Goal: Task Accomplishment & Management: Use online tool/utility

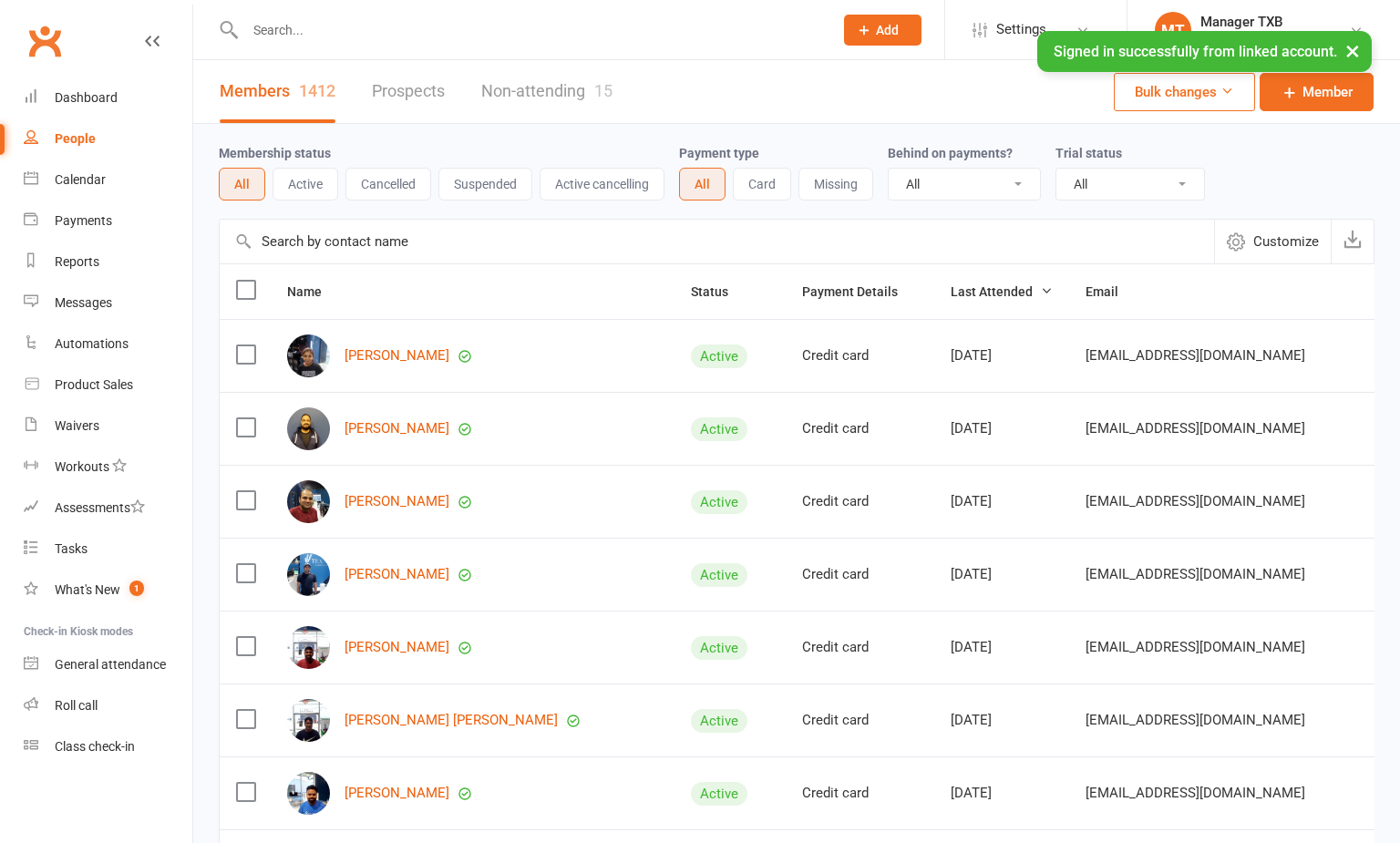
select select "100"
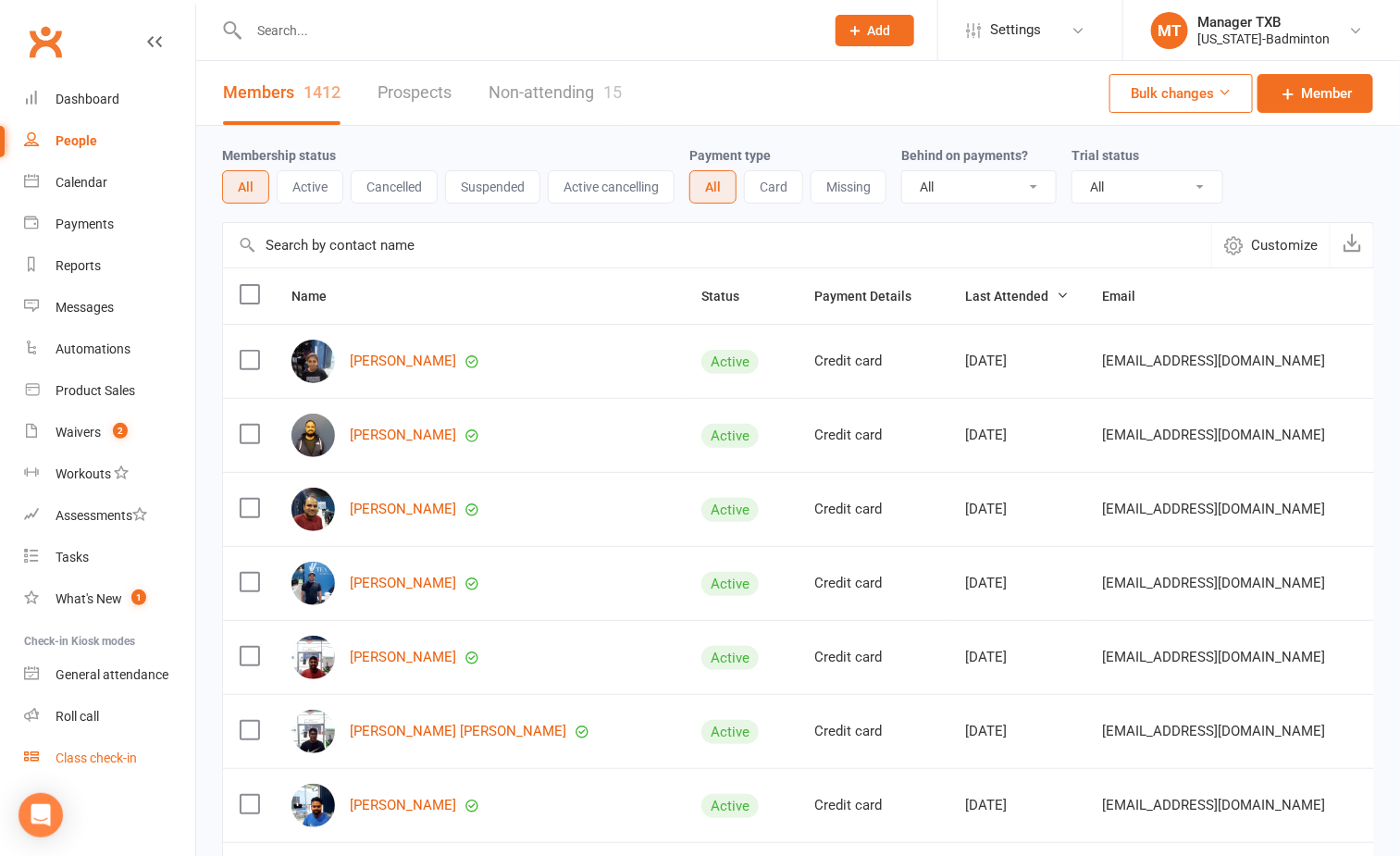
click at [105, 755] on div "Class check-in" at bounding box center [96, 757] width 81 height 14
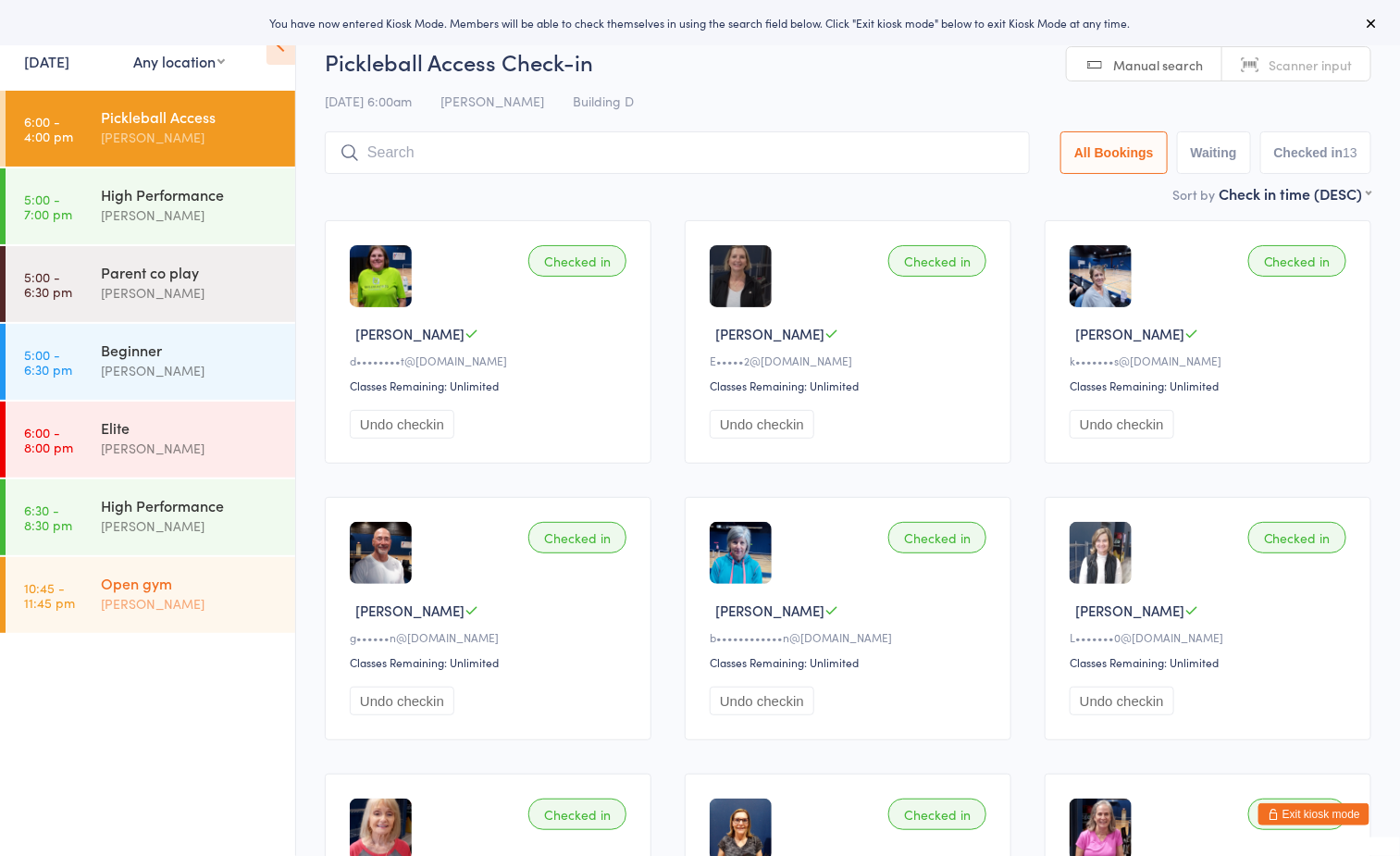
click at [154, 601] on div "[PERSON_NAME]" at bounding box center [189, 604] width 179 height 21
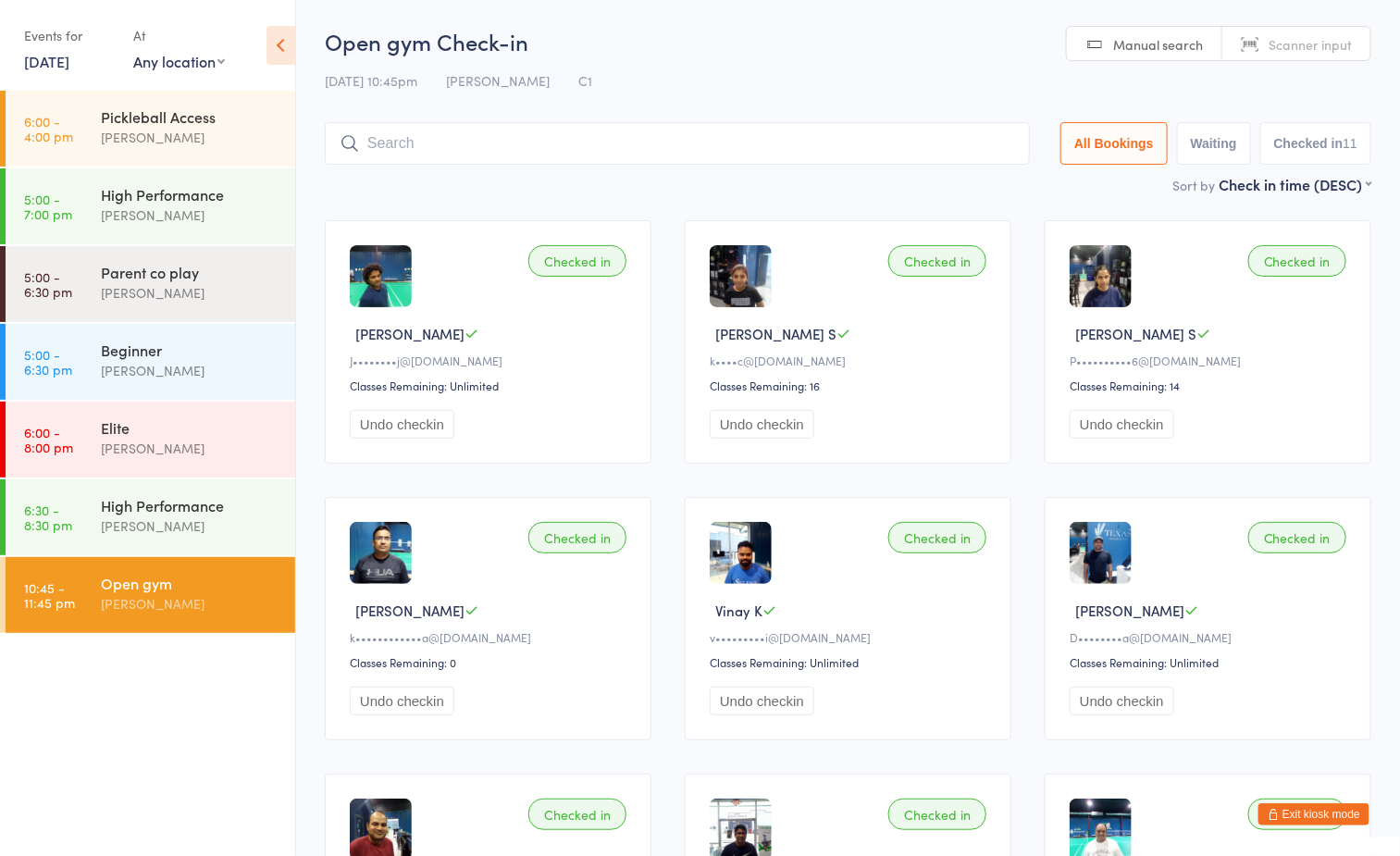
click at [762, 143] on input "search" at bounding box center [678, 143] width 705 height 42
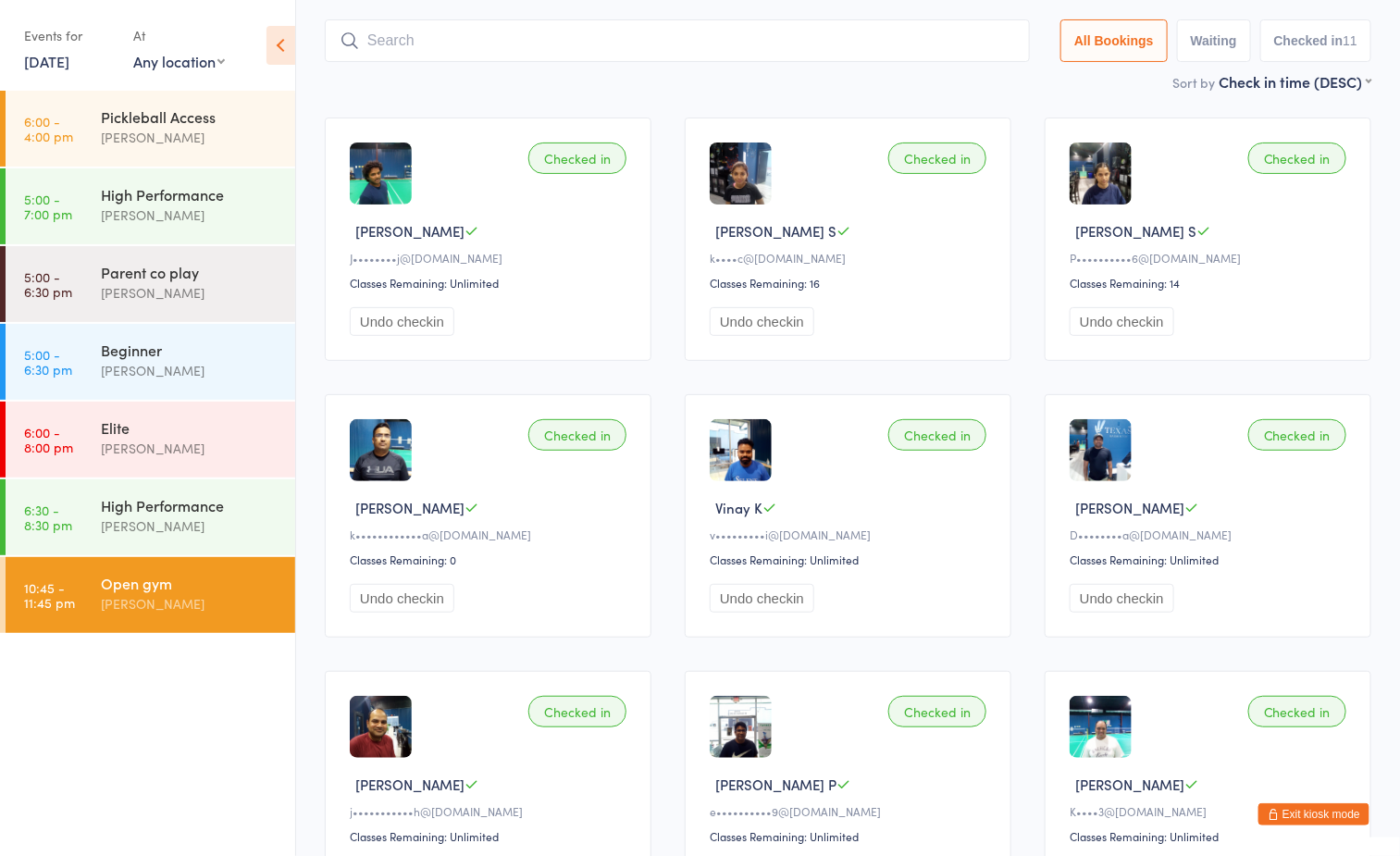
scroll to position [122, 0]
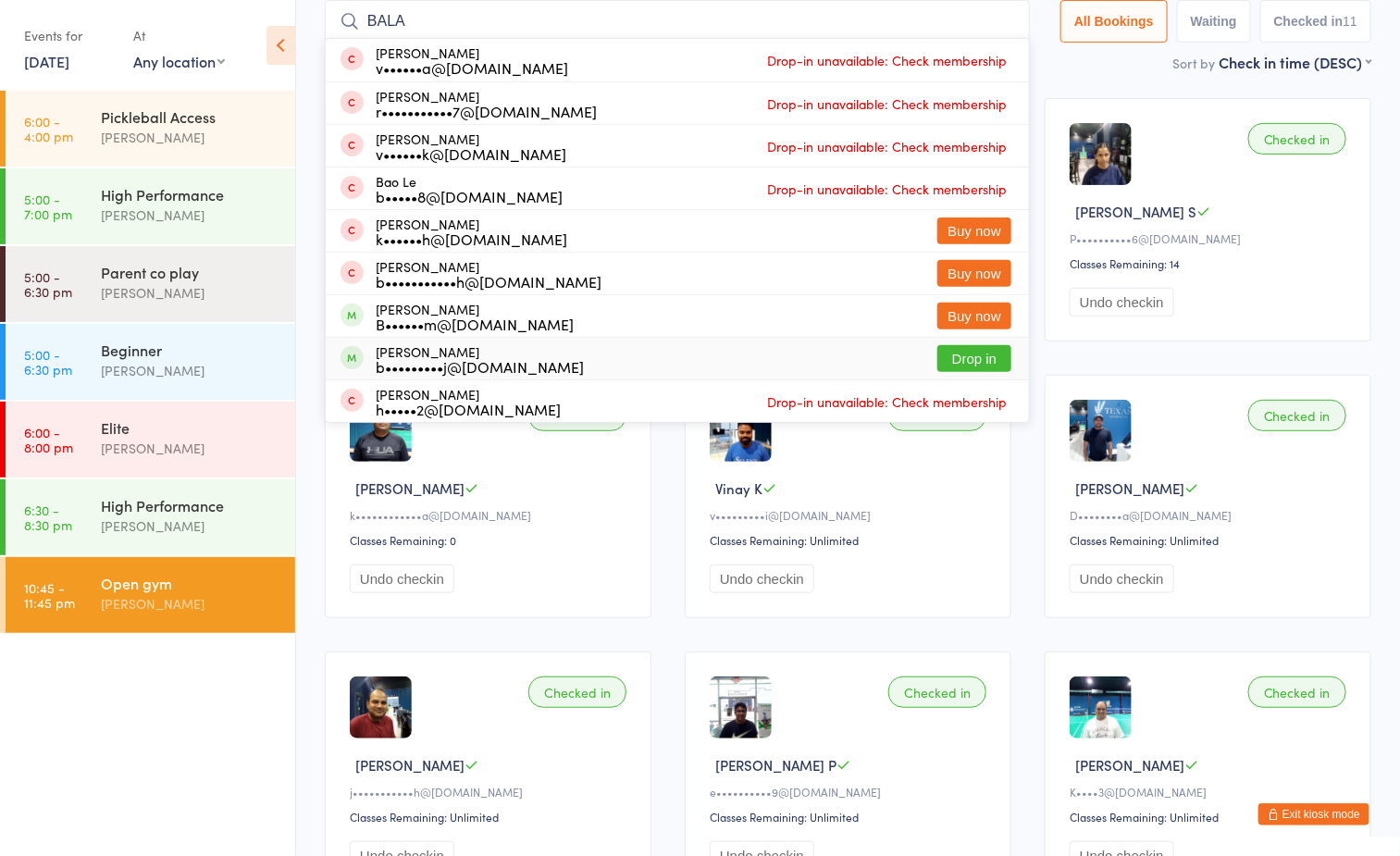
type input "BALA"
click at [964, 353] on button "Drop in" at bounding box center [974, 359] width 74 height 27
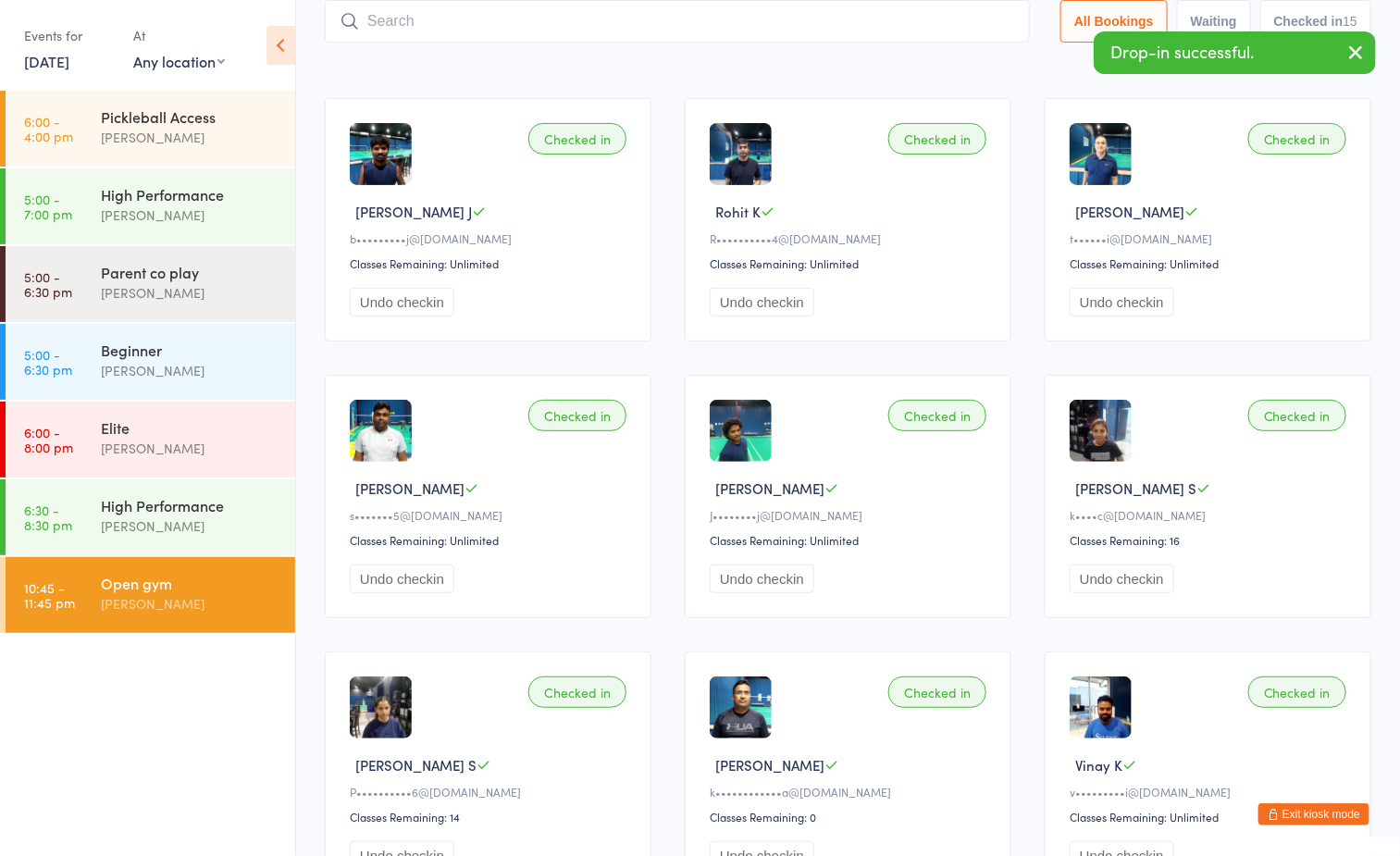
click at [604, 31] on input "search" at bounding box center [678, 21] width 705 height 42
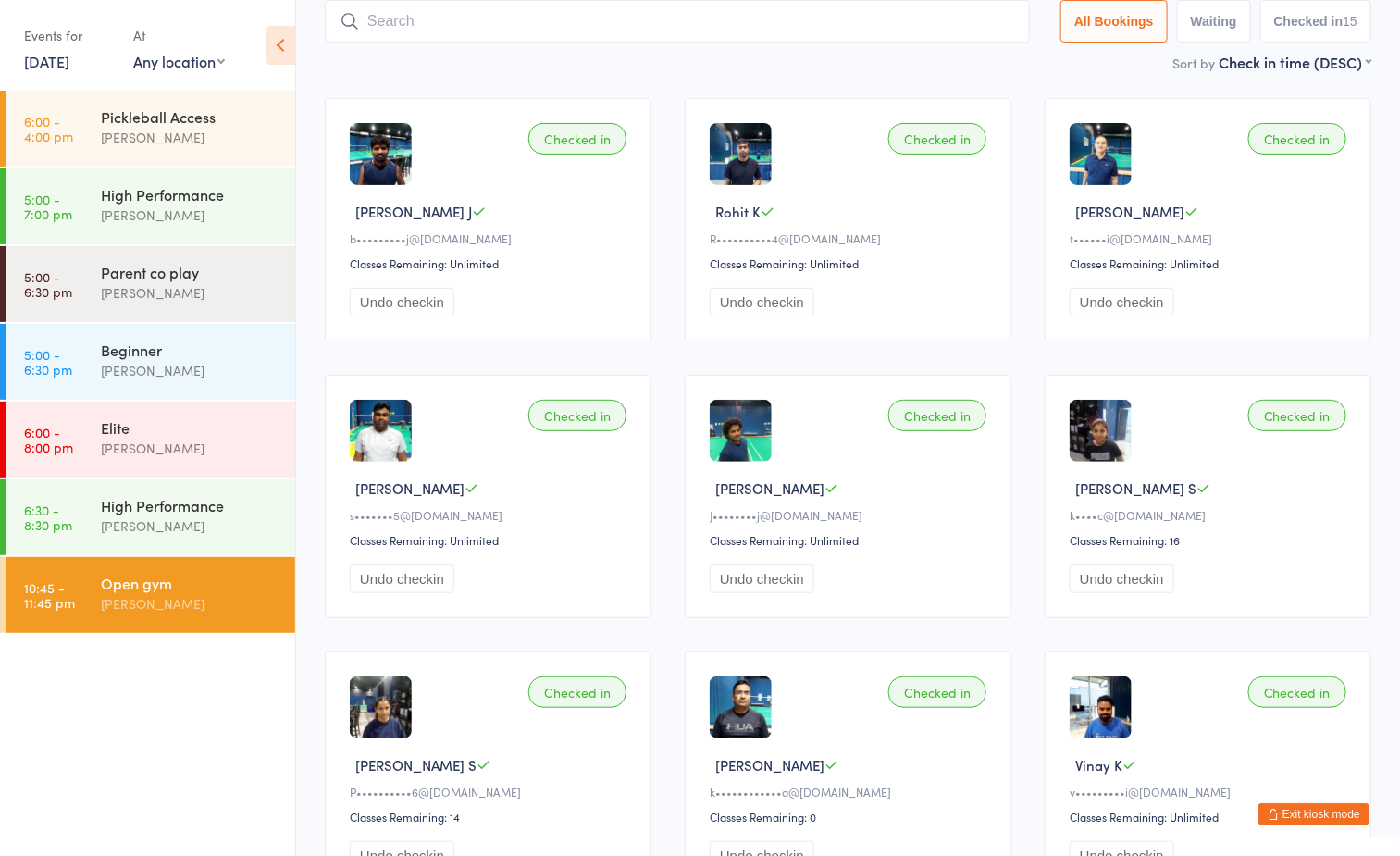
click at [772, 73] on main "Open gym Check-in 12 Sep 10:45pm Boyd Tahtat C1 Manual search Scanner input All…" at bounding box center [849, 684] width 1047 height 1561
click at [1308, 819] on button "Exit kiosk mode" at bounding box center [1314, 814] width 111 height 22
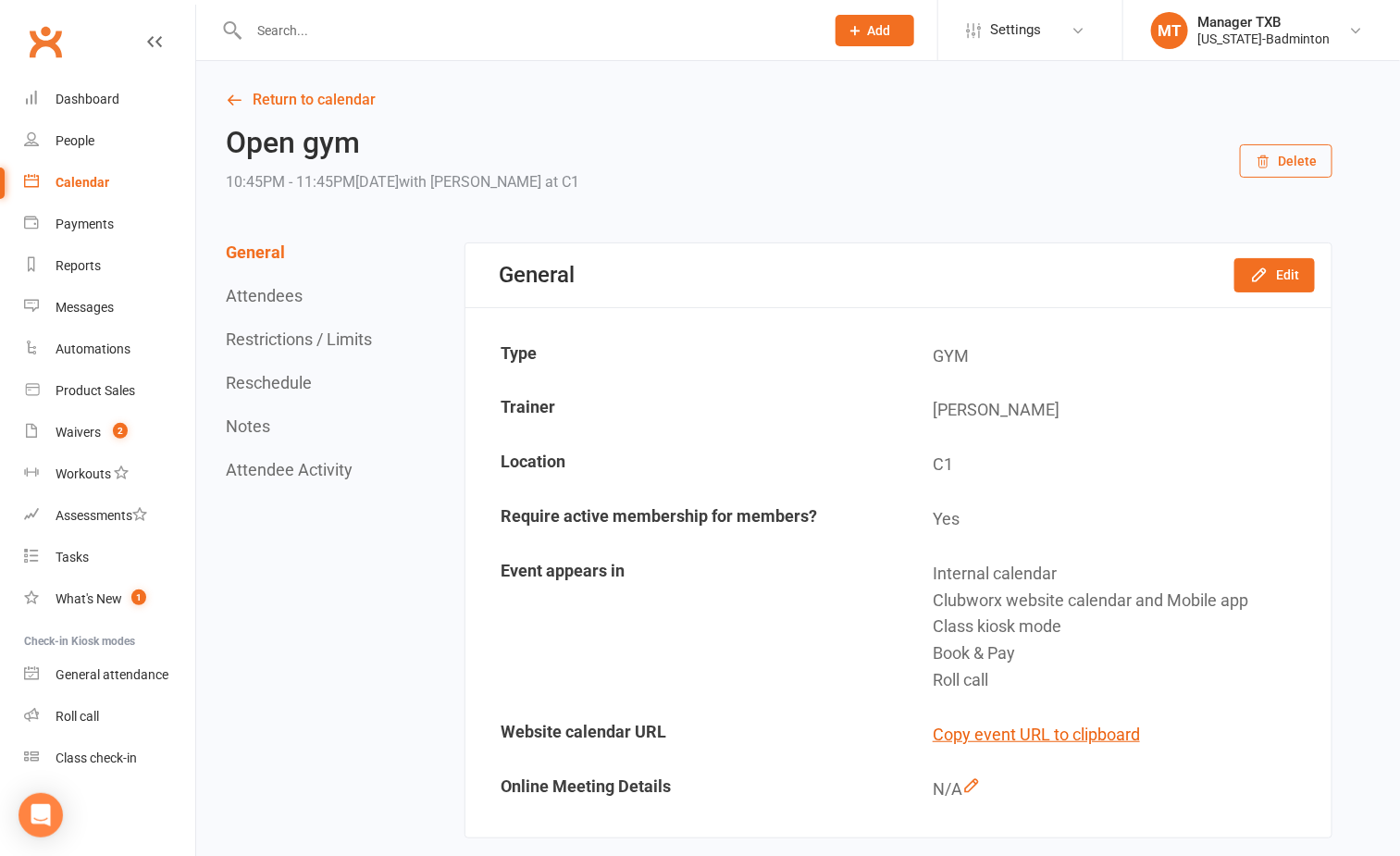
click at [392, 37] on input "text" at bounding box center [527, 30] width 568 height 26
type input "b"
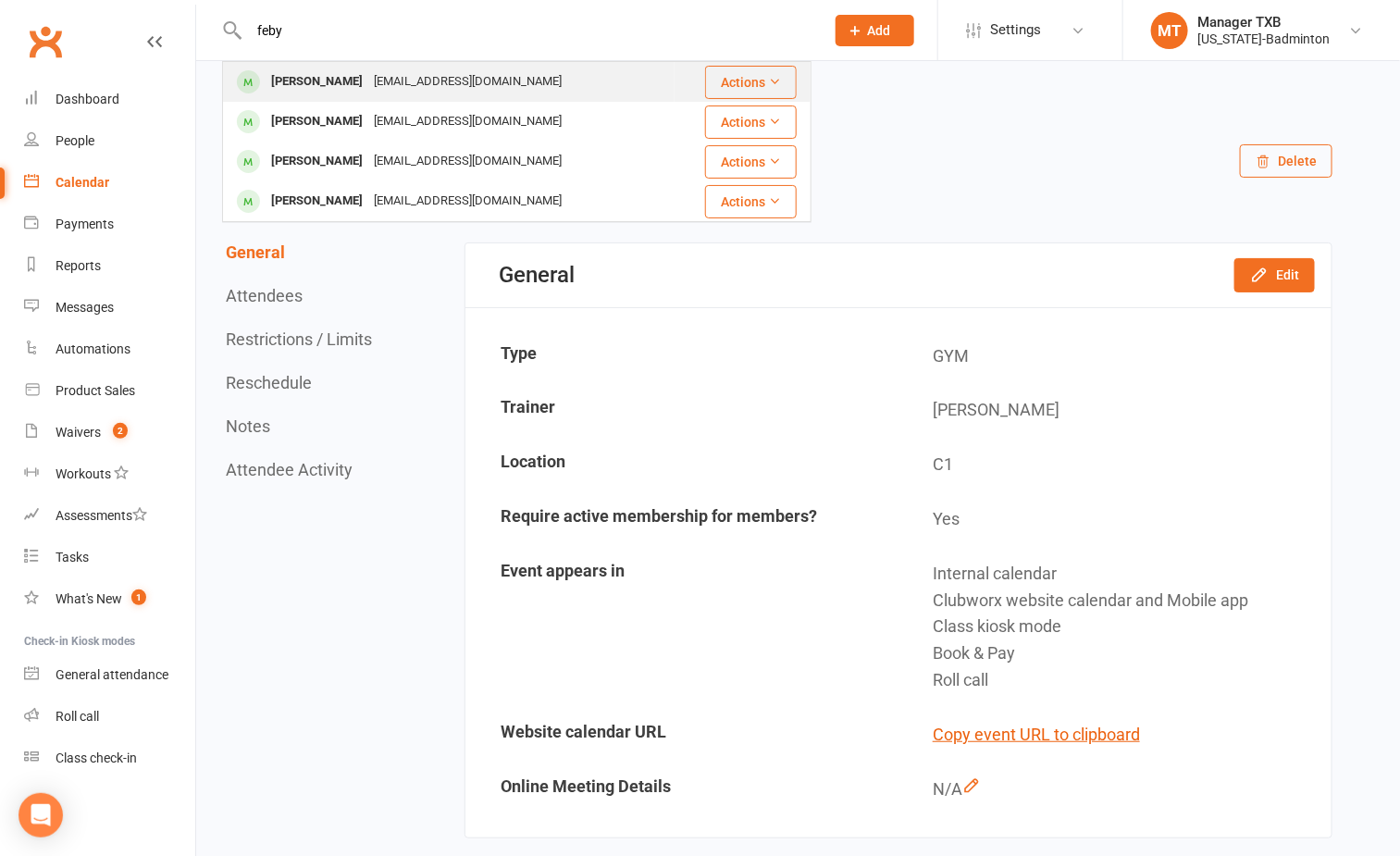
type input "feby"
click at [378, 80] on div "febyjs@gmail.com" at bounding box center [468, 82] width 199 height 27
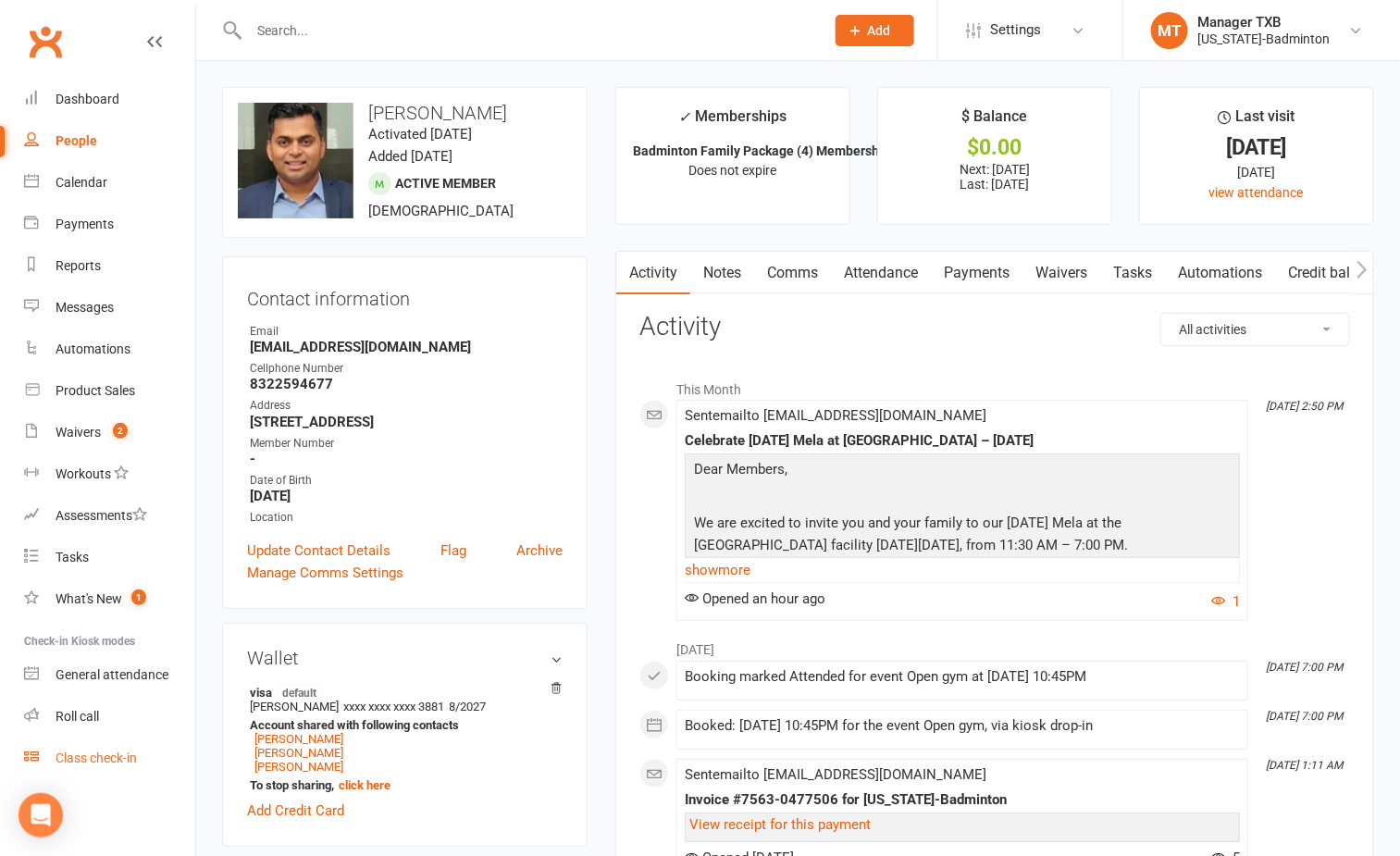
click at [90, 760] on div "Class check-in" at bounding box center [96, 757] width 81 height 14
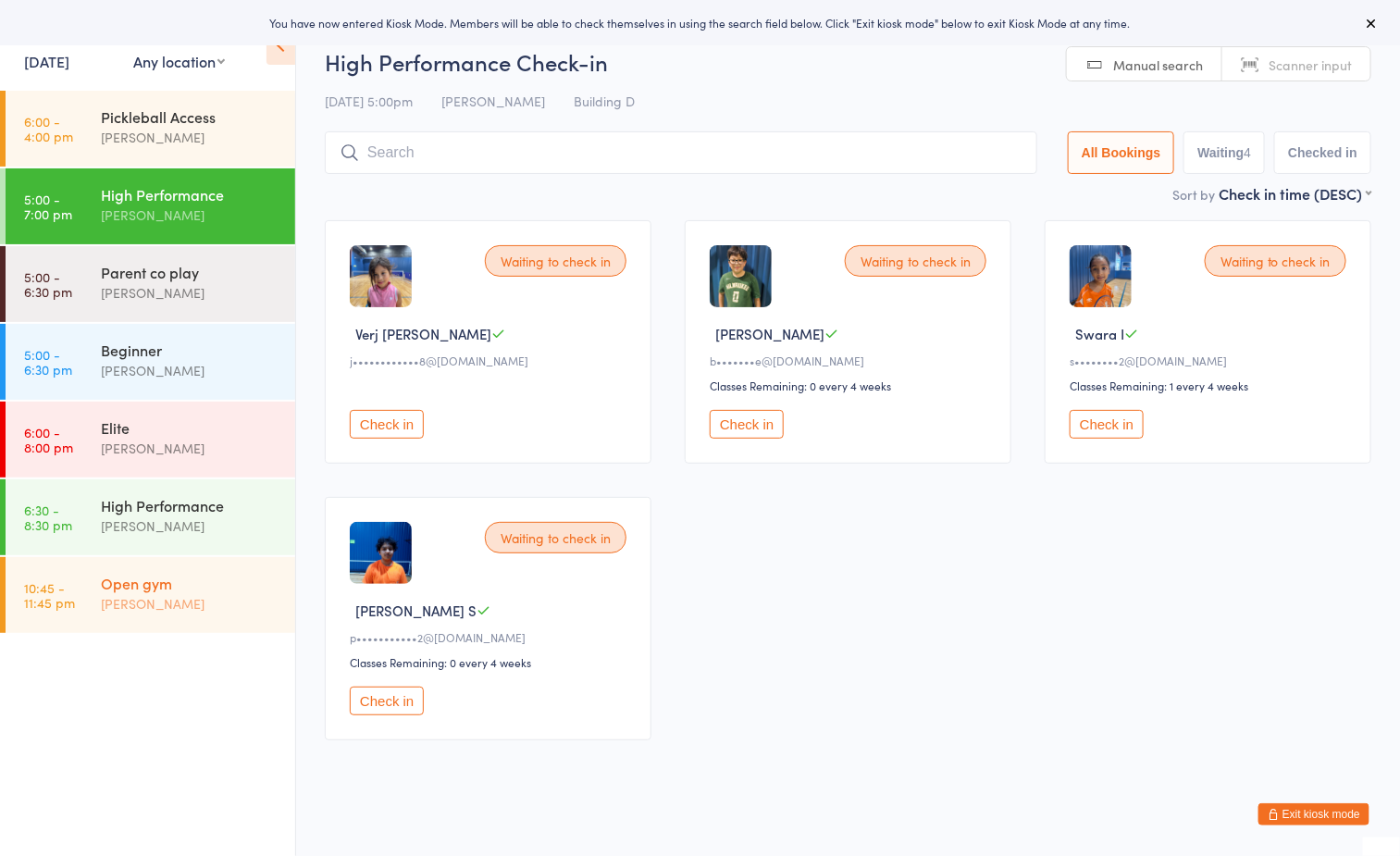
click at [189, 579] on div "Open gym" at bounding box center [189, 582] width 179 height 20
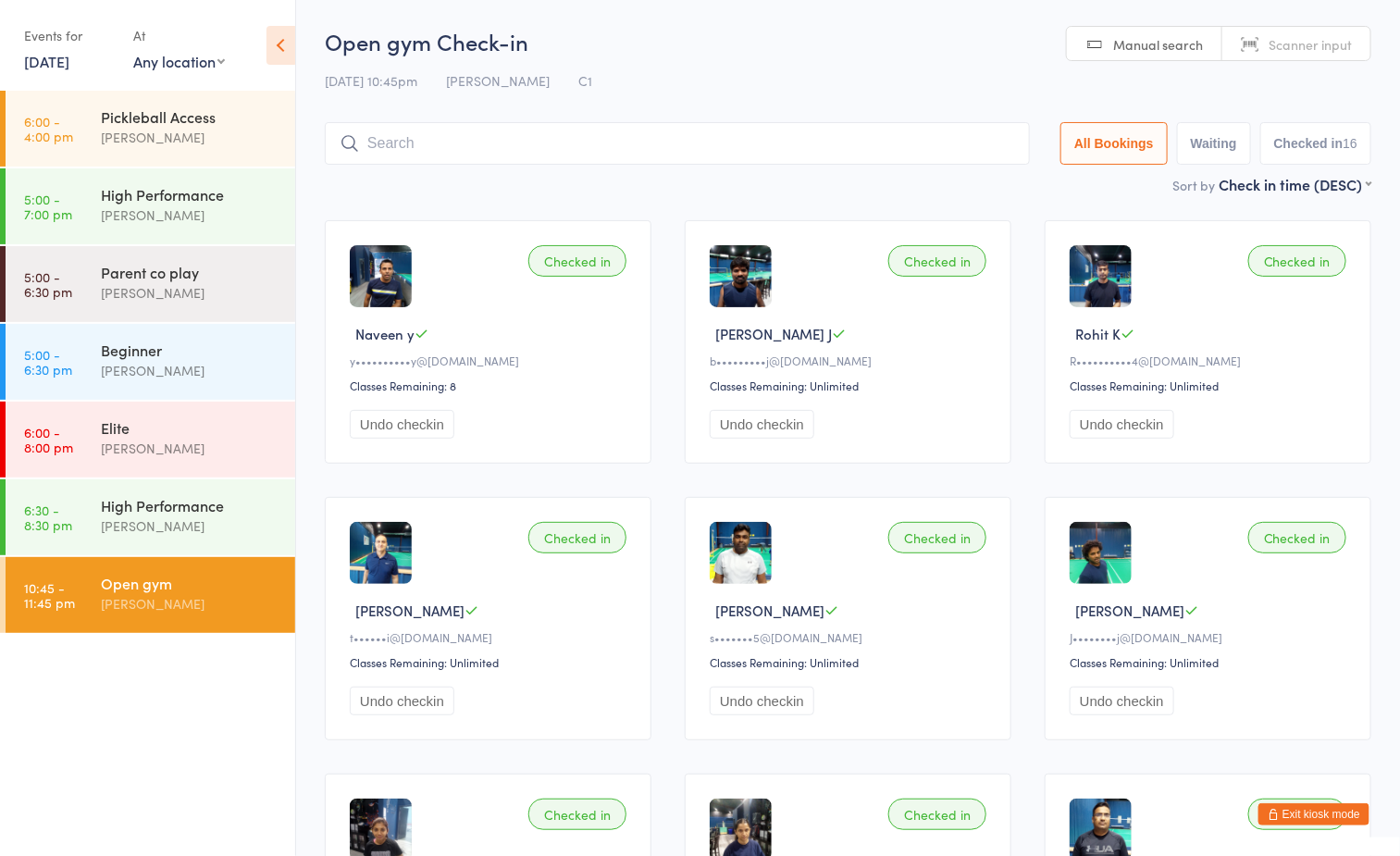
click at [256, 700] on ul "6:00 - 4:00 pm Pickleball Access Boyd Tahtat 5:00 - 7:00 pm High Performance Ay…" at bounding box center [147, 473] width 296 height 765
click at [198, 588] on div "Open gym" at bounding box center [189, 582] width 179 height 20
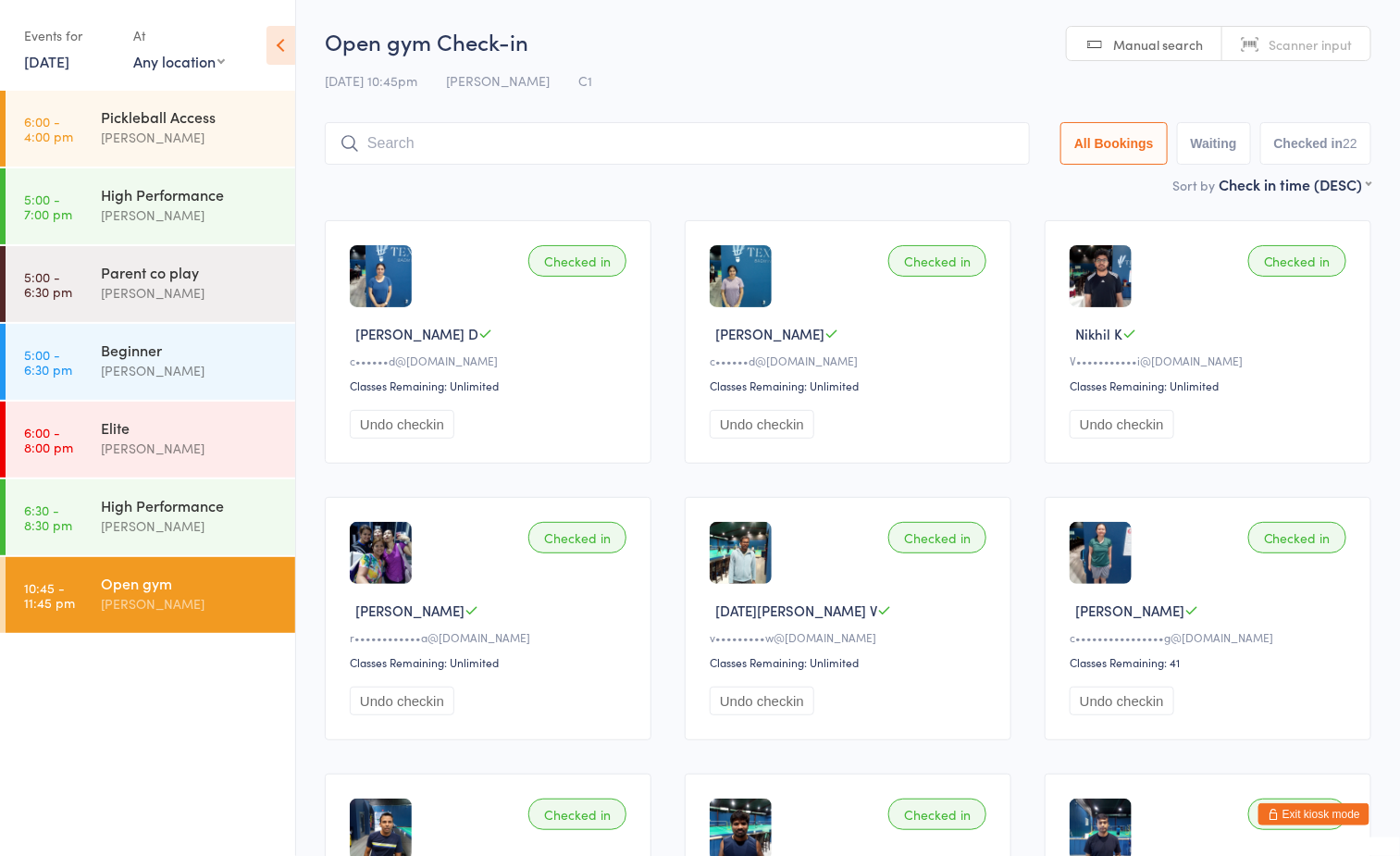
click at [903, 67] on div "12 Sep 10:45pm Boyd Tahtat C1" at bounding box center [849, 81] width 1047 height 31
click at [613, 153] on input "search" at bounding box center [678, 143] width 705 height 42
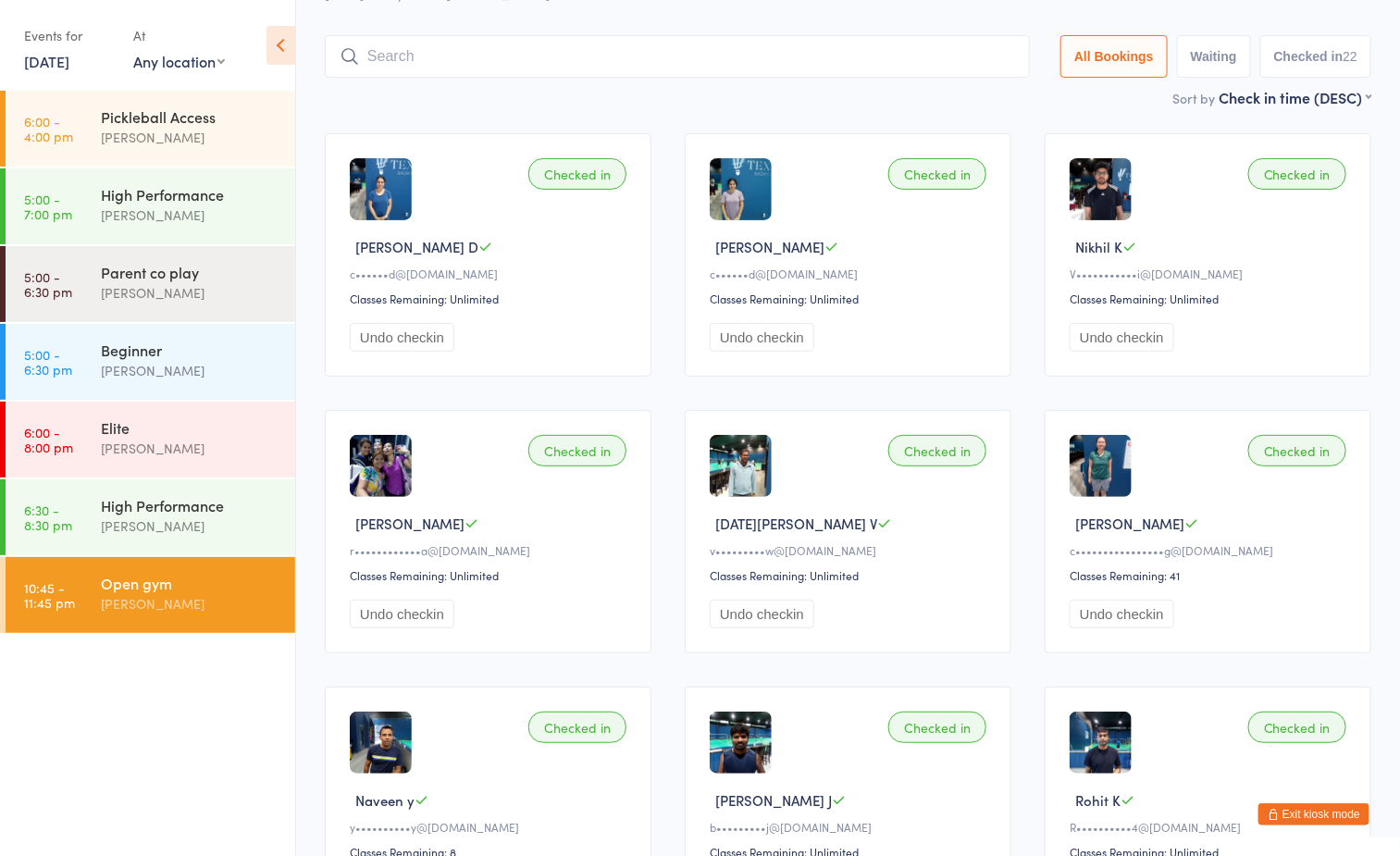
scroll to position [122, 0]
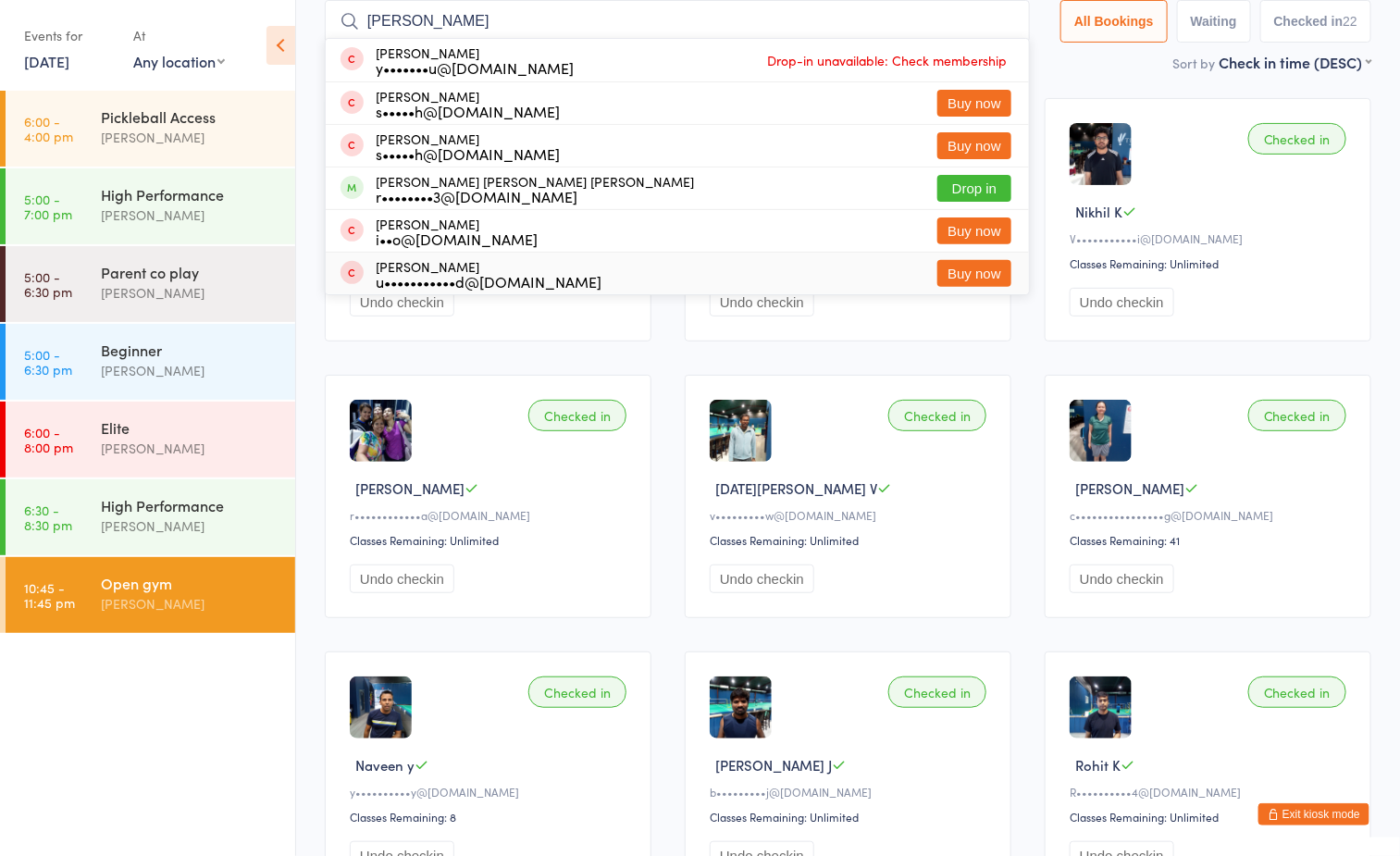
type input "seelam"
click at [159, 730] on ul "6:00 - 4:00 pm Pickleball Access Boyd Tahtat 5:00 - 7:00 pm High Performance Ay…" at bounding box center [147, 473] width 296 height 765
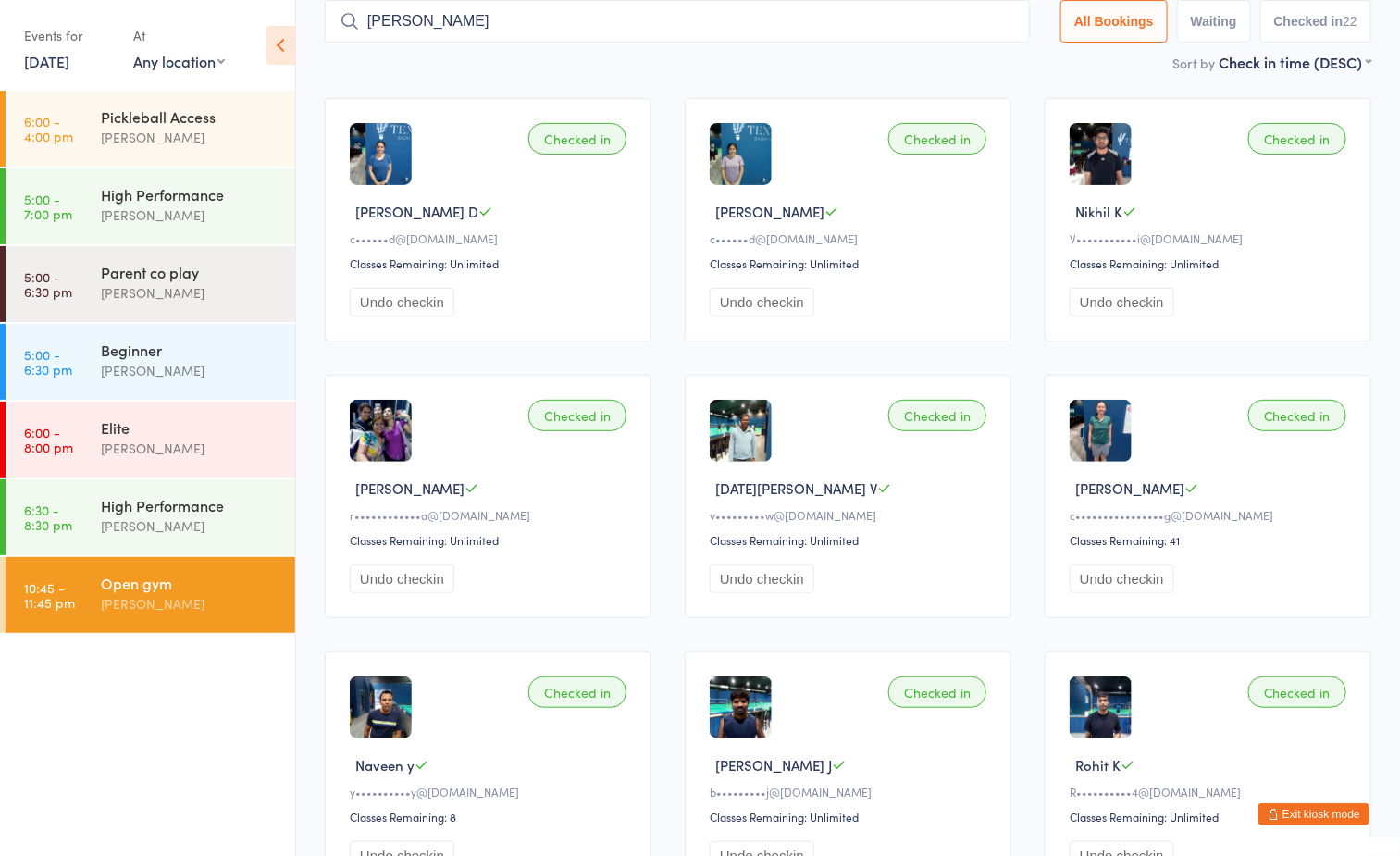
click at [995, 19] on input "seelam" at bounding box center [678, 21] width 705 height 42
click at [1347, 810] on button "Exit kiosk mode" at bounding box center [1314, 814] width 111 height 22
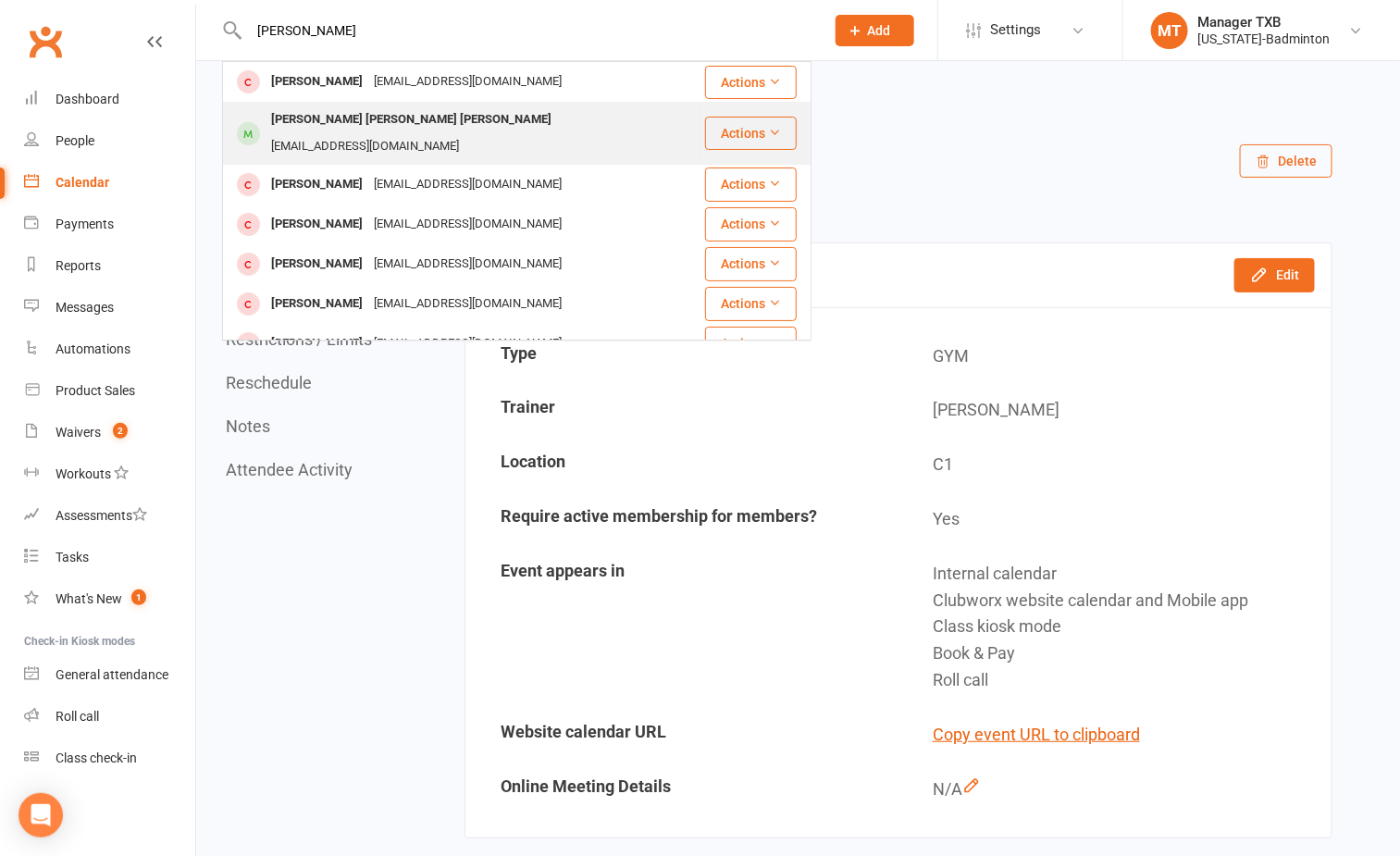
type input "seelam"
click at [439, 120] on div "Venkata Tharun Kumar Reddy Seelam" at bounding box center [411, 120] width 292 height 27
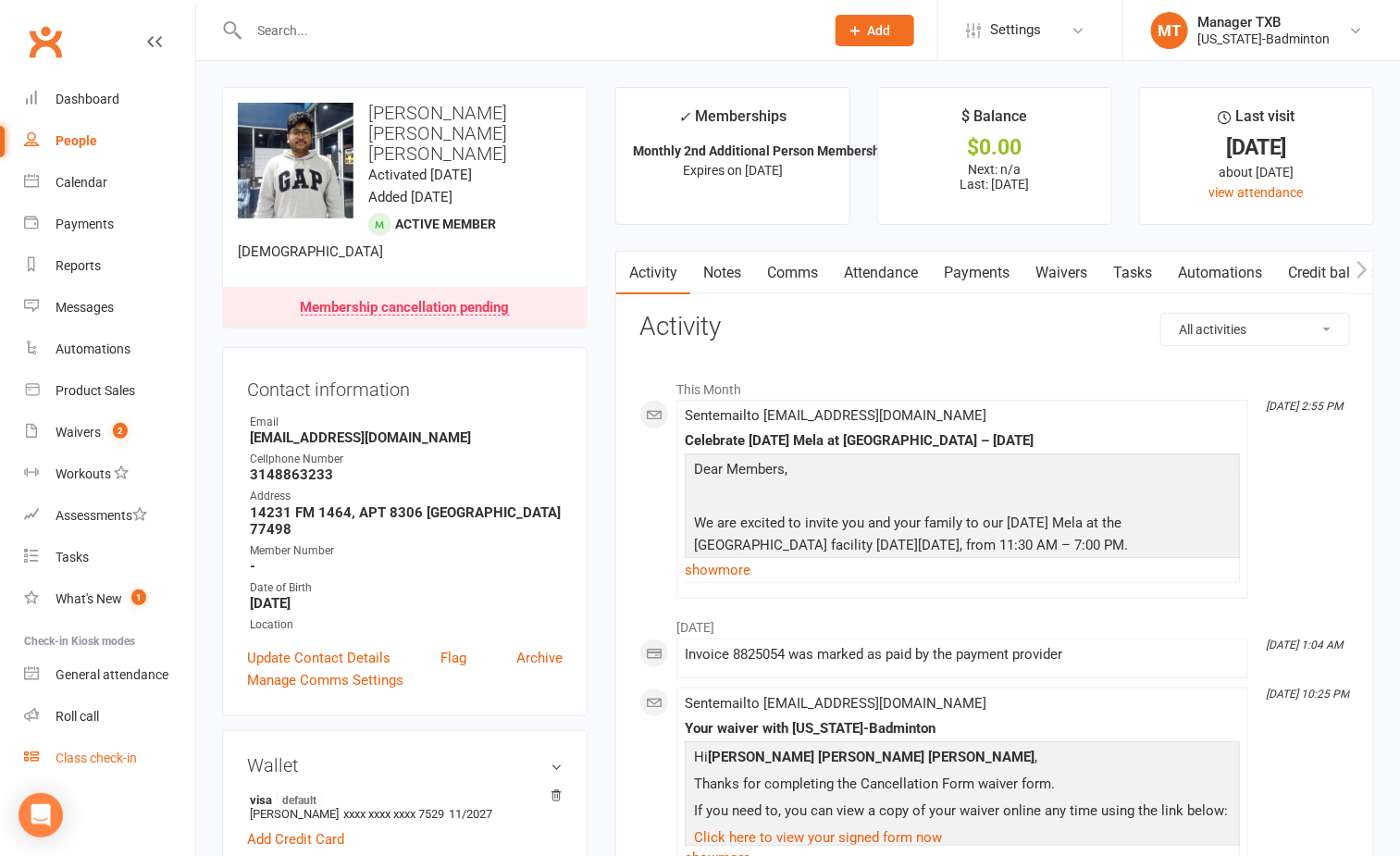
click at [125, 764] on link "Class check-in" at bounding box center [109, 758] width 171 height 42
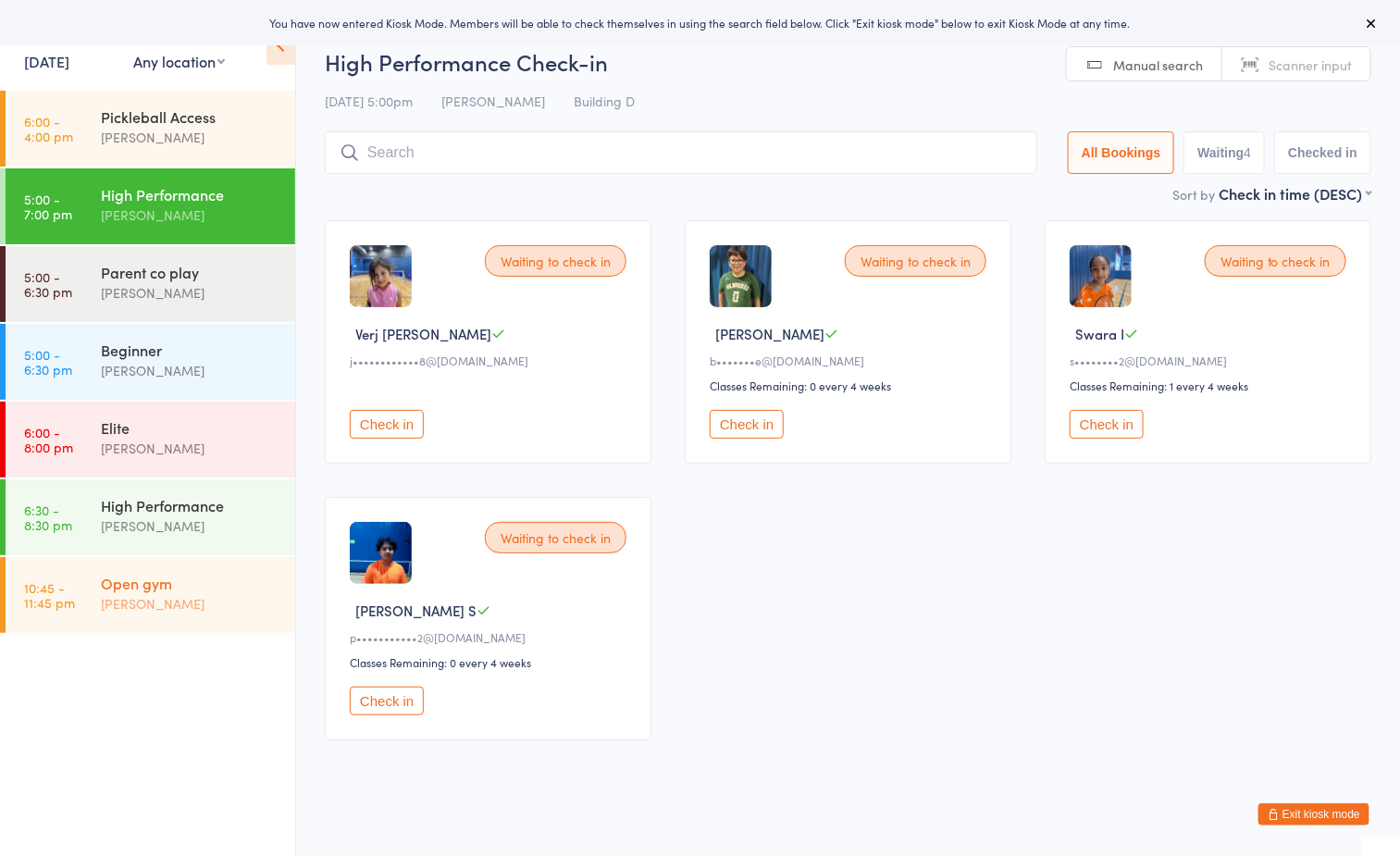
click at [207, 600] on div "[PERSON_NAME]" at bounding box center [189, 604] width 179 height 21
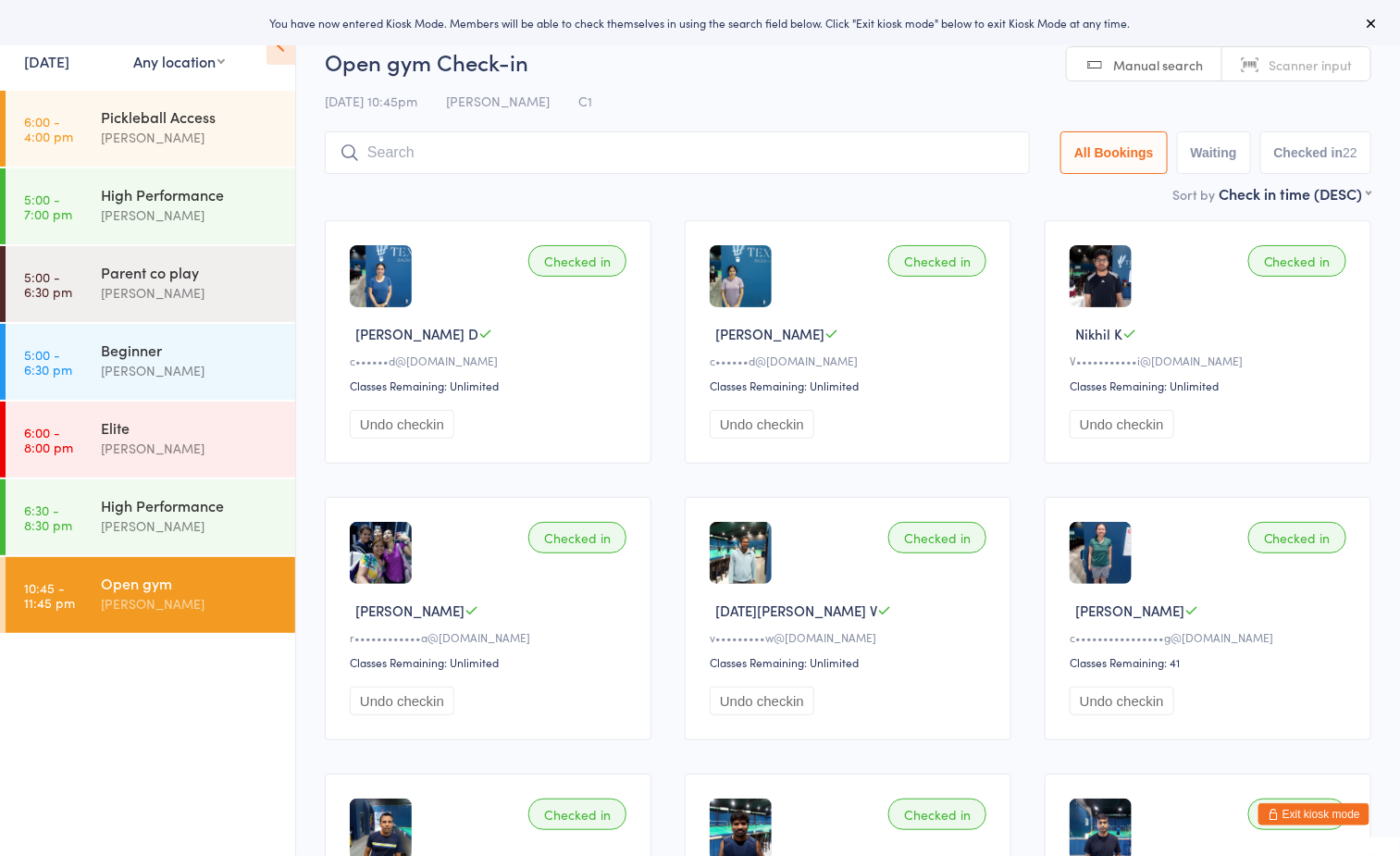
click at [1324, 814] on button "Exit kiosk mode" at bounding box center [1314, 814] width 111 height 22
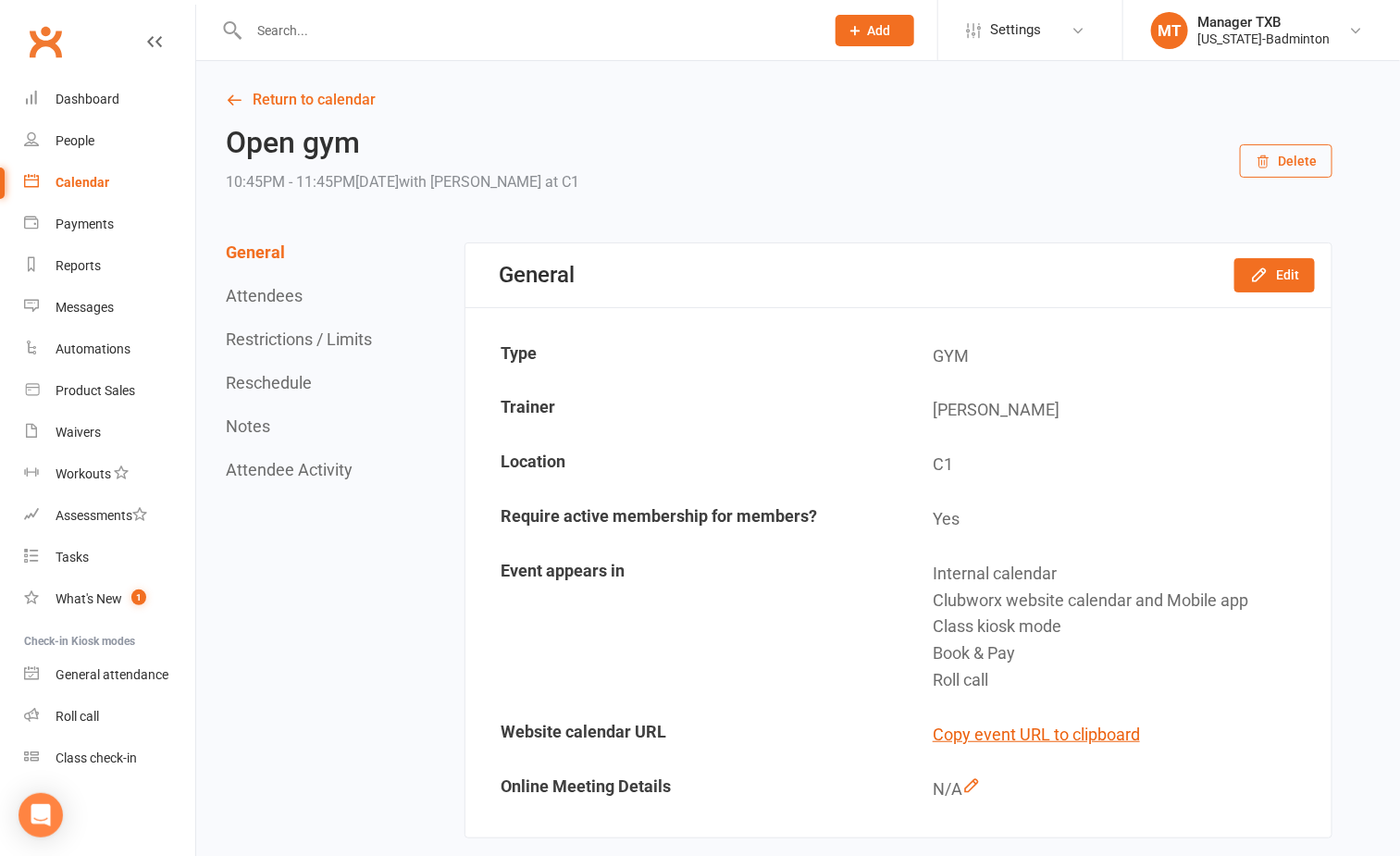
click at [441, 34] on input "text" at bounding box center [527, 30] width 568 height 26
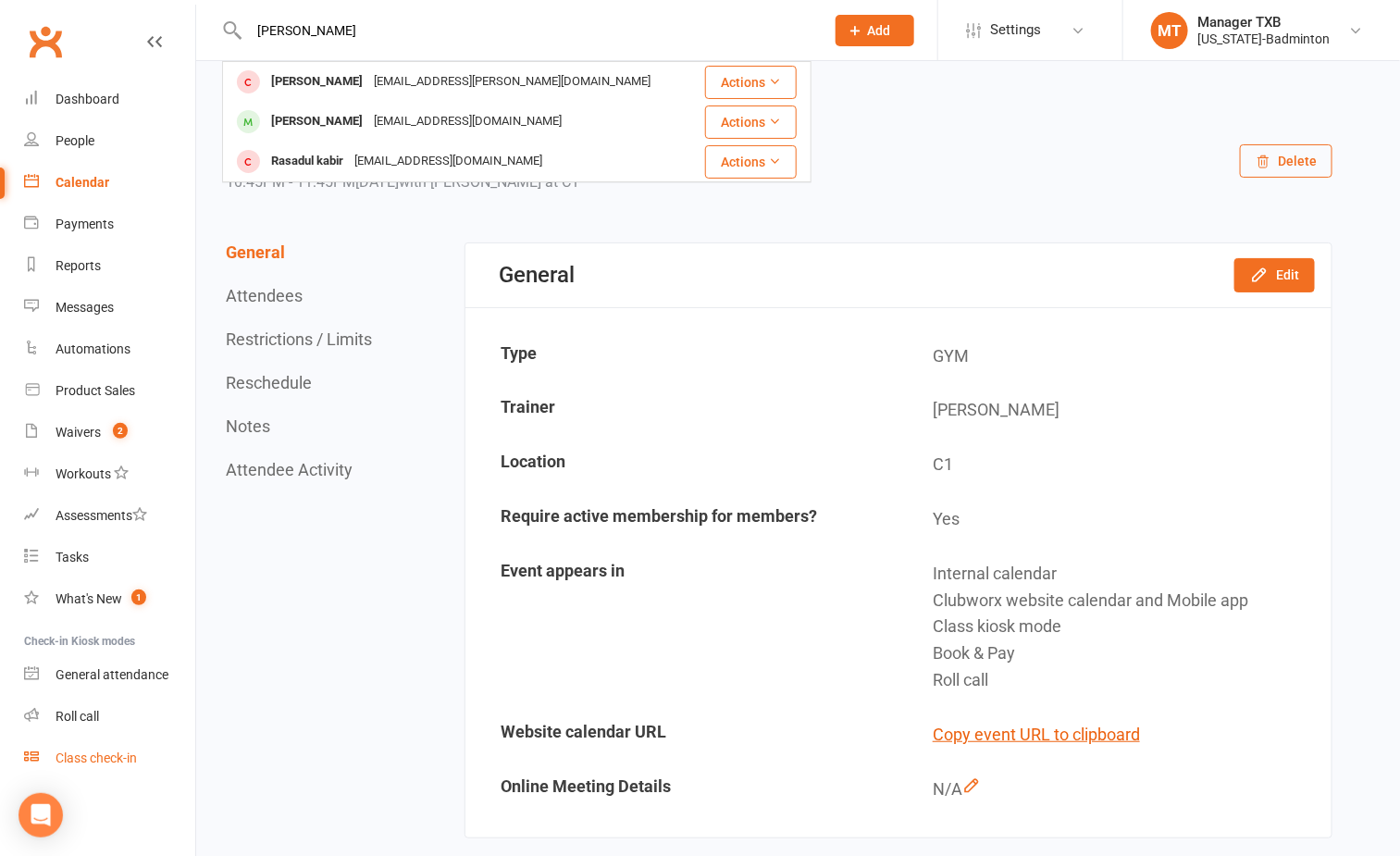
type input "[PERSON_NAME]"
click at [100, 750] on div "Class check-in" at bounding box center [96, 757] width 81 height 14
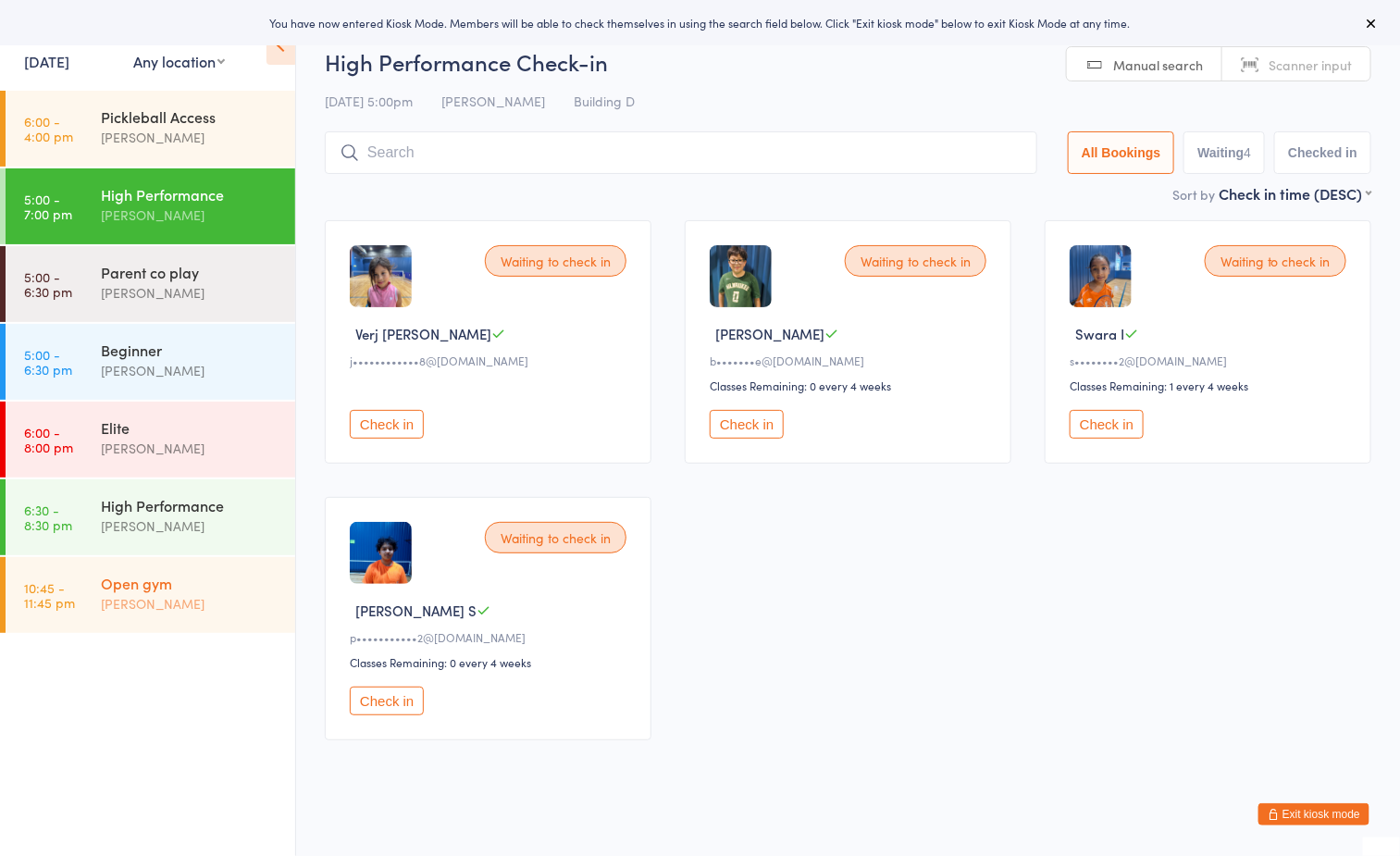
click at [167, 607] on div "[PERSON_NAME]" at bounding box center [189, 604] width 179 height 21
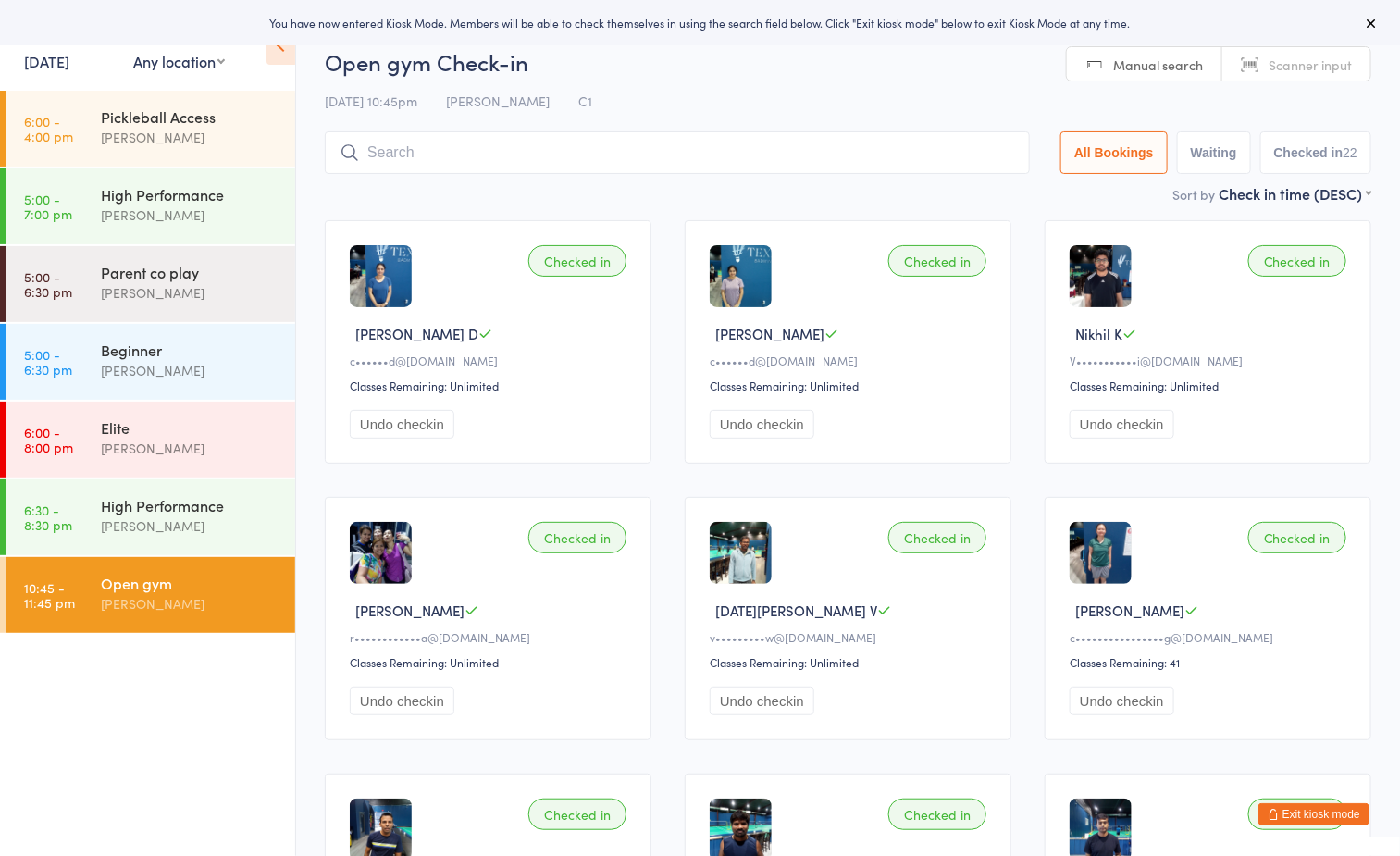
click at [825, 68] on h2 "Open gym Check-in" at bounding box center [849, 61] width 1047 height 31
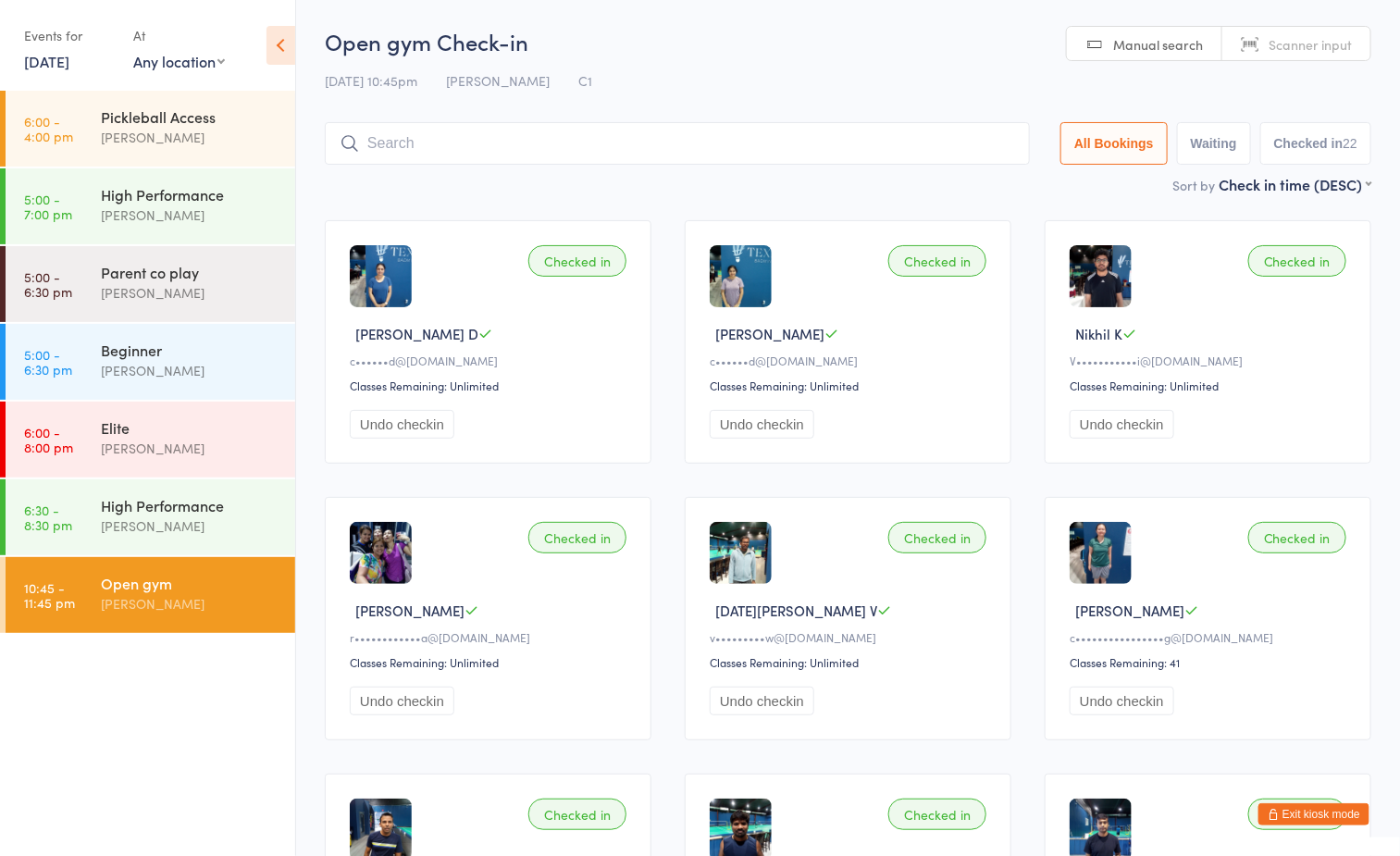
click at [693, 134] on input "search" at bounding box center [678, 143] width 705 height 42
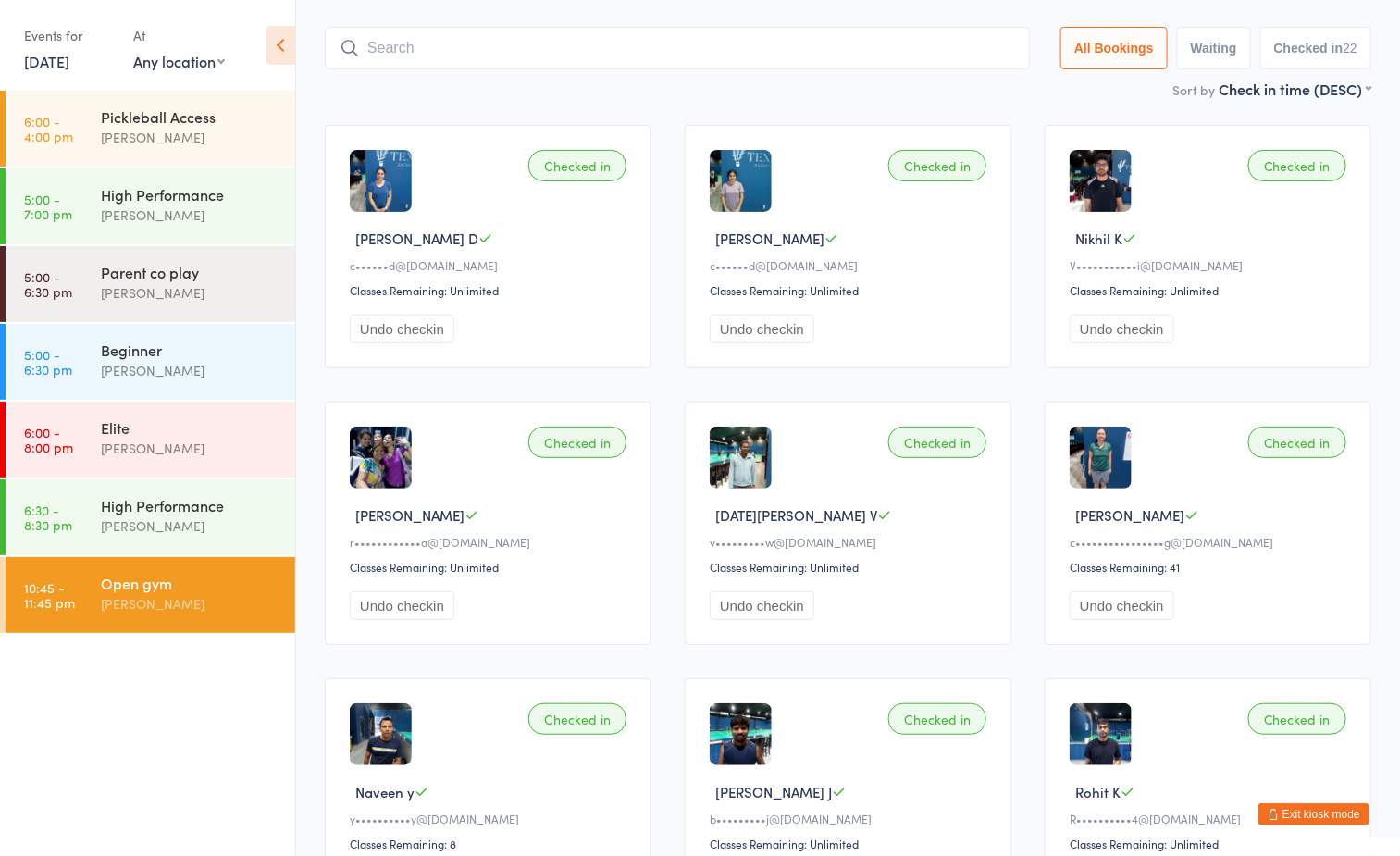
scroll to position [122, 0]
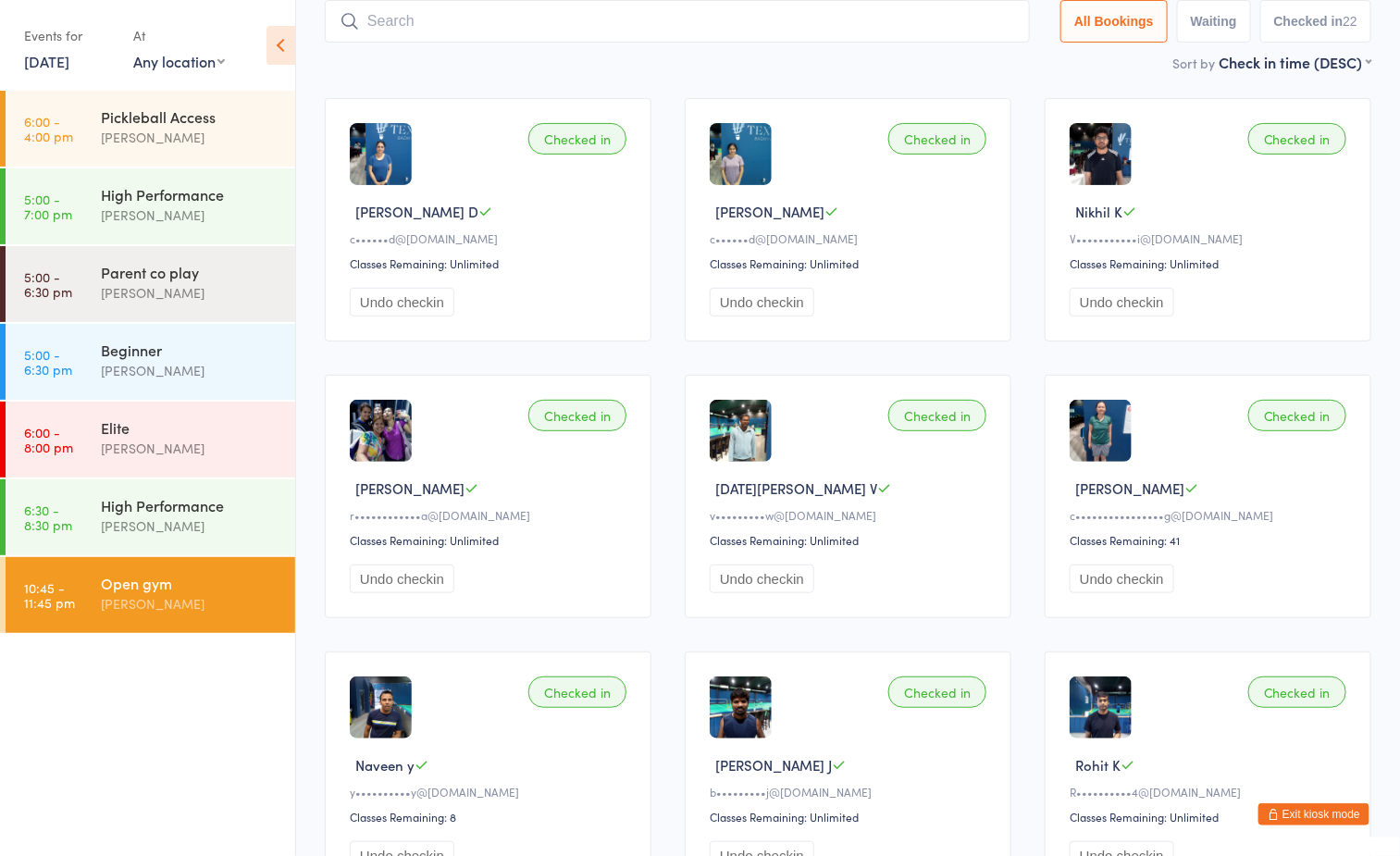
click at [606, 20] on input "search" at bounding box center [678, 21] width 705 height 42
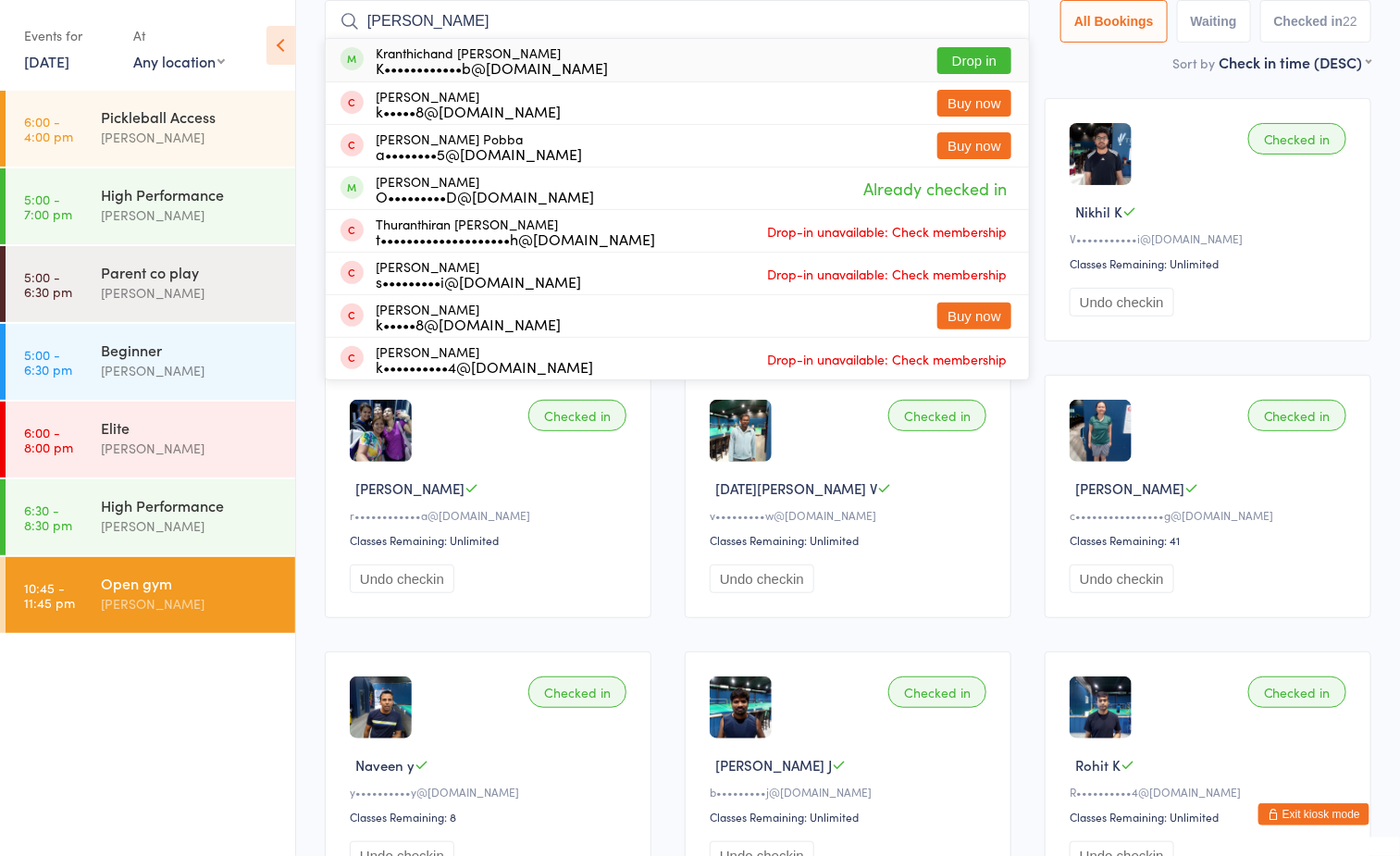
type input "[PERSON_NAME]"
click at [969, 62] on button "Drop in" at bounding box center [974, 60] width 74 height 27
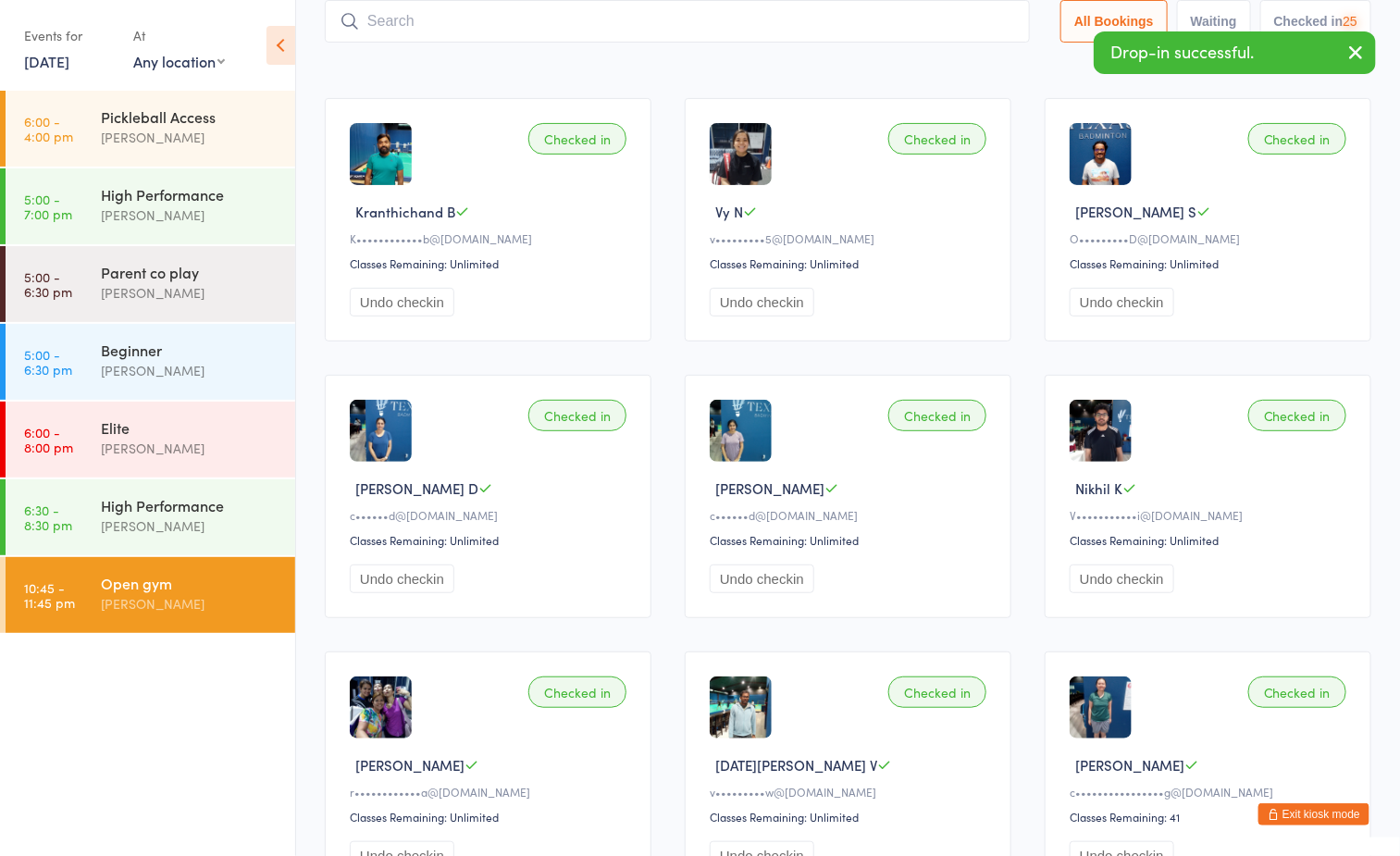
click at [525, 56] on div "Sort by Check in time (DESC) First name (ASC) First name (DESC) Last name (ASC)…" at bounding box center [849, 61] width 1047 height 20
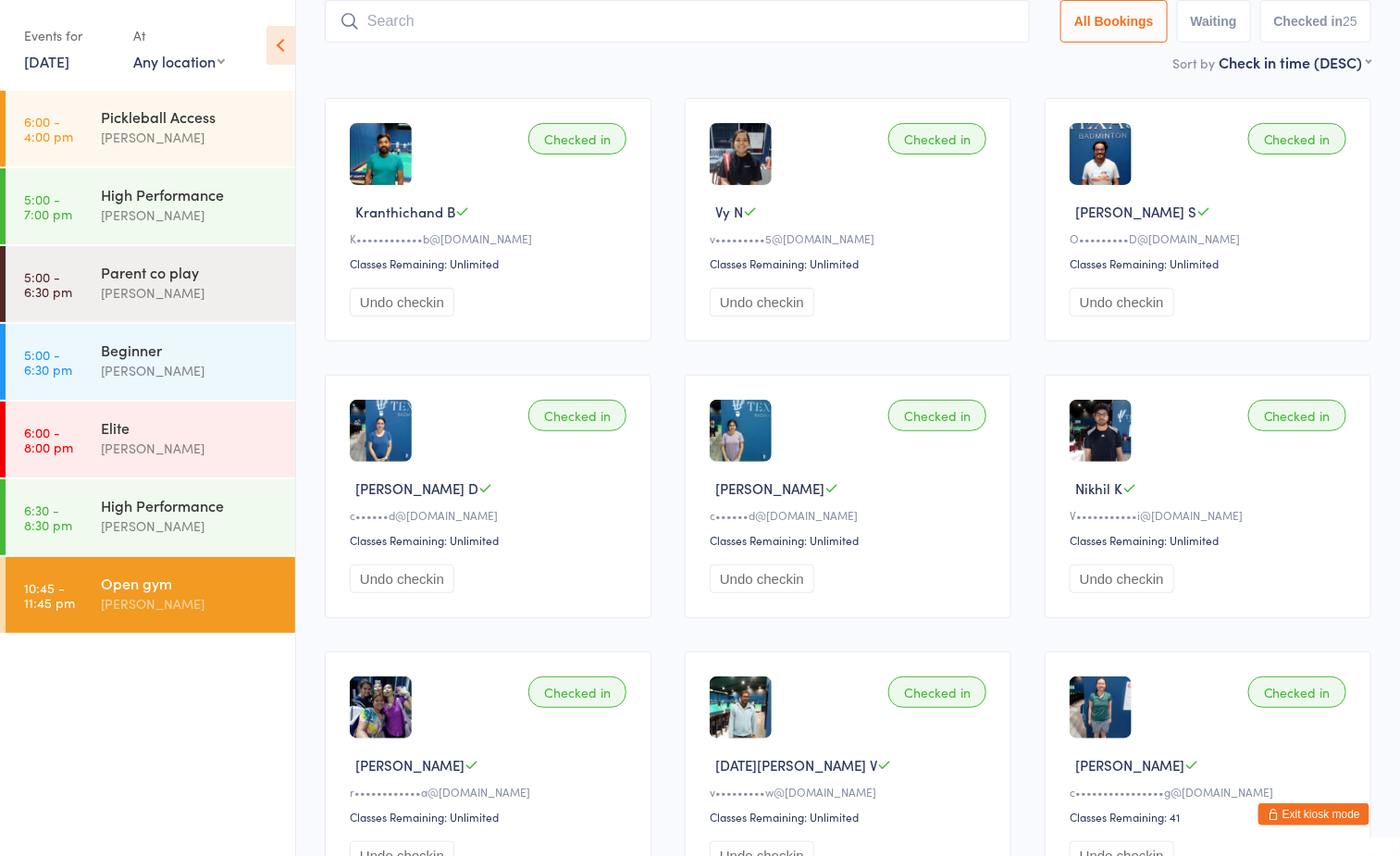
click at [1309, 810] on button "Exit kiosk mode" at bounding box center [1314, 814] width 111 height 22
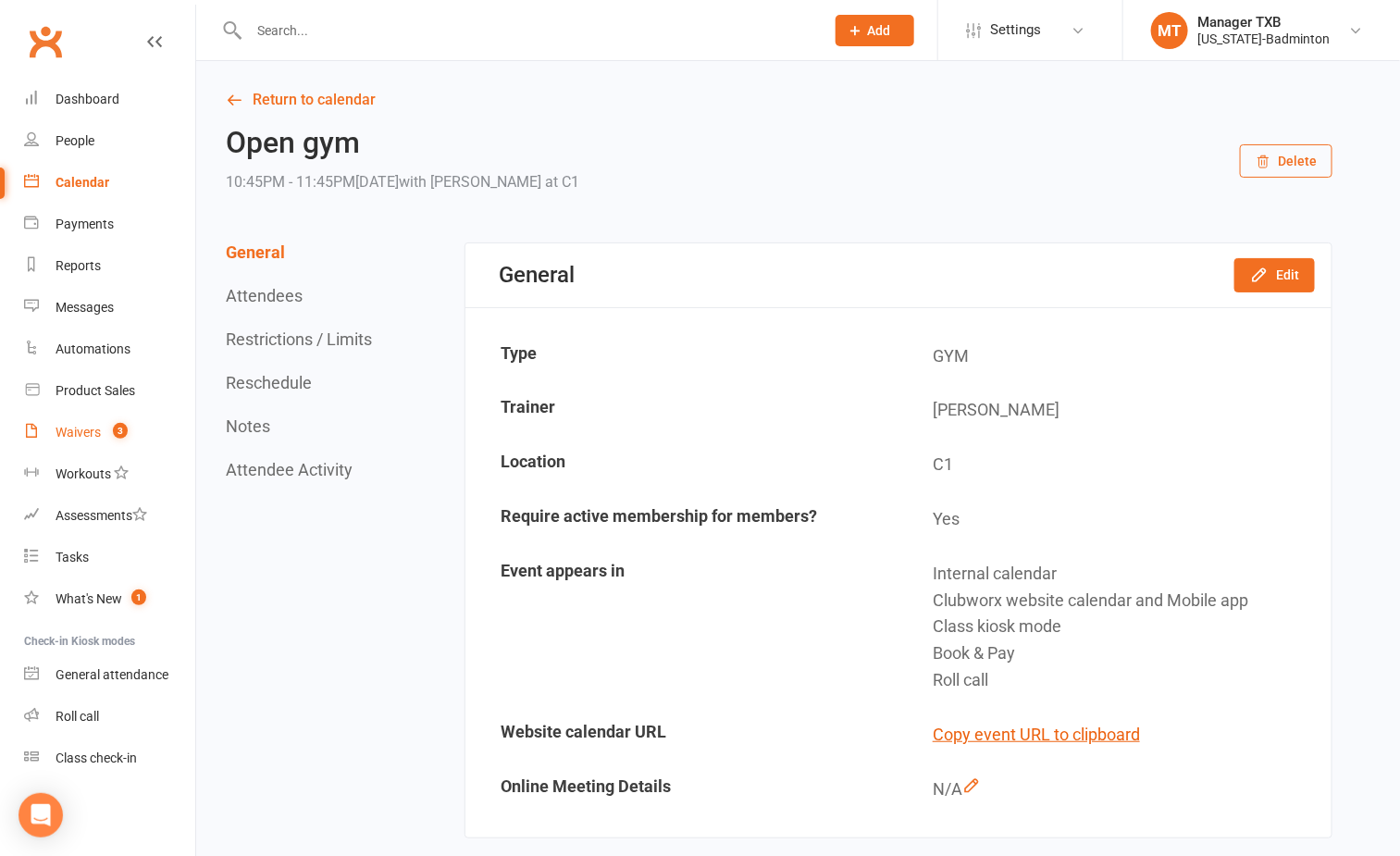
click at [81, 422] on link "Waivers 3" at bounding box center [109, 432] width 171 height 42
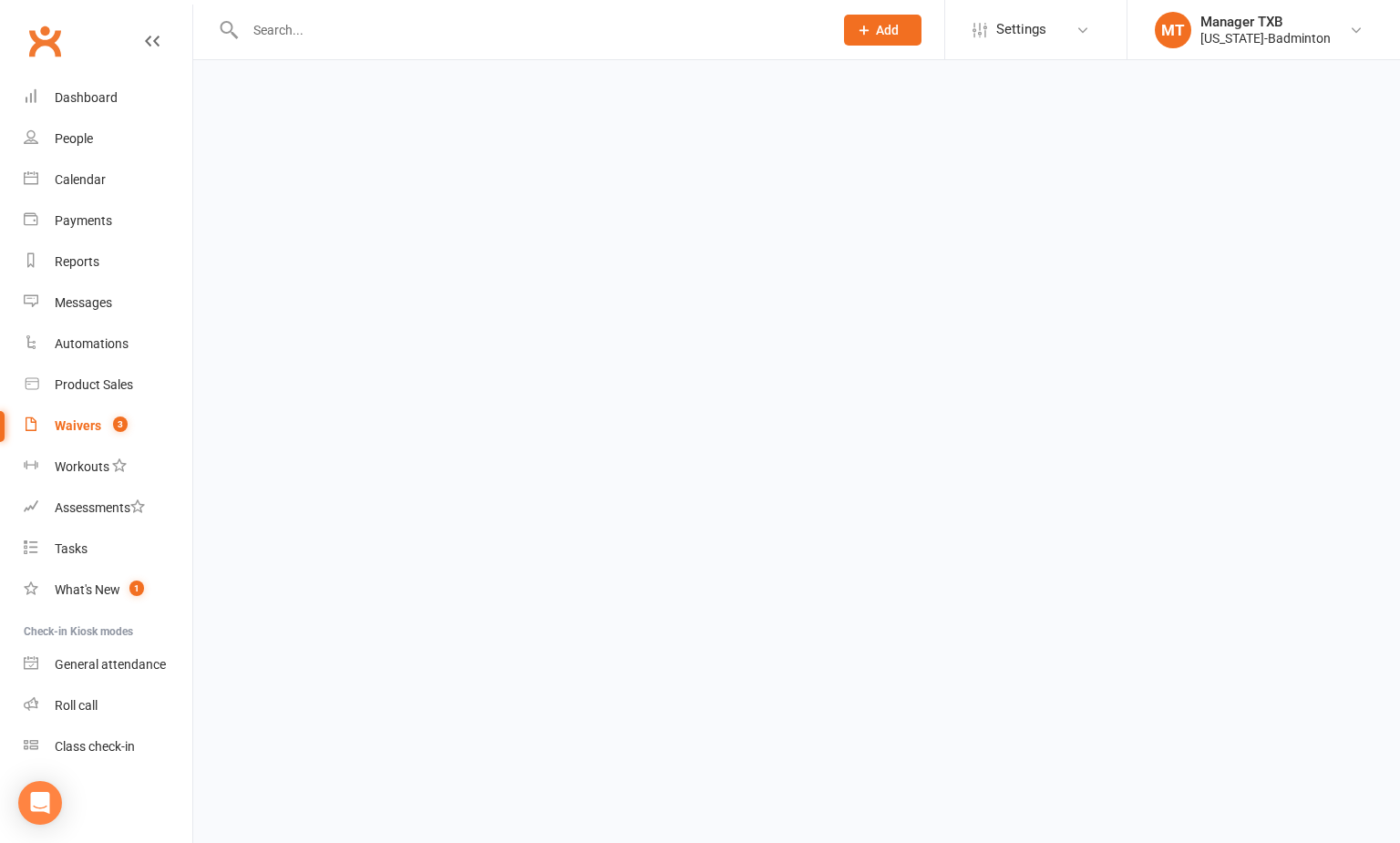
select select "100"
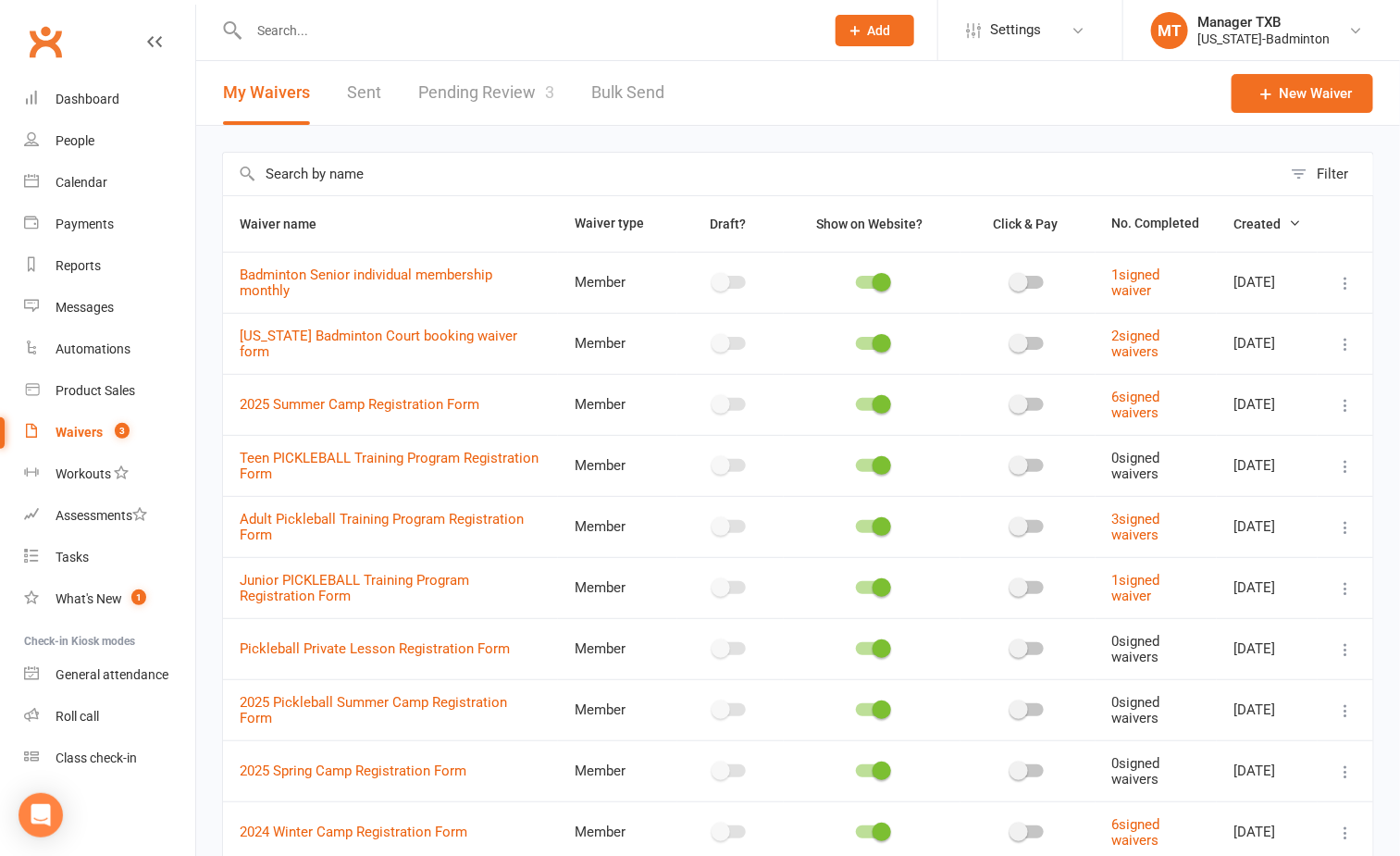
click at [470, 99] on link "Pending Review 3" at bounding box center [486, 93] width 136 height 64
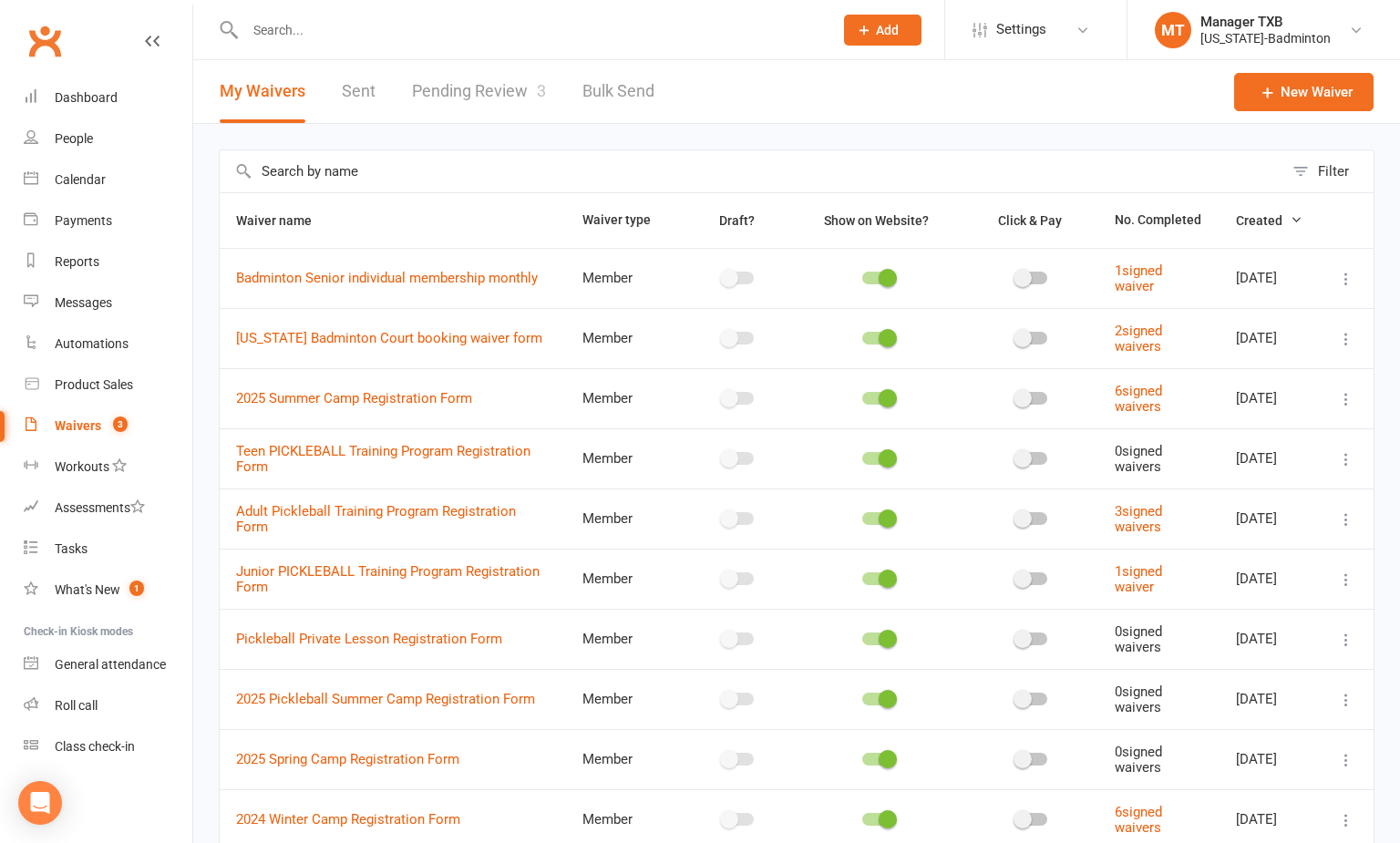
select select "25"
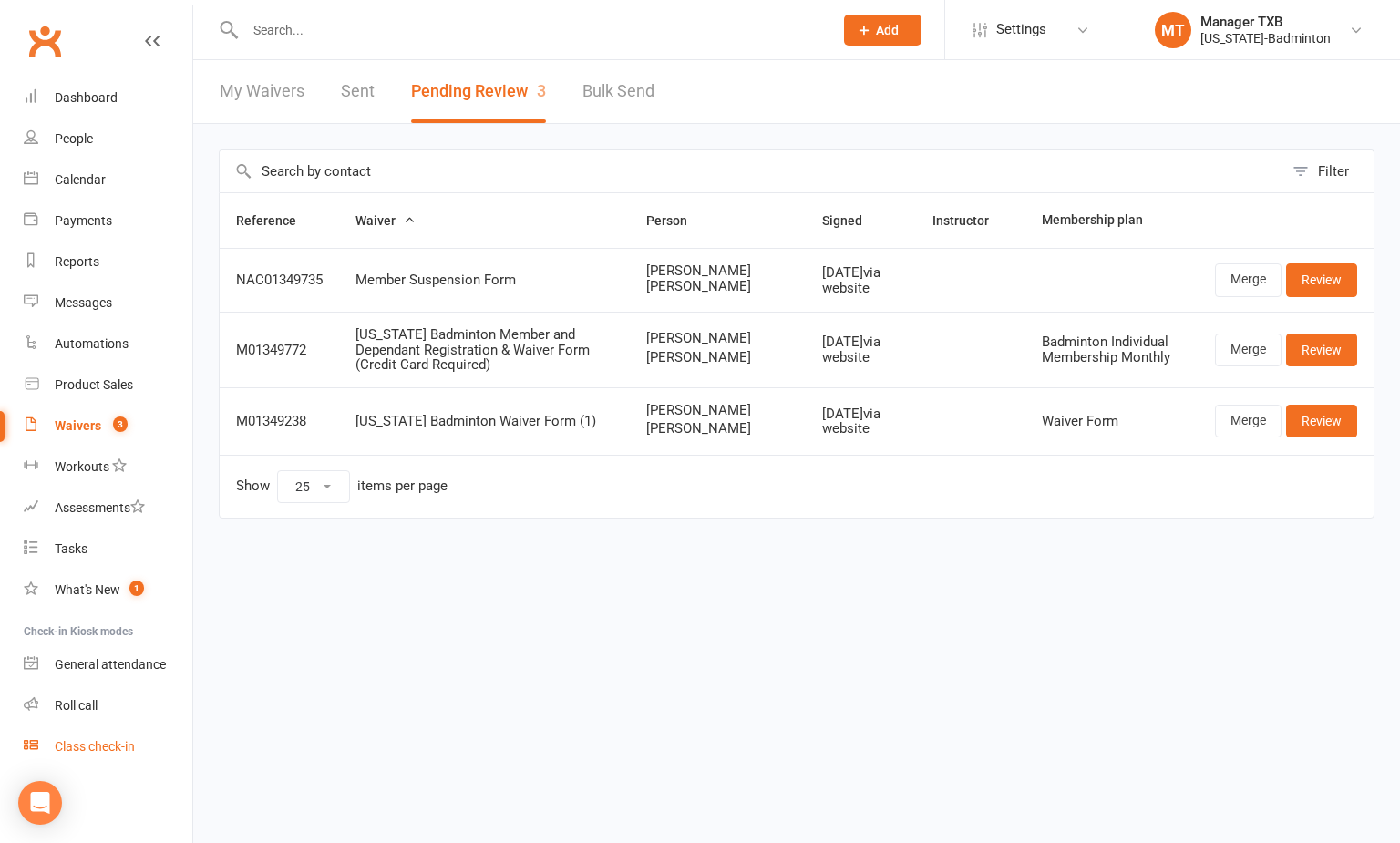
click at [80, 746] on div "Class check-in" at bounding box center [94, 745] width 80 height 14
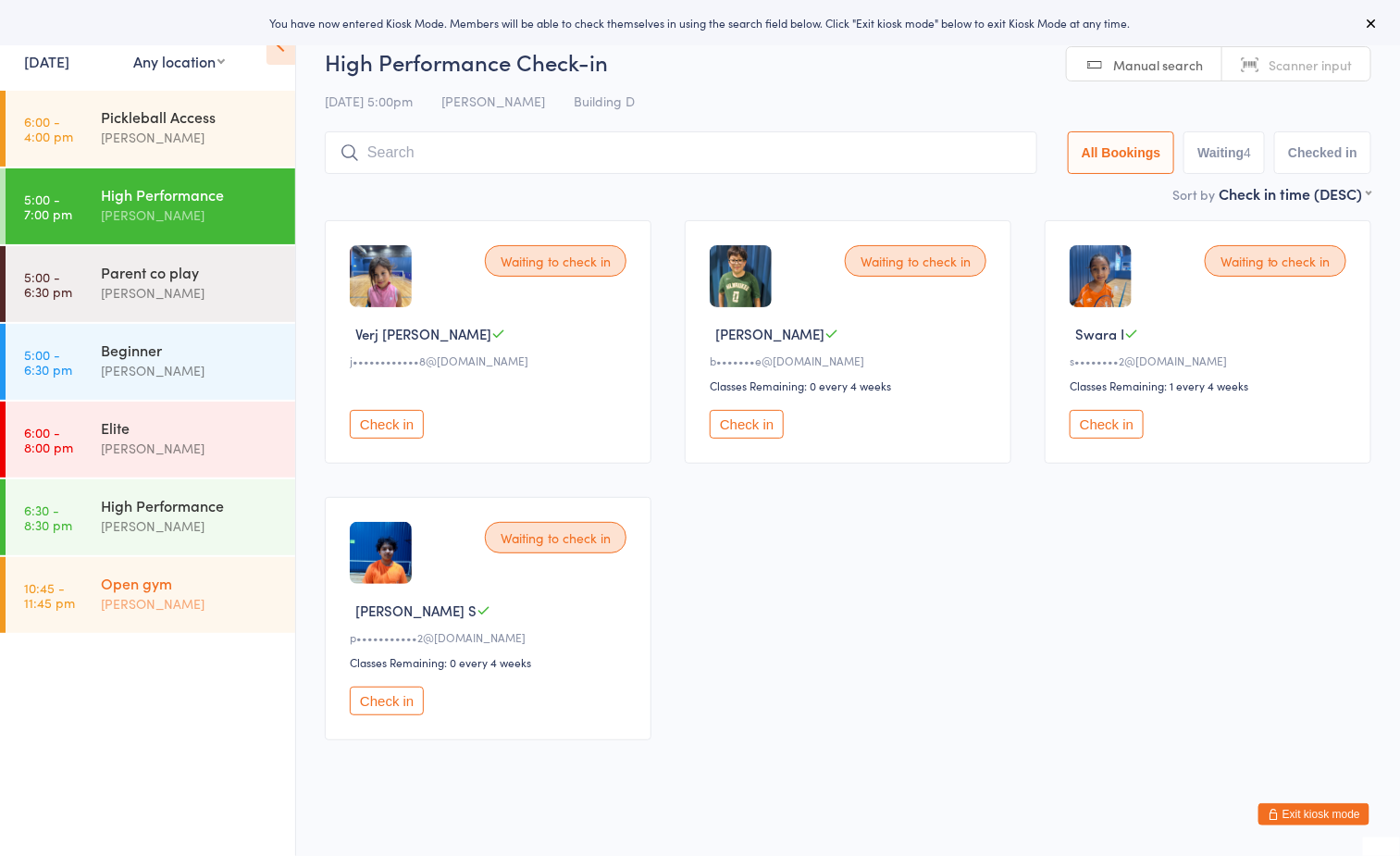
click at [176, 603] on div "[PERSON_NAME]" at bounding box center [189, 604] width 179 height 21
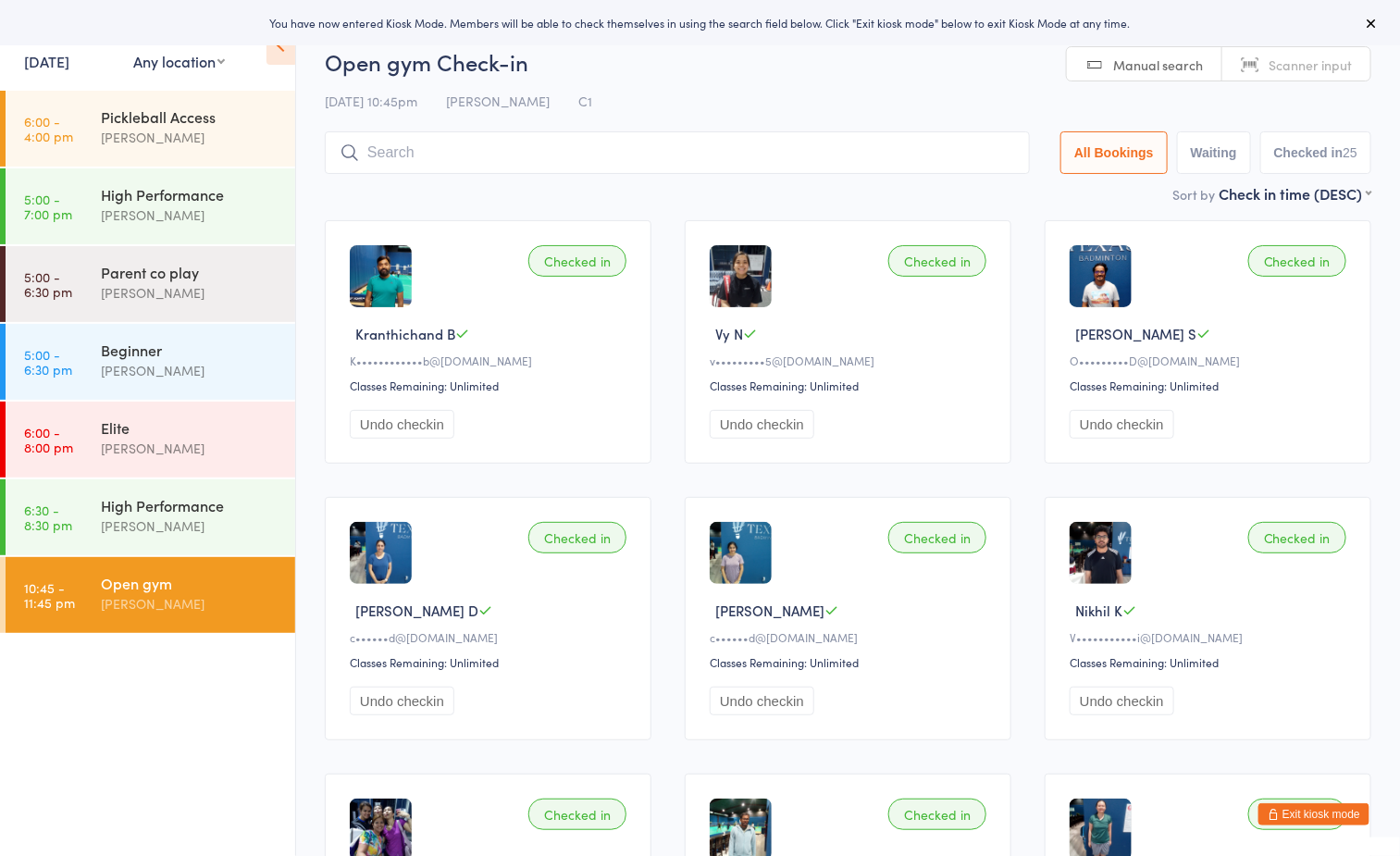
click at [800, 93] on div "12 Sep 10:45pm Boyd Tahtat C1" at bounding box center [849, 101] width 1047 height 31
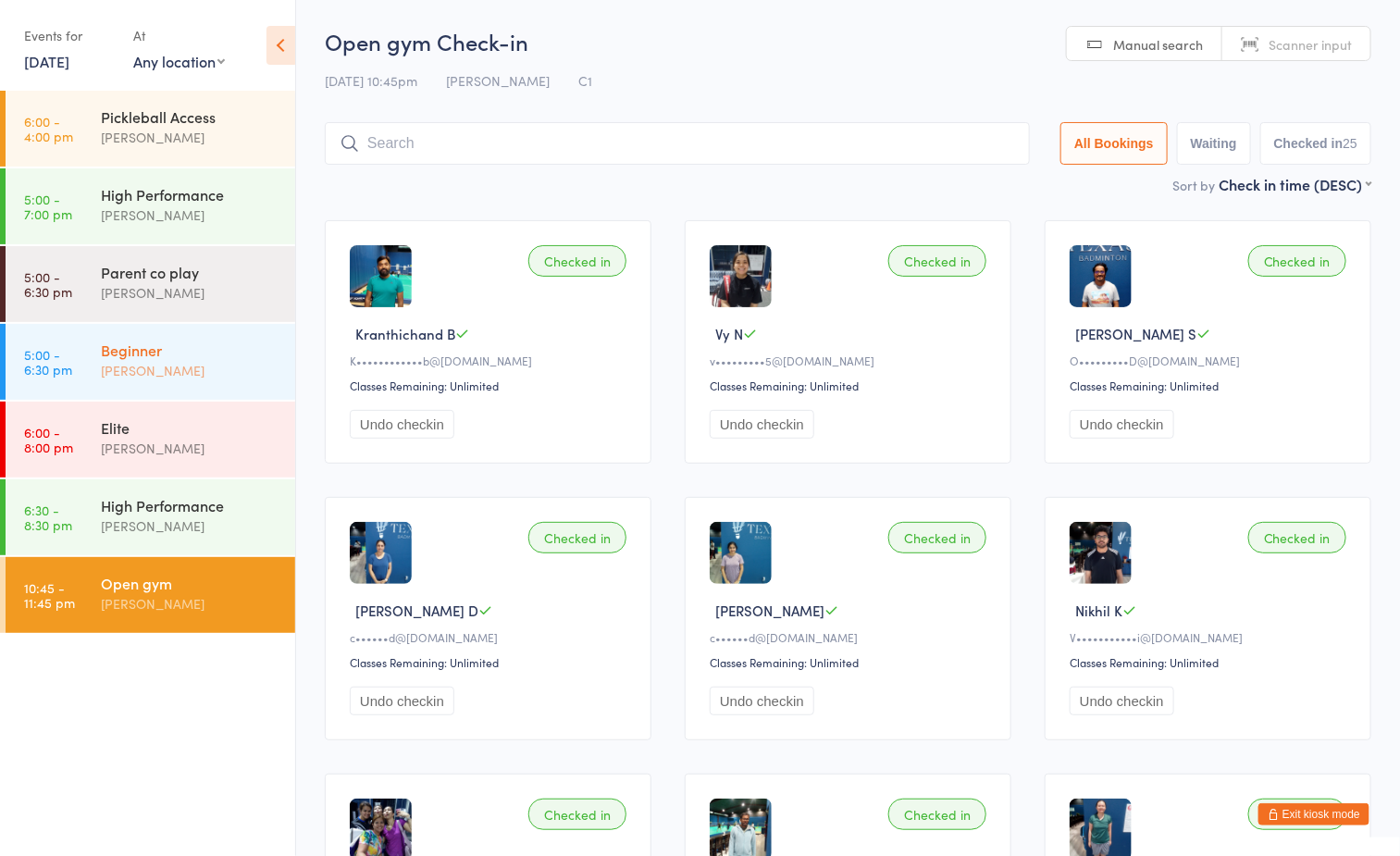
click at [162, 362] on div "[PERSON_NAME]" at bounding box center [189, 370] width 179 height 21
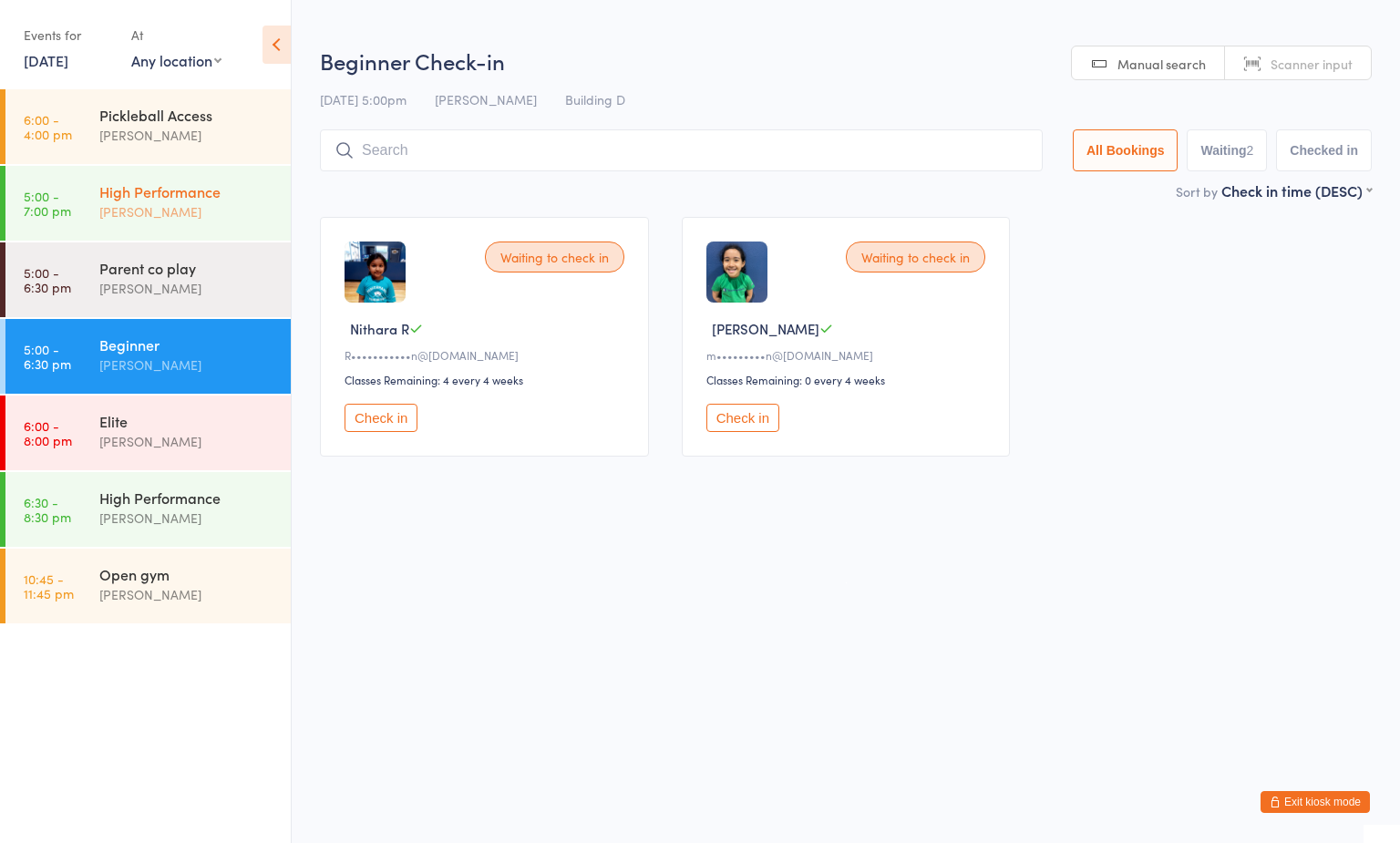
click at [167, 191] on div "High Performance" at bounding box center [187, 190] width 176 height 20
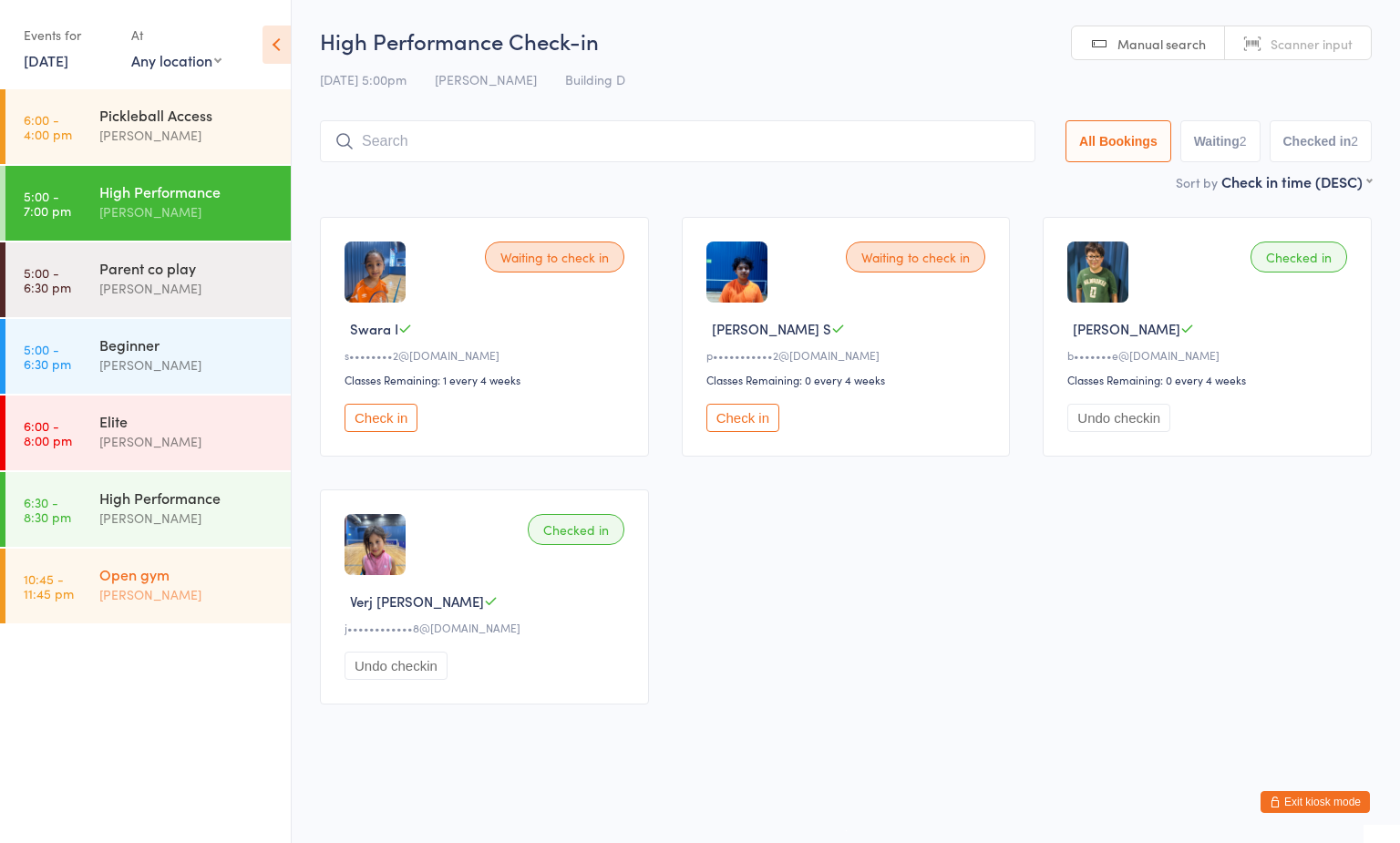
click at [200, 580] on div "Open gym" at bounding box center [187, 574] width 176 height 20
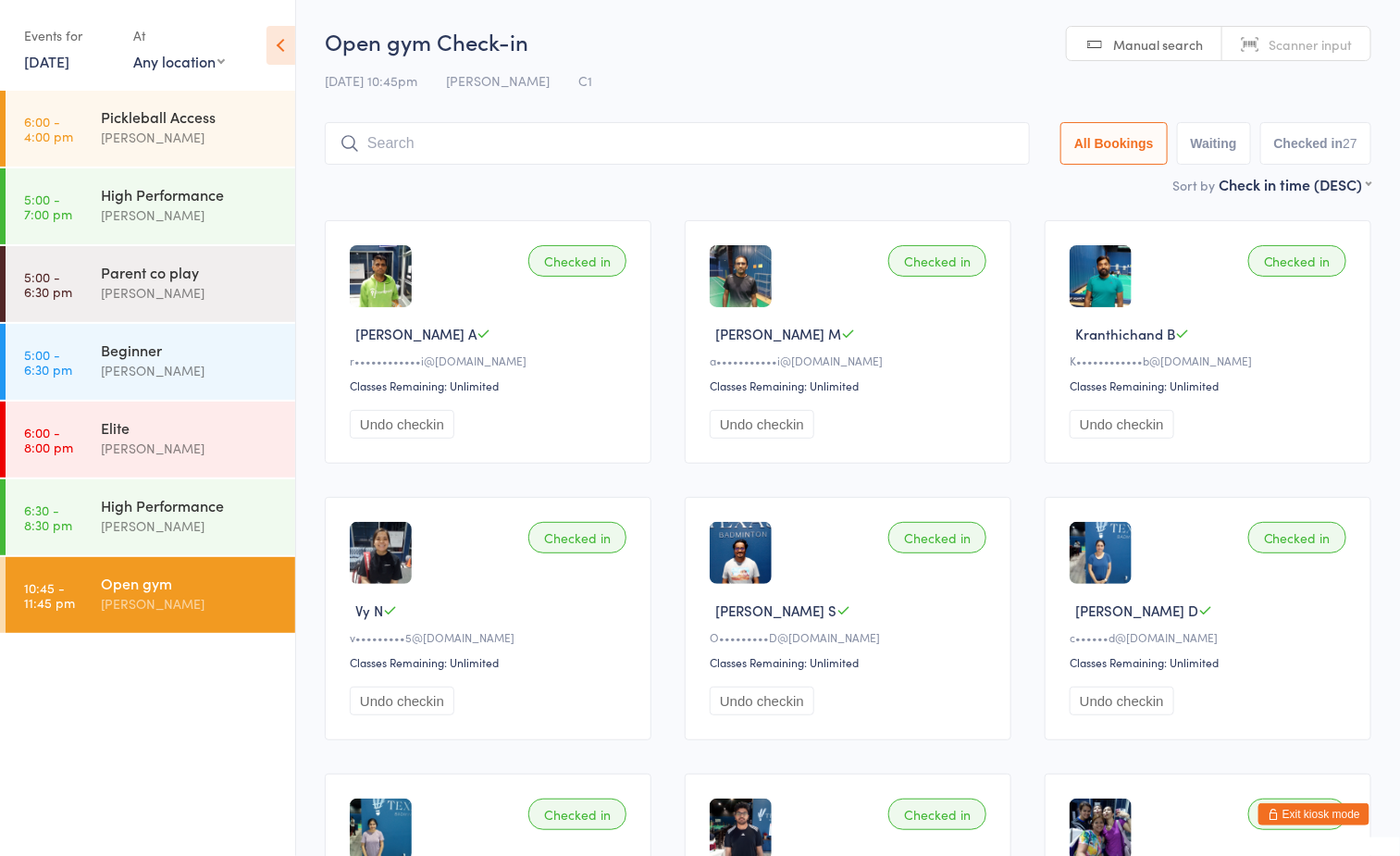
click at [762, 140] on input "search" at bounding box center [678, 143] width 705 height 42
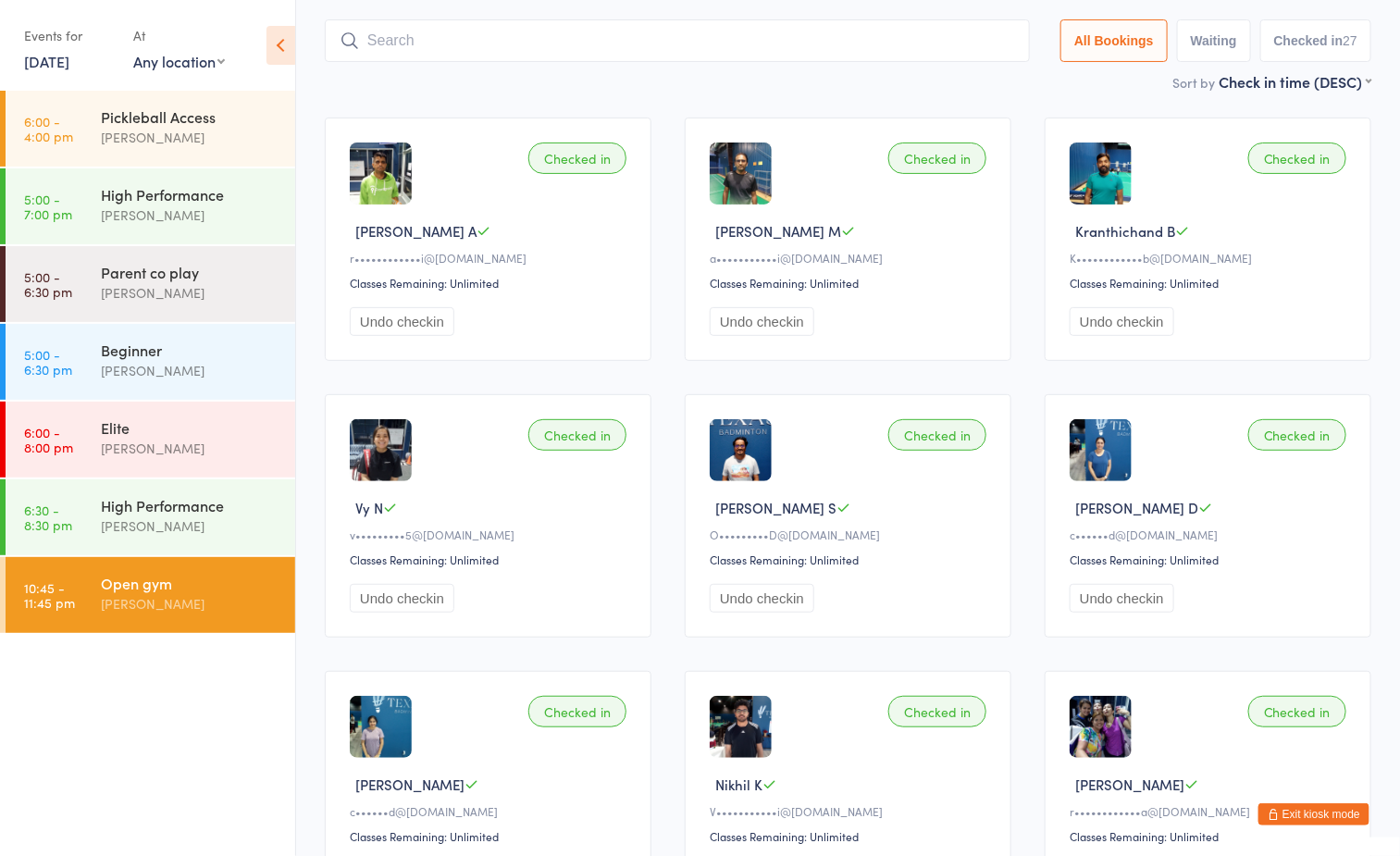
scroll to position [122, 0]
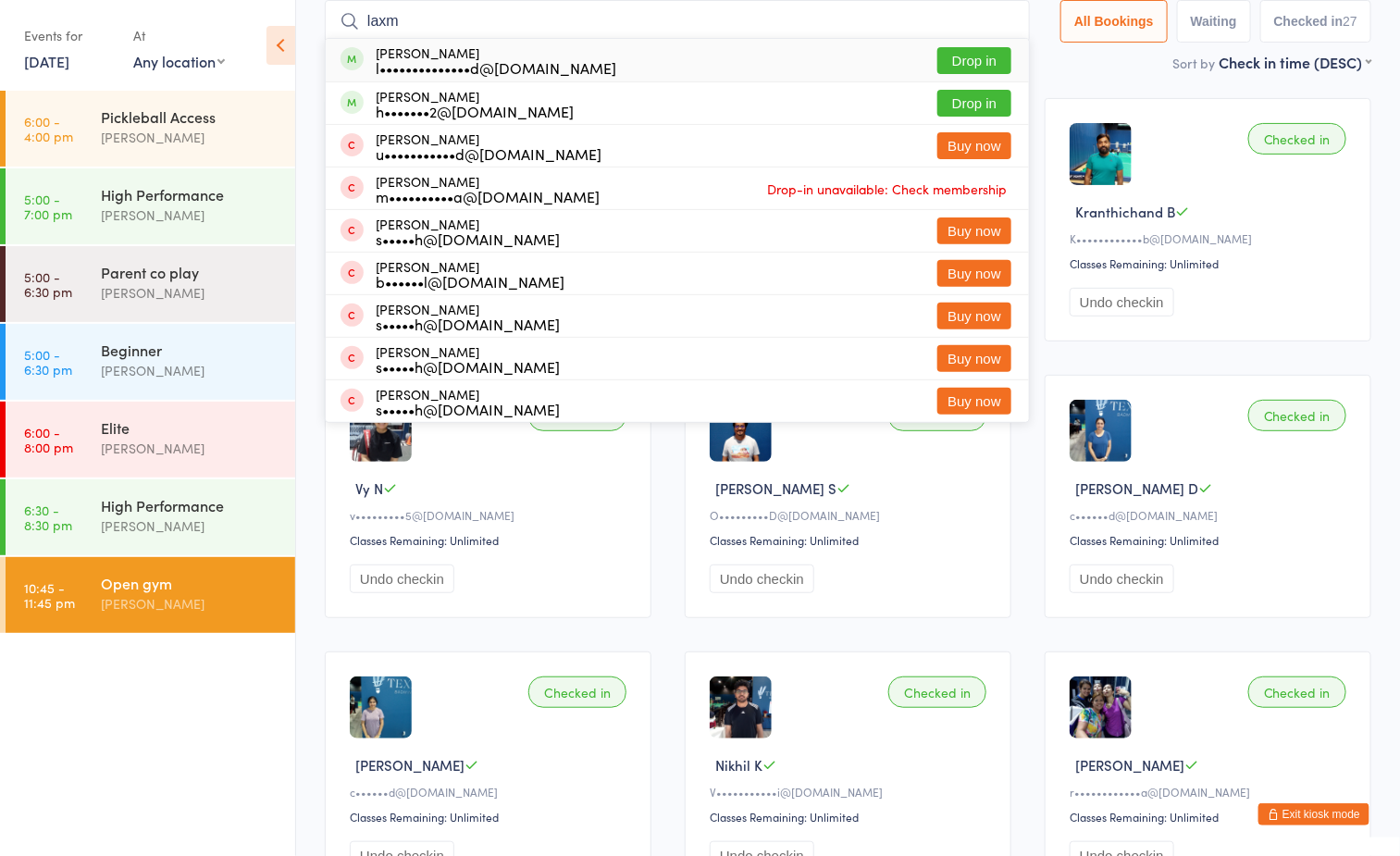
type input "laxm"
click at [967, 59] on button "Drop in" at bounding box center [974, 60] width 74 height 27
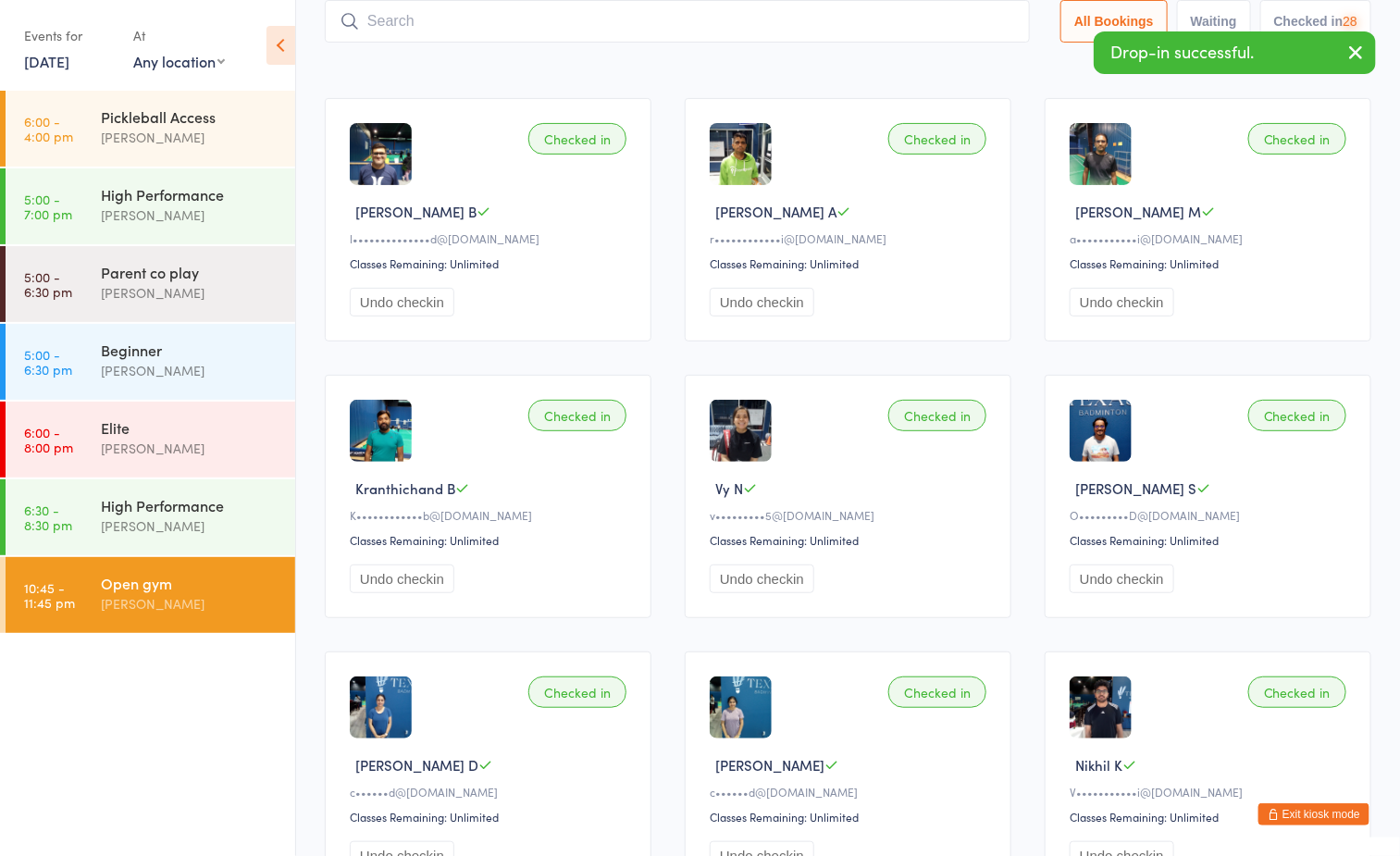
click at [833, 72] on div "Sort by Check in time (DESC) First name (ASC) First name (DESC) Last name (ASC)…" at bounding box center [849, 61] width 1047 height 20
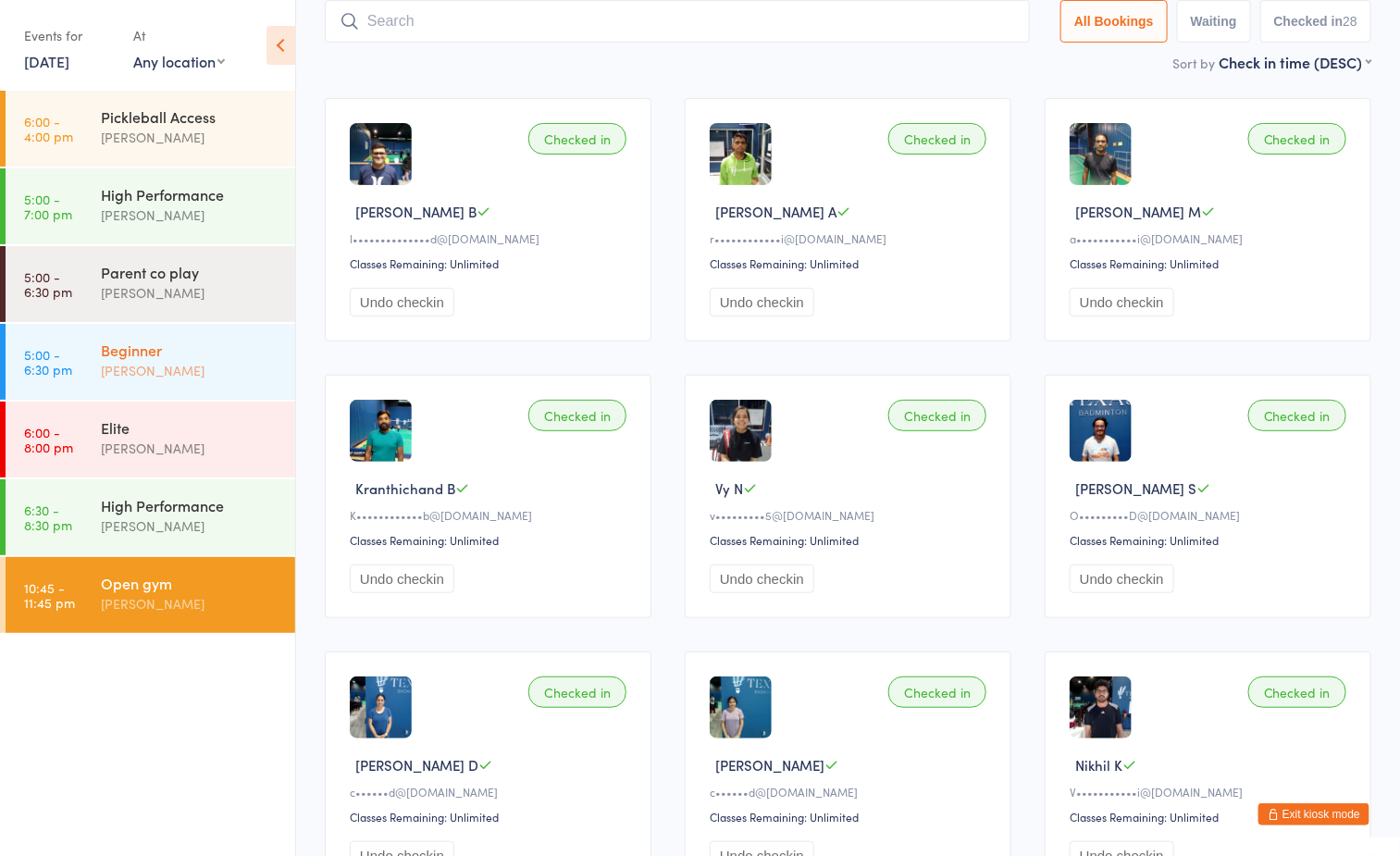
click at [189, 348] on div "Beginner" at bounding box center [189, 349] width 179 height 20
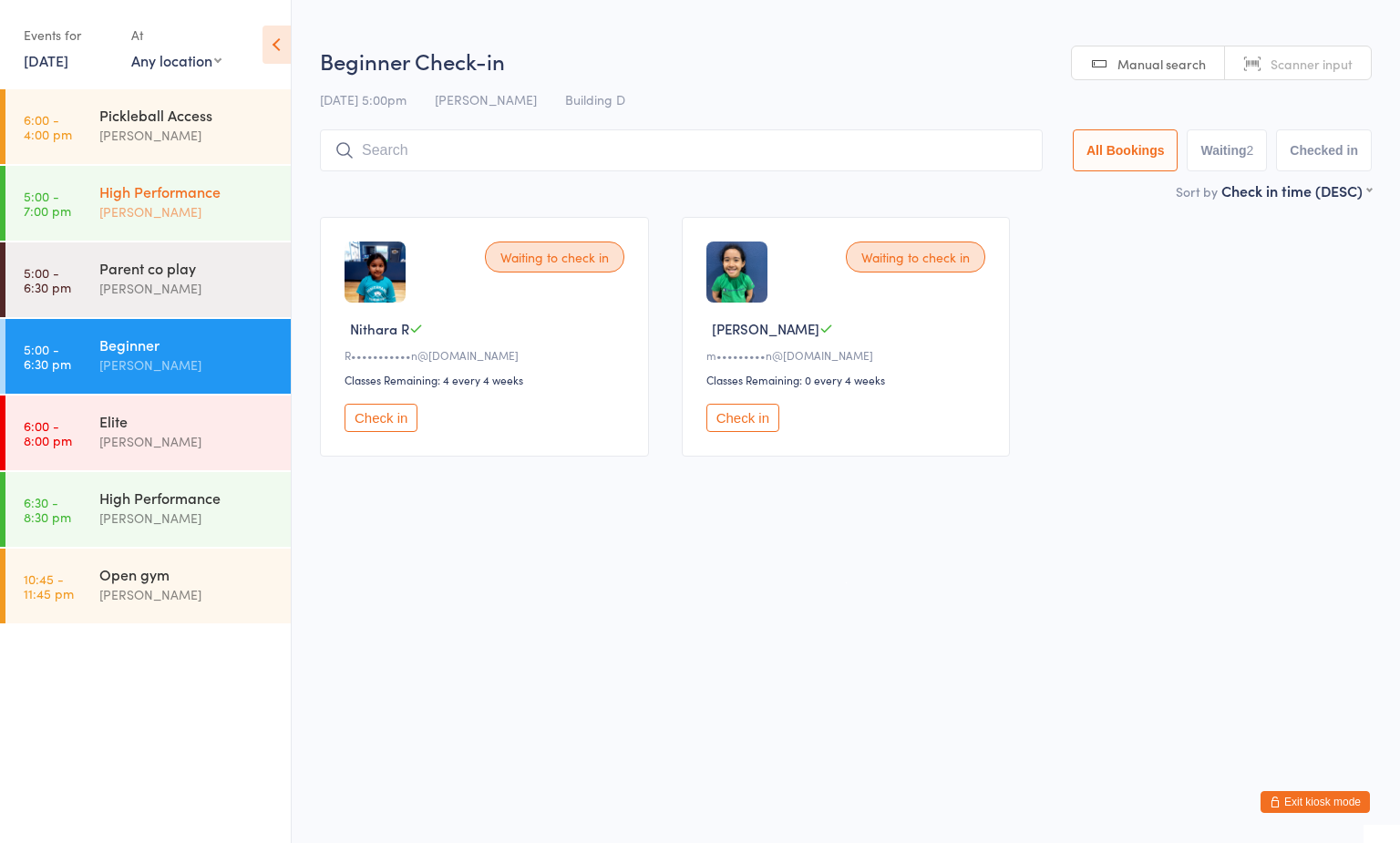
click at [188, 189] on div "High Performance" at bounding box center [187, 190] width 176 height 20
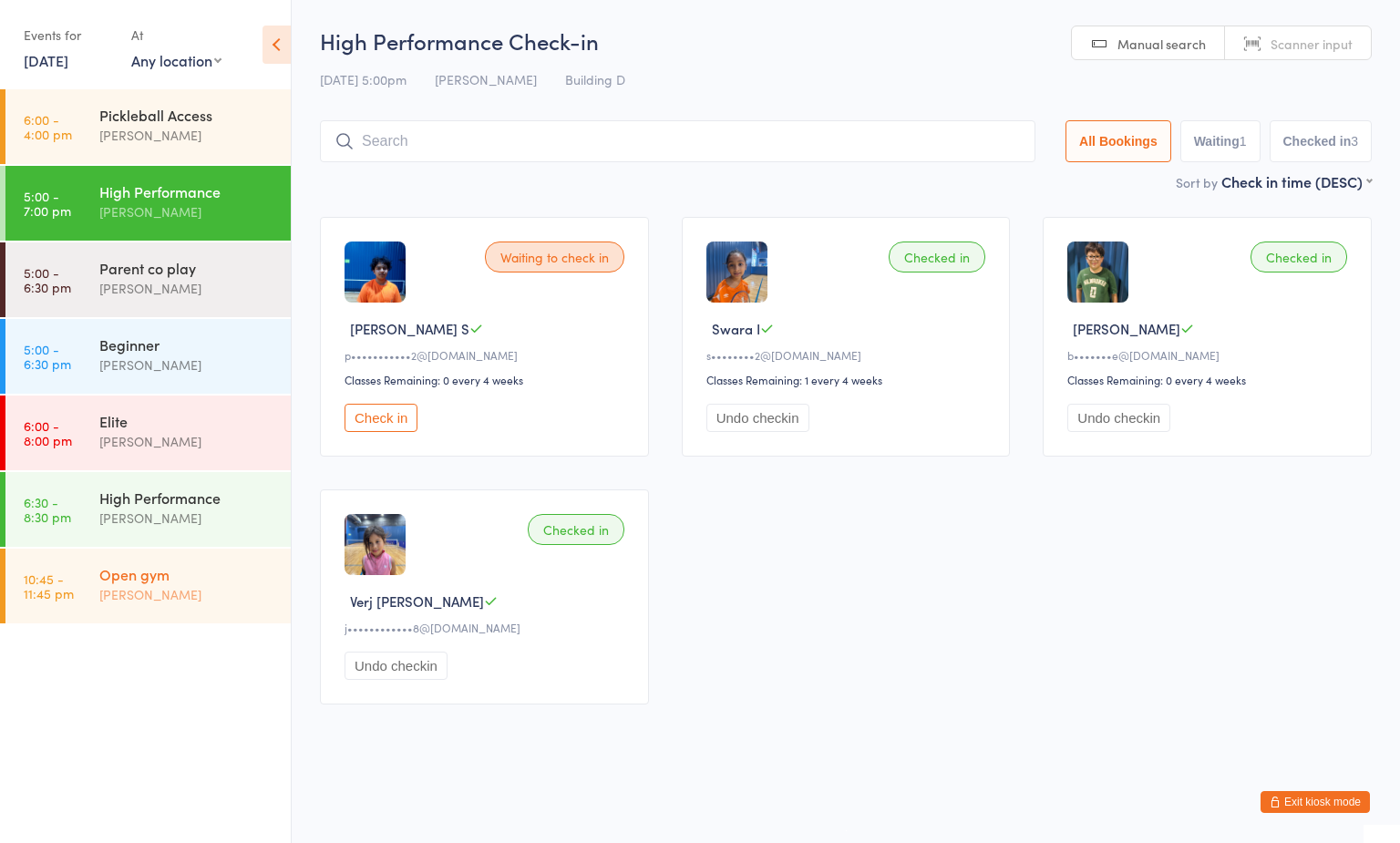
click at [210, 584] on div "[PERSON_NAME]" at bounding box center [187, 594] width 176 height 21
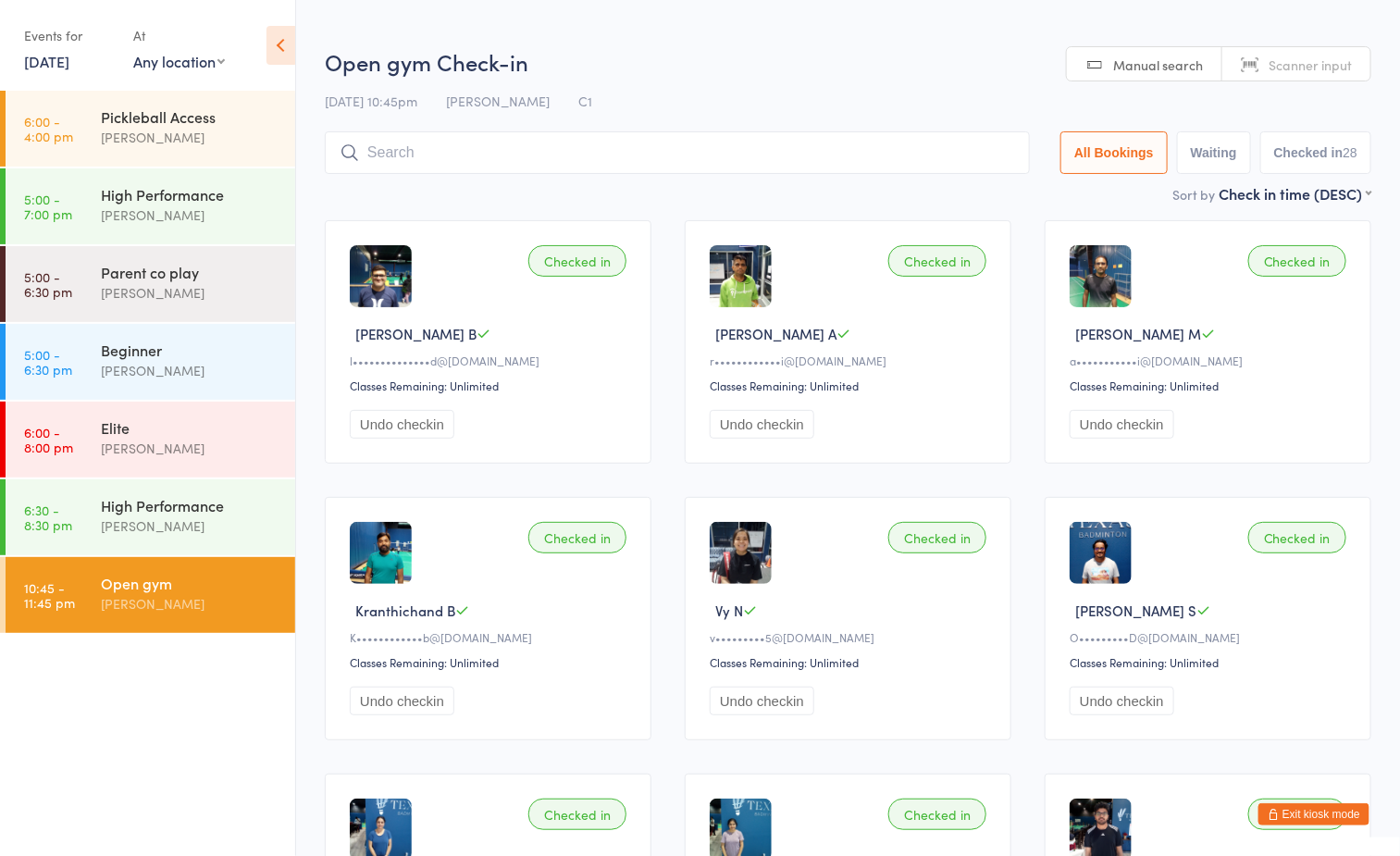
click at [775, 33] on html "You have now entered Kiosk Mode. Members will be able to check themselves in us…" at bounding box center [700, 428] width 1400 height 856
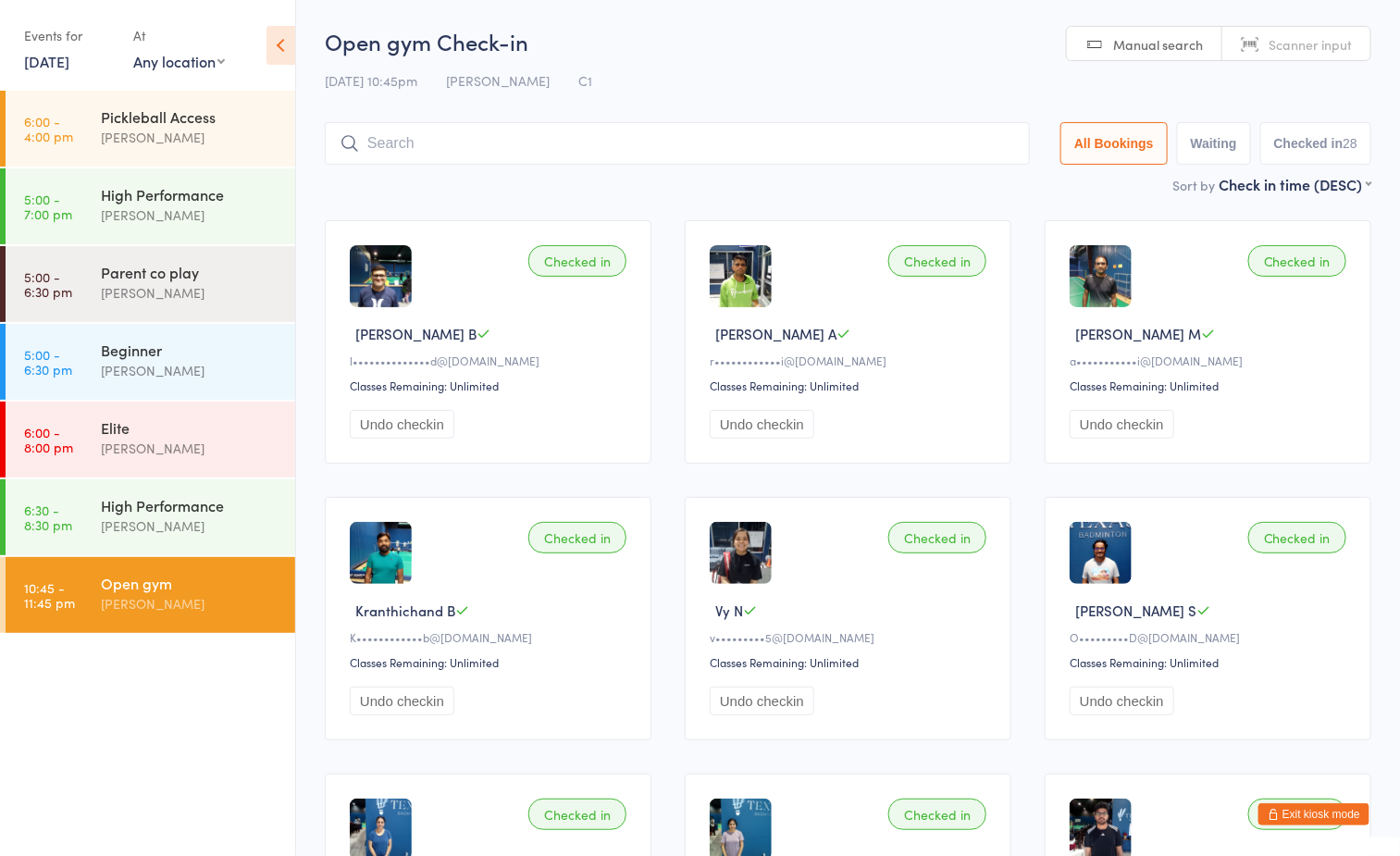
click at [626, 145] on input "search" at bounding box center [678, 143] width 705 height 42
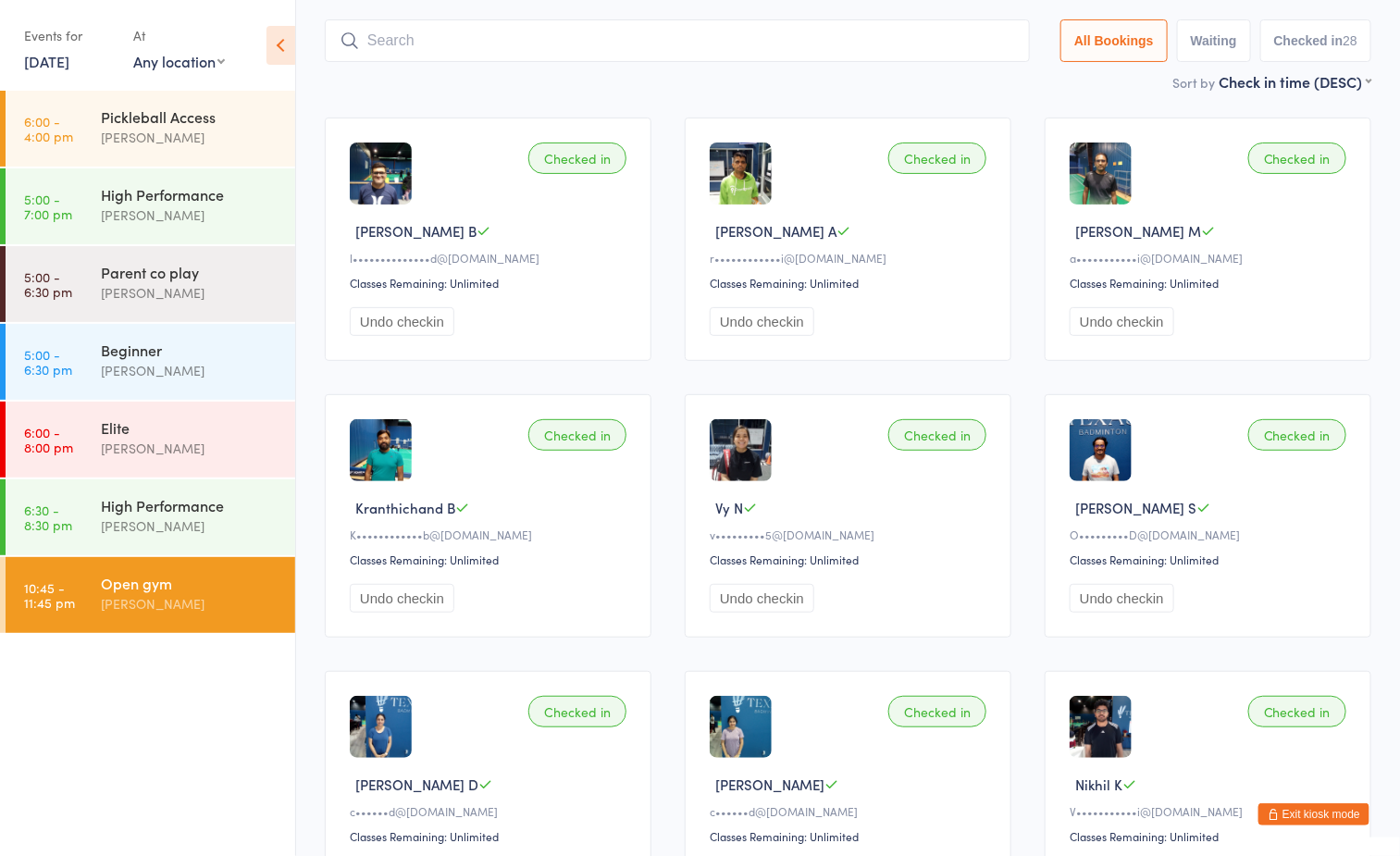
scroll to position [122, 0]
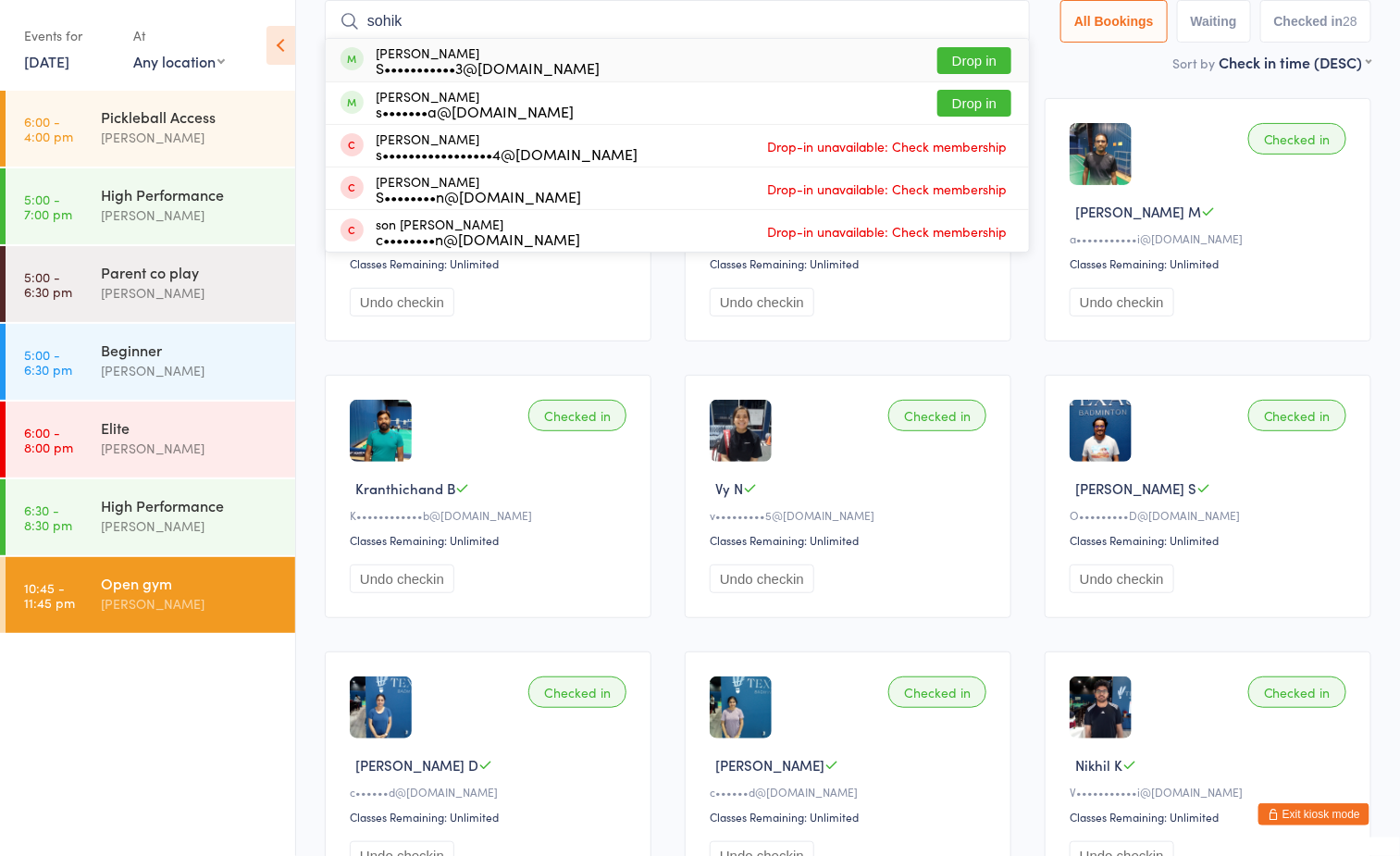
type input "sohik"
click at [965, 51] on button "Drop in" at bounding box center [974, 60] width 74 height 27
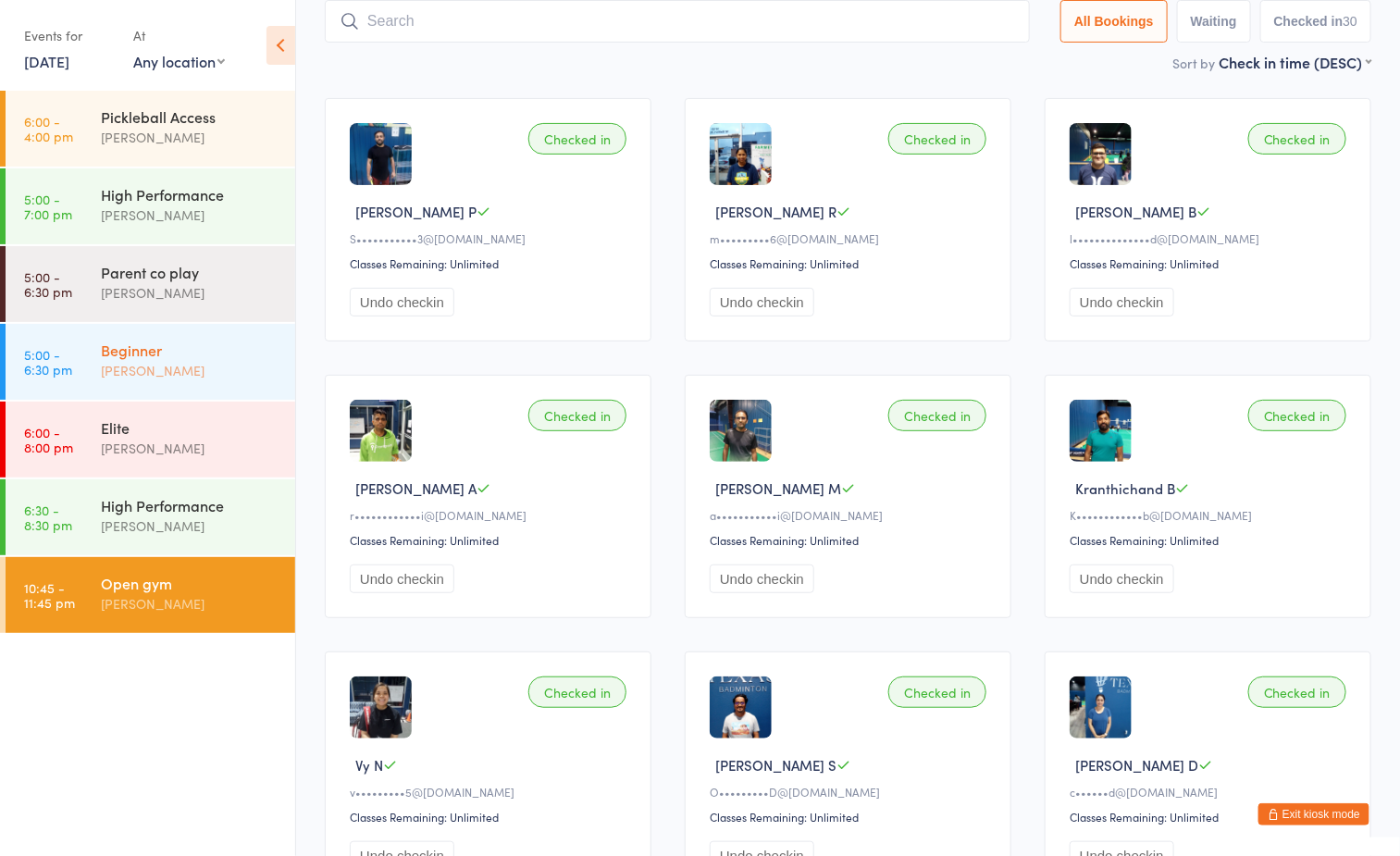
click at [170, 373] on div "[PERSON_NAME]" at bounding box center [189, 370] width 179 height 21
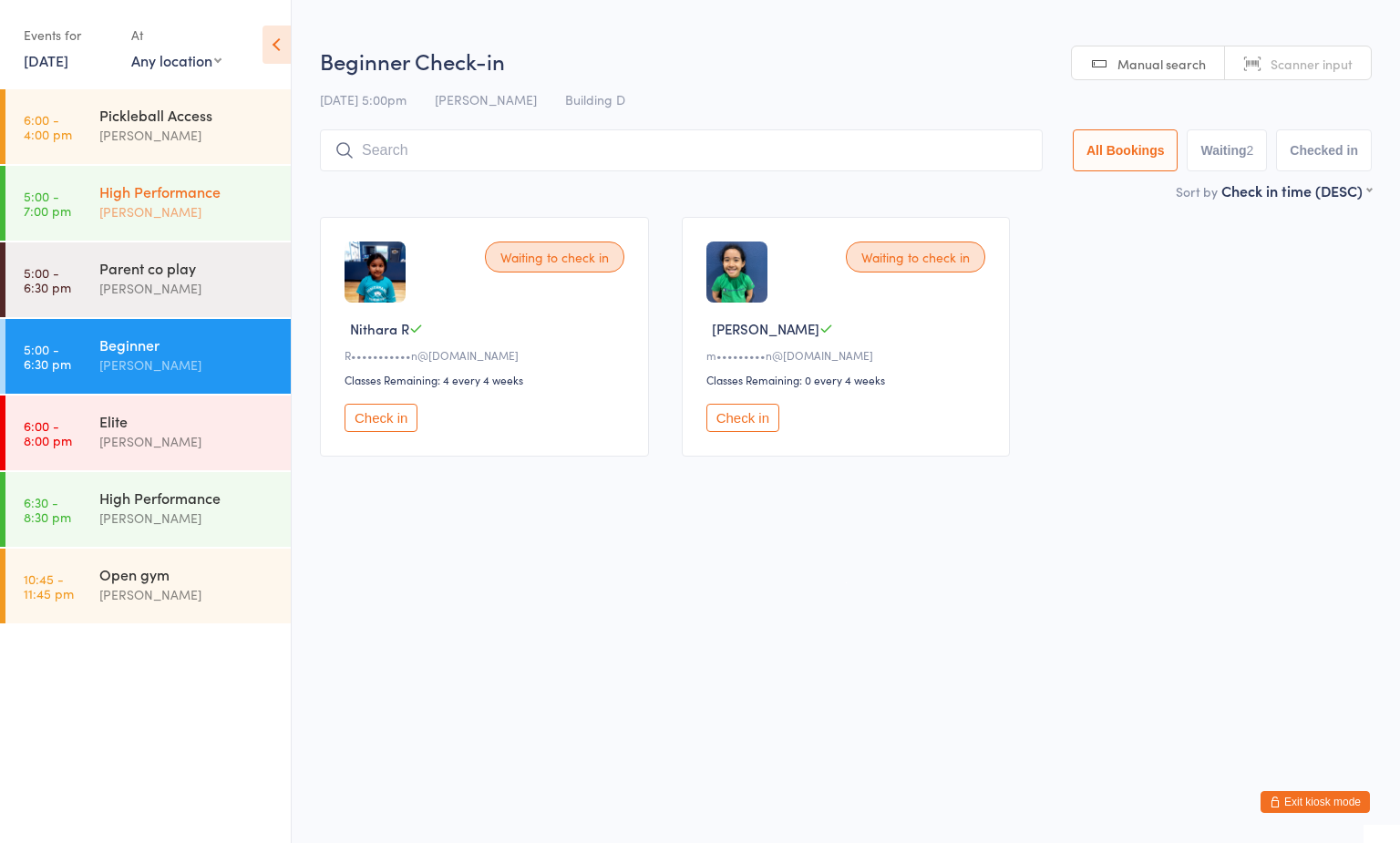
click at [165, 189] on div "High Performance" at bounding box center [187, 190] width 176 height 20
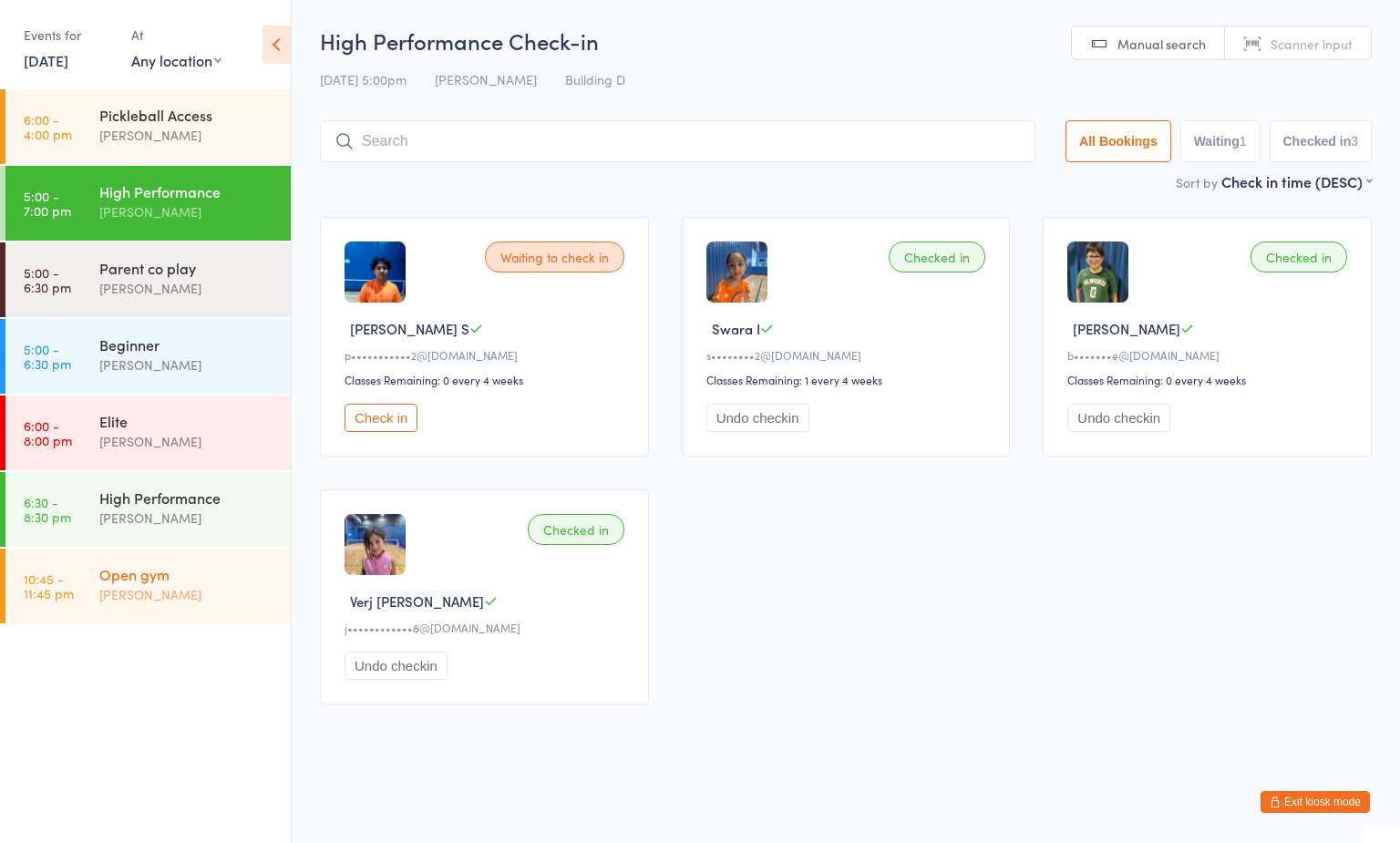
click at [116, 596] on div "[PERSON_NAME]" at bounding box center [187, 594] width 176 height 21
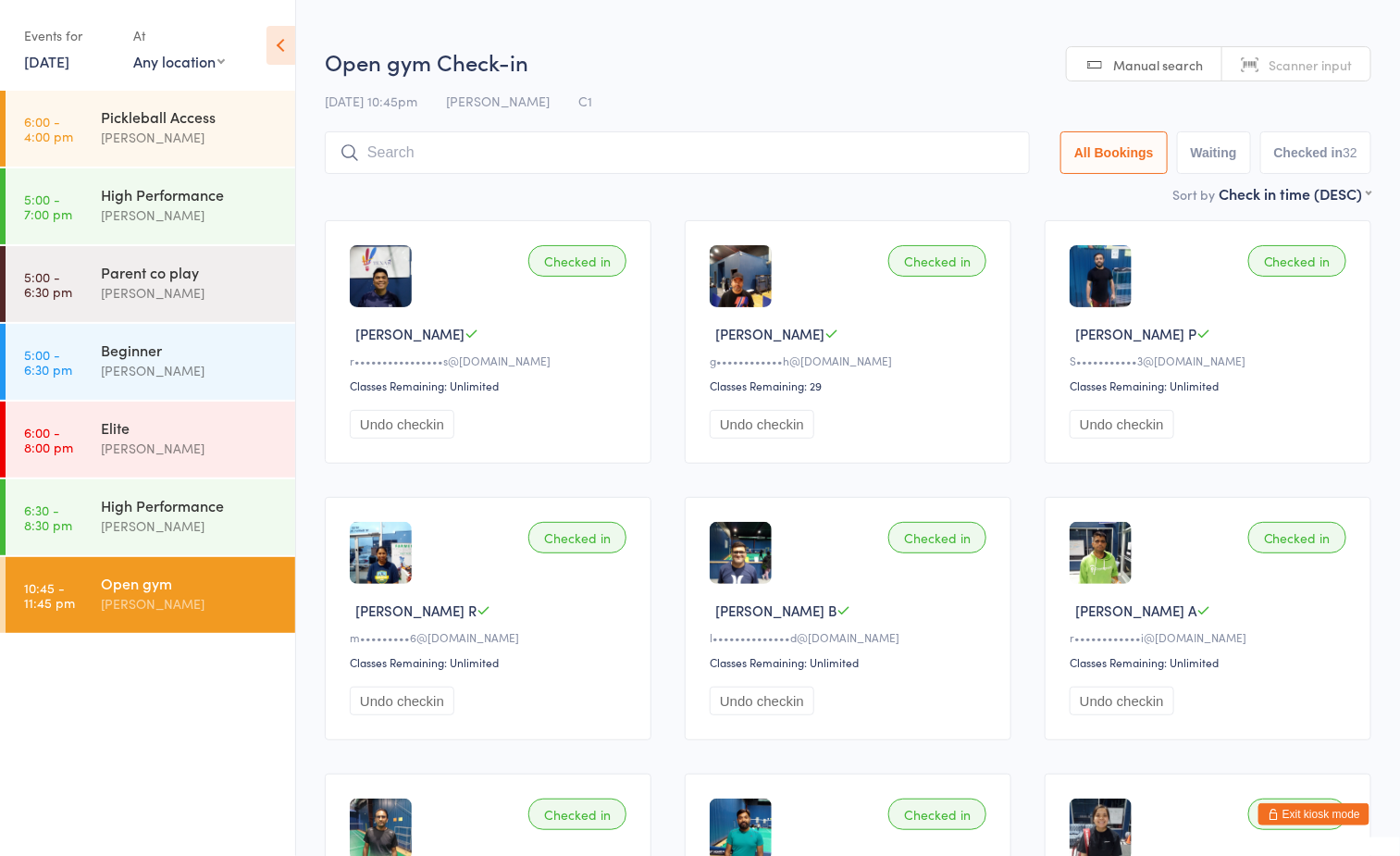
click at [728, 75] on h2 "Open gym Check-in" at bounding box center [849, 61] width 1047 height 31
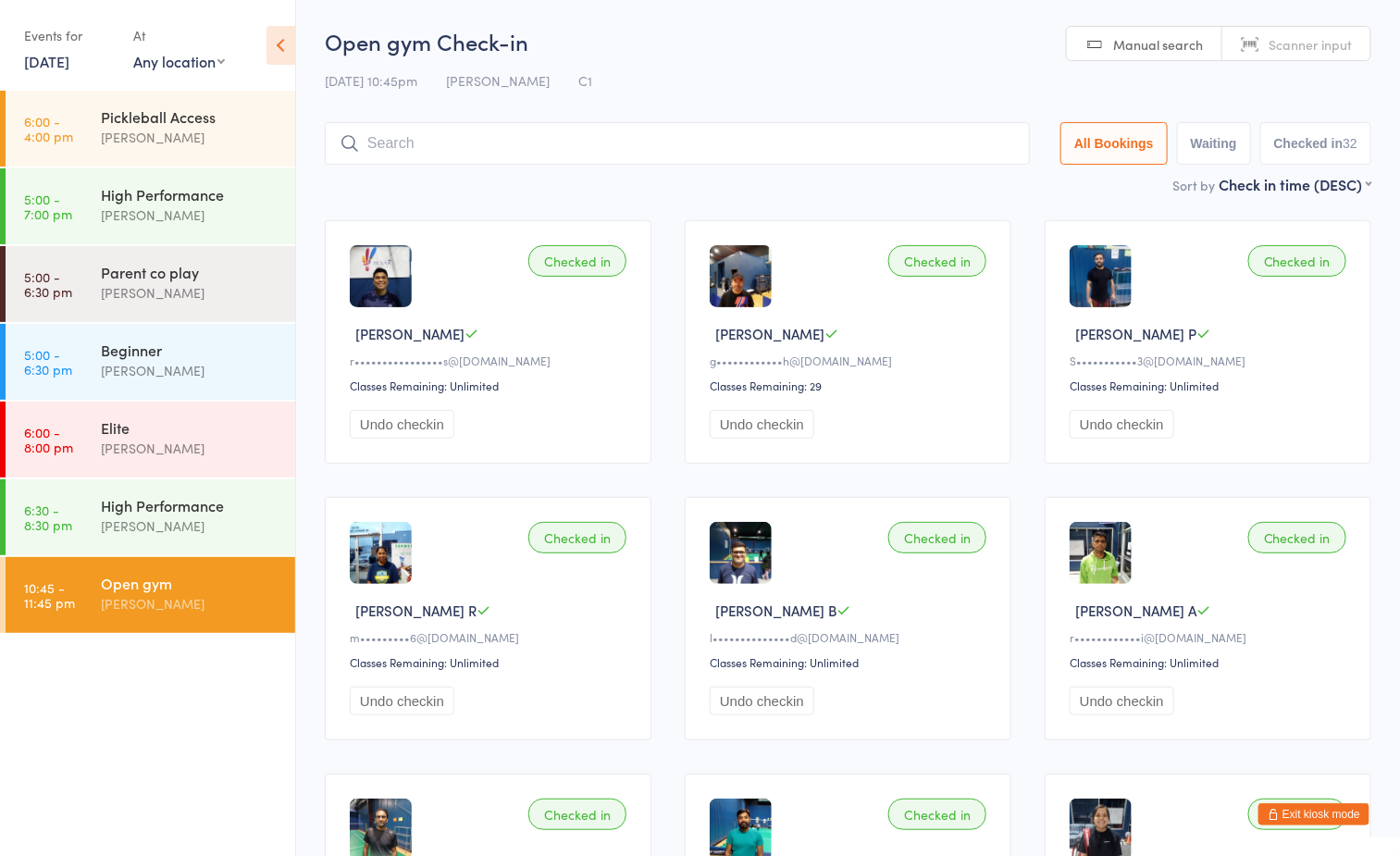
click at [521, 142] on input "search" at bounding box center [678, 143] width 705 height 42
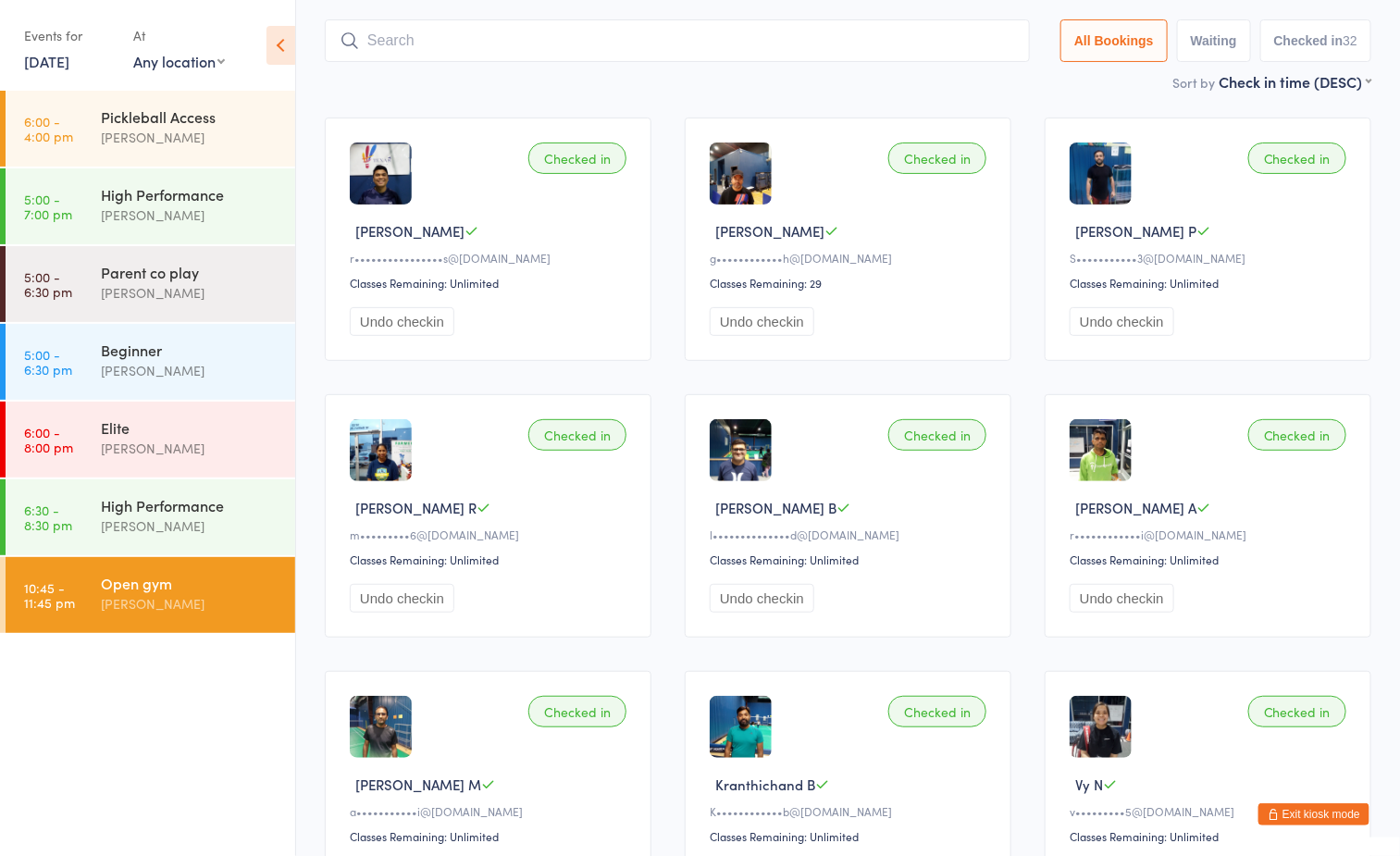
scroll to position [122, 0]
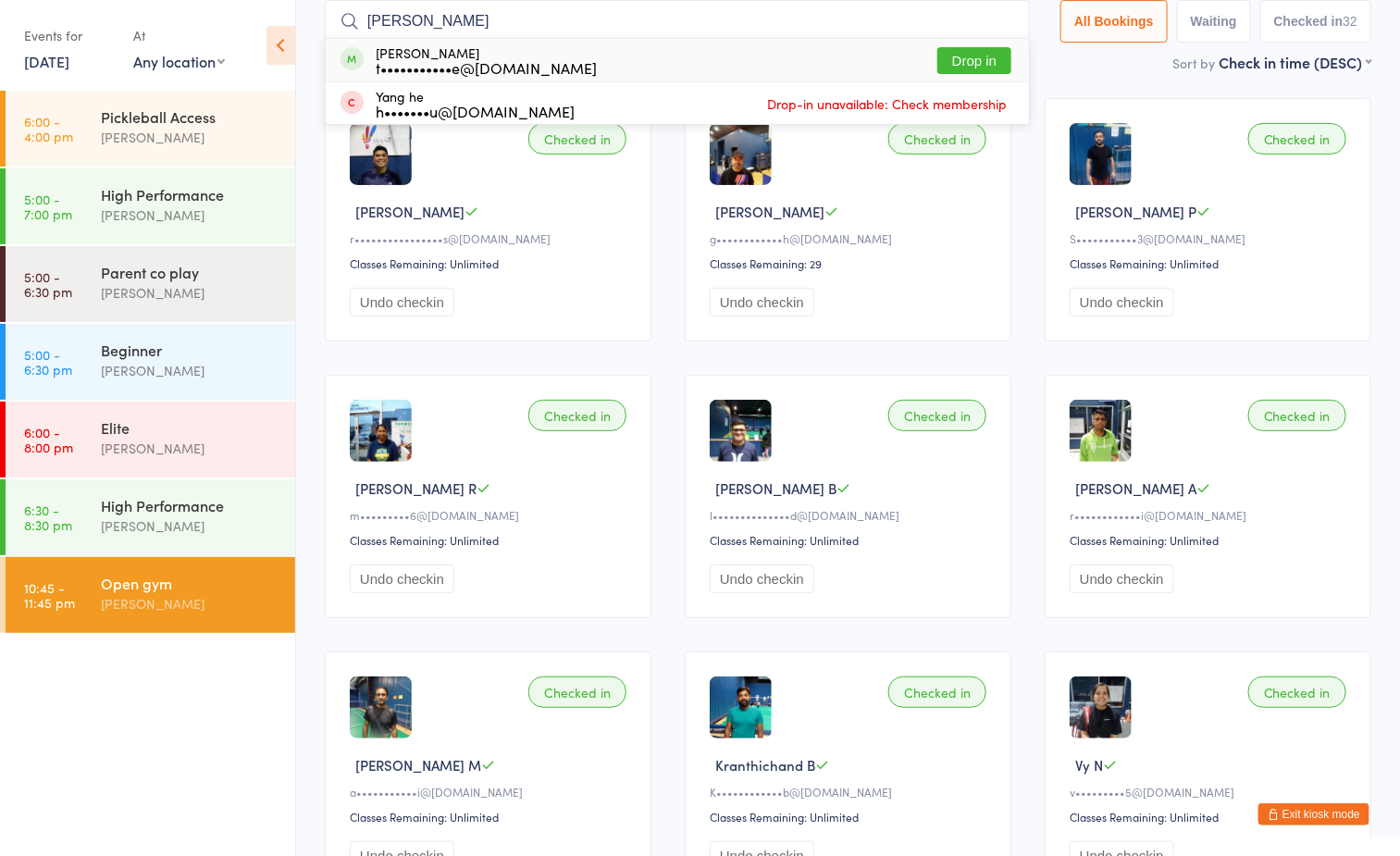
type input "helen"
click at [959, 61] on button "Drop in" at bounding box center [974, 60] width 74 height 27
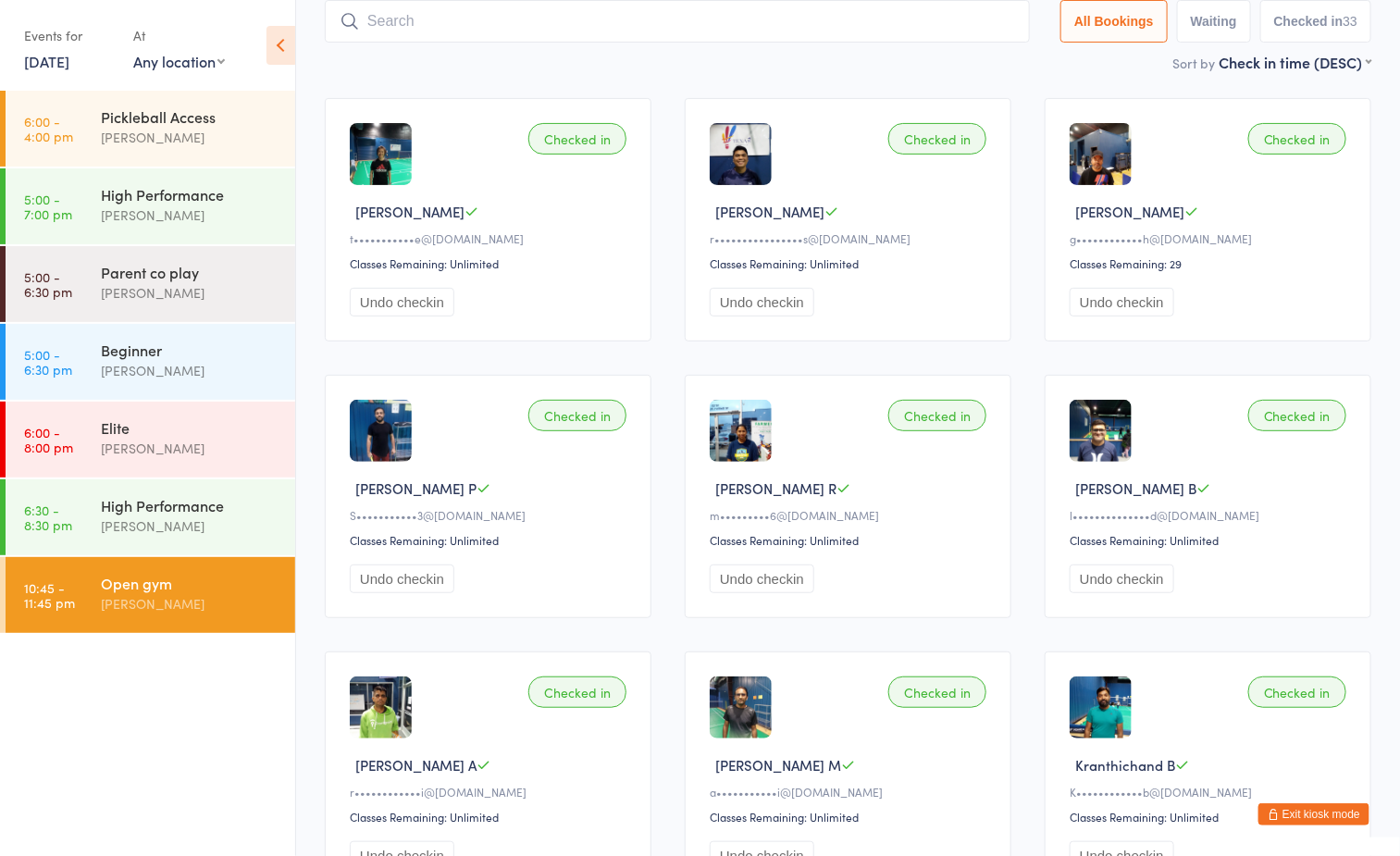
click at [159, 601] on div "[PERSON_NAME]" at bounding box center [189, 604] width 179 height 21
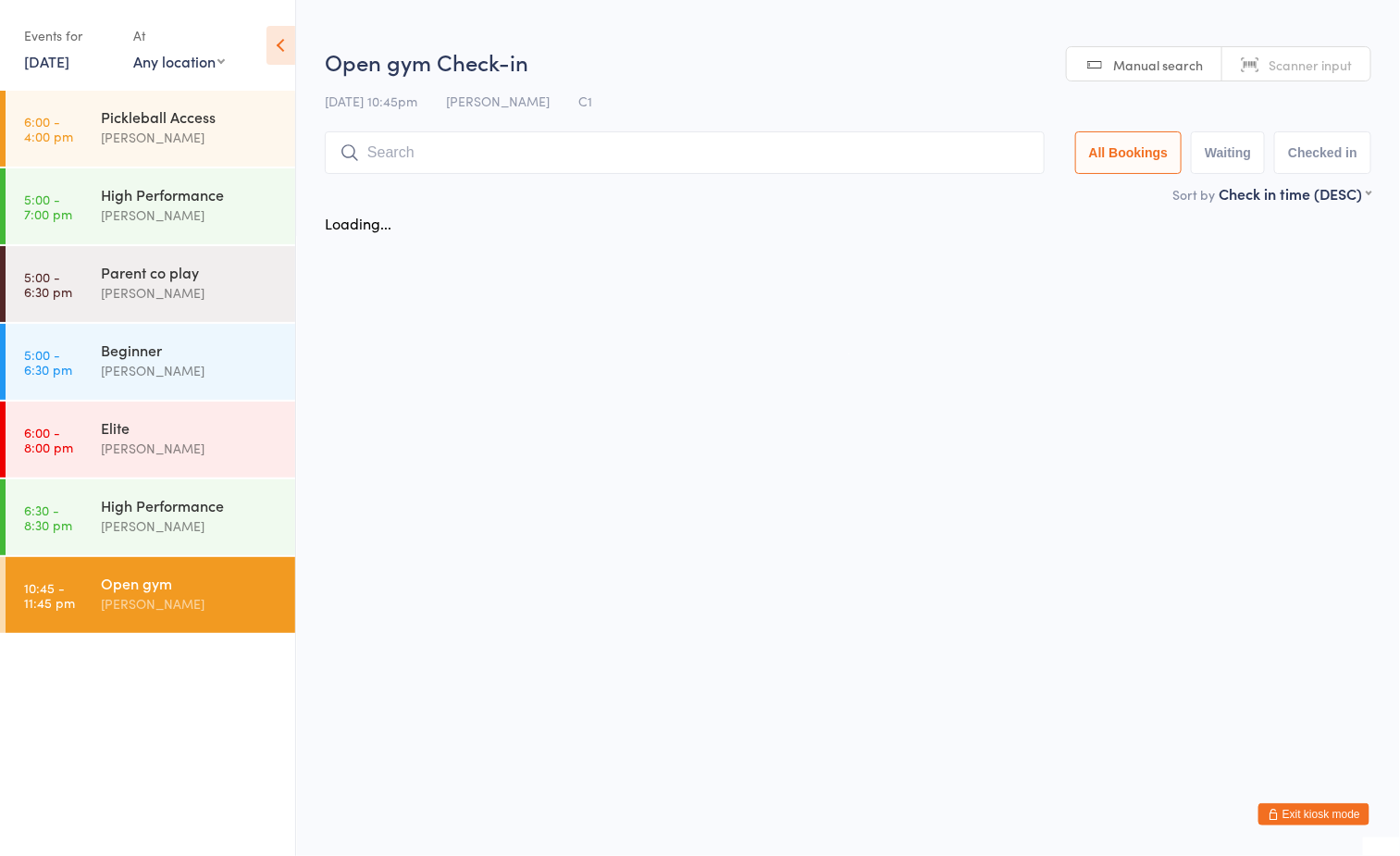
scroll to position [0, 0]
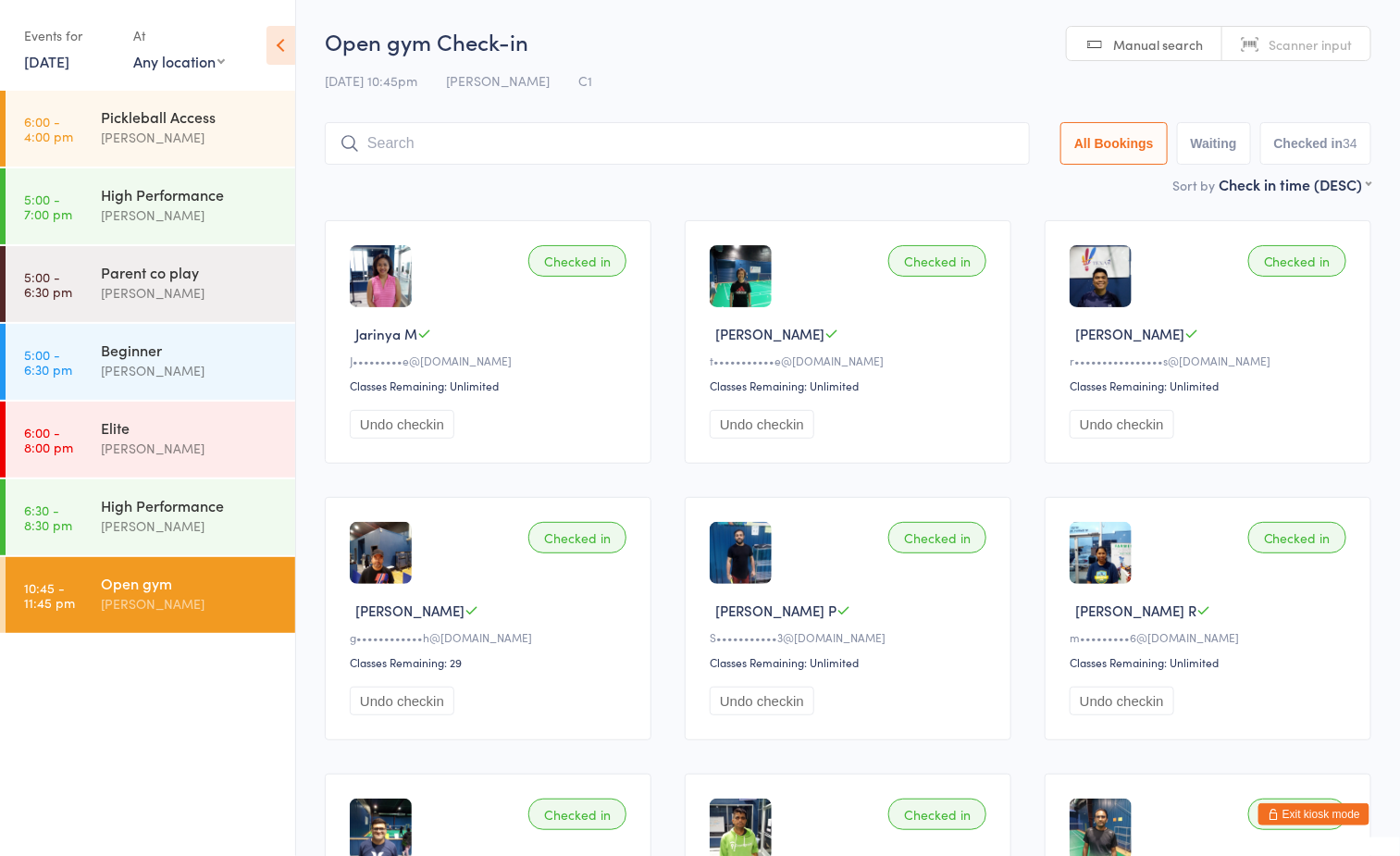
click at [1325, 816] on button "Exit kiosk mode" at bounding box center [1314, 814] width 111 height 22
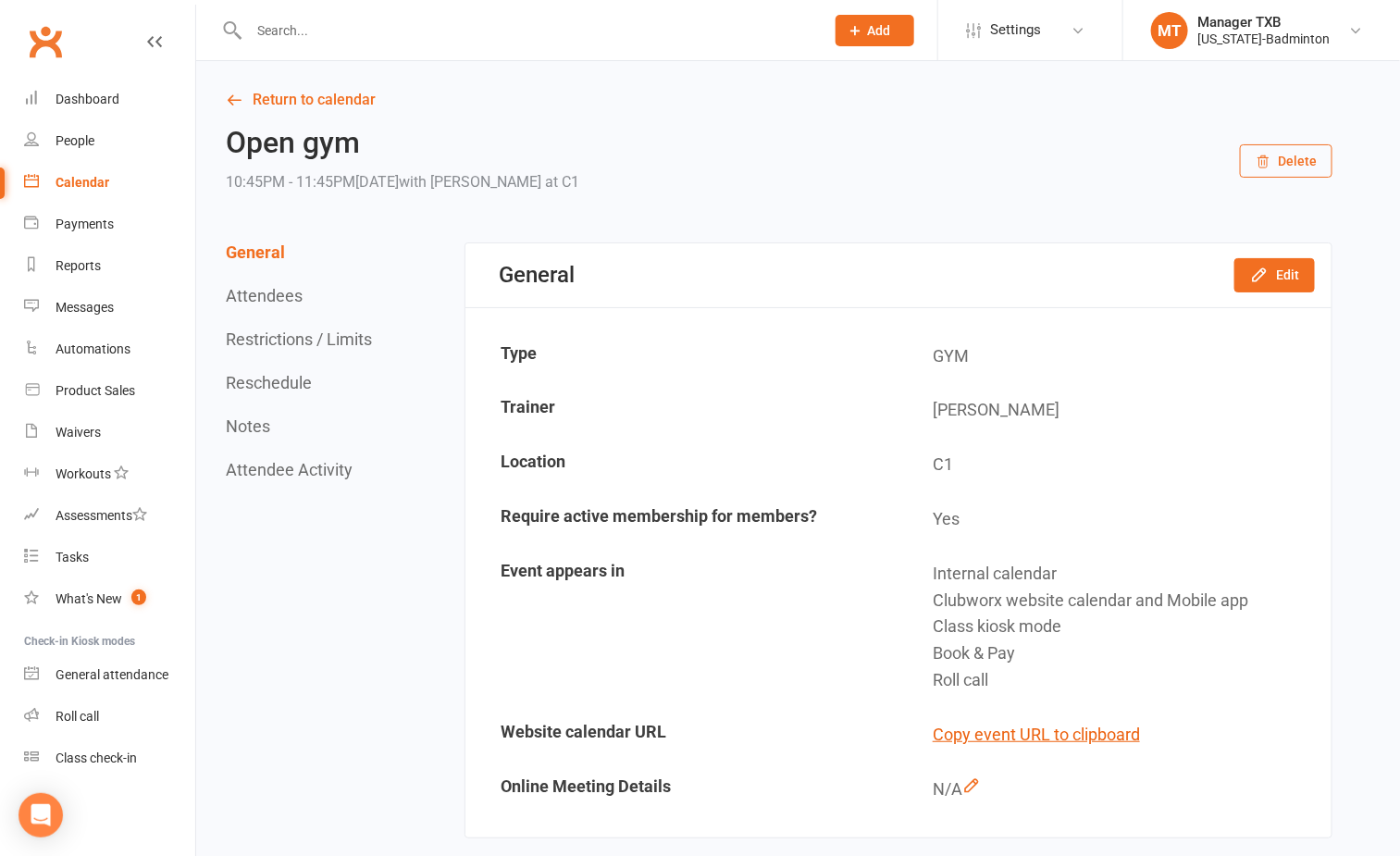
click at [387, 36] on input "text" at bounding box center [527, 30] width 568 height 26
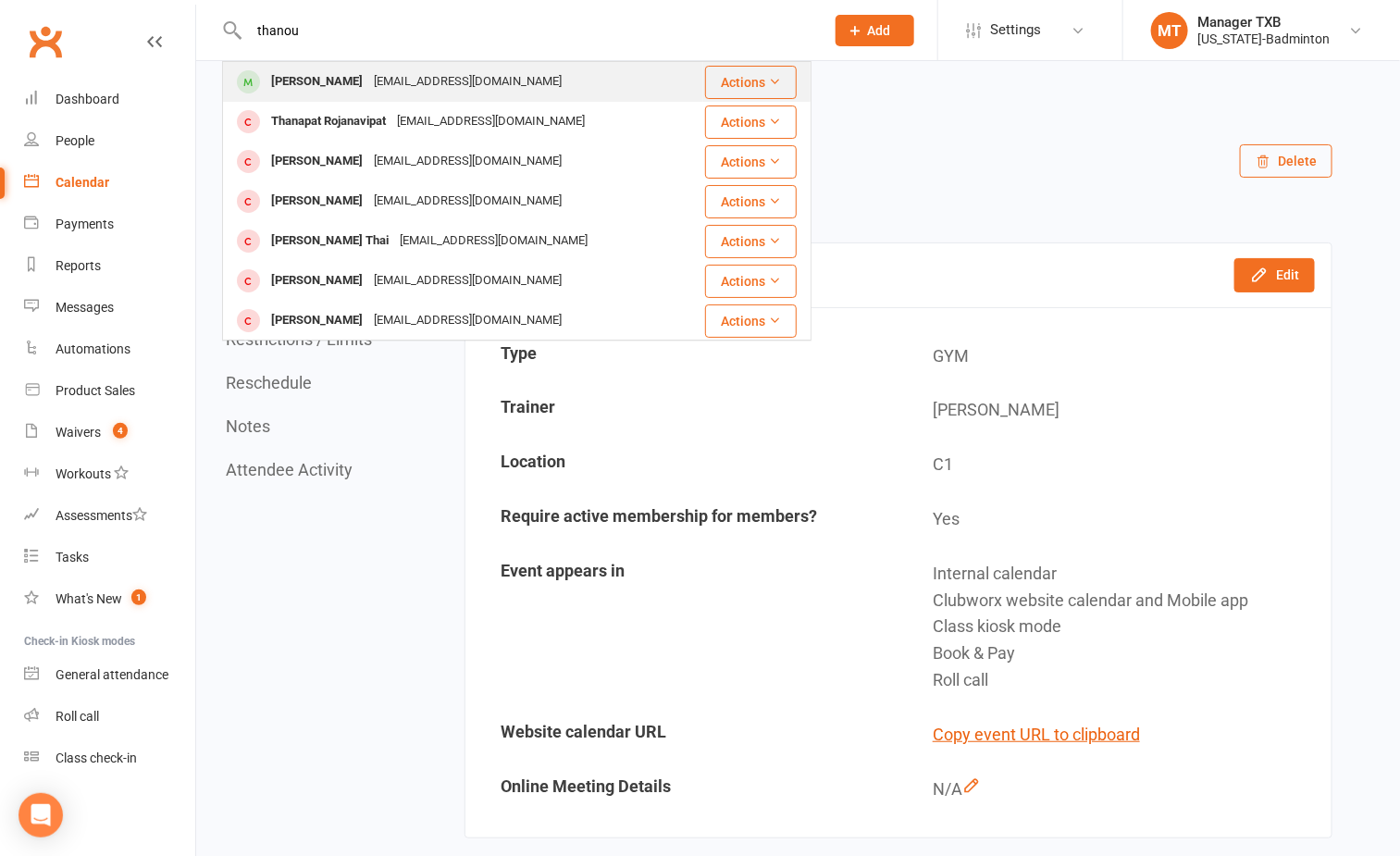
type input "thanou"
click at [406, 69] on div "[EMAIL_ADDRESS][DOMAIN_NAME]" at bounding box center [468, 82] width 199 height 27
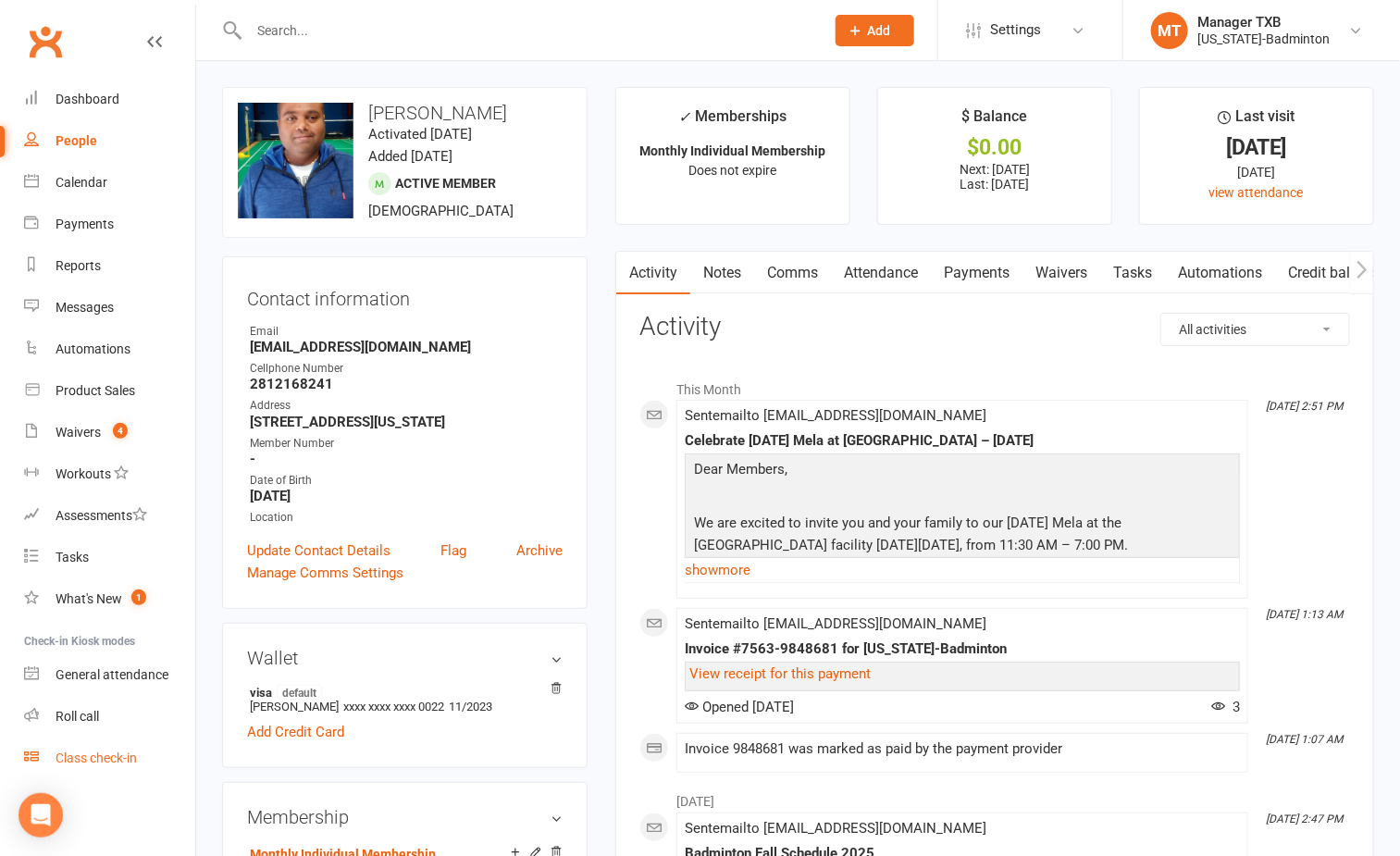
click at [133, 750] on div "Class check-in" at bounding box center [96, 757] width 81 height 14
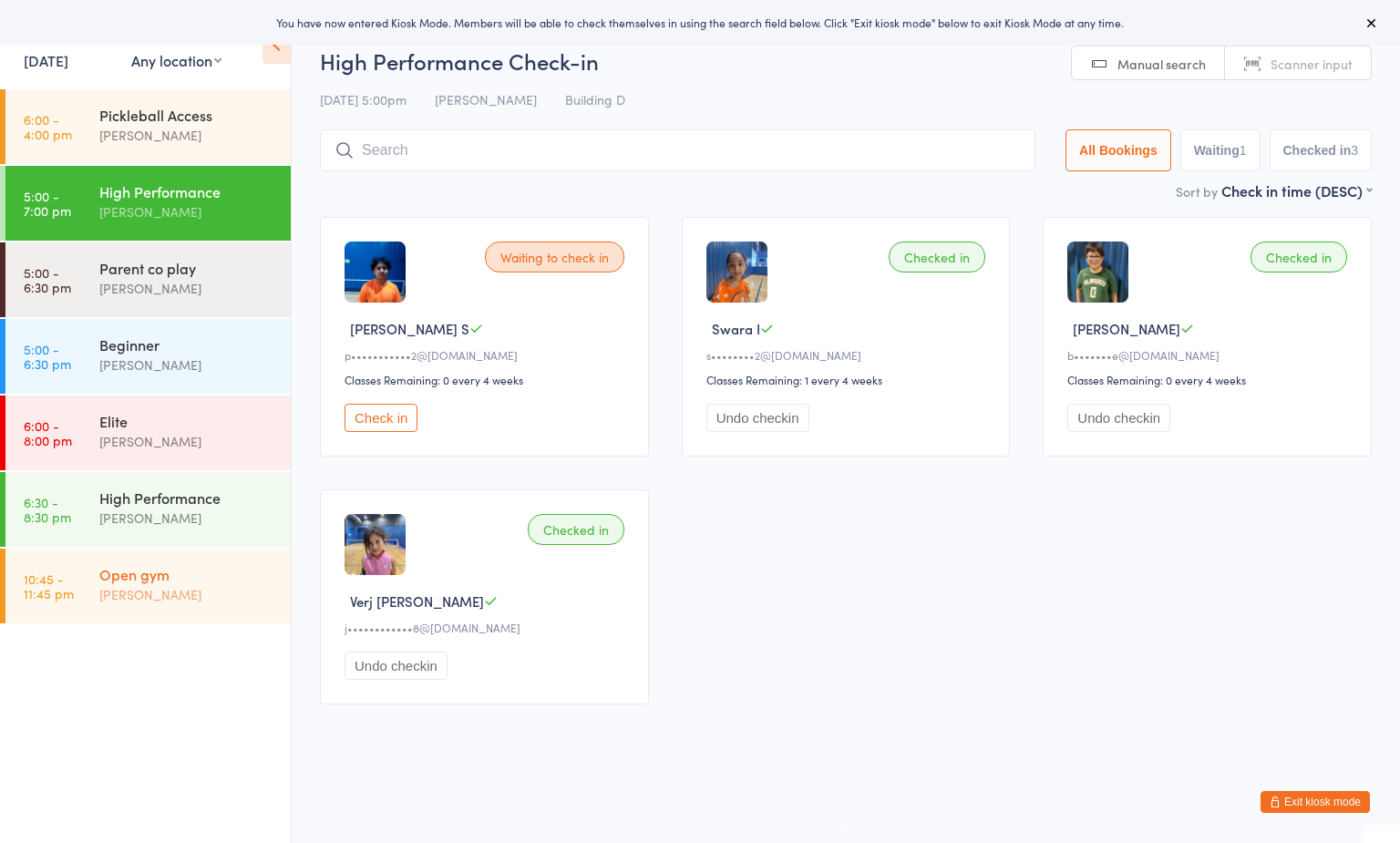
click at [142, 577] on div "Open gym" at bounding box center [187, 574] width 176 height 20
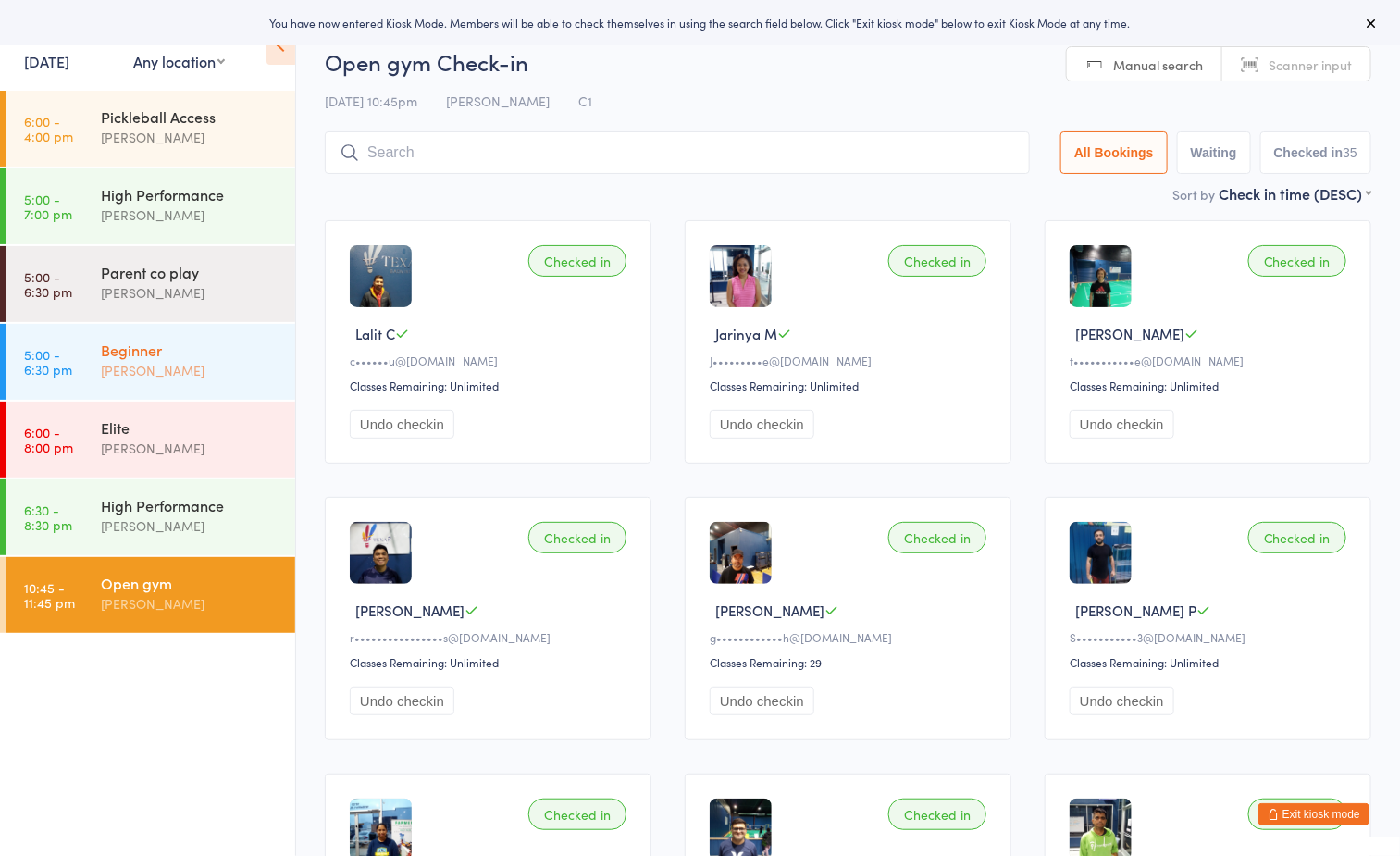
click at [167, 342] on div "Beginner" at bounding box center [189, 349] width 179 height 20
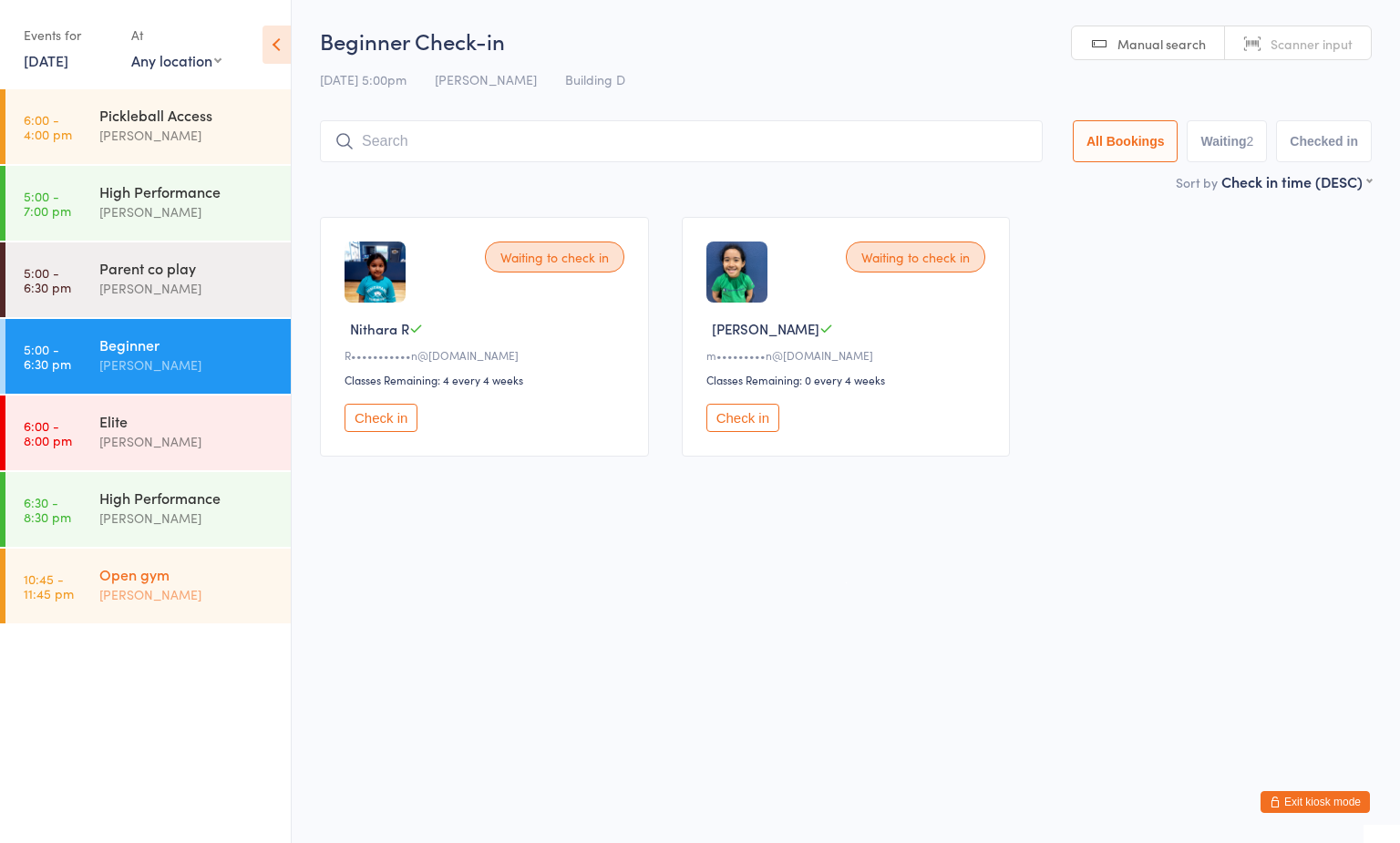
click at [183, 580] on div "Open gym" at bounding box center [187, 574] width 176 height 20
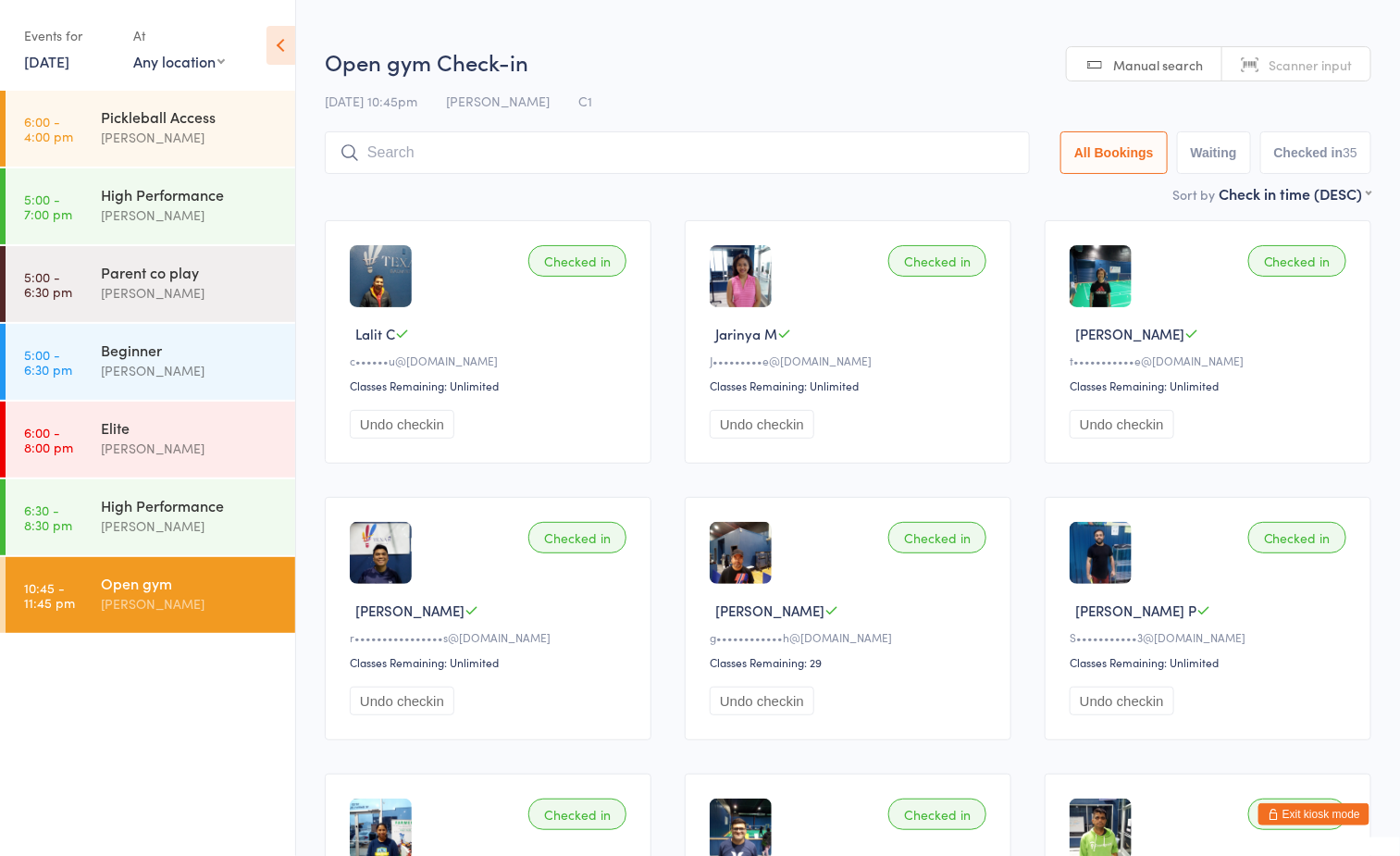
click at [233, 677] on ul "6:00 - 4:00 pm Pickleball Access [PERSON_NAME] 5:00 - 7:00 pm High Performance …" at bounding box center [147, 473] width 296 height 765
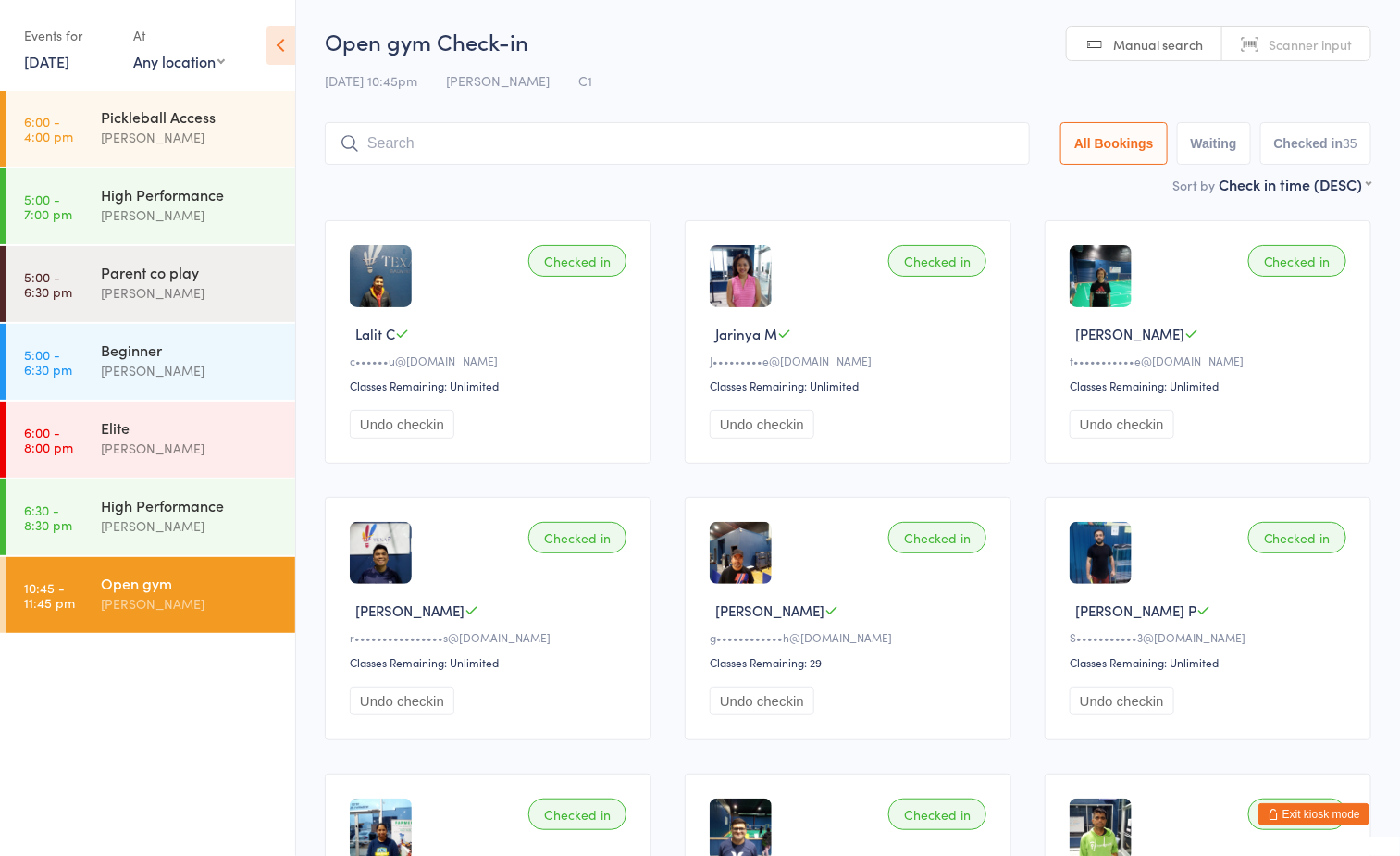
click at [739, 140] on input "search" at bounding box center [678, 143] width 705 height 42
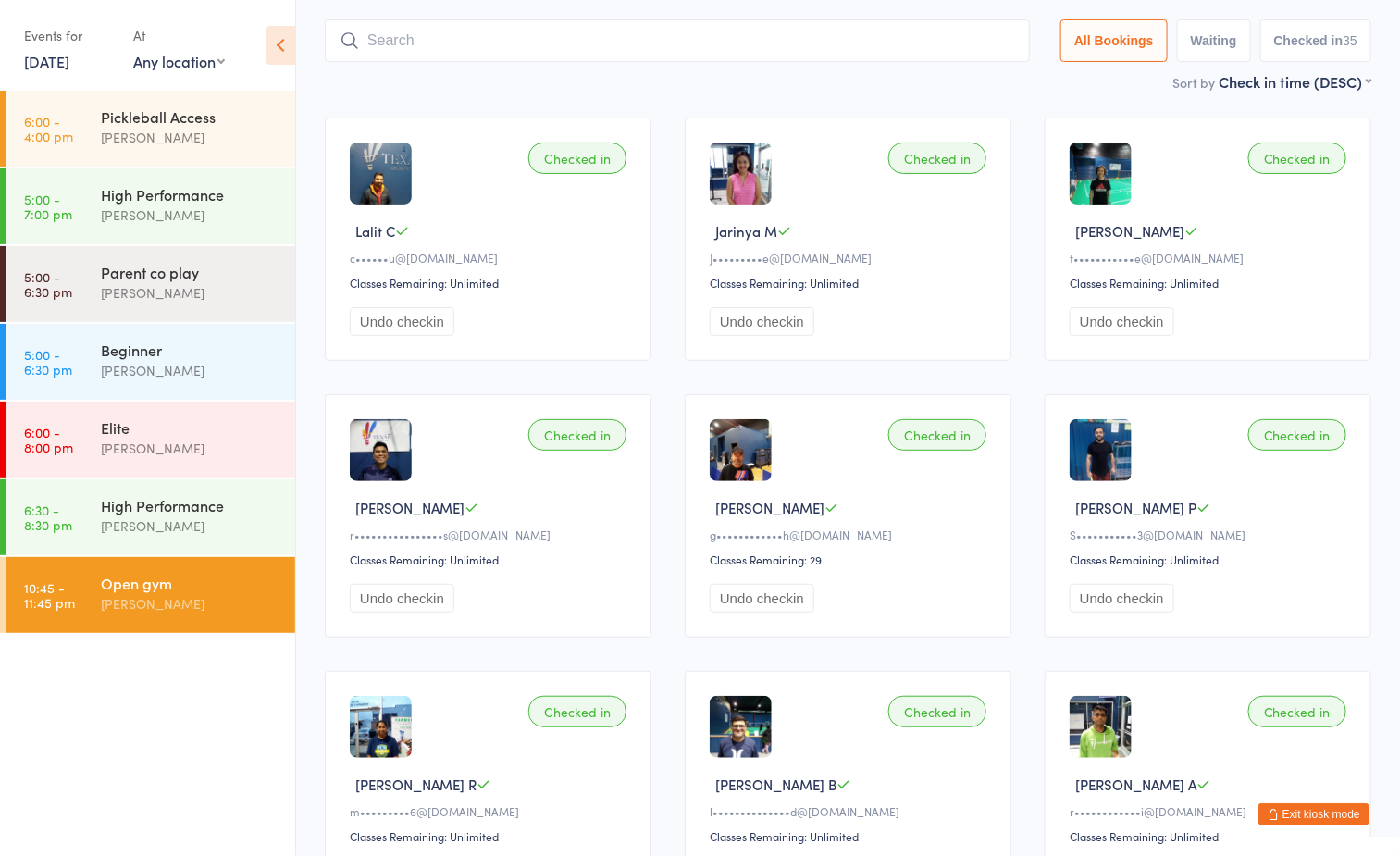
scroll to position [122, 0]
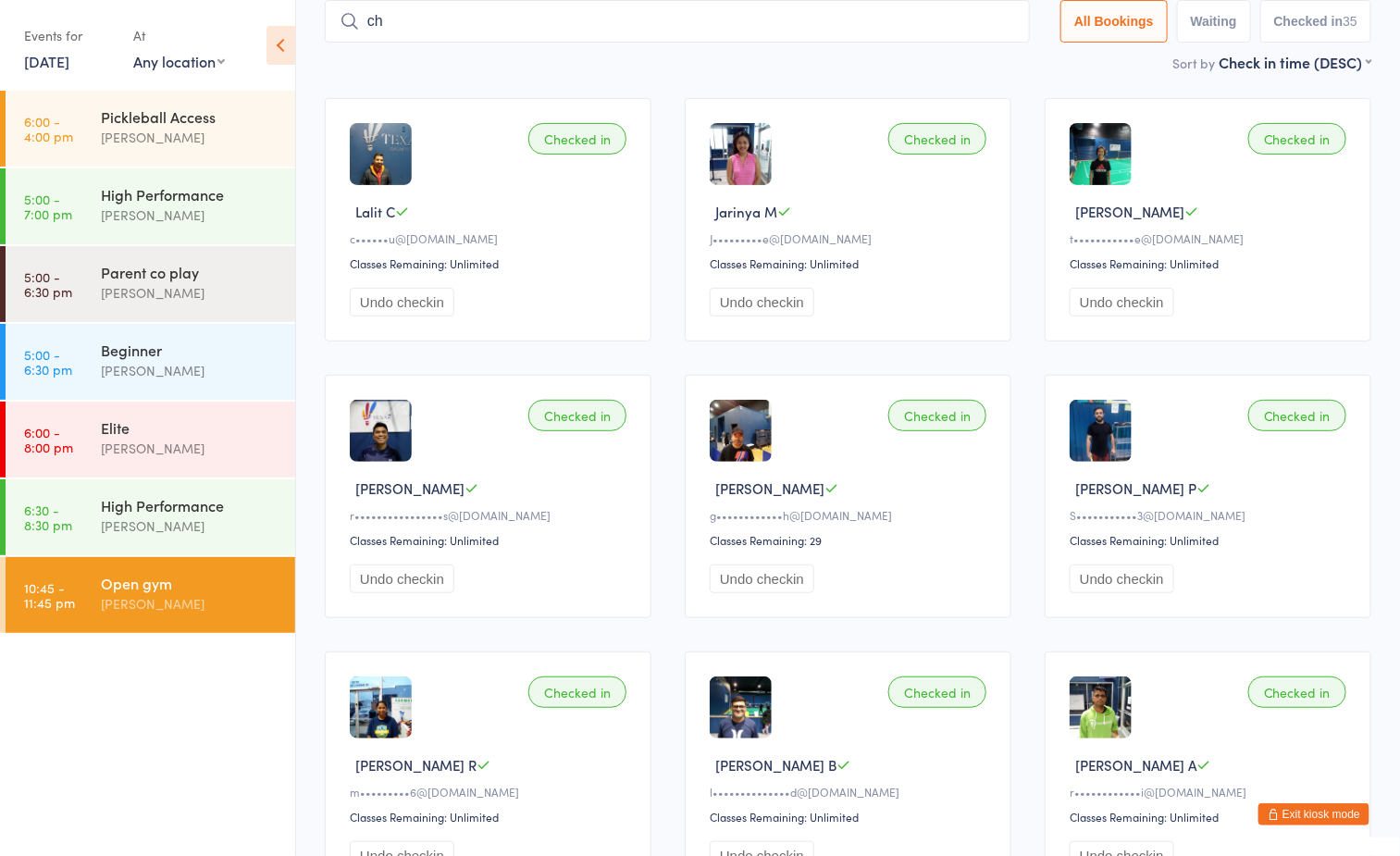
type input "chi"
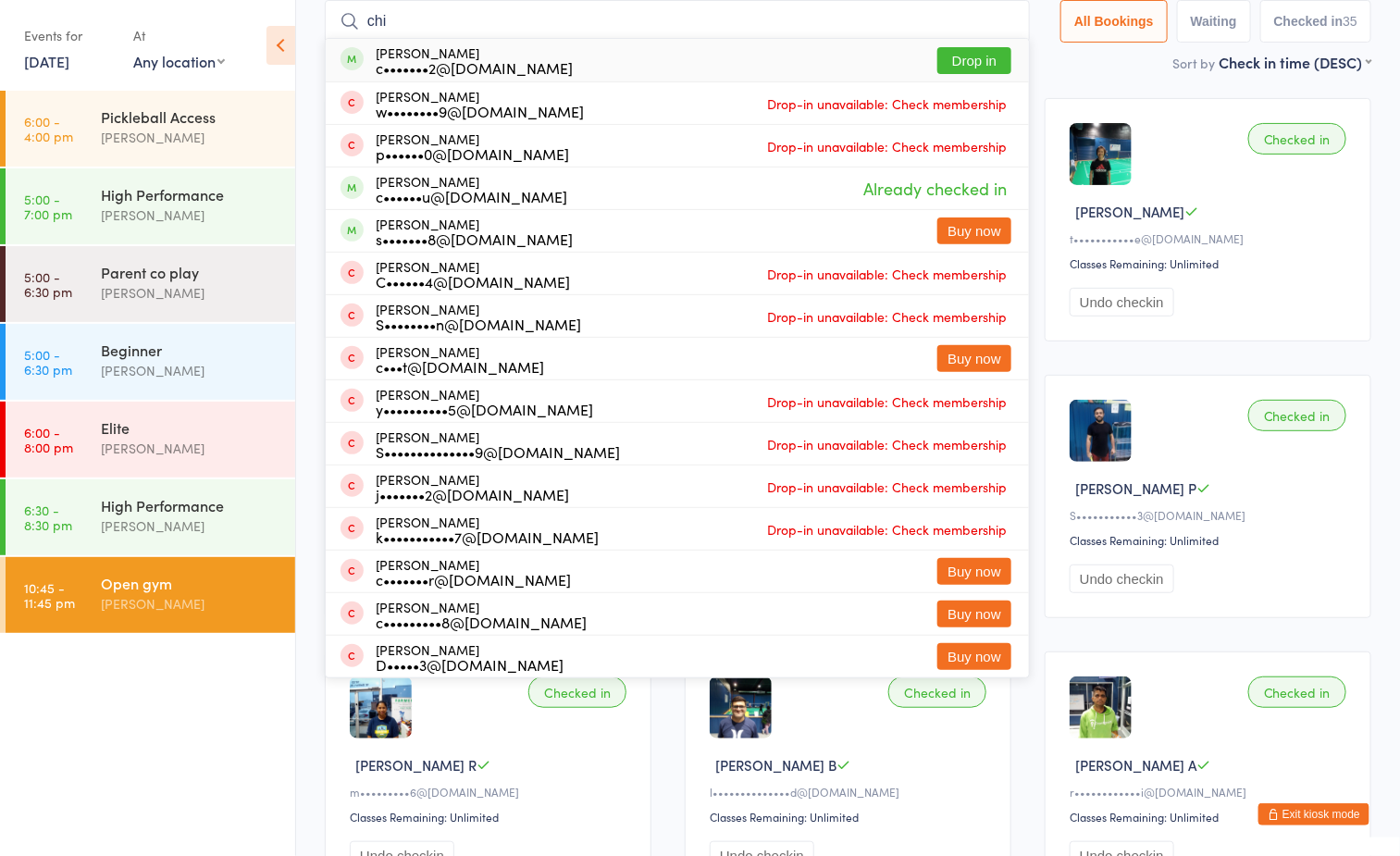
click at [1000, 19] on input "chi" at bounding box center [678, 21] width 705 height 42
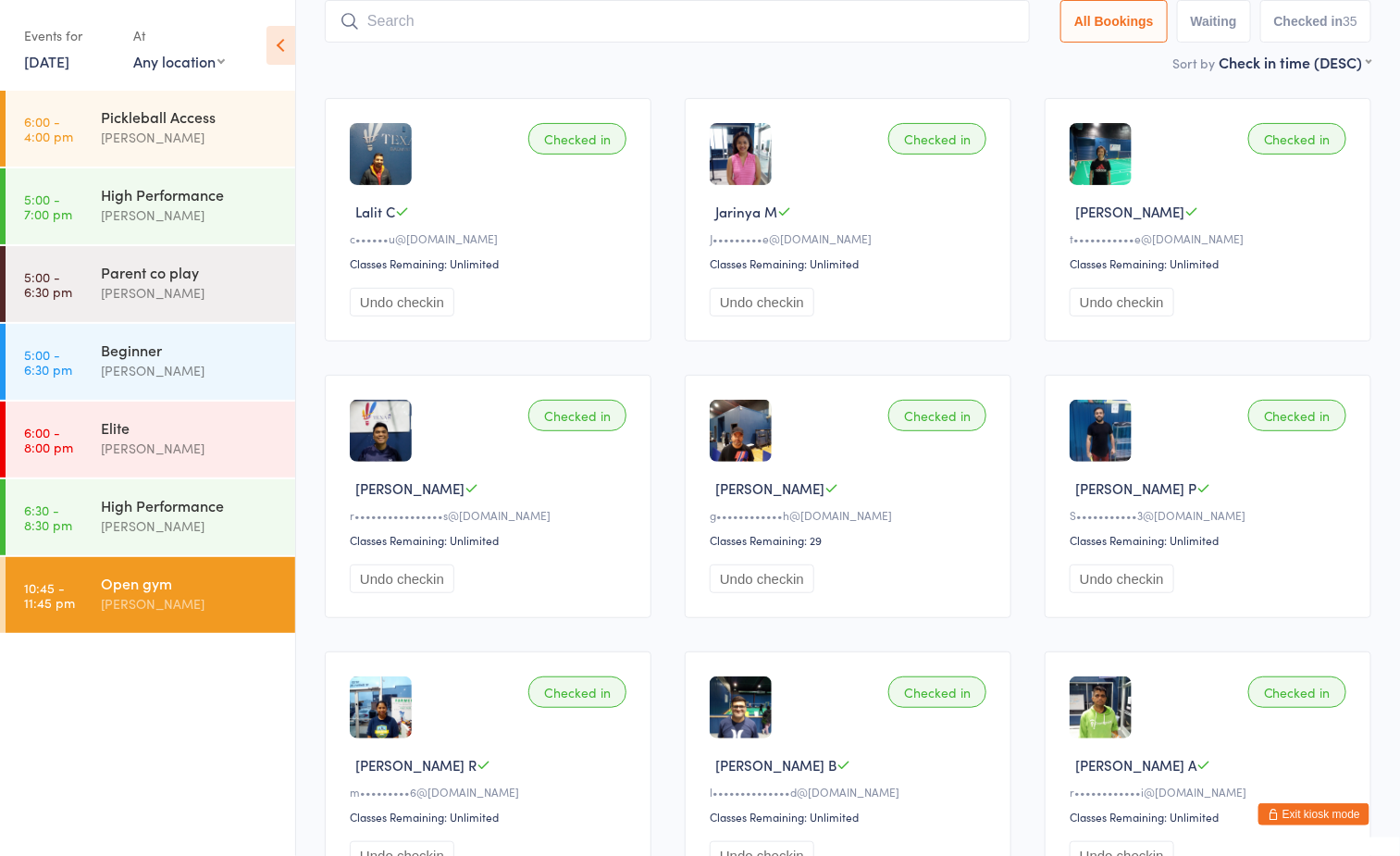
click at [210, 705] on ul "6:00 - 4:00 pm Pickleball Access [PERSON_NAME] 5:00 - 7:00 pm High Performance …" at bounding box center [147, 473] width 296 height 765
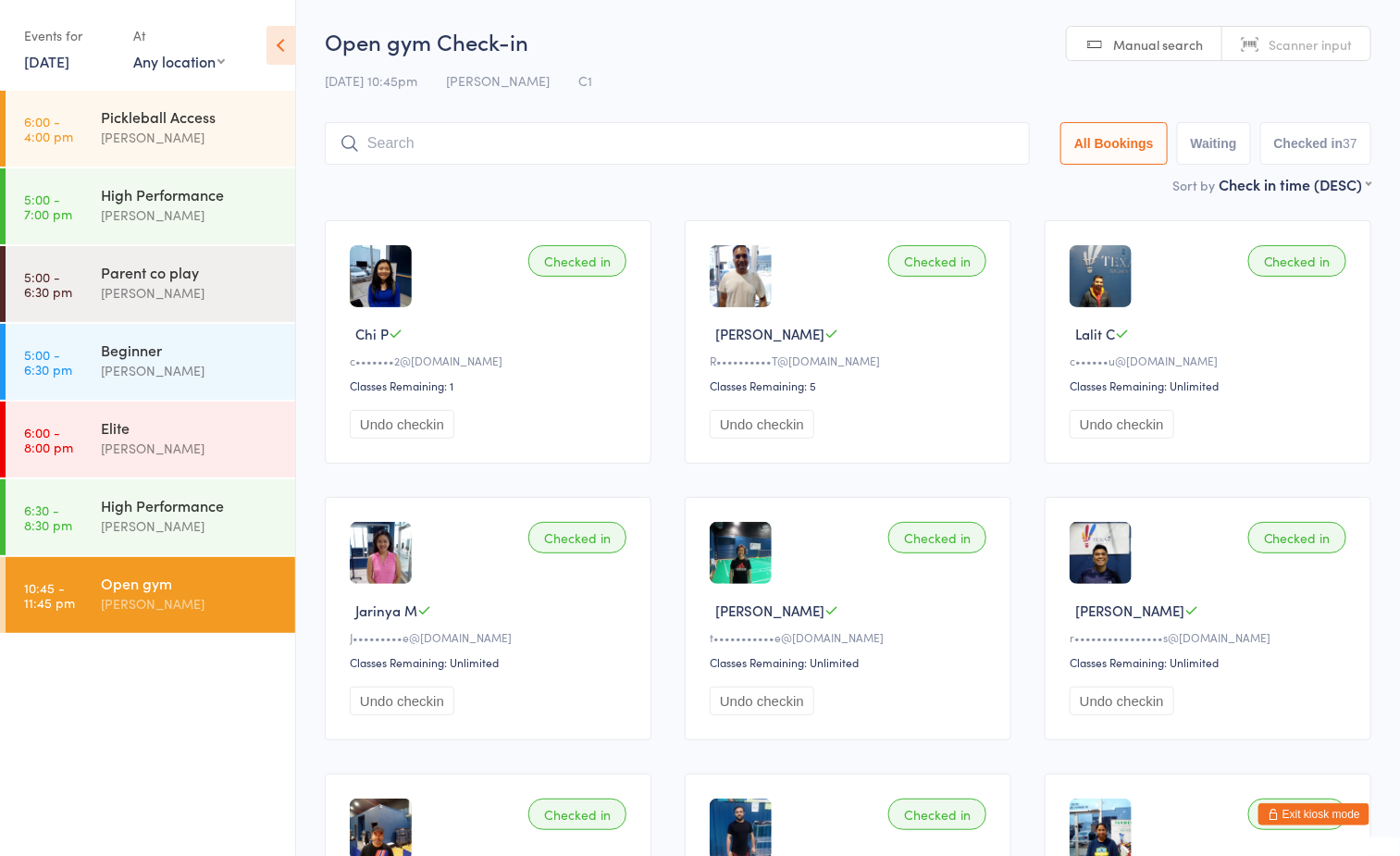
click at [495, 139] on input "search" at bounding box center [678, 143] width 705 height 42
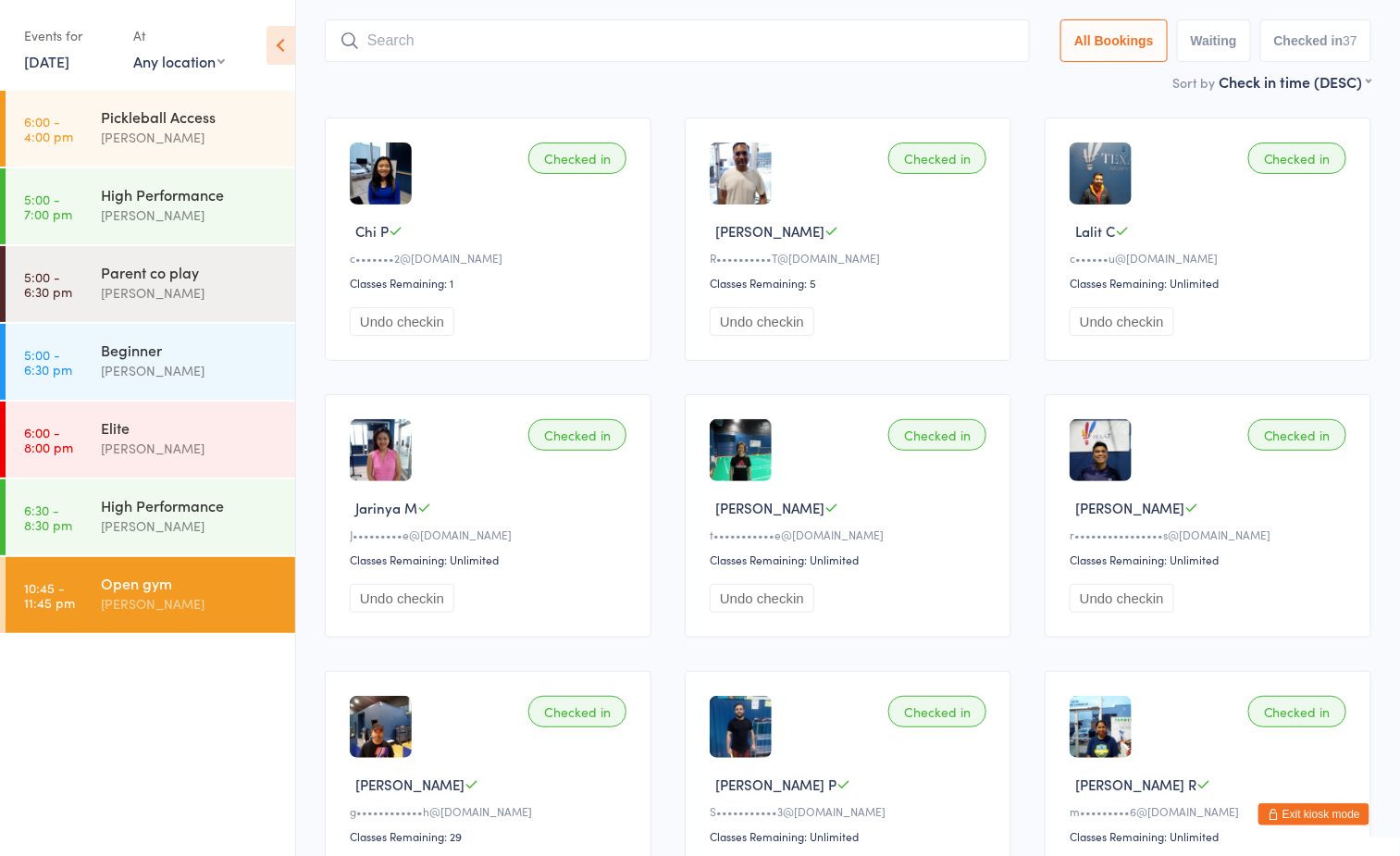
scroll to position [122, 0]
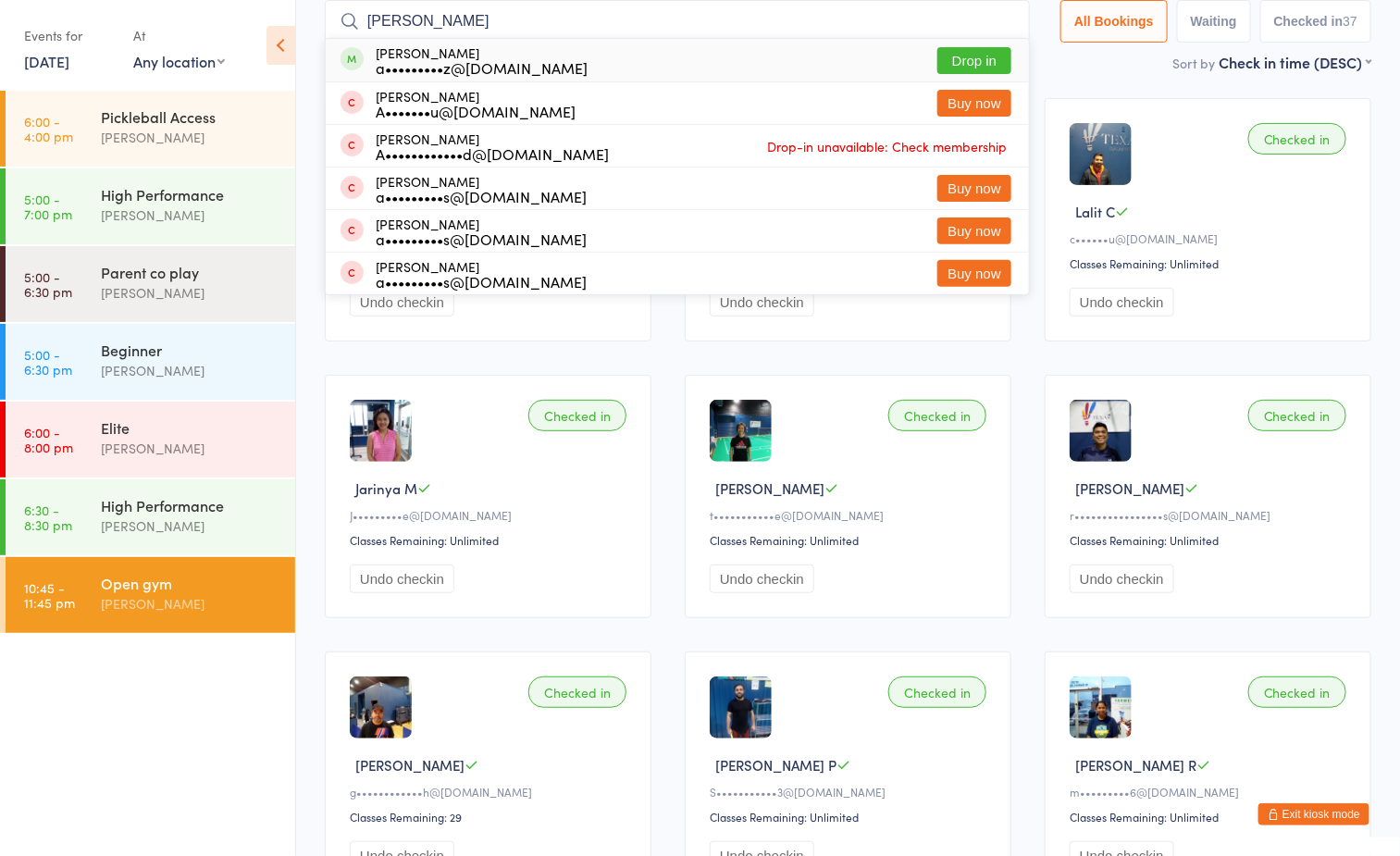
type input "[PERSON_NAME]"
click at [975, 50] on button "Drop in" at bounding box center [974, 60] width 74 height 27
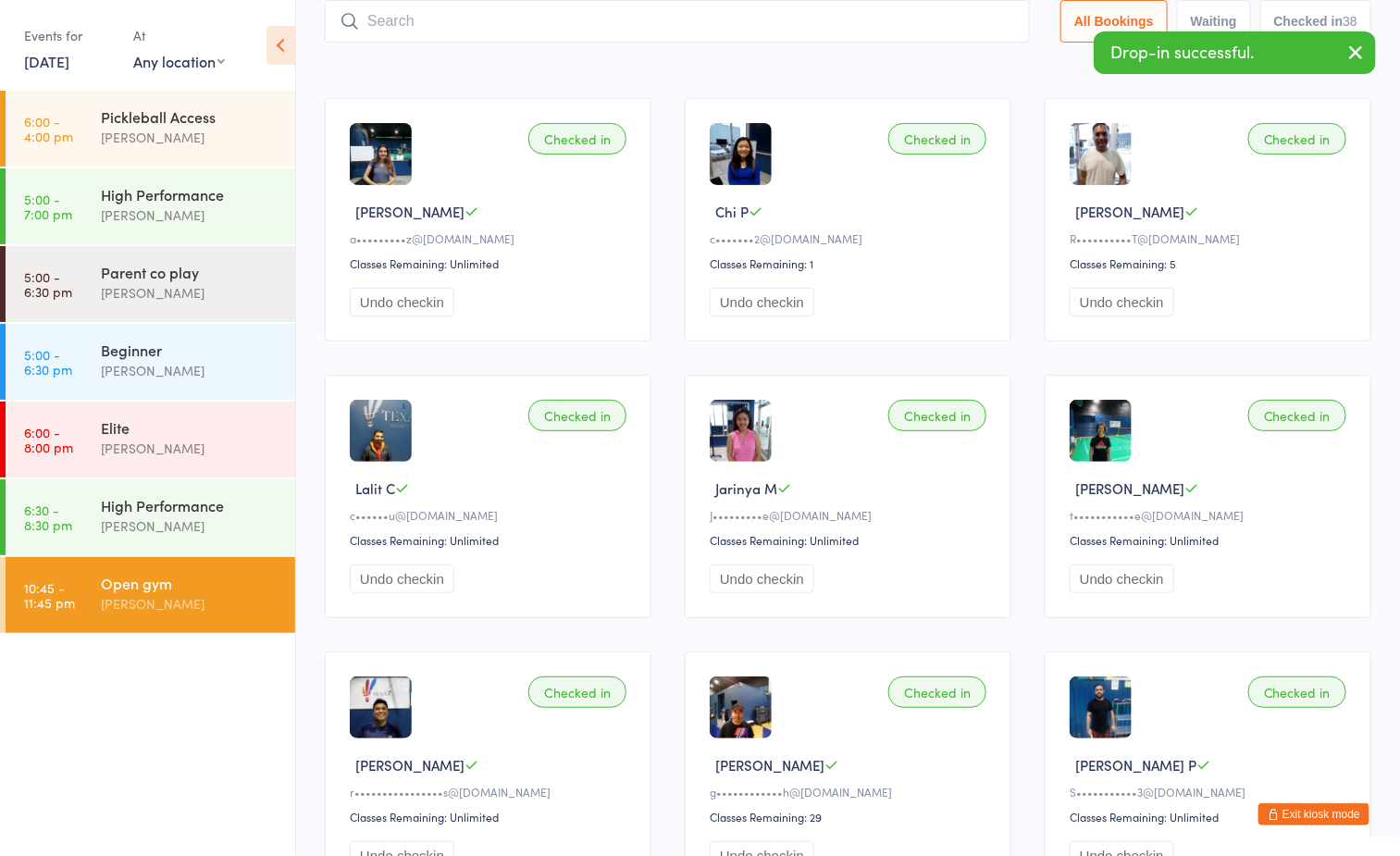
click at [552, 56] on div "Sort by Check in time (DESC) First name (ASC) First name (DESC) Last name (ASC)…" at bounding box center [849, 61] width 1047 height 20
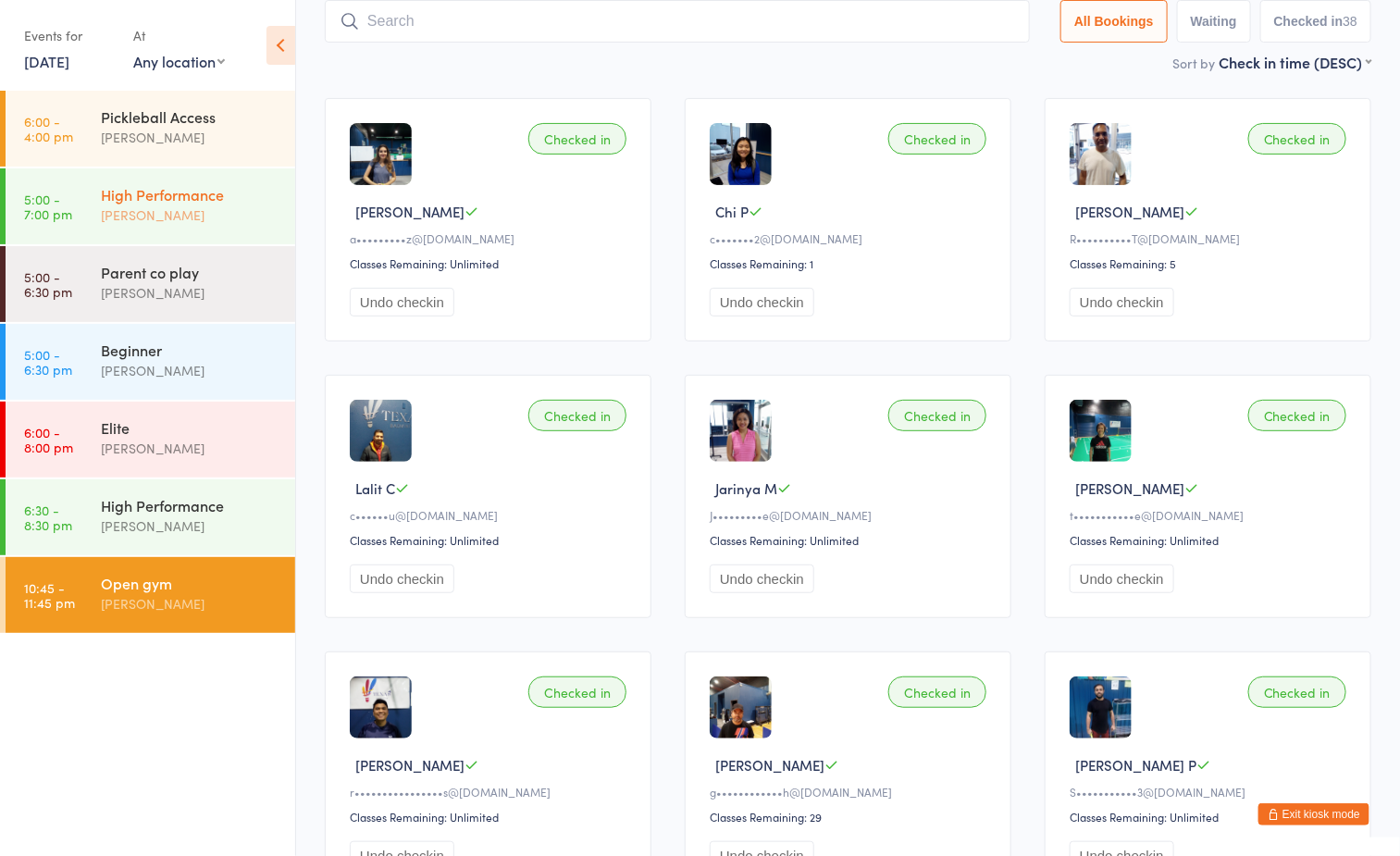
click at [182, 198] on div "High Performance" at bounding box center [189, 193] width 179 height 20
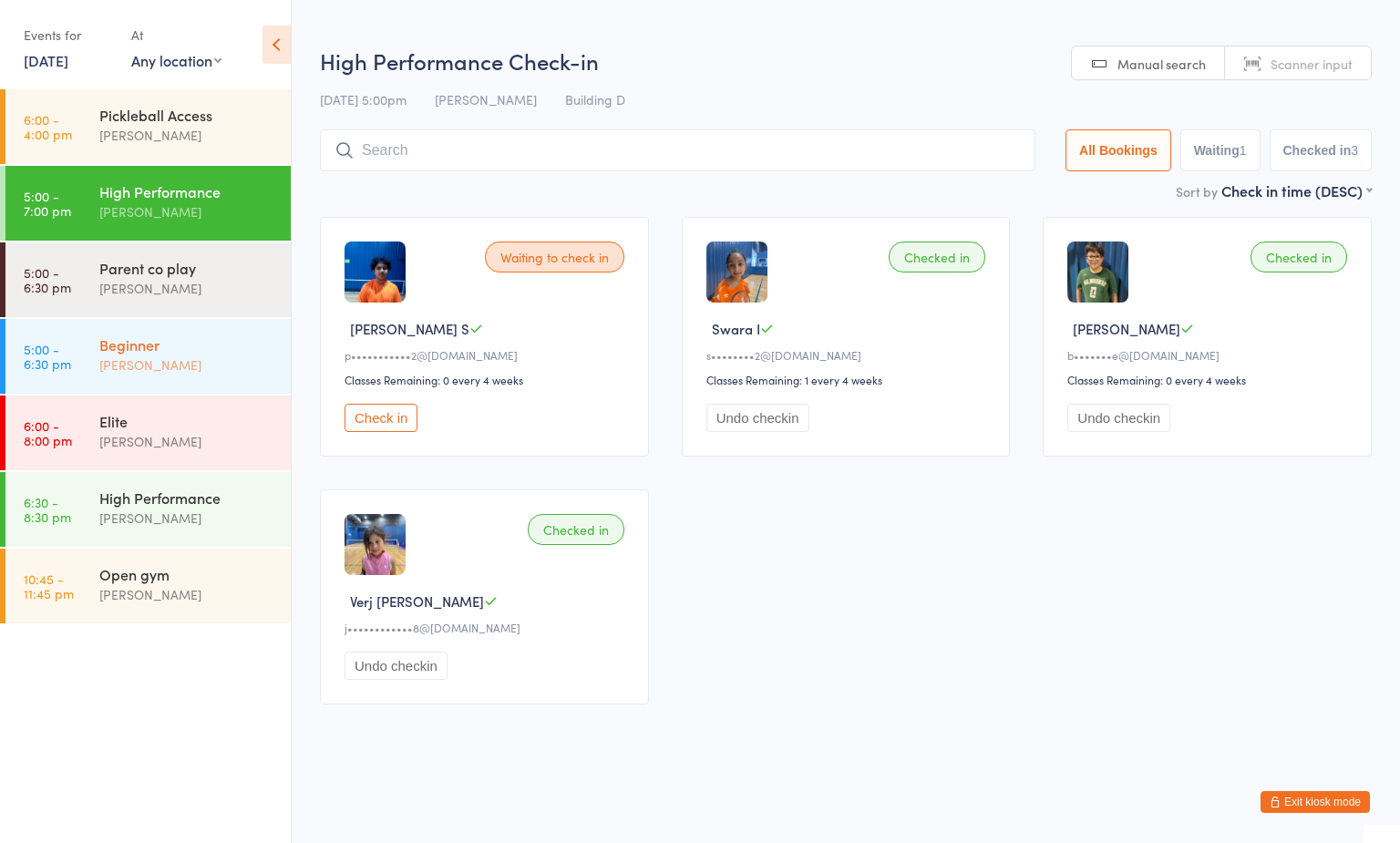
click at [183, 350] on div "Beginner" at bounding box center [187, 344] width 176 height 20
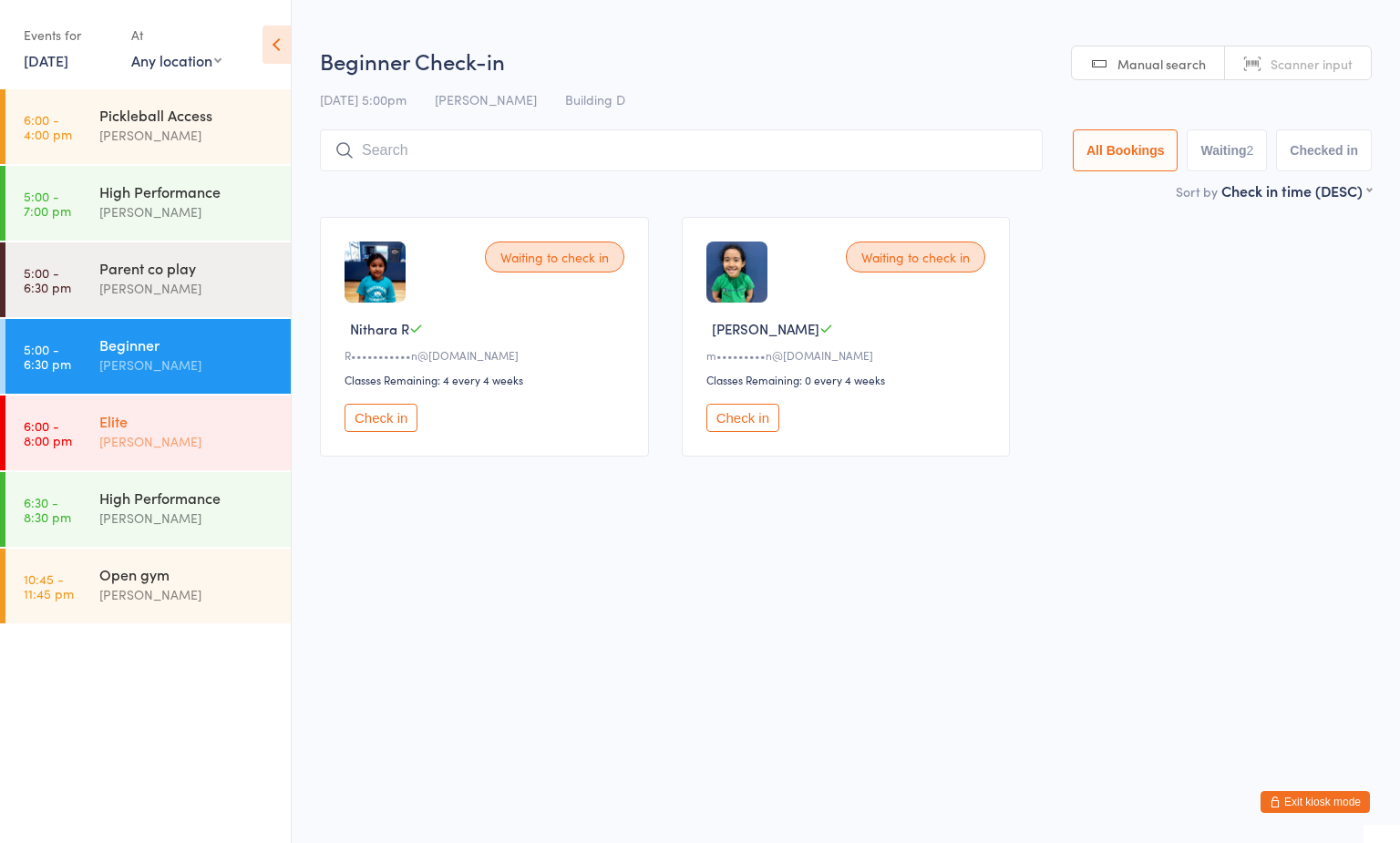
click at [167, 431] on div "[PERSON_NAME]" at bounding box center [187, 442] width 176 height 21
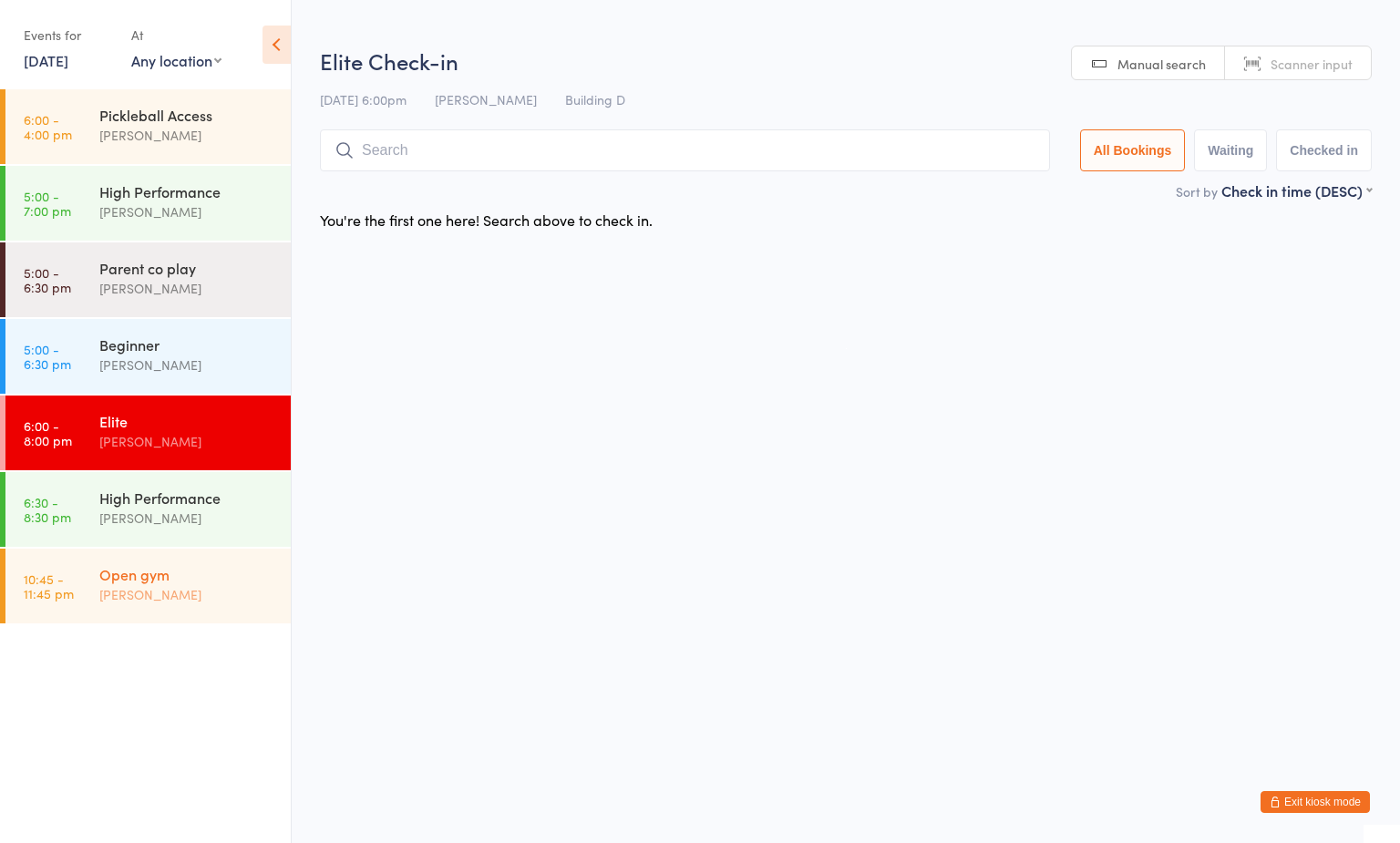
click at [187, 592] on div "[PERSON_NAME]" at bounding box center [187, 594] width 176 height 21
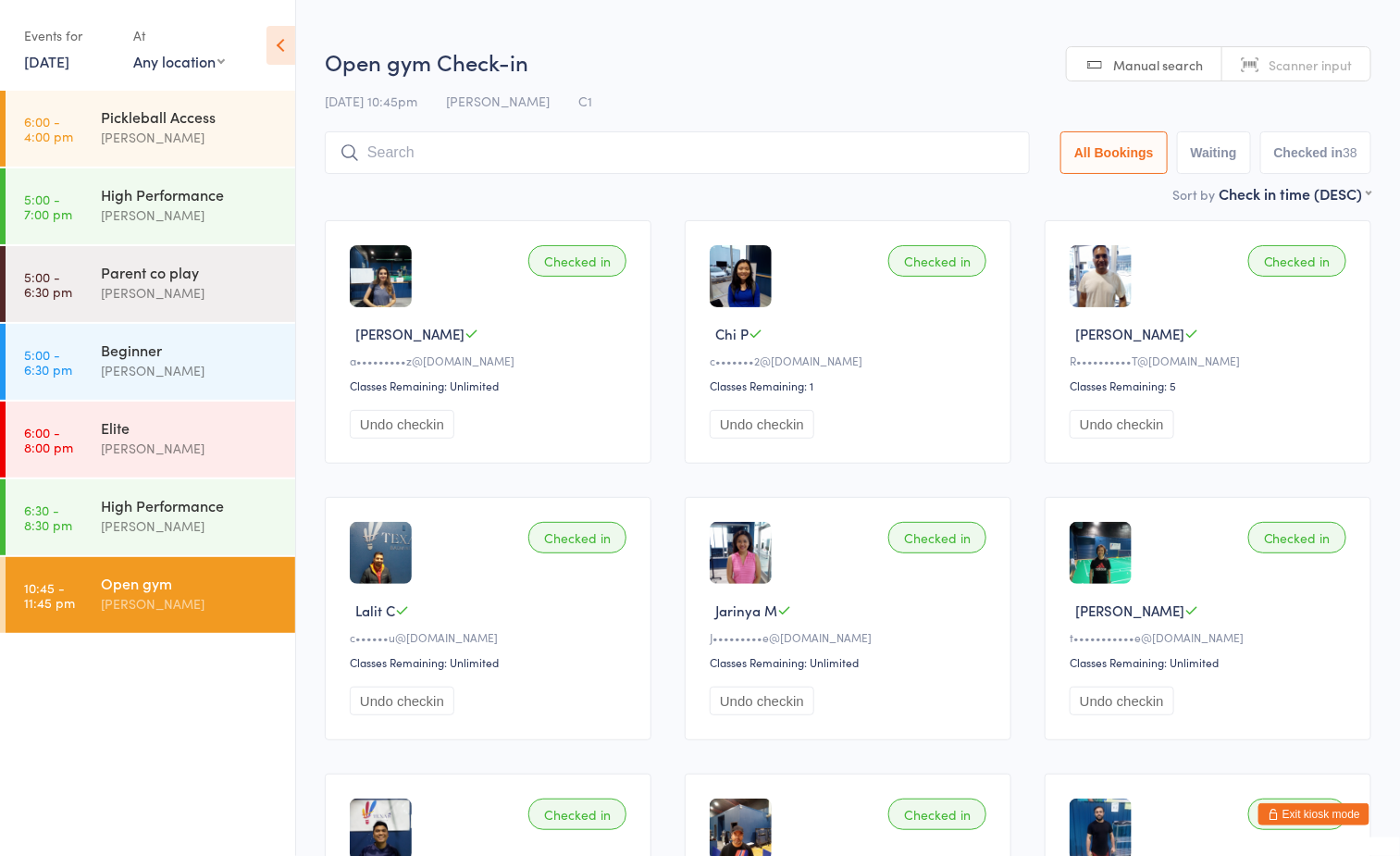
click at [870, 51] on h2 "Open gym Check-in" at bounding box center [849, 61] width 1047 height 31
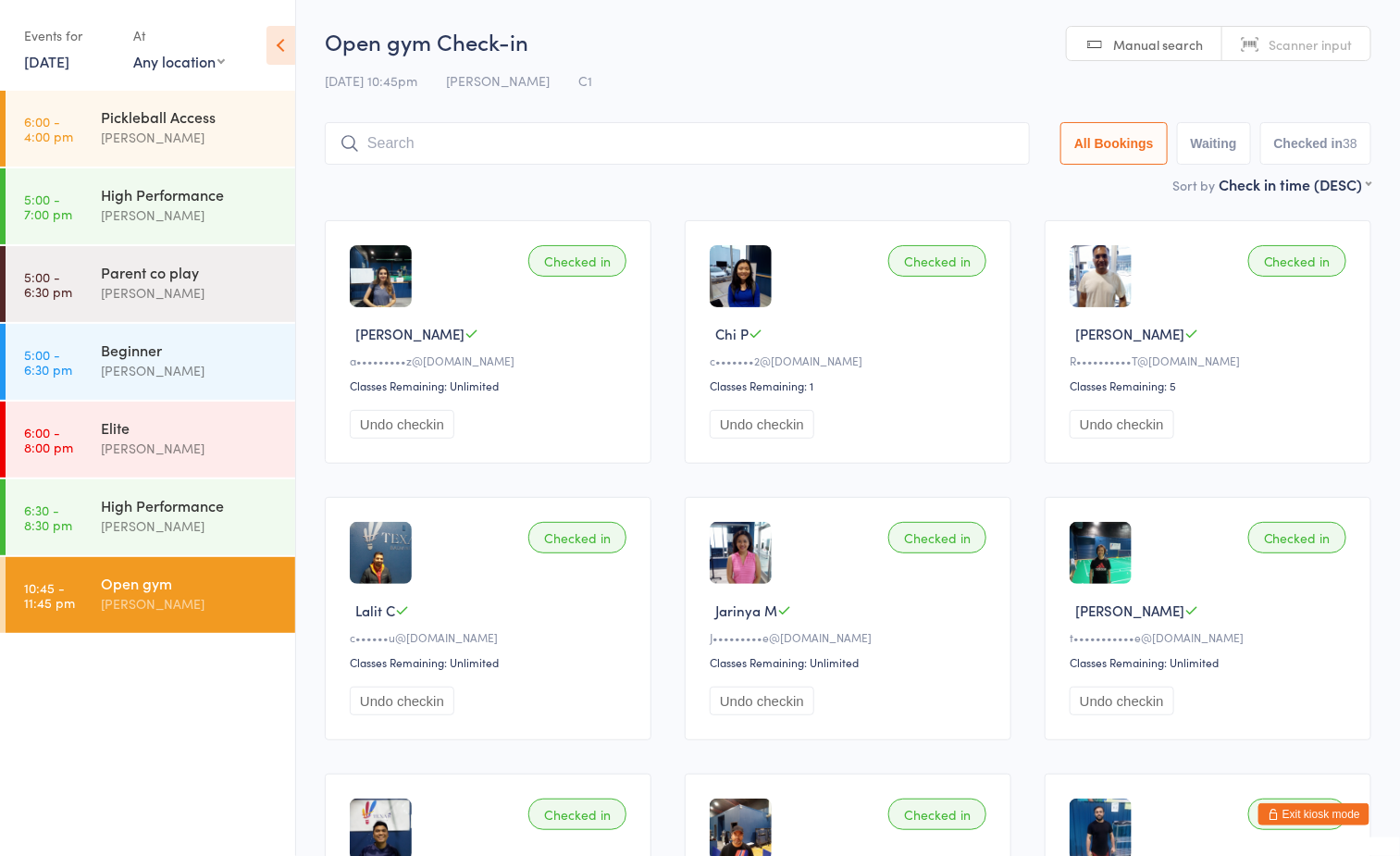
click at [189, 745] on ul "6:00 - 4:00 pm Pickleball Access Boyd Tahtat 5:00 - 7:00 pm High Performance Ay…" at bounding box center [147, 473] width 296 height 765
click at [606, 143] on input "search" at bounding box center [678, 143] width 705 height 42
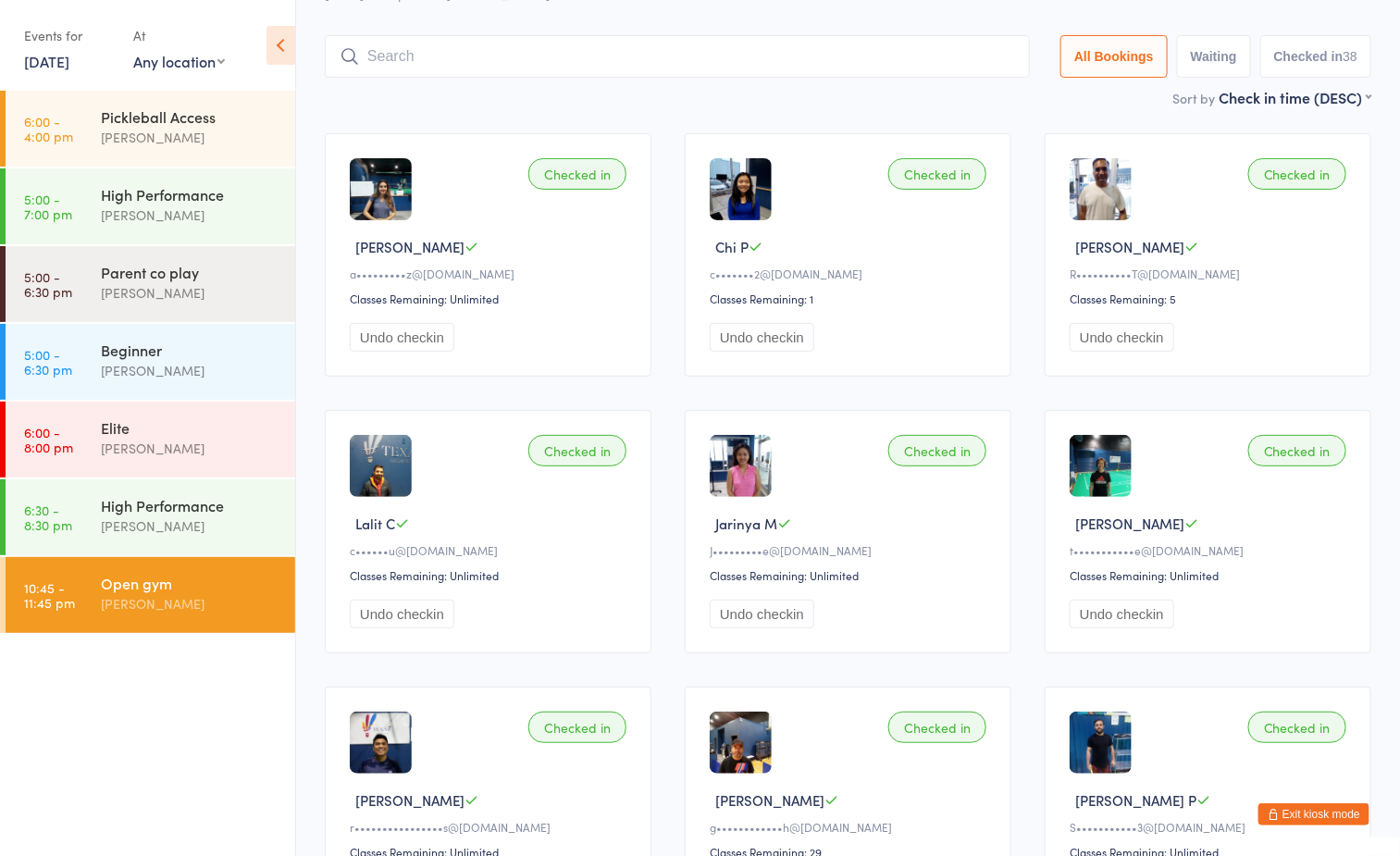
scroll to position [122, 0]
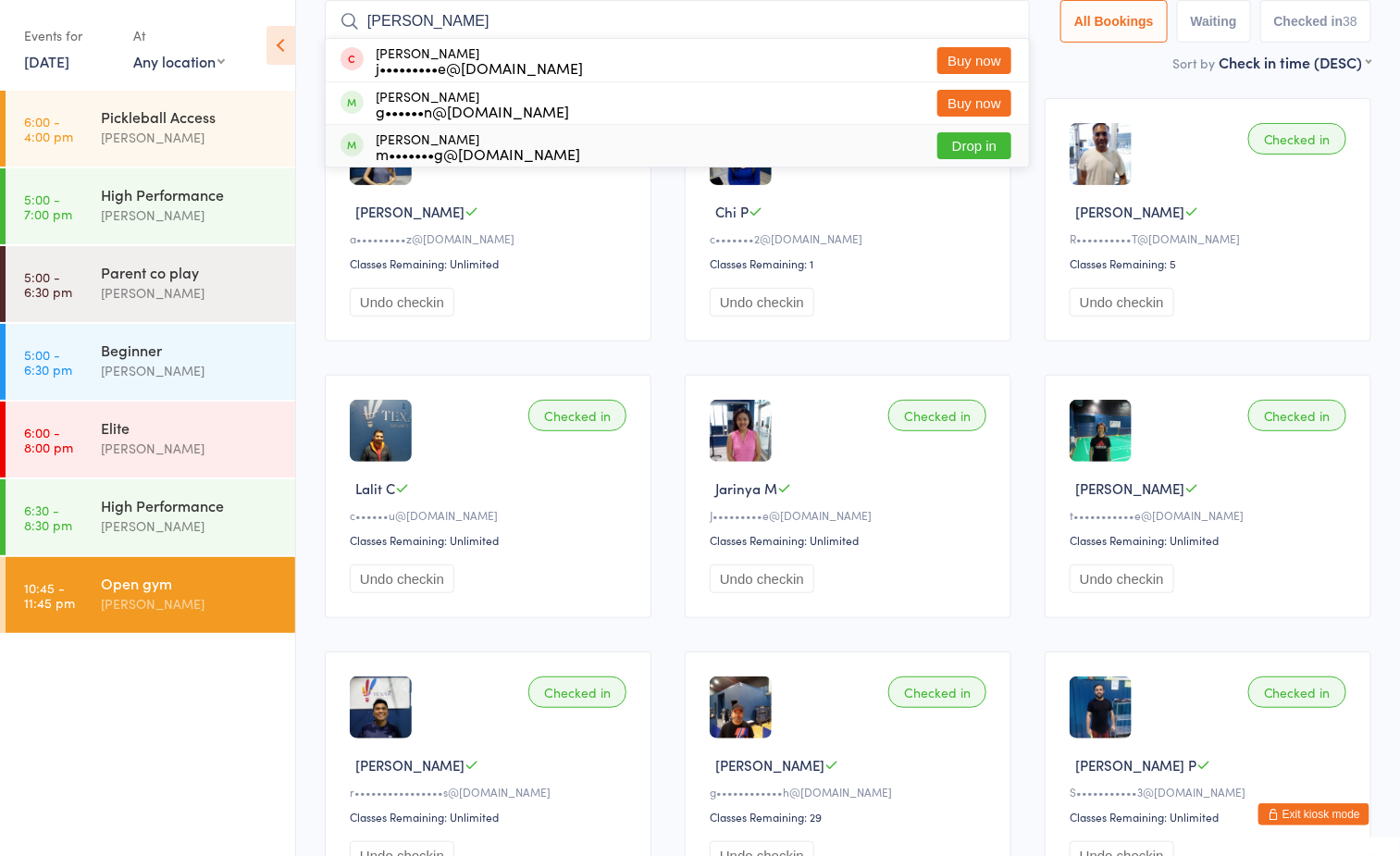
type input "george"
click at [978, 145] on button "Drop in" at bounding box center [974, 145] width 74 height 27
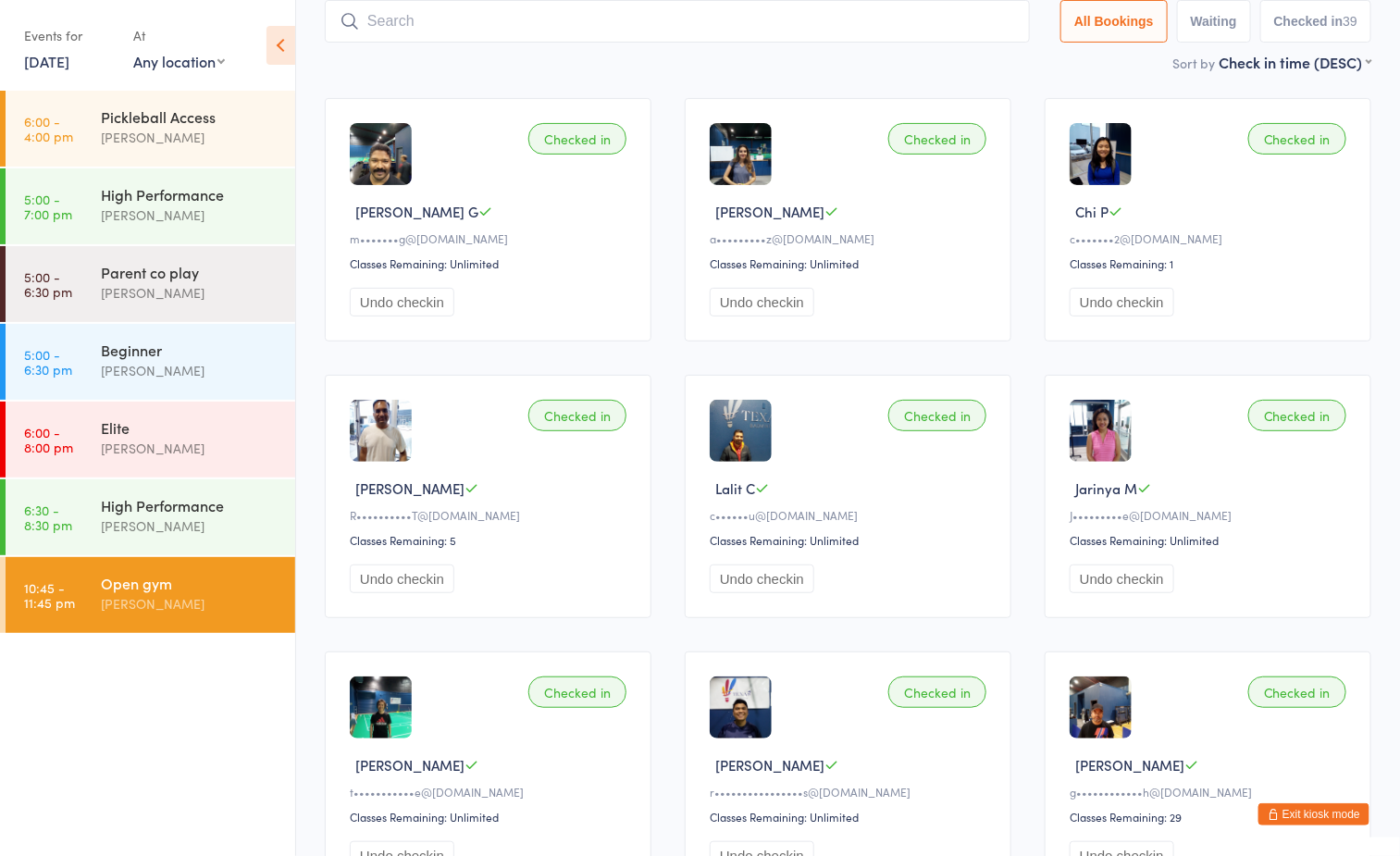
click at [761, 22] on input "search" at bounding box center [678, 21] width 705 height 42
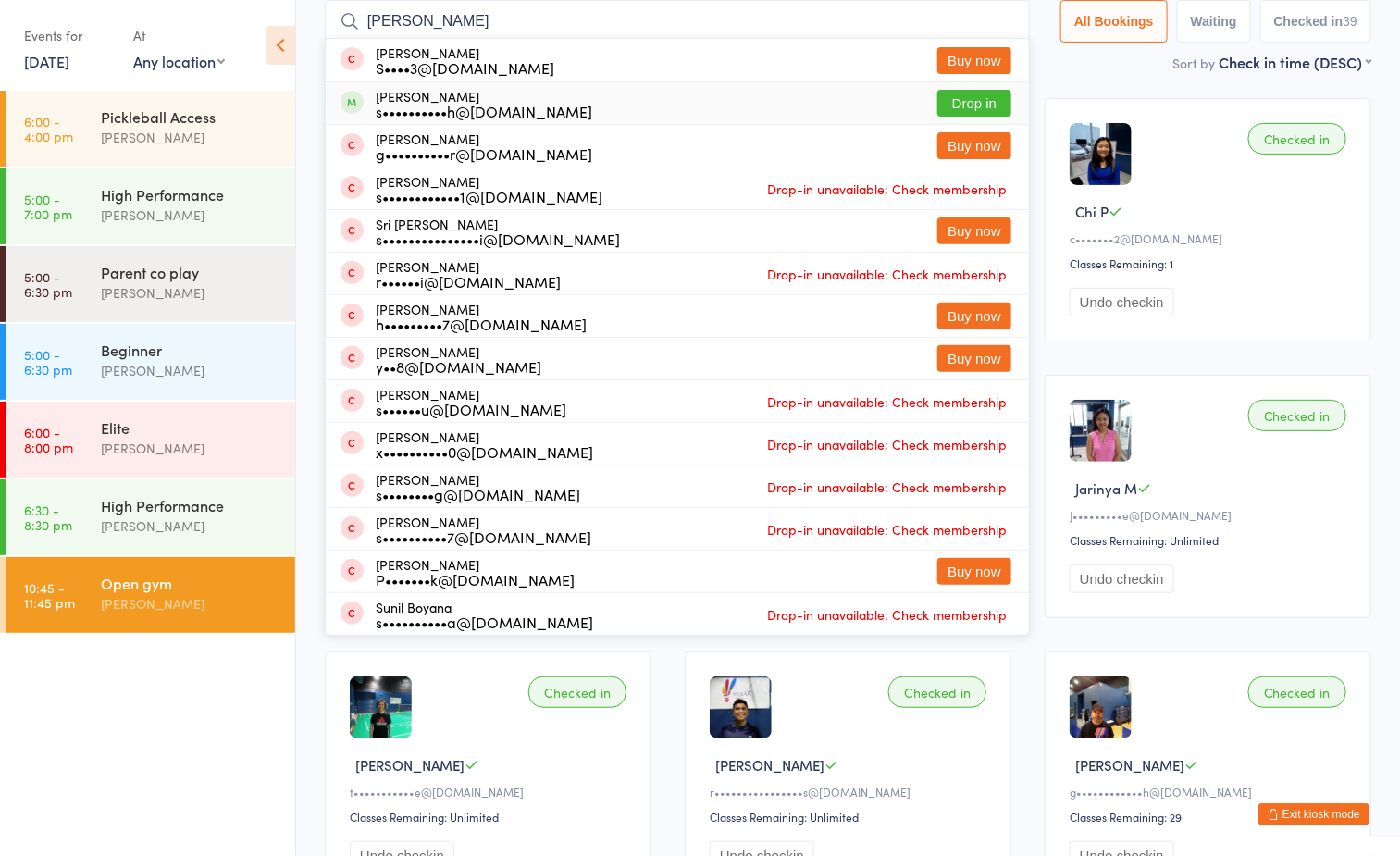
type input "sundeep"
click at [962, 99] on button "Drop in" at bounding box center [974, 103] width 74 height 27
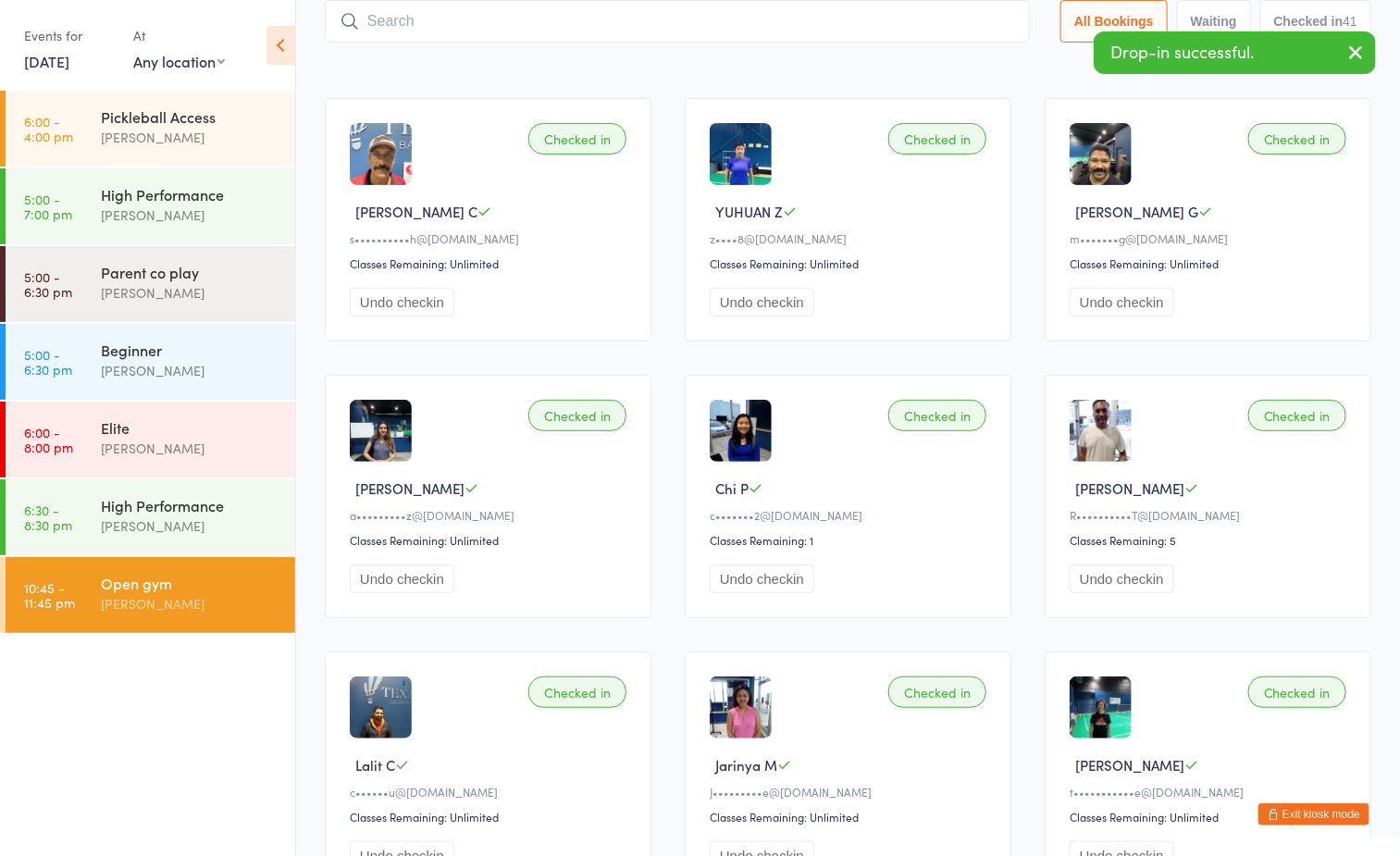
click at [672, 68] on div "Sort by Check in time (DESC) First name (ASC) First name (DESC) Last name (ASC)…" at bounding box center [849, 61] width 1047 height 20
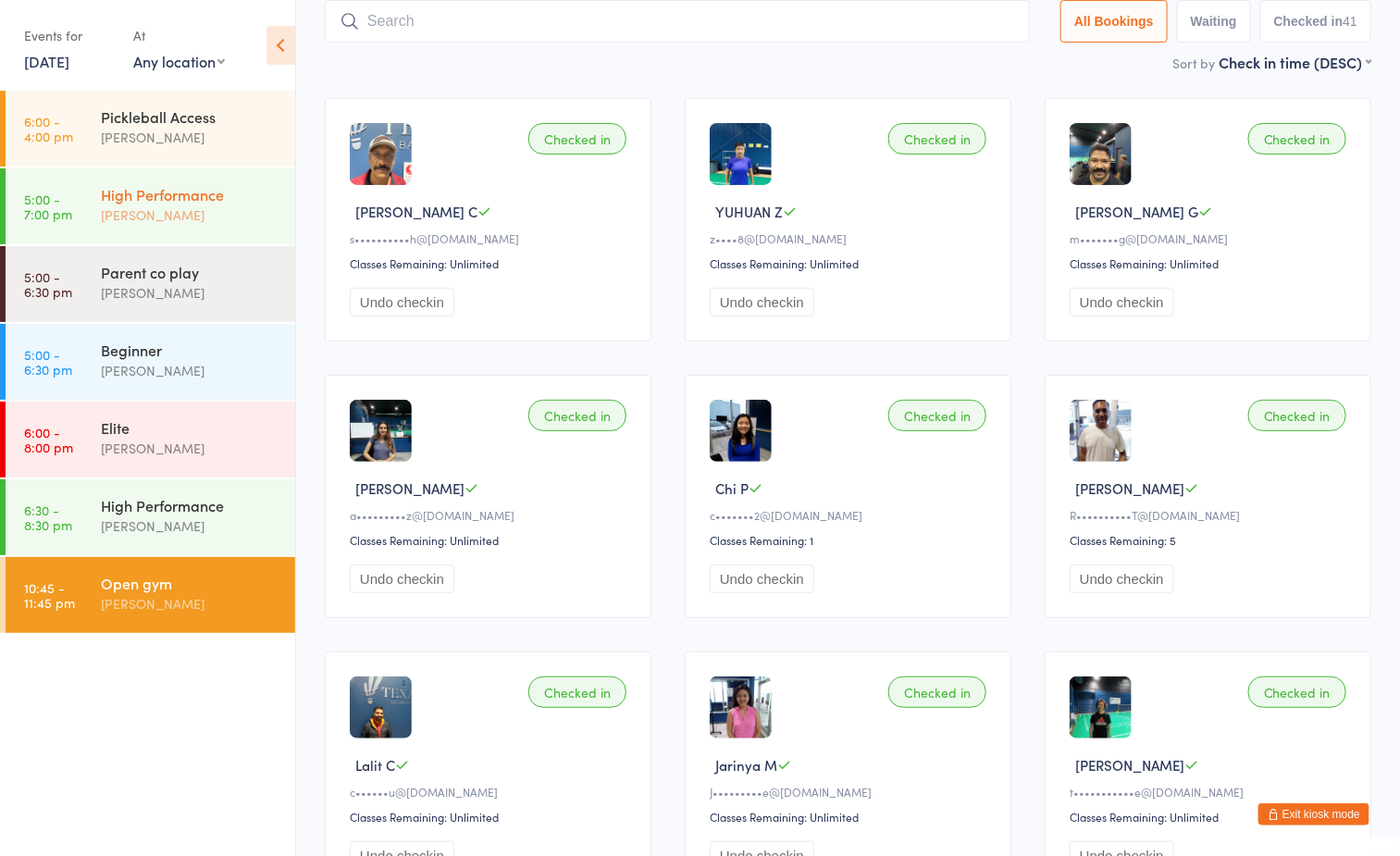
click at [189, 182] on div "High Performance Ayu Gary Luna" at bounding box center [197, 205] width 194 height 73
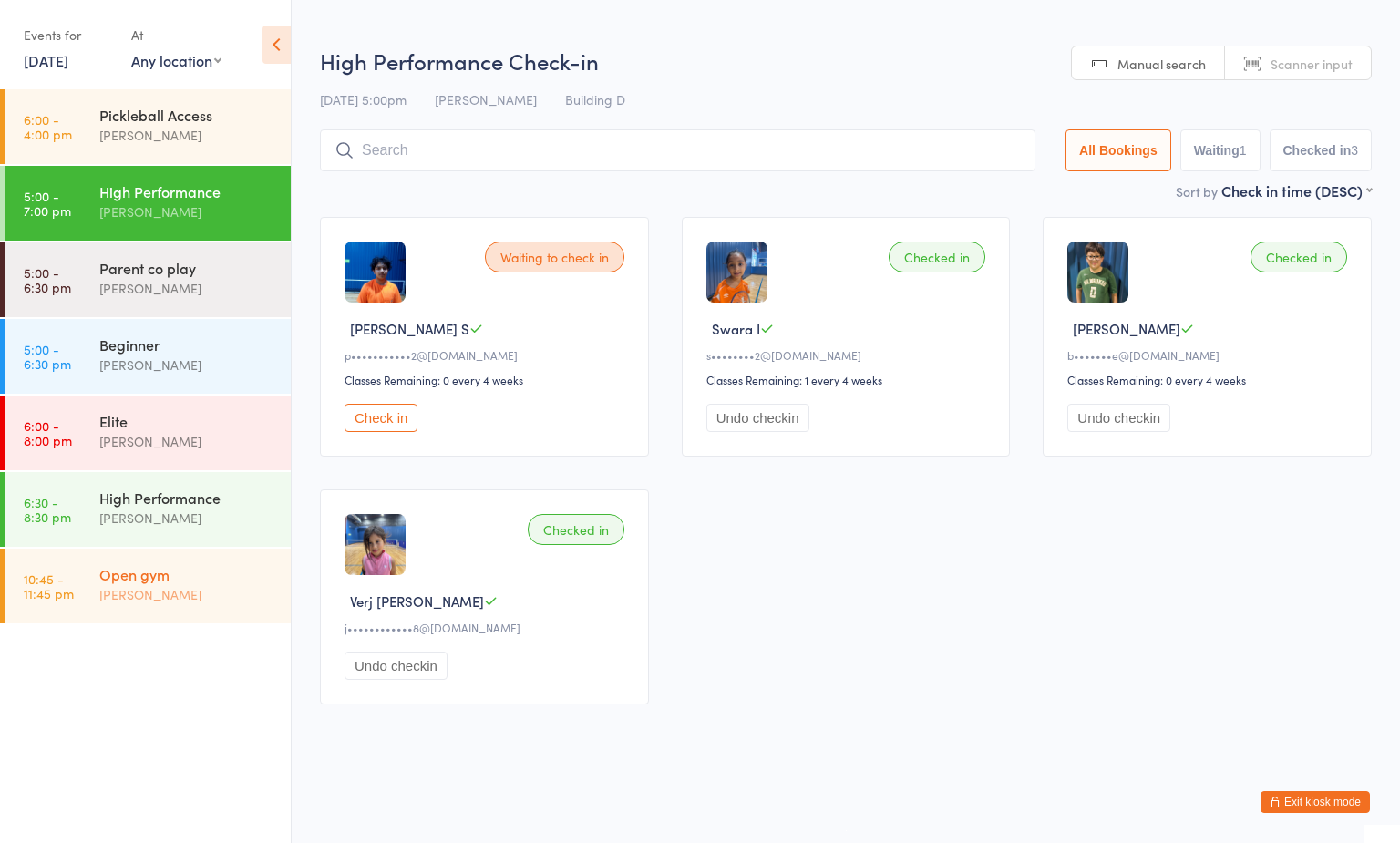
click at [165, 579] on div "Open gym" at bounding box center [187, 574] width 176 height 20
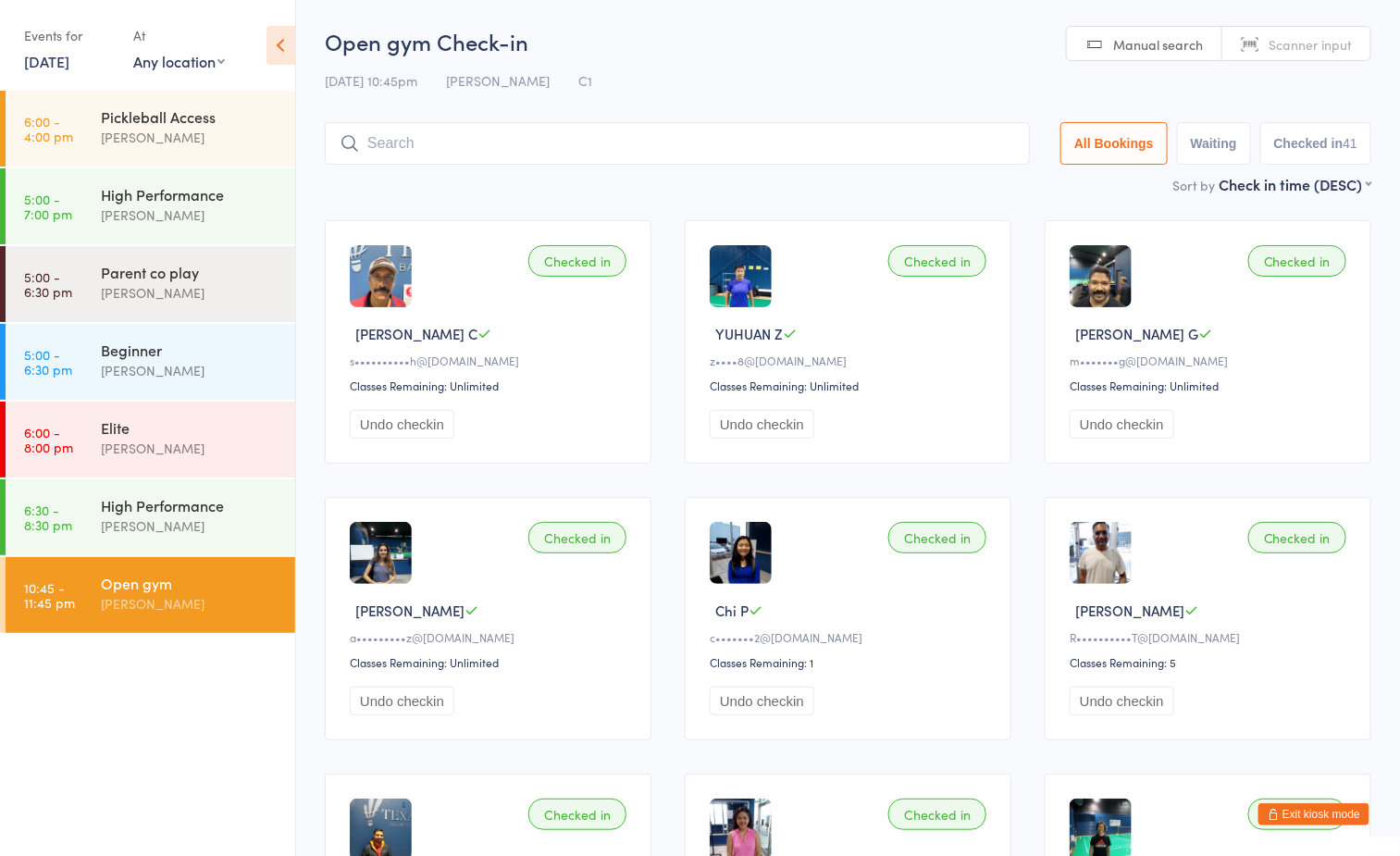
click at [687, 137] on input "search" at bounding box center [678, 143] width 705 height 42
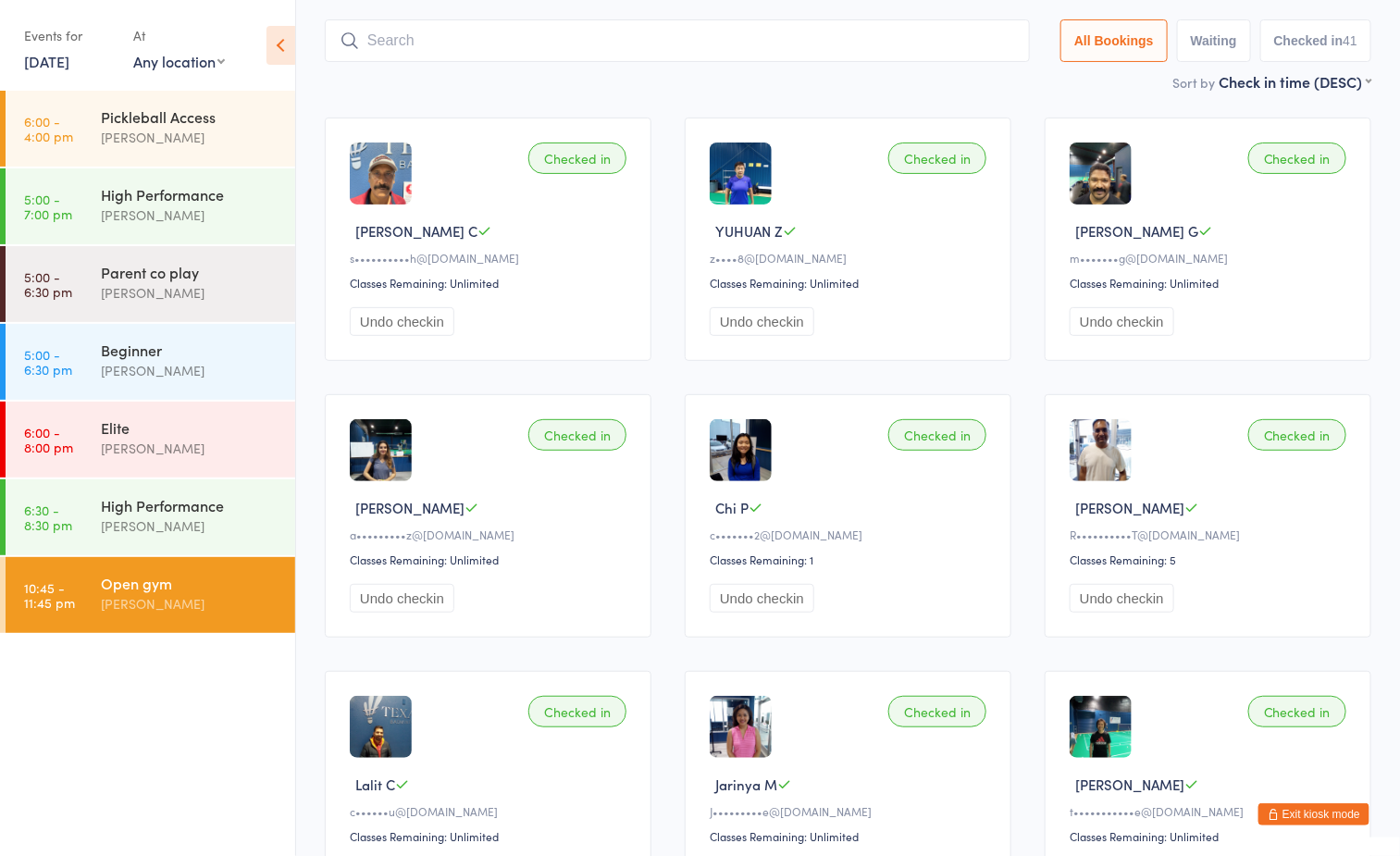
scroll to position [122, 0]
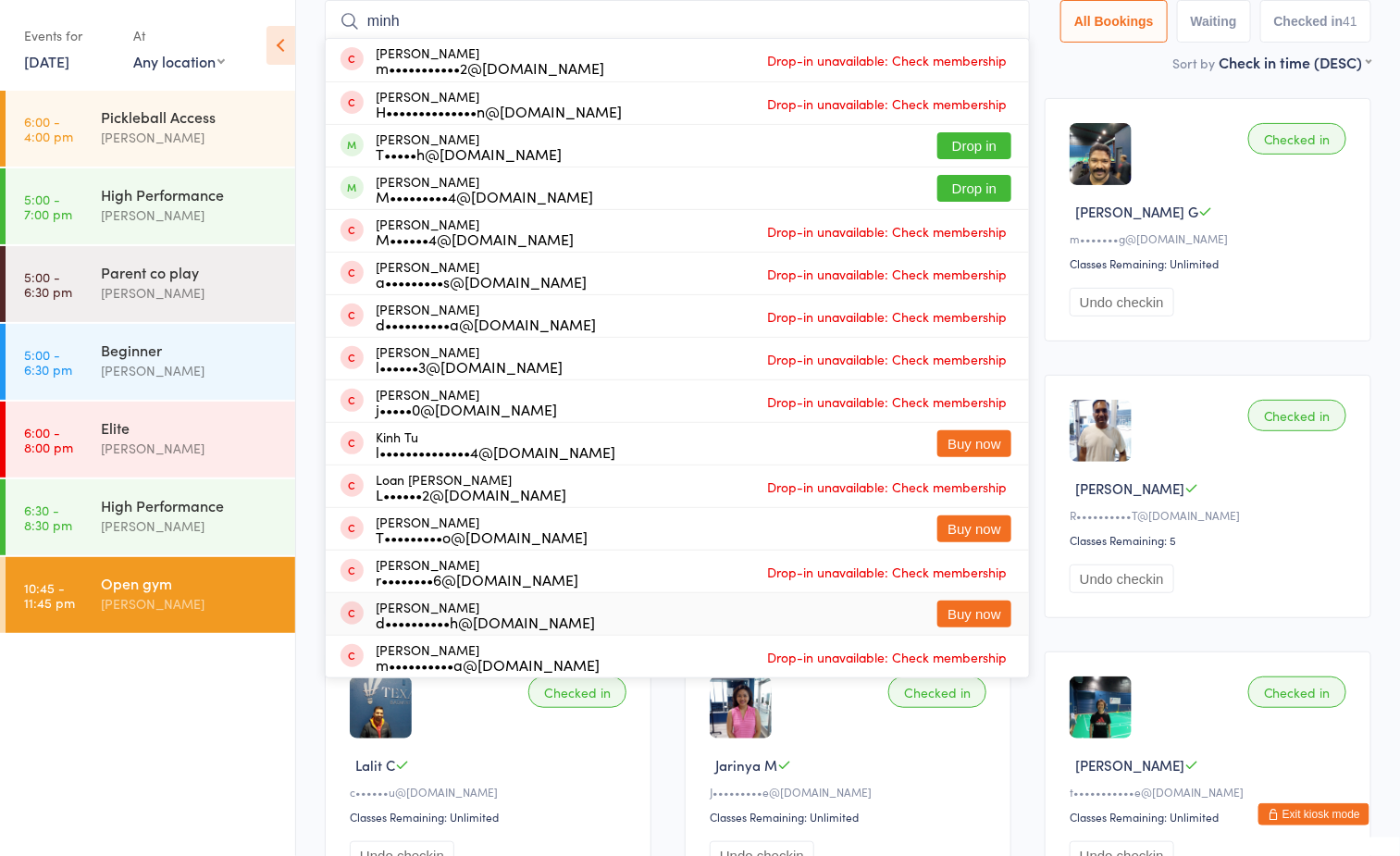
click at [172, 717] on ul "6:00 - 4:00 pm Pickleball Access Boyd Tahtat 5:00 - 7:00 pm High Performance Ay…" at bounding box center [147, 473] width 296 height 765
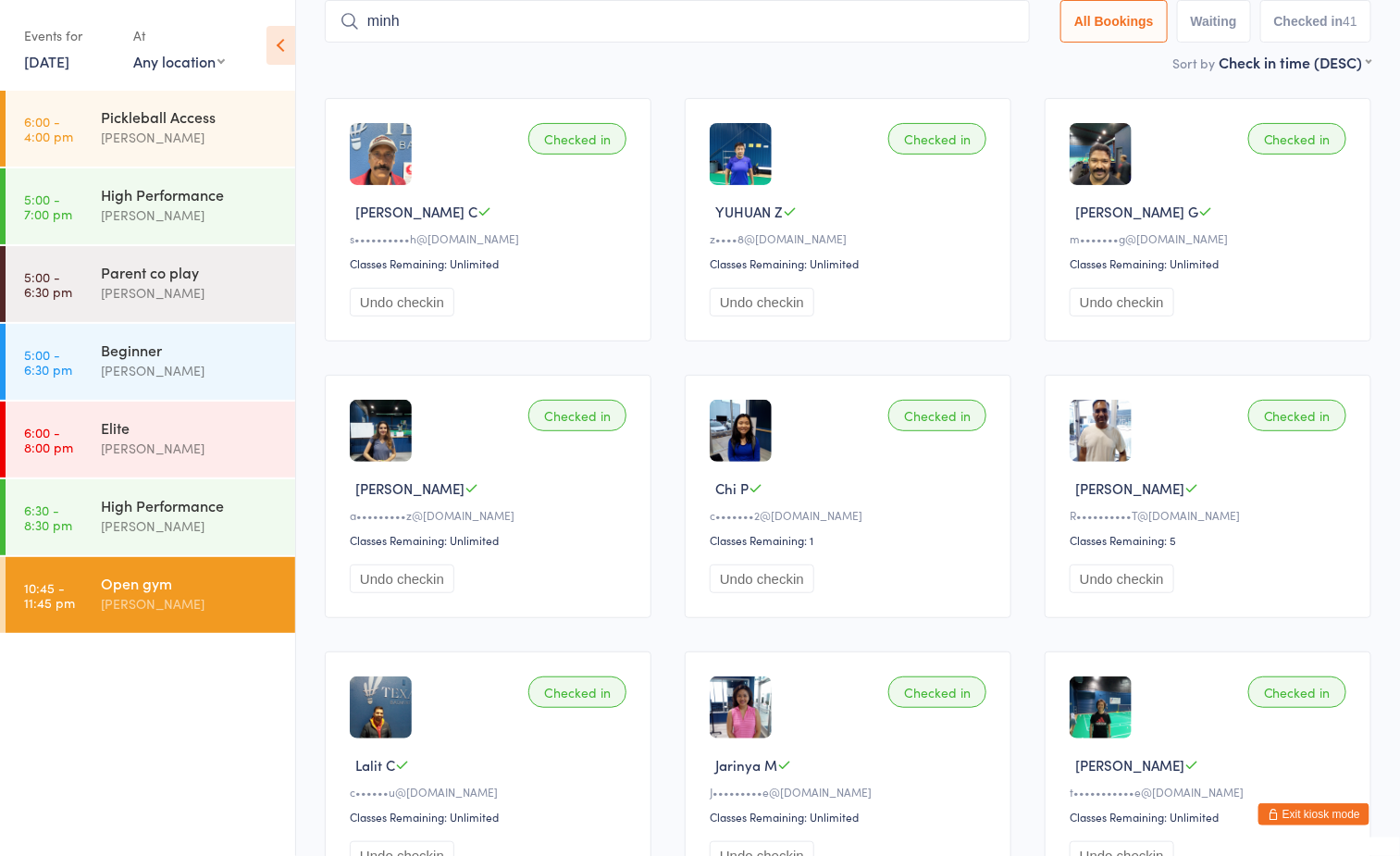
click at [664, 25] on input "minh" at bounding box center [678, 21] width 705 height 42
type input "m"
click at [214, 528] on div "[PERSON_NAME]" at bounding box center [189, 526] width 179 height 21
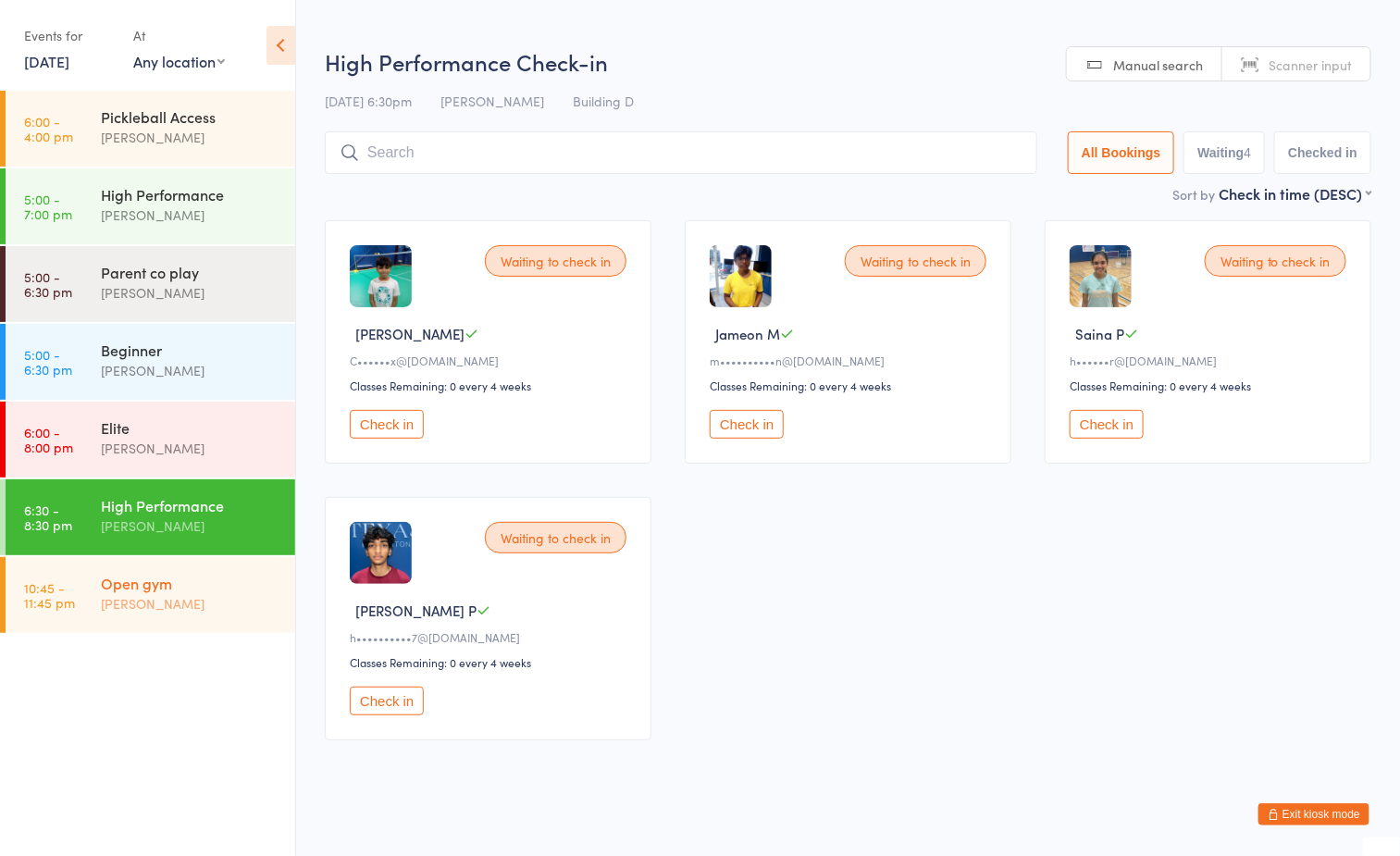
click at [209, 581] on div "Open gym" at bounding box center [189, 582] width 179 height 20
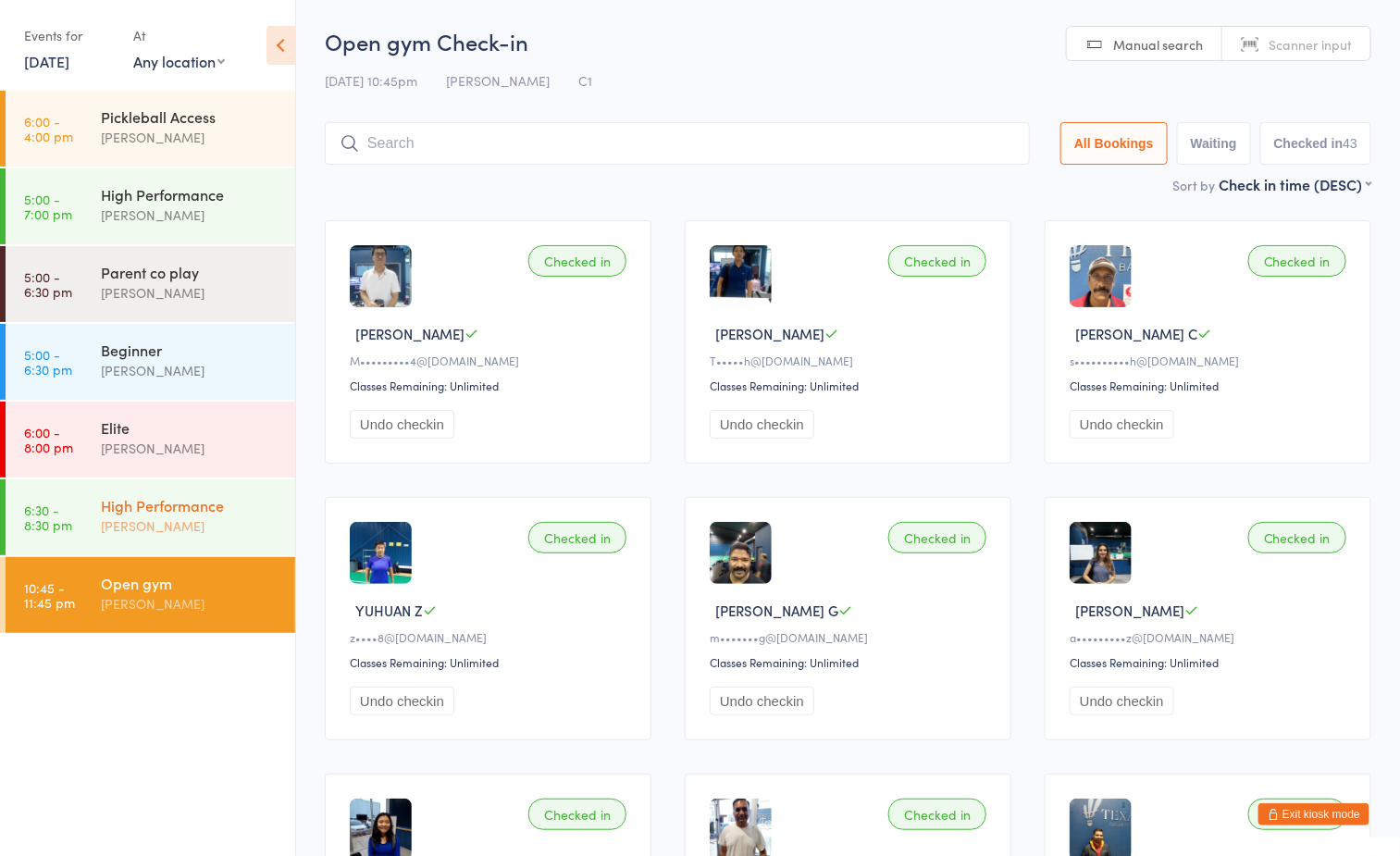
click at [182, 527] on div "[PERSON_NAME]" at bounding box center [189, 526] width 179 height 21
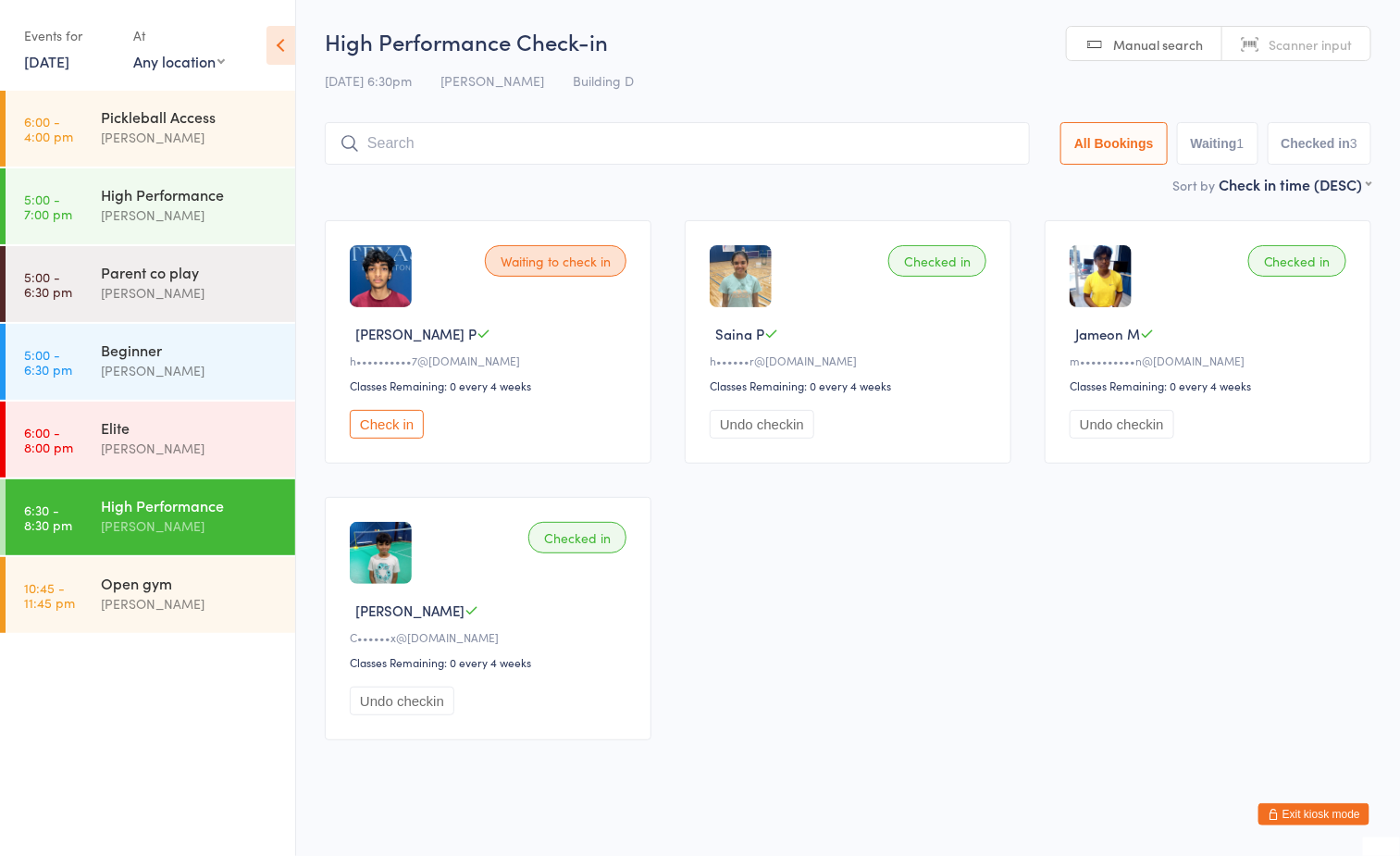
click at [103, 738] on ul "6:00 - 4:00 pm Pickleball Access Boyd Tahtat 5:00 - 7:00 pm High Performance Ay…" at bounding box center [147, 473] width 296 height 765
click at [175, 588] on div "Open gym" at bounding box center [189, 582] width 179 height 20
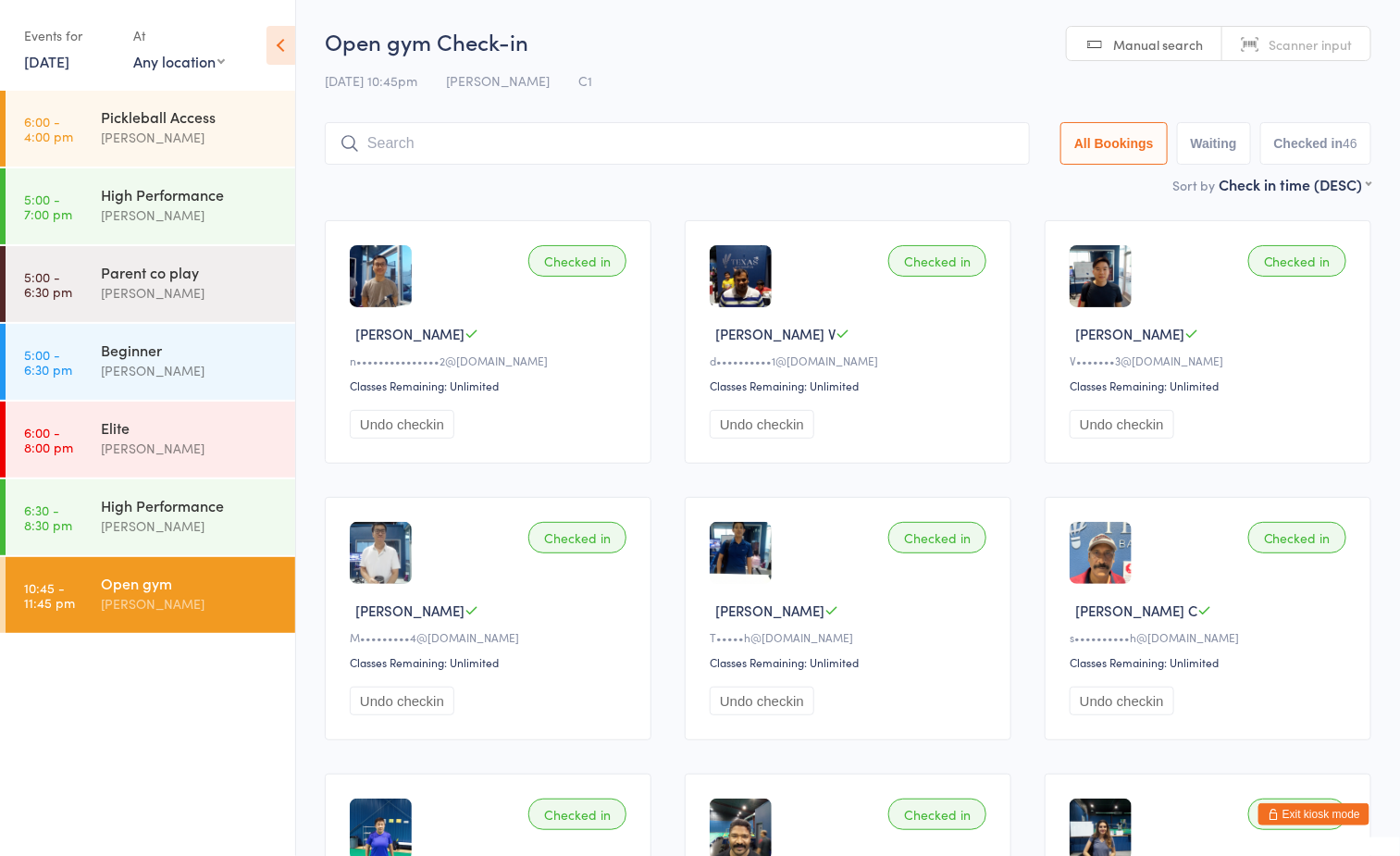
click at [813, 62] on div "Open gym Check-in 12 Sep 10:45pm Boyd Tahtat C1 Manual search Scanner input All…" at bounding box center [849, 99] width 1047 height 148
drag, startPoint x: 123, startPoint y: 713, endPoint x: 126, endPoint y: 650, distance: 63.1
click at [125, 703] on ul "6:00 - 4:00 pm Pickleball Access Boyd Tahtat 5:00 - 7:00 pm High Performance Ay…" at bounding box center [147, 473] width 296 height 765
click at [153, 514] on div "High Performance" at bounding box center [189, 504] width 179 height 20
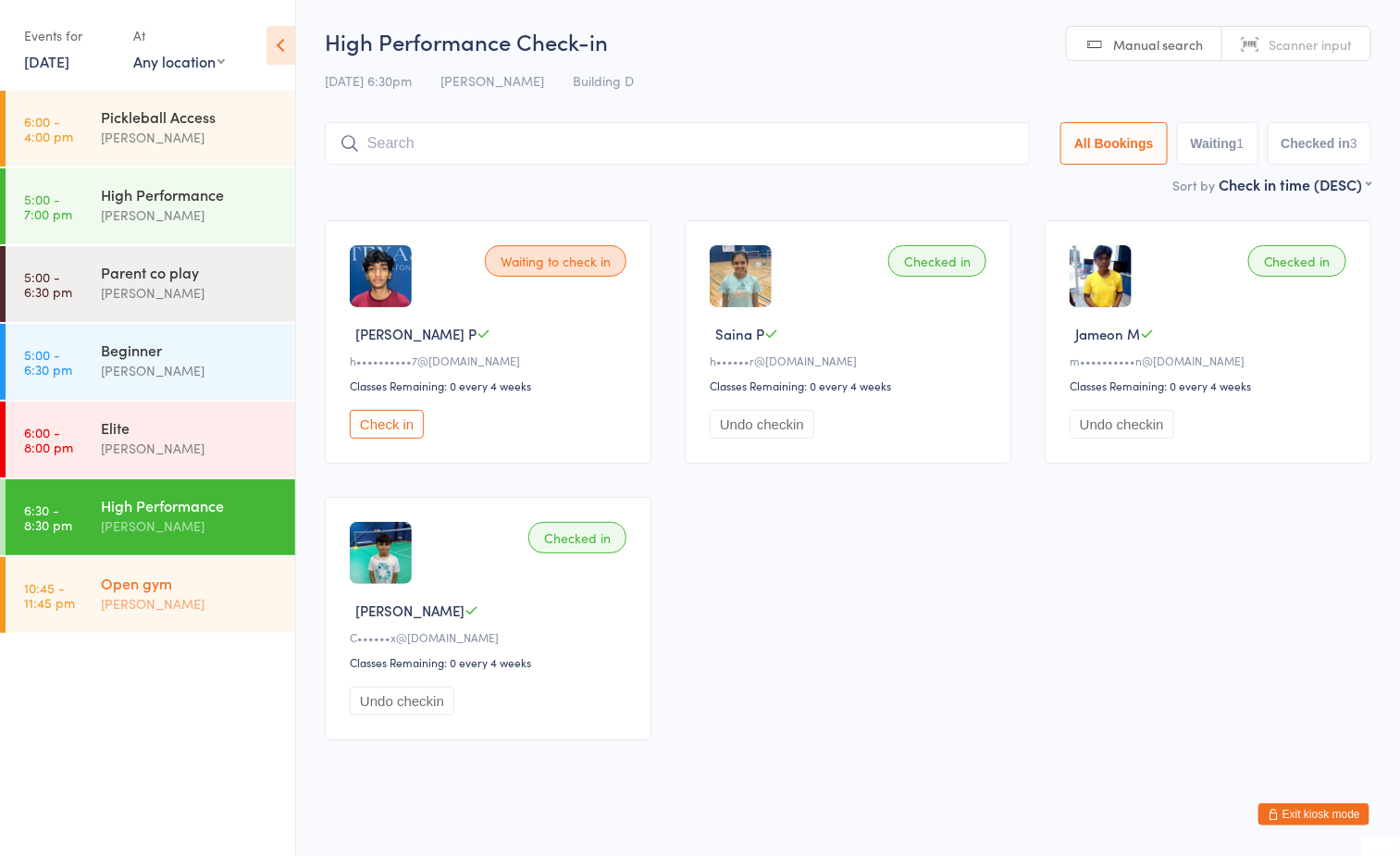
click at [203, 581] on div "Open gym" at bounding box center [189, 582] width 179 height 20
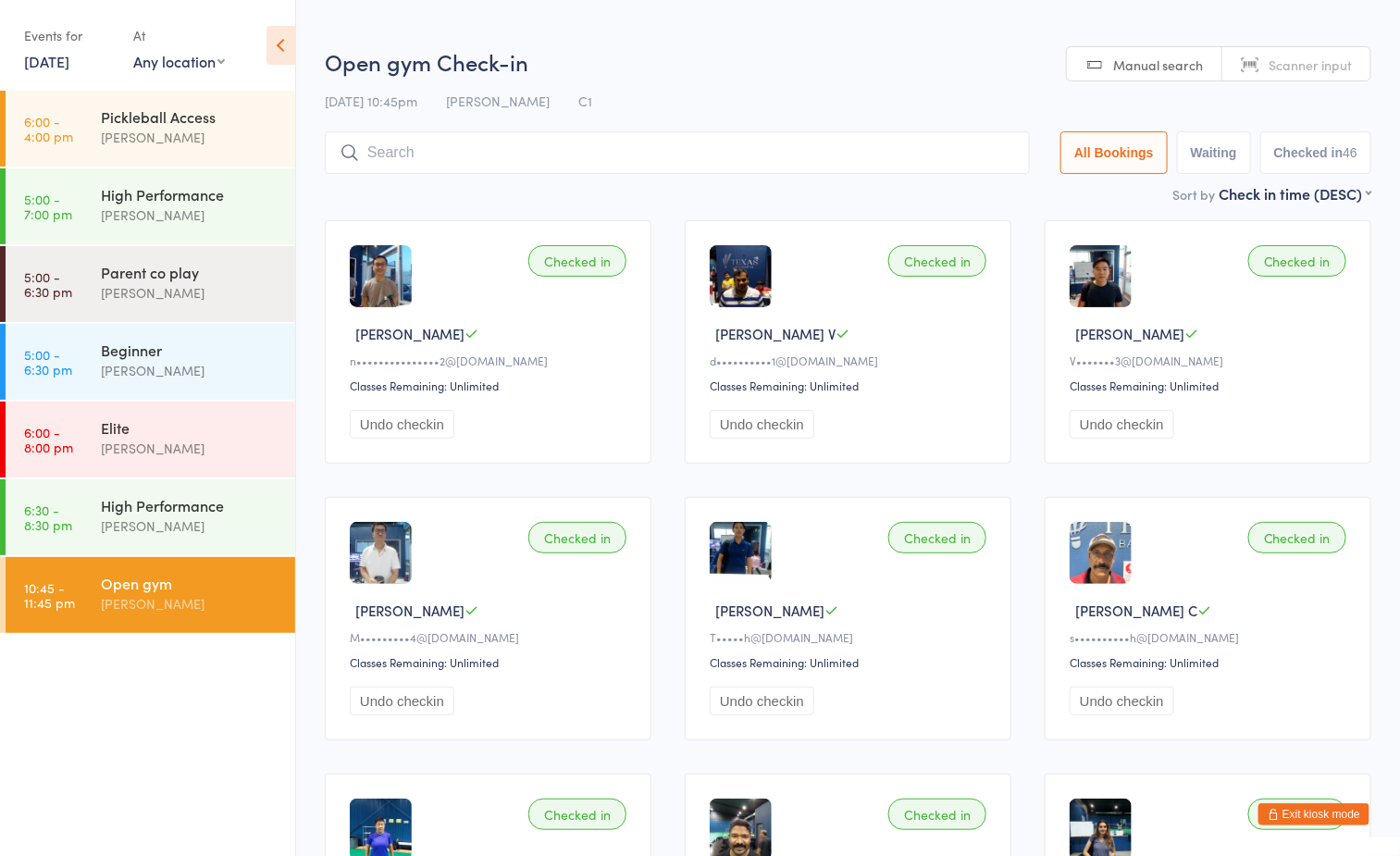
click at [692, 50] on h2 "Open gym Check-in" at bounding box center [849, 61] width 1047 height 31
click at [693, 155] on input "search" at bounding box center [678, 152] width 705 height 42
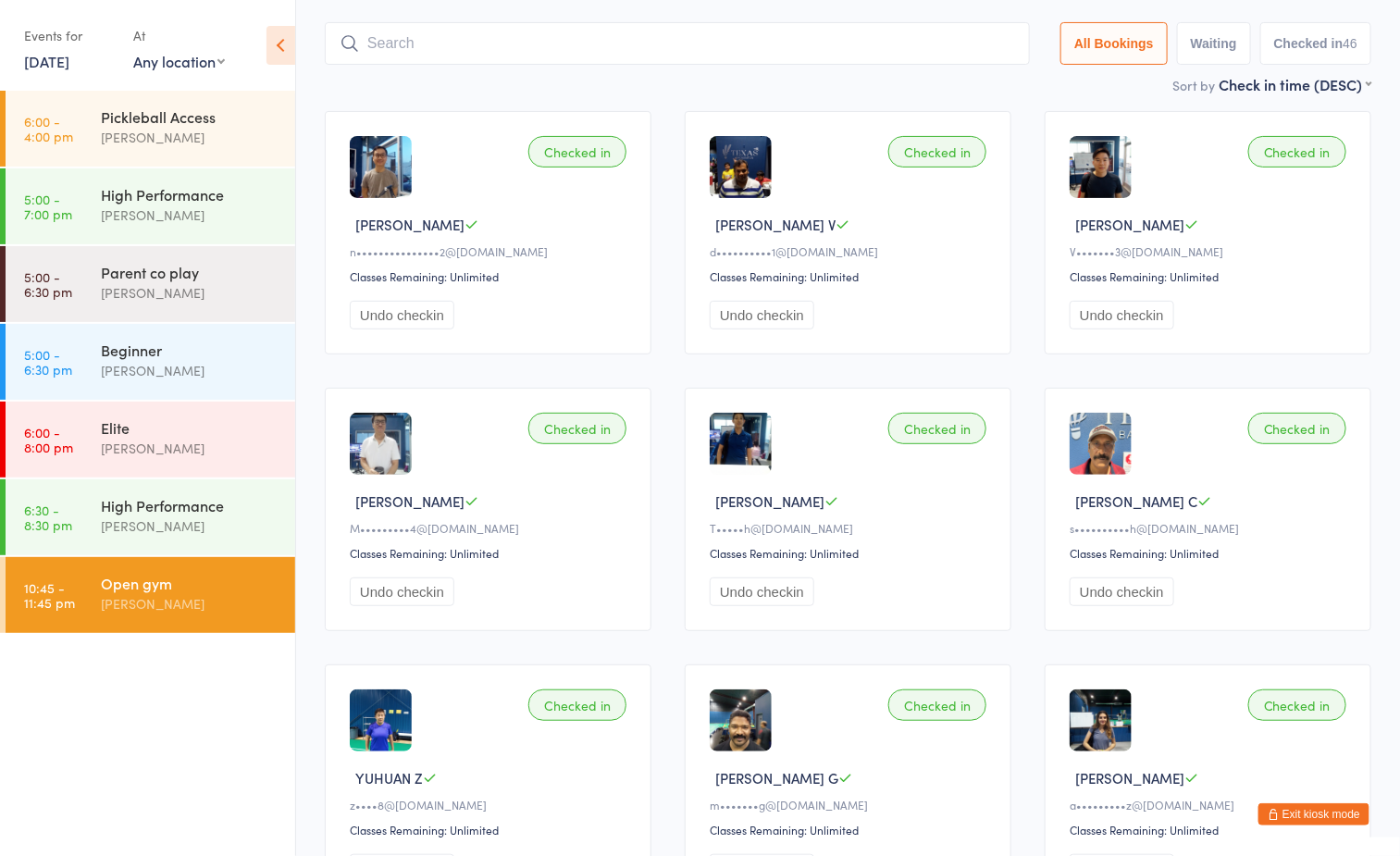
scroll to position [131, 0]
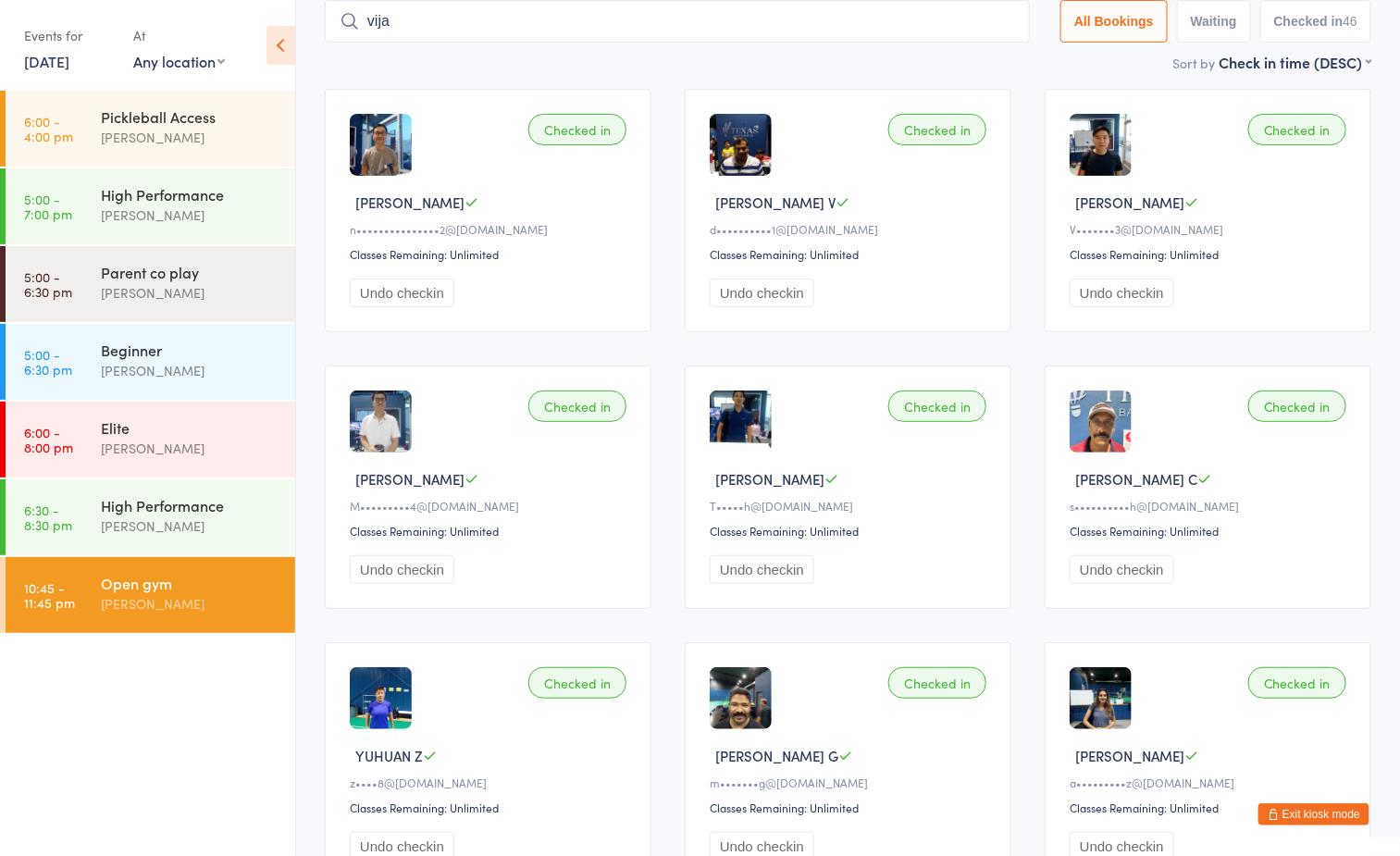
type input "vijay"
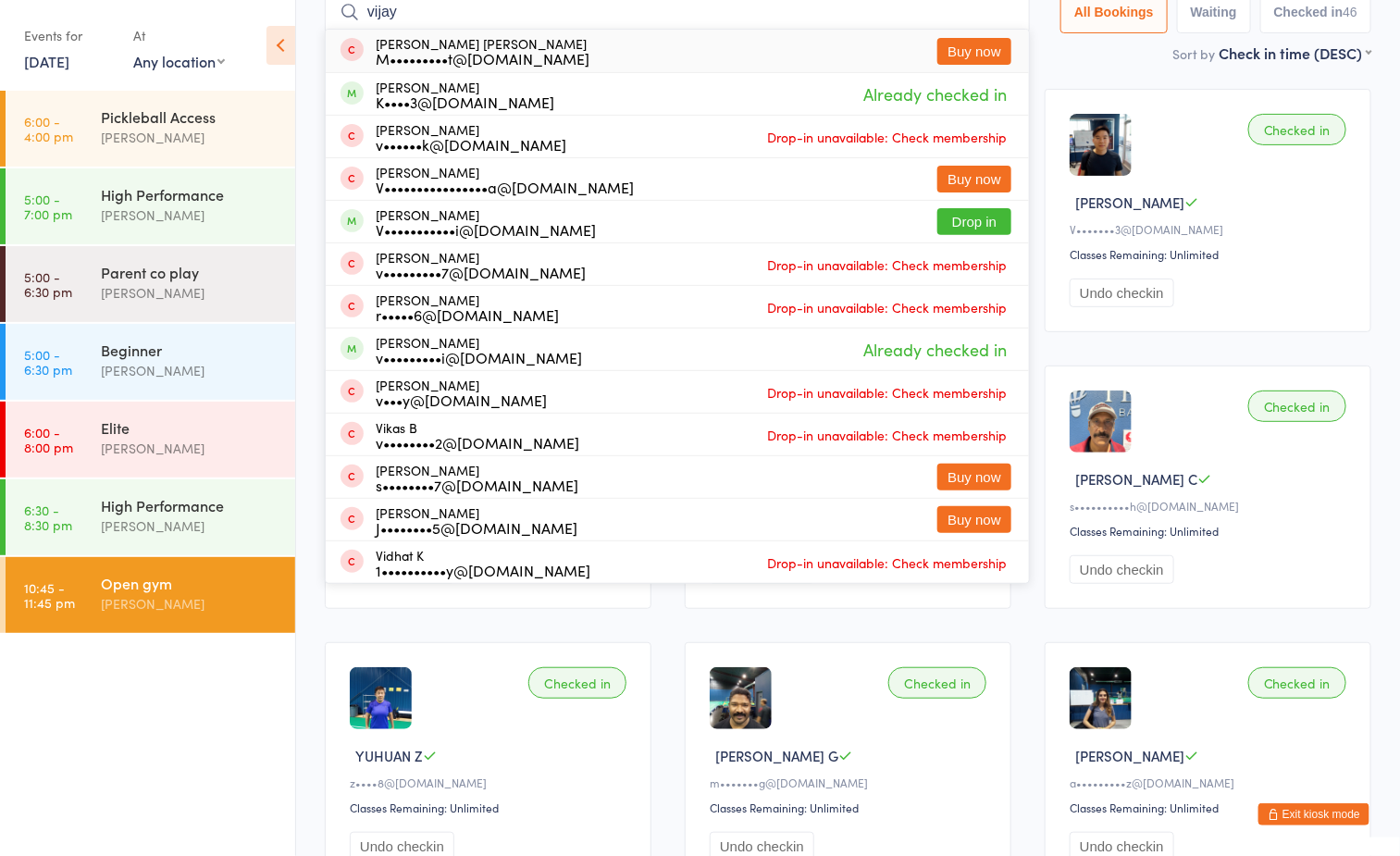
click at [1001, 12] on input "vijay" at bounding box center [678, 11] width 705 height 42
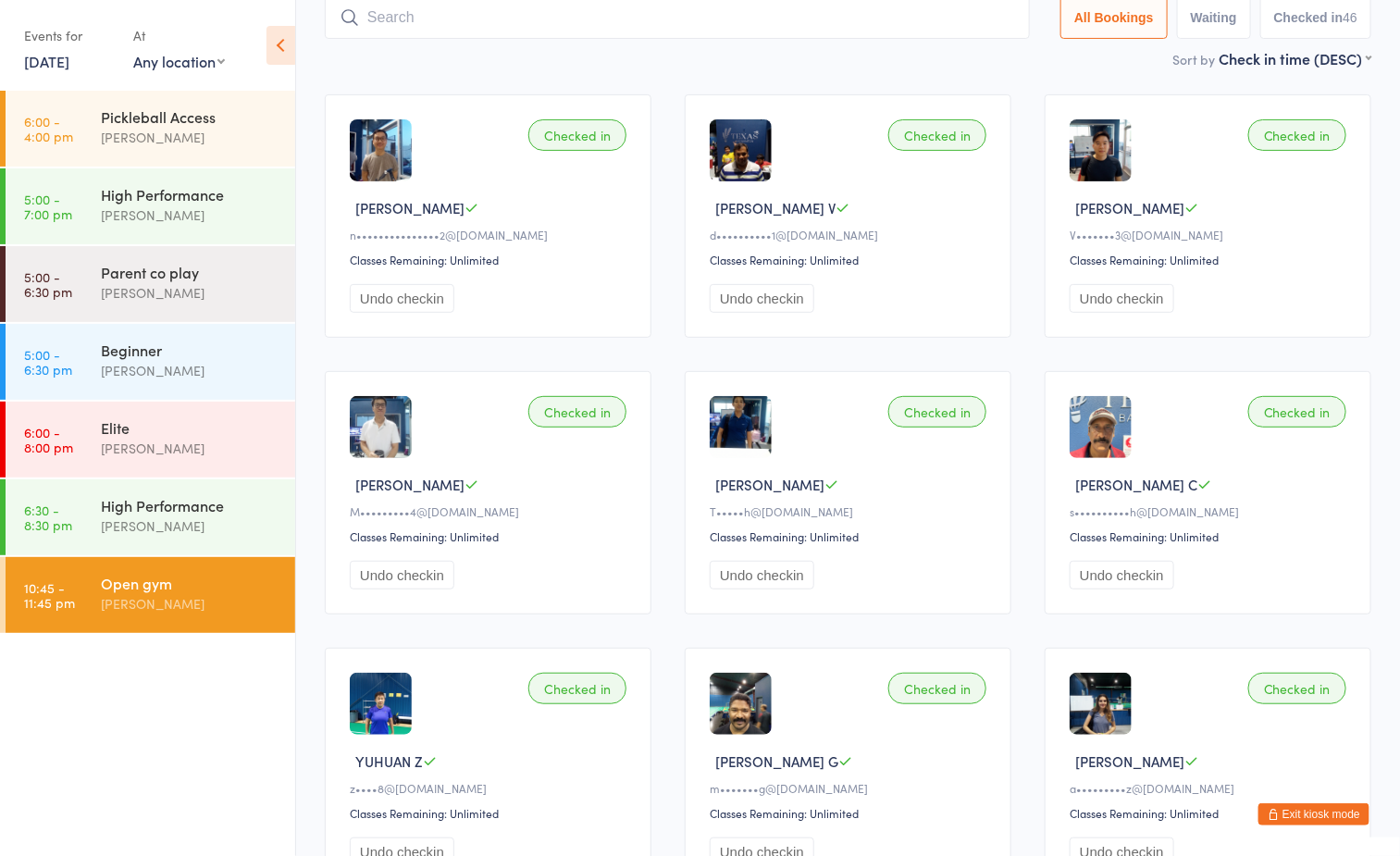
scroll to position [122, 0]
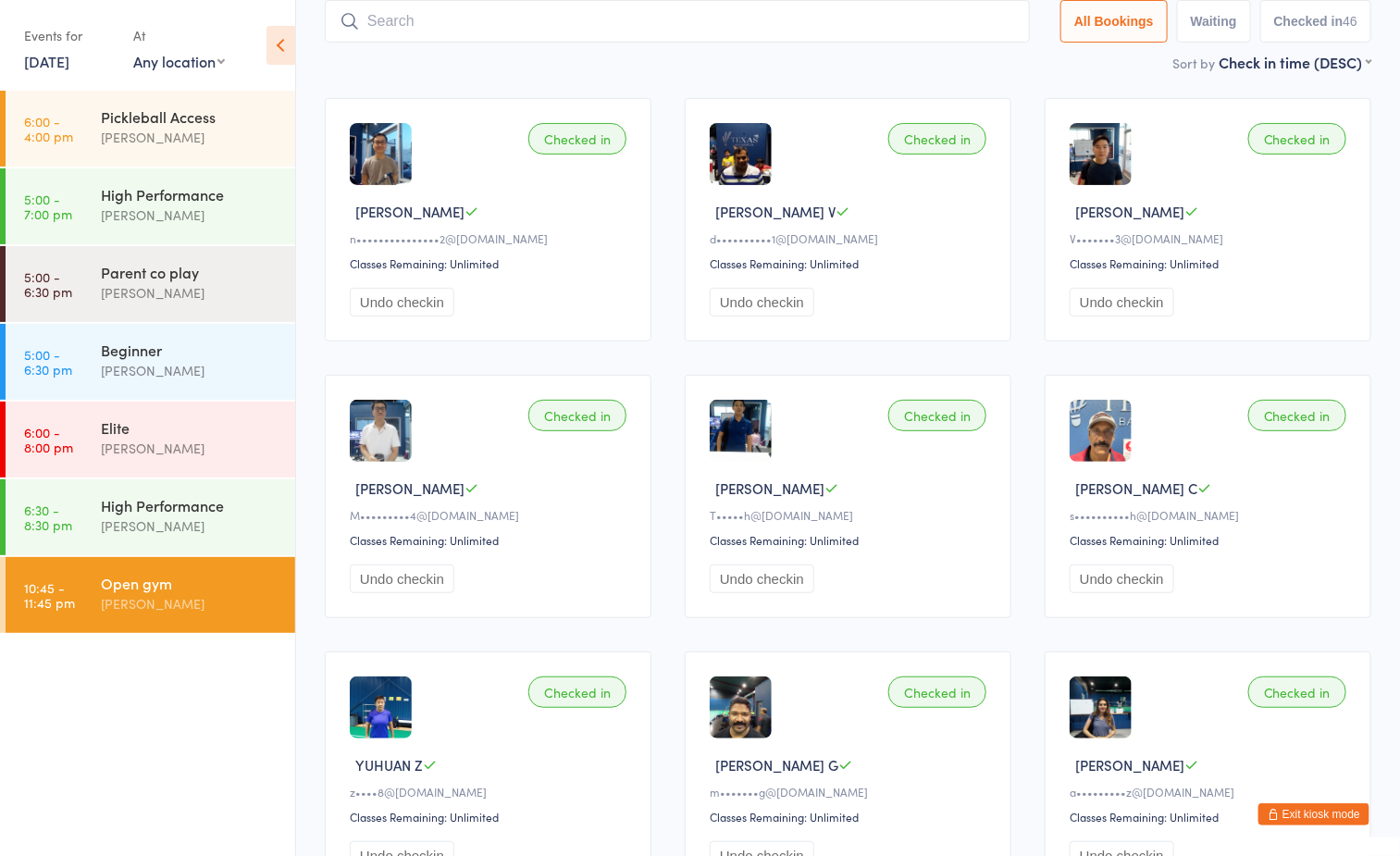
click at [789, 28] on input "search" at bounding box center [678, 21] width 705 height 42
type input "cong"
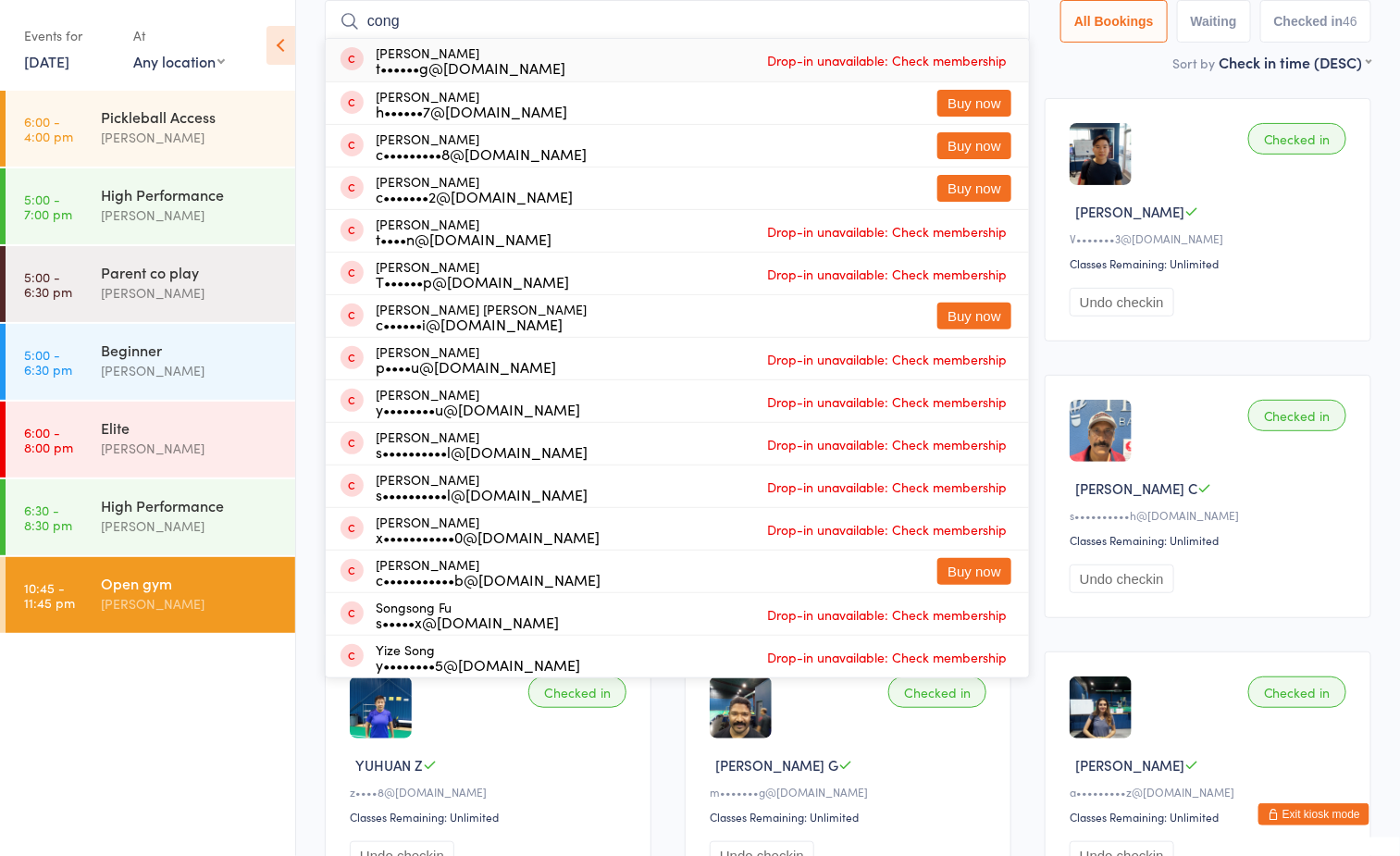
click at [995, 17] on input "cong" at bounding box center [678, 21] width 705 height 42
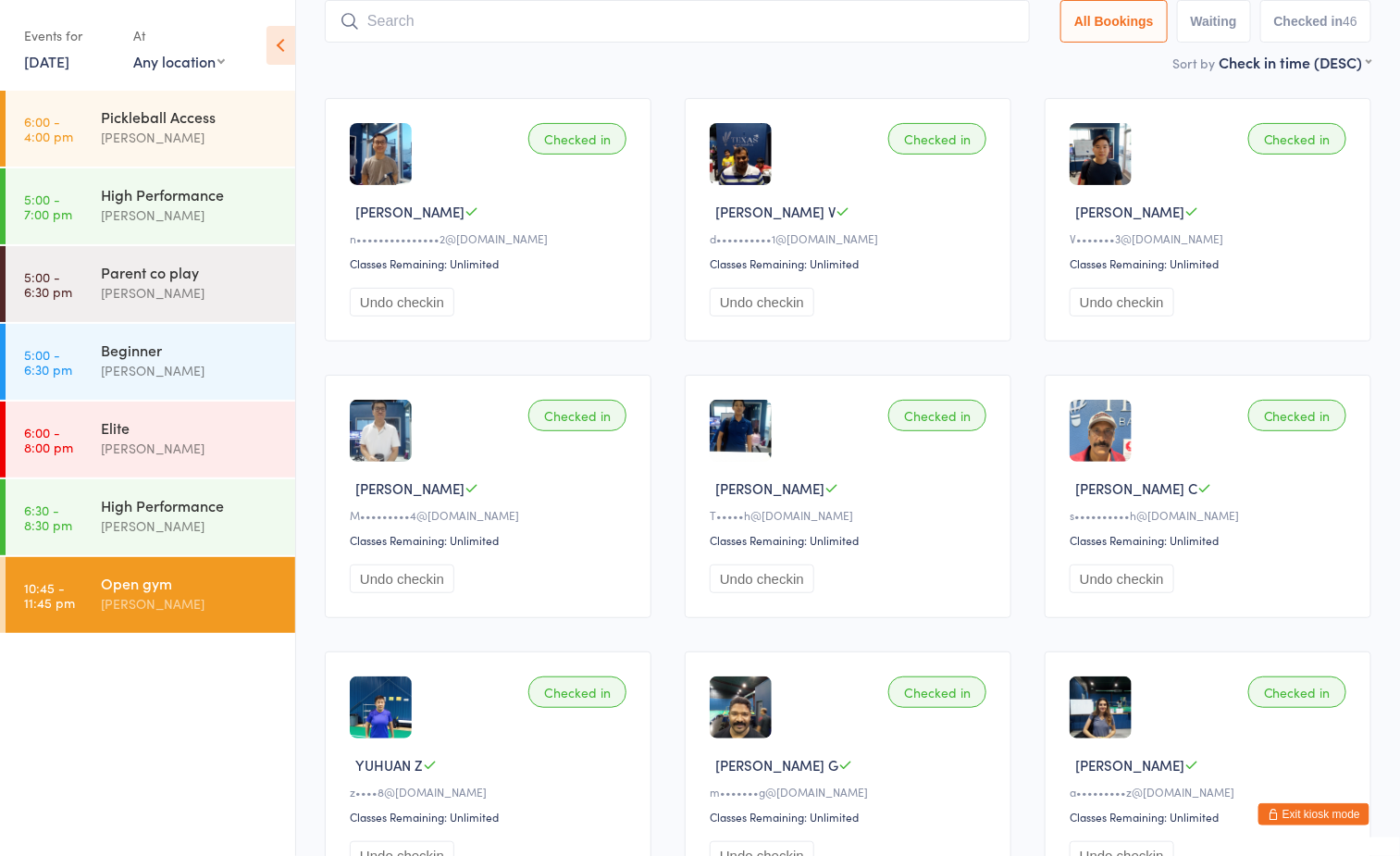
click at [725, 26] on input "search" at bounding box center [678, 21] width 705 height 42
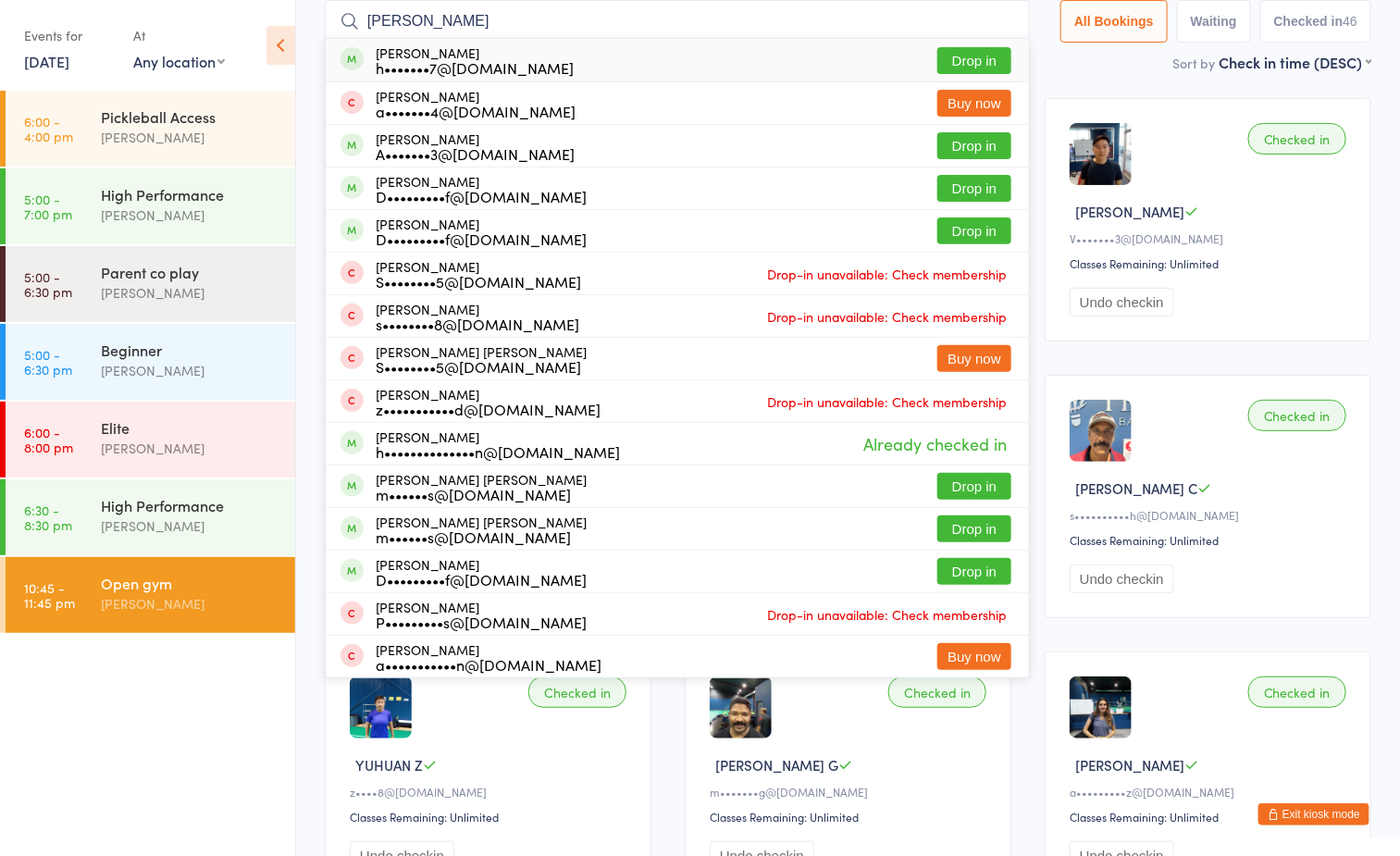
type input "mohammad"
click at [967, 65] on button "Drop in" at bounding box center [974, 60] width 74 height 27
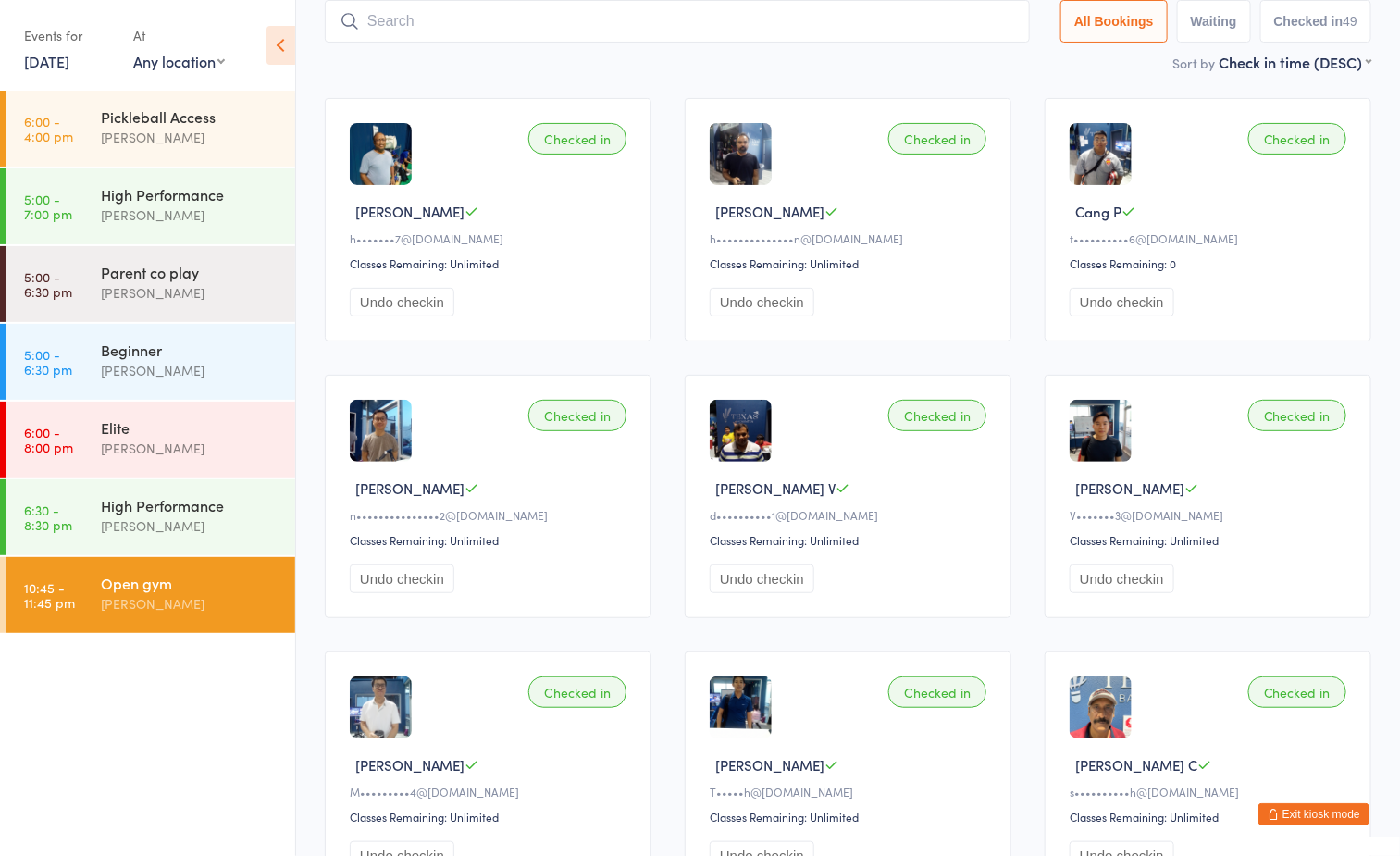
click at [206, 736] on ul "6:00 - 4:00 pm Pickleball Access Boyd Tahtat 5:00 - 7:00 pm High Performance Ay…" at bounding box center [147, 473] width 296 height 765
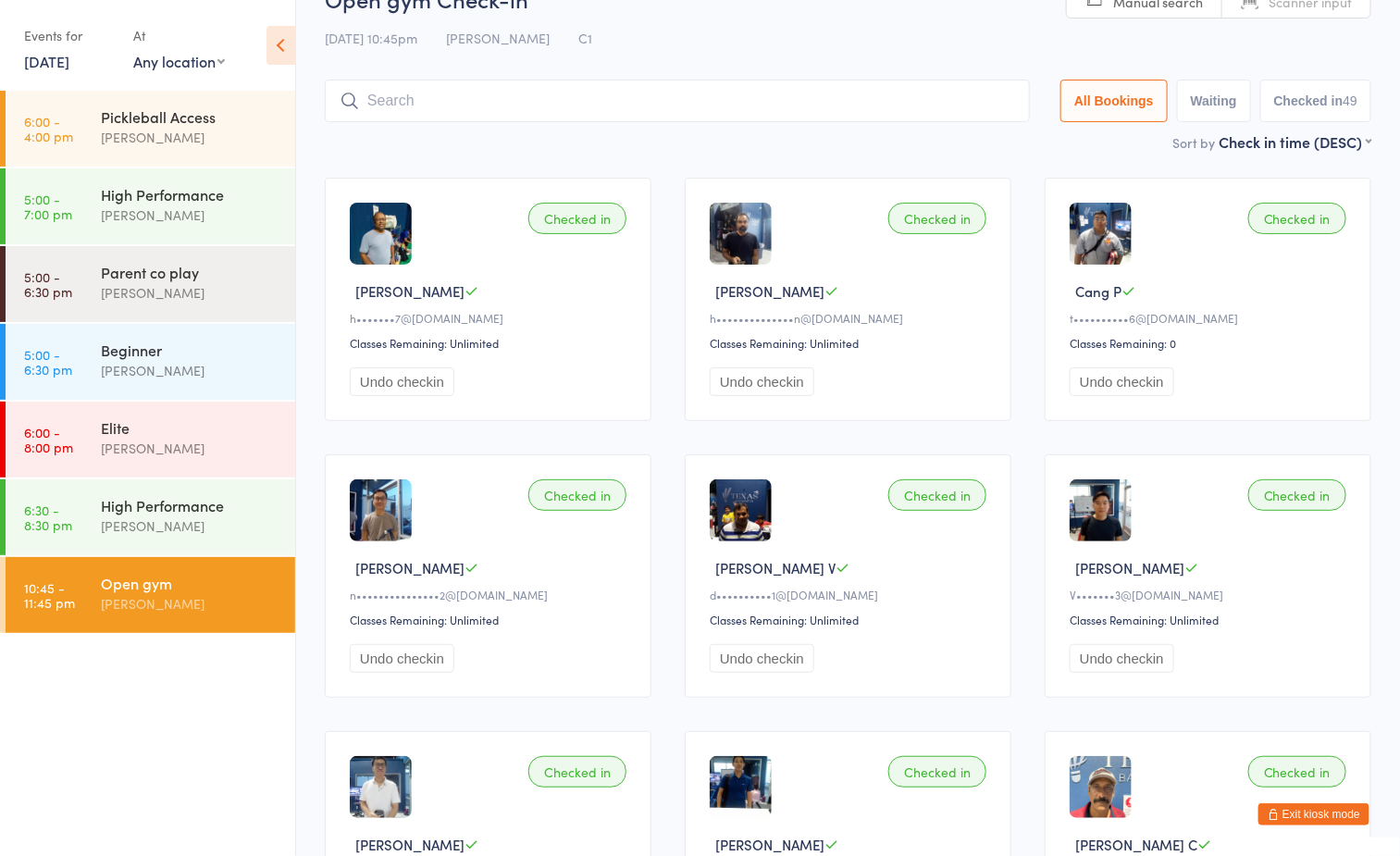
scroll to position [0, 0]
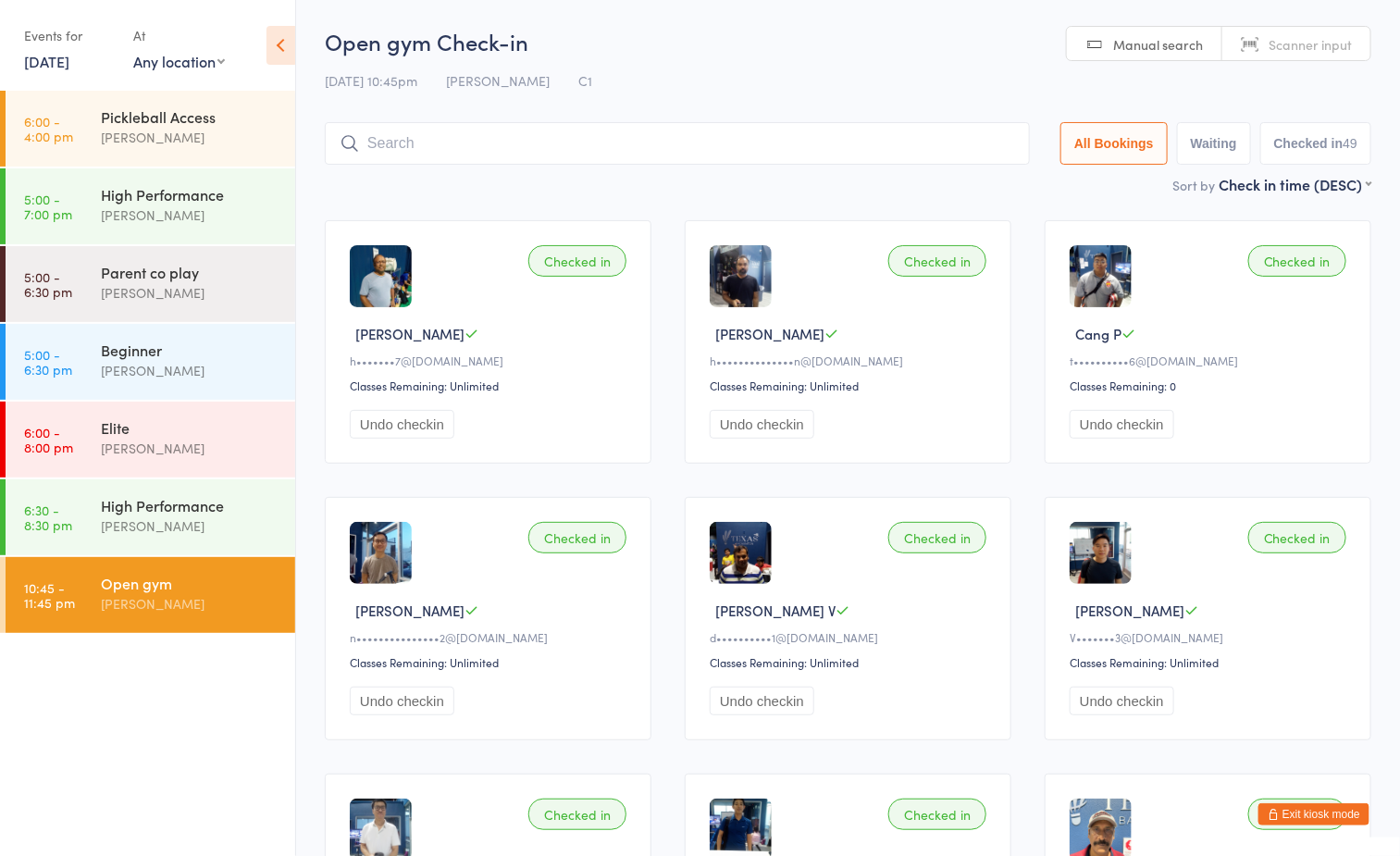
click at [709, 80] on div "12 Sep 10:45pm Boyd Tahtat C1" at bounding box center [849, 81] width 1047 height 31
click at [194, 614] on div "Open gym [PERSON_NAME]" at bounding box center [197, 593] width 194 height 73
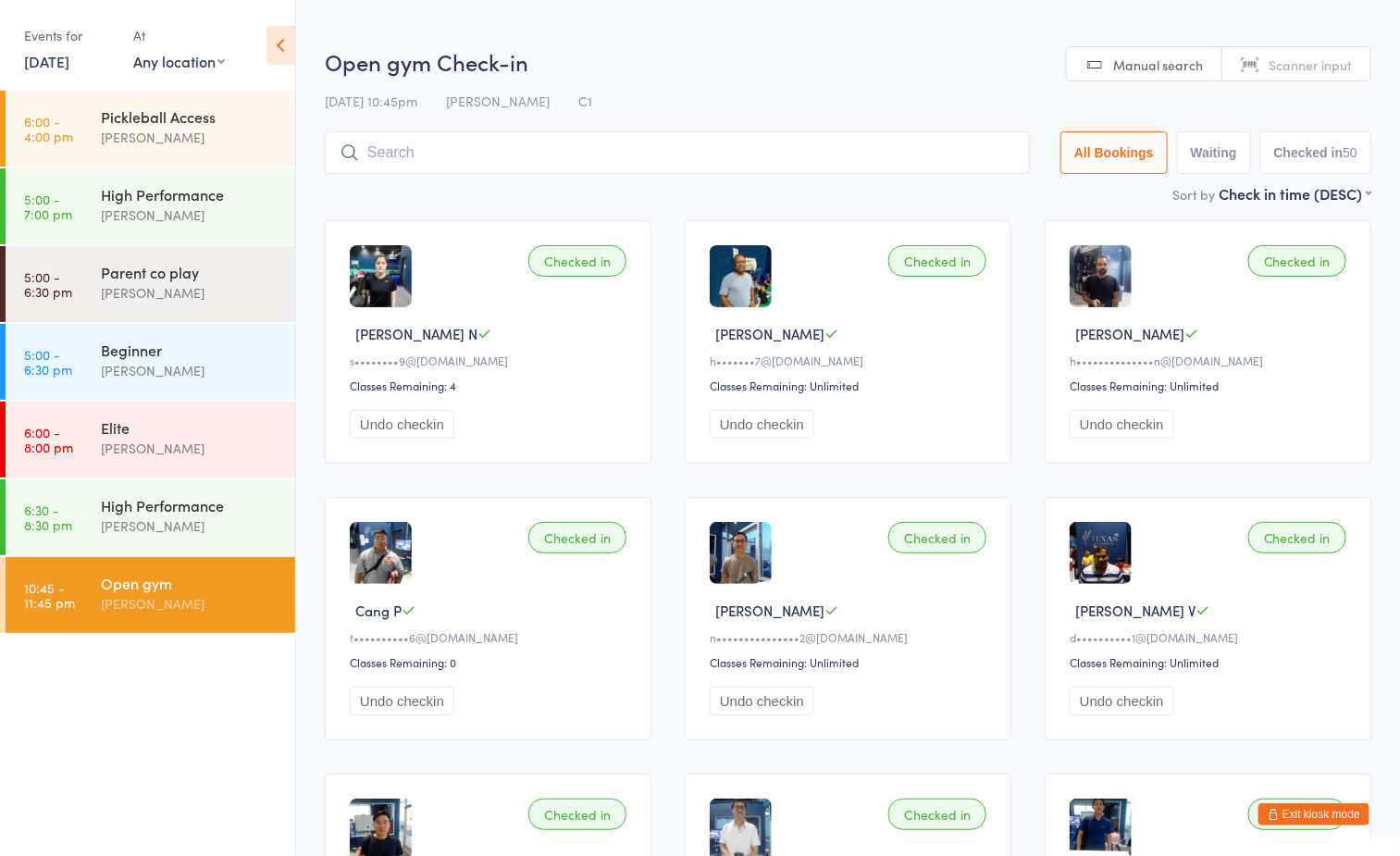
click at [690, 142] on input "search" at bounding box center [678, 152] width 705 height 42
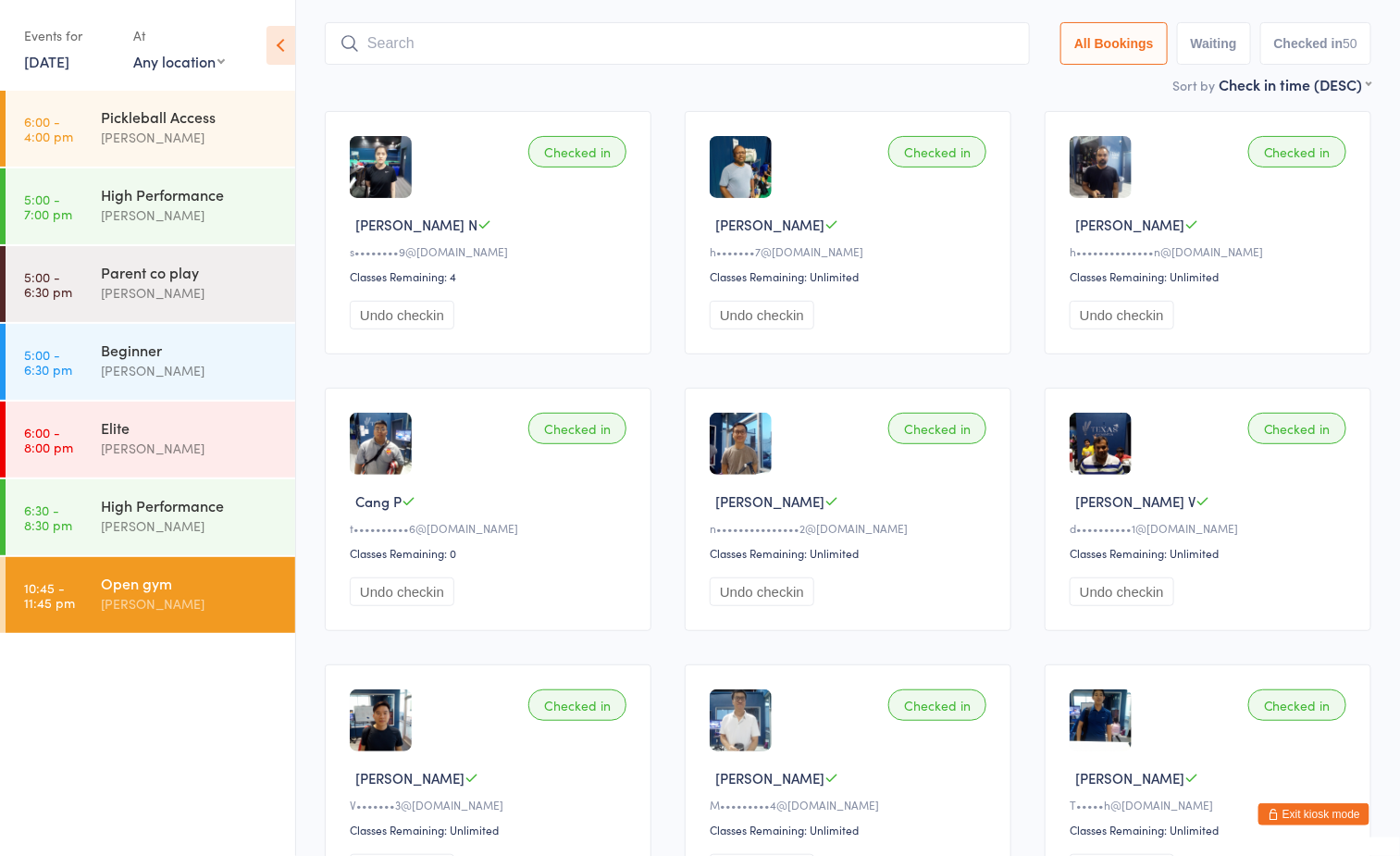
scroll to position [131, 0]
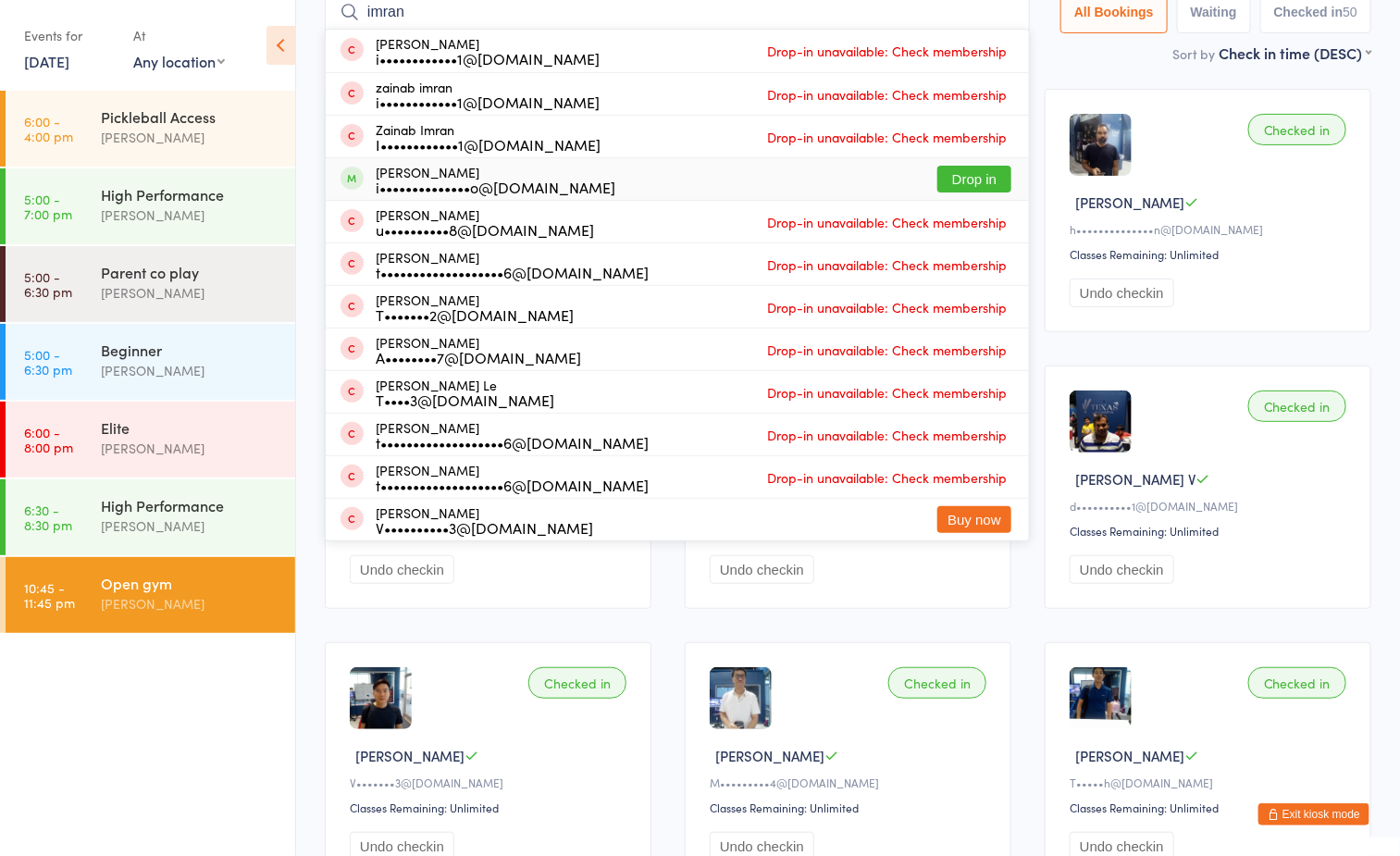
type input "imran"
click at [991, 178] on button "Drop in" at bounding box center [974, 179] width 74 height 27
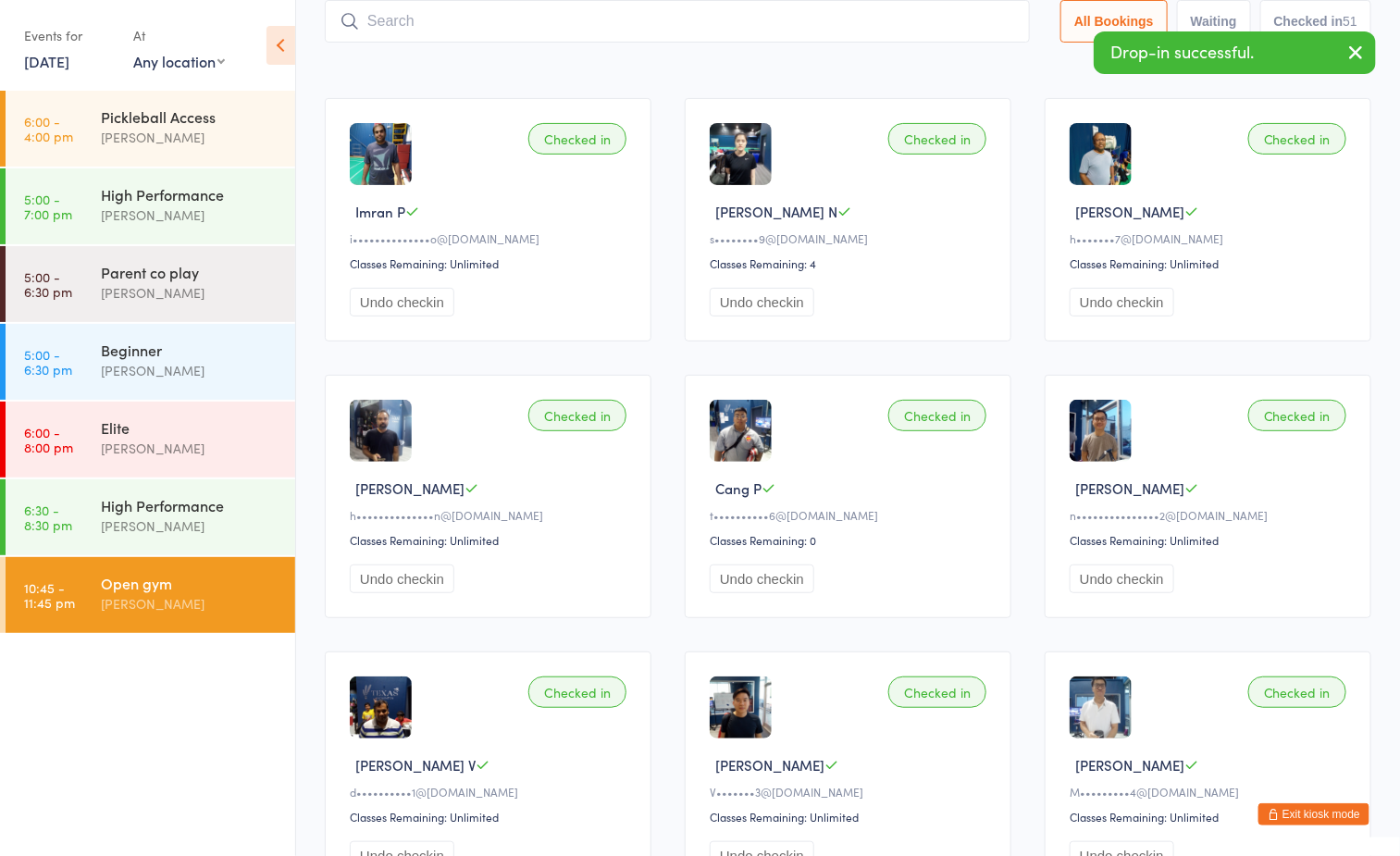
click at [775, 53] on div "Sort by Check in time (DESC) First name (ASC) First name (DESC) Last name (ASC)…" at bounding box center [849, 61] width 1047 height 20
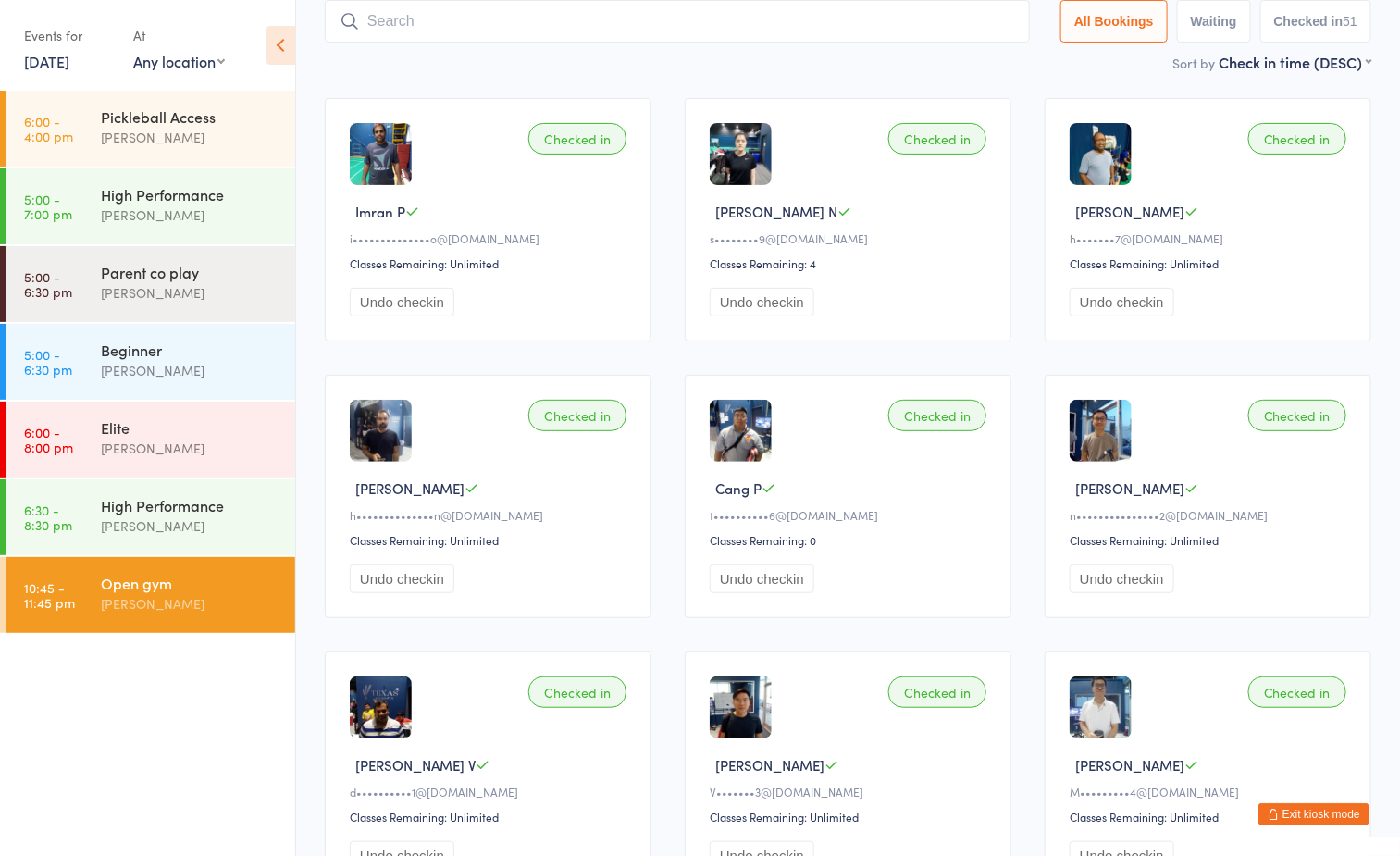
click at [56, 662] on ul "6:00 - 4:00 pm Pickleball Access Boyd Tahtat 5:00 - 7:00 pm High Performance Ay…" at bounding box center [147, 473] width 296 height 765
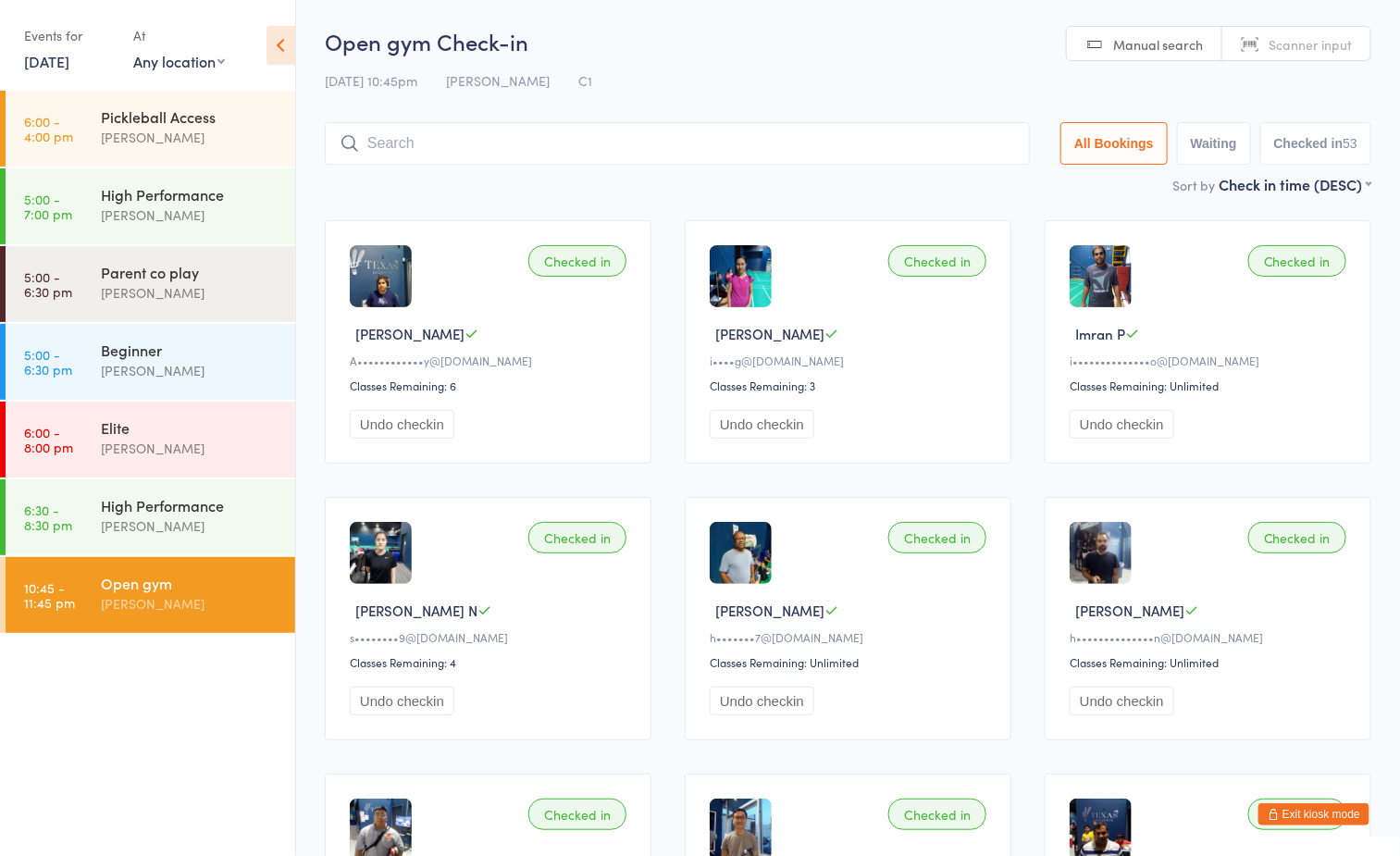
click at [51, 65] on link "[DATE]" at bounding box center [46, 60] width 45 height 20
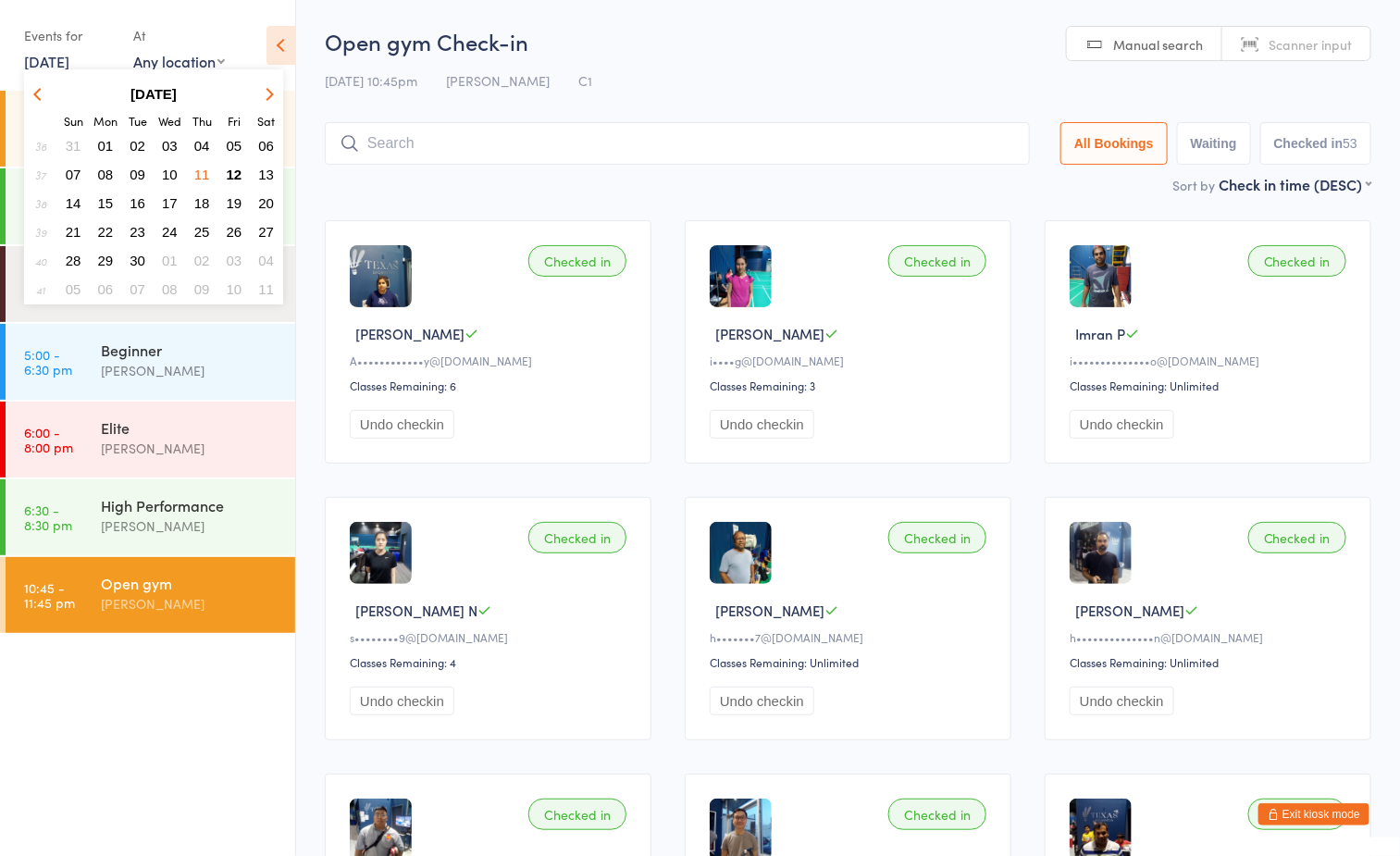
click at [103, 178] on span "08" at bounding box center [106, 174] width 15 height 15
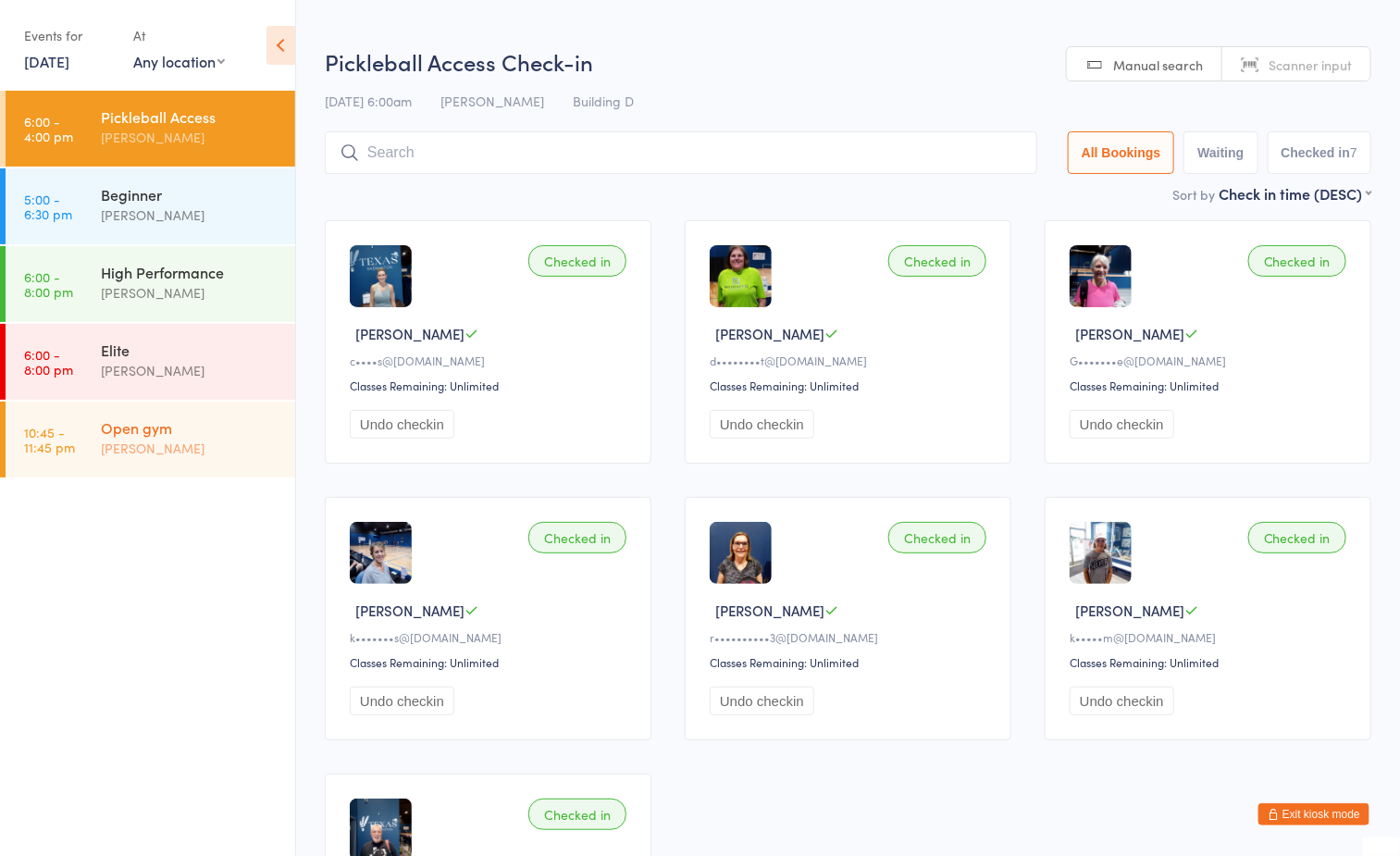
click at [142, 433] on div "Open gym" at bounding box center [189, 427] width 179 height 20
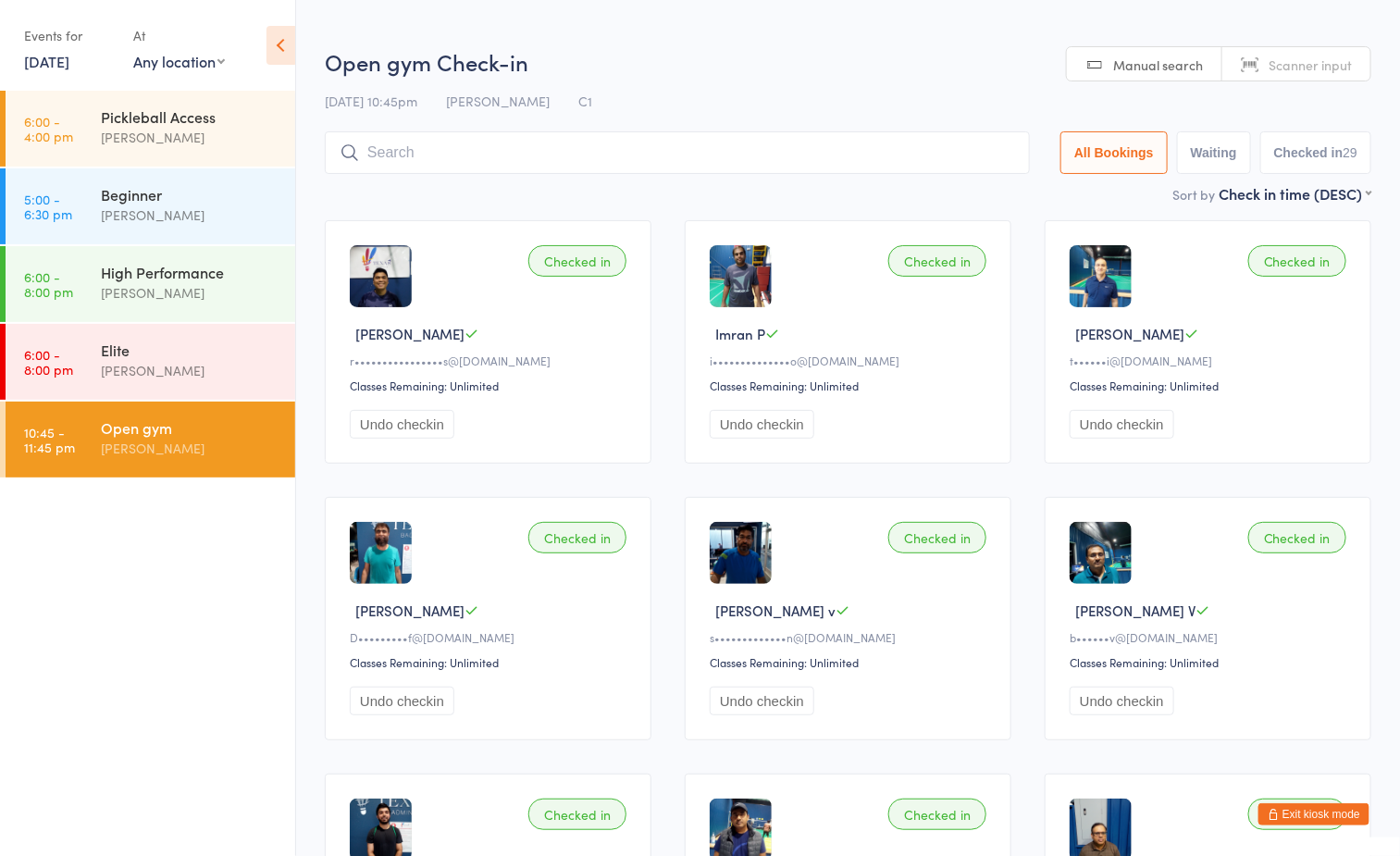
click at [70, 58] on link "[DATE]" at bounding box center [46, 60] width 45 height 20
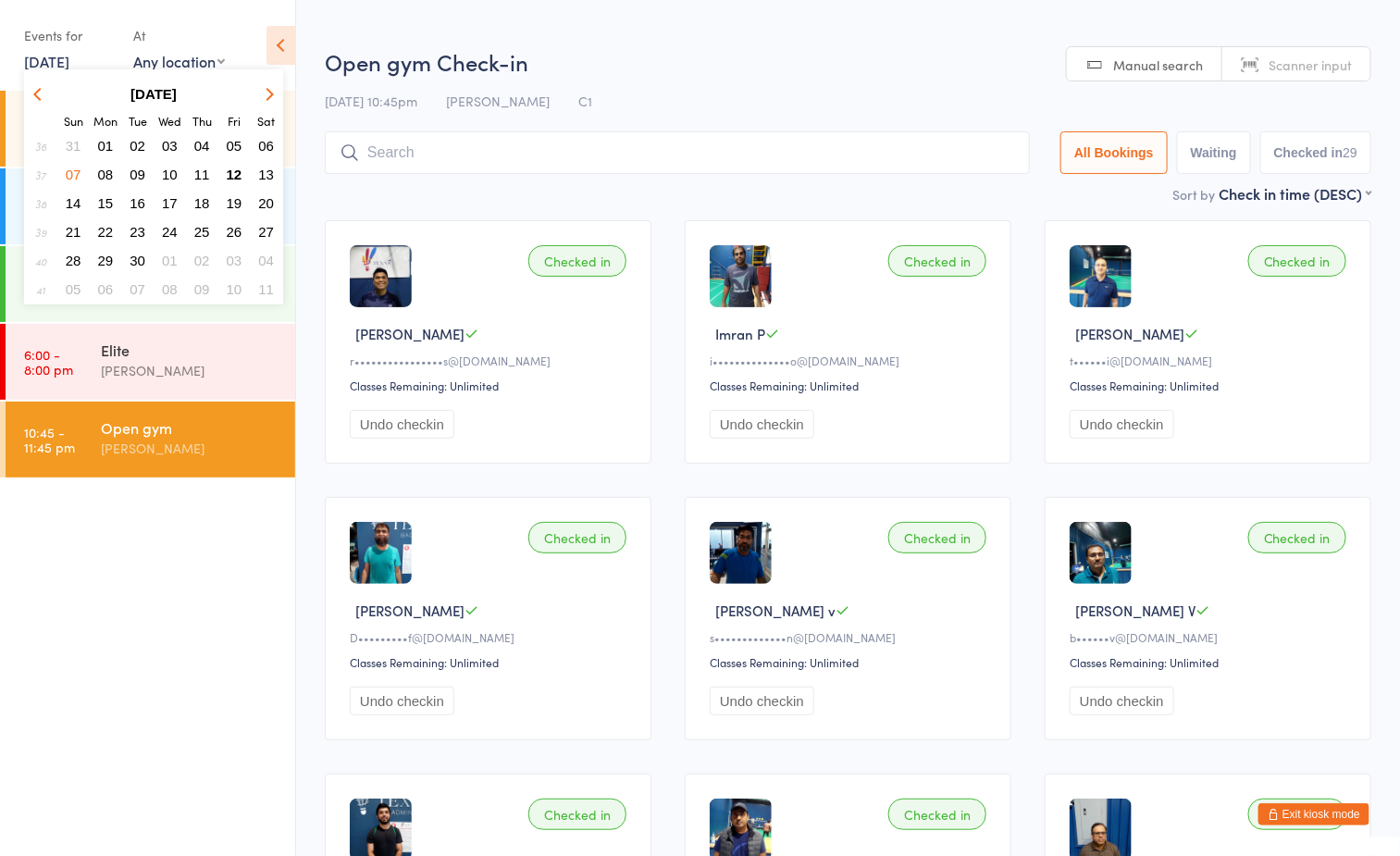
click at [139, 176] on span "09" at bounding box center [137, 174] width 15 height 15
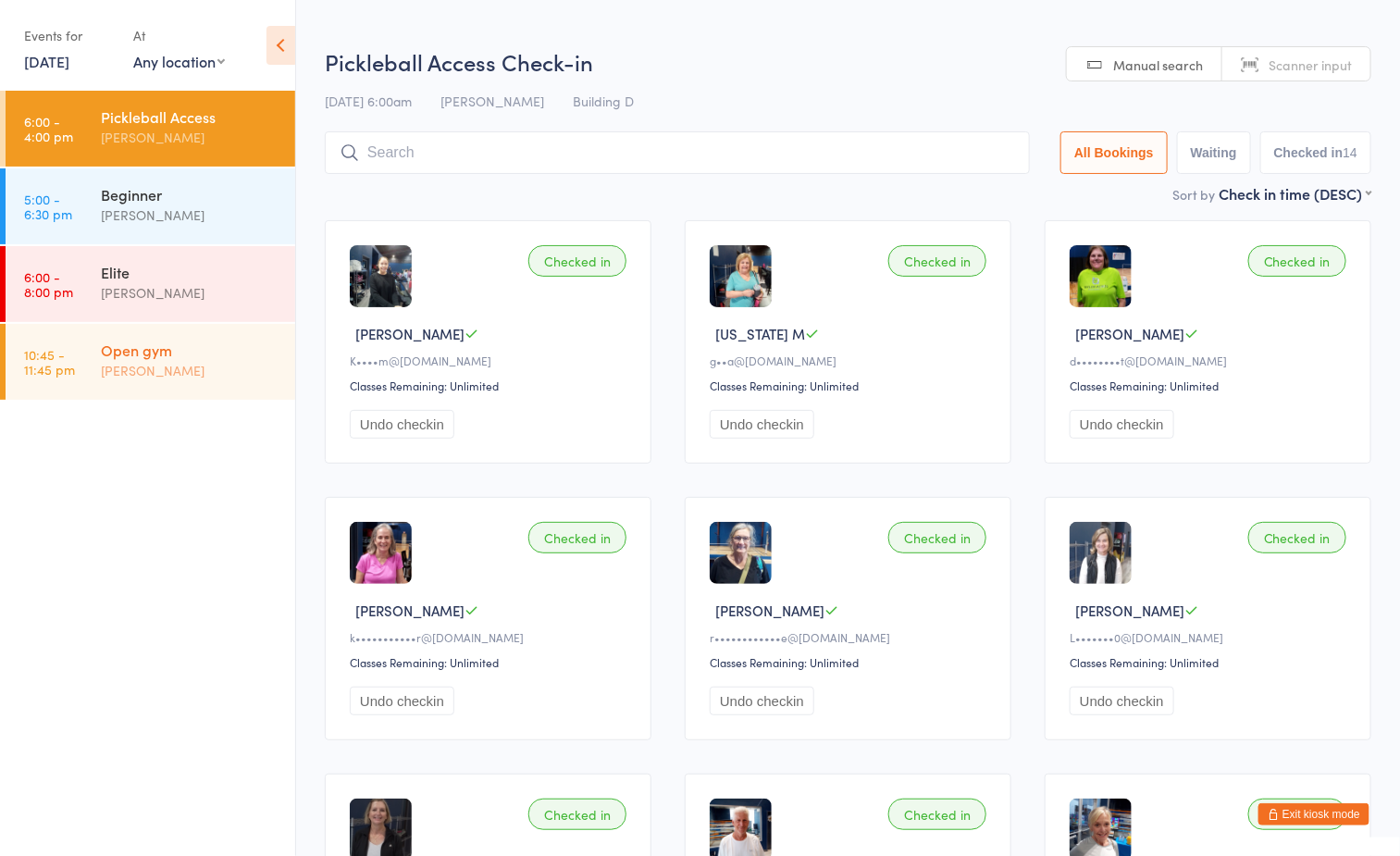
click at [191, 356] on div "Open gym" at bounding box center [189, 349] width 179 height 20
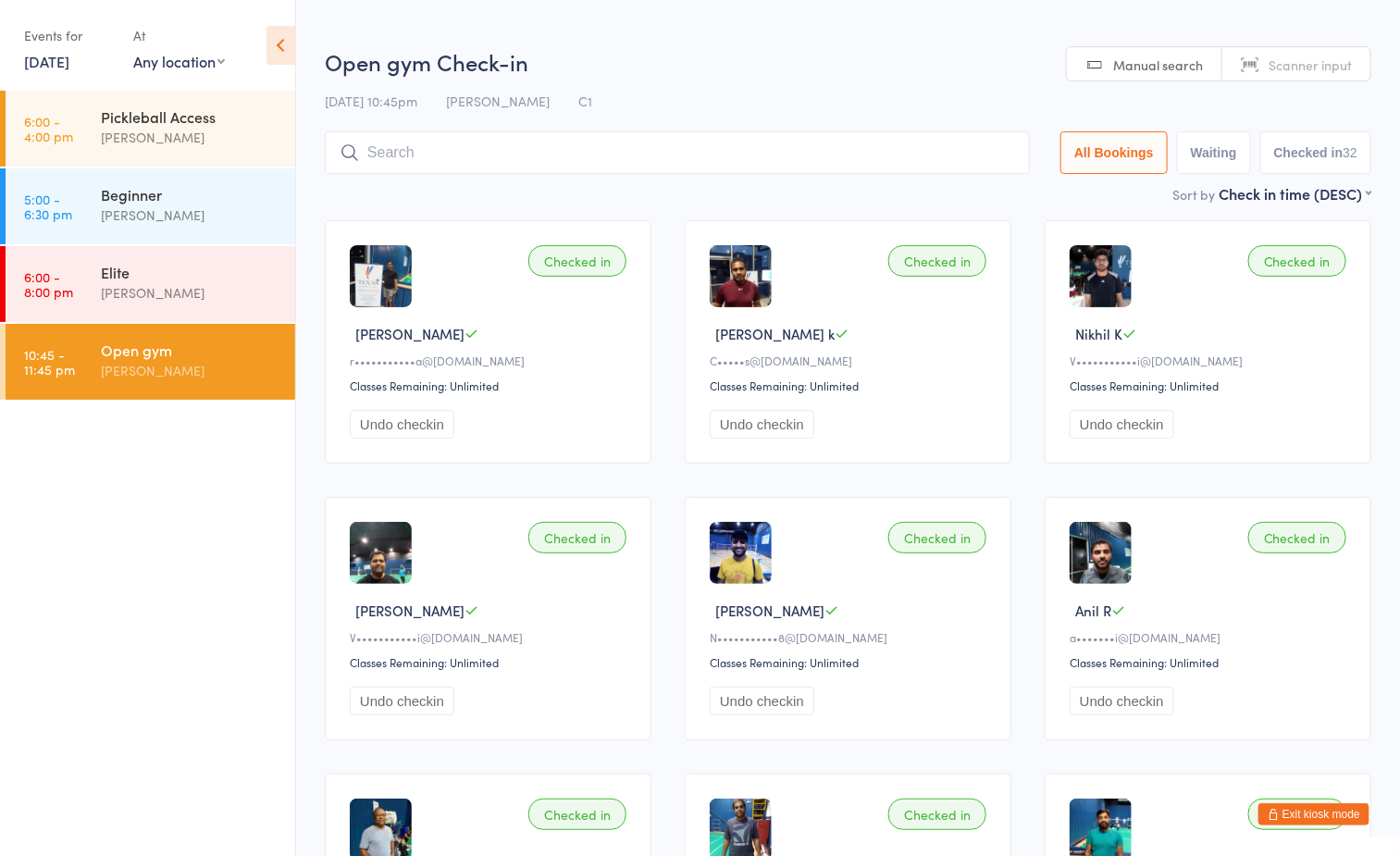
click at [70, 64] on link "[DATE]" at bounding box center [46, 60] width 45 height 20
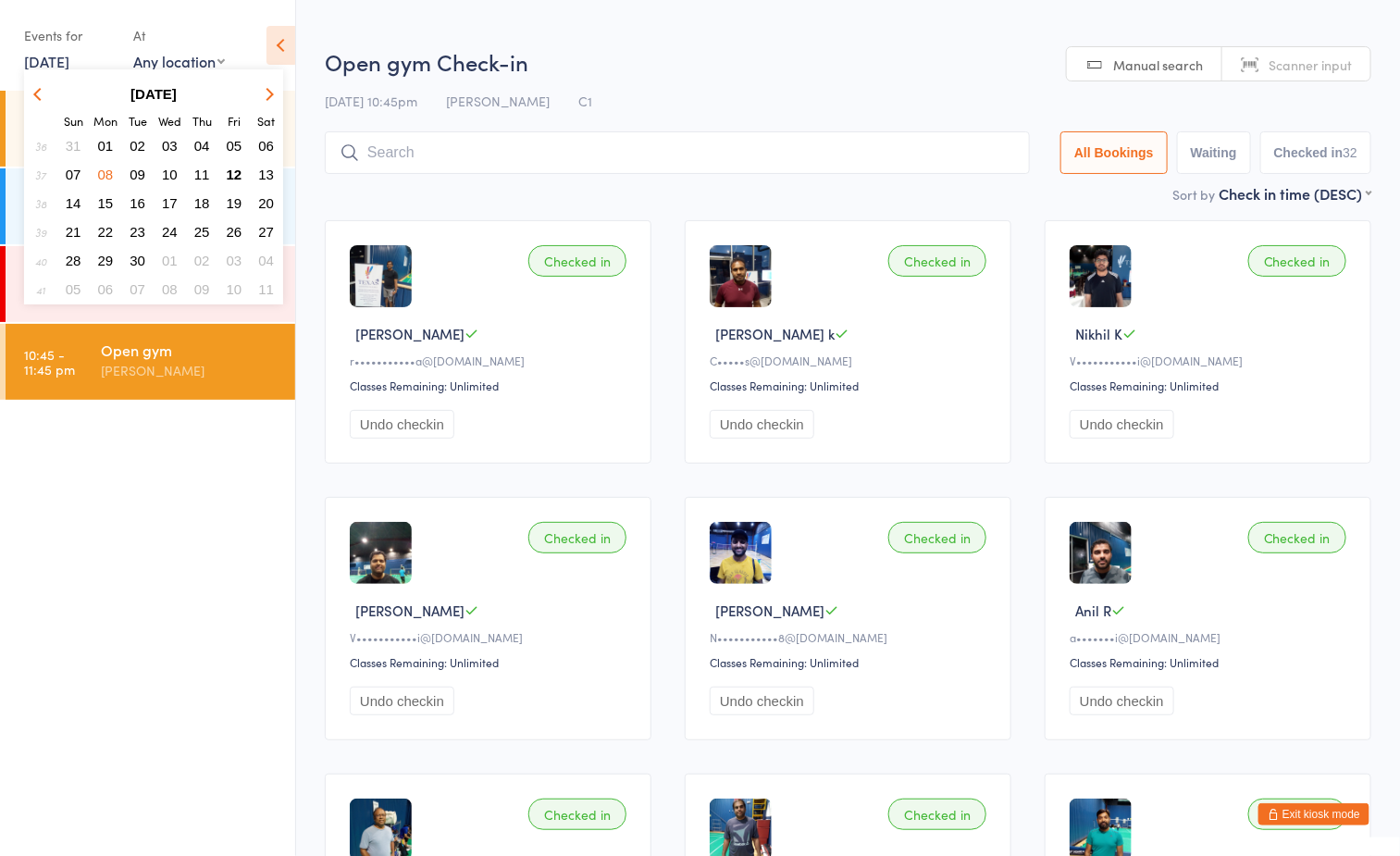
click at [172, 179] on span "10" at bounding box center [169, 174] width 15 height 15
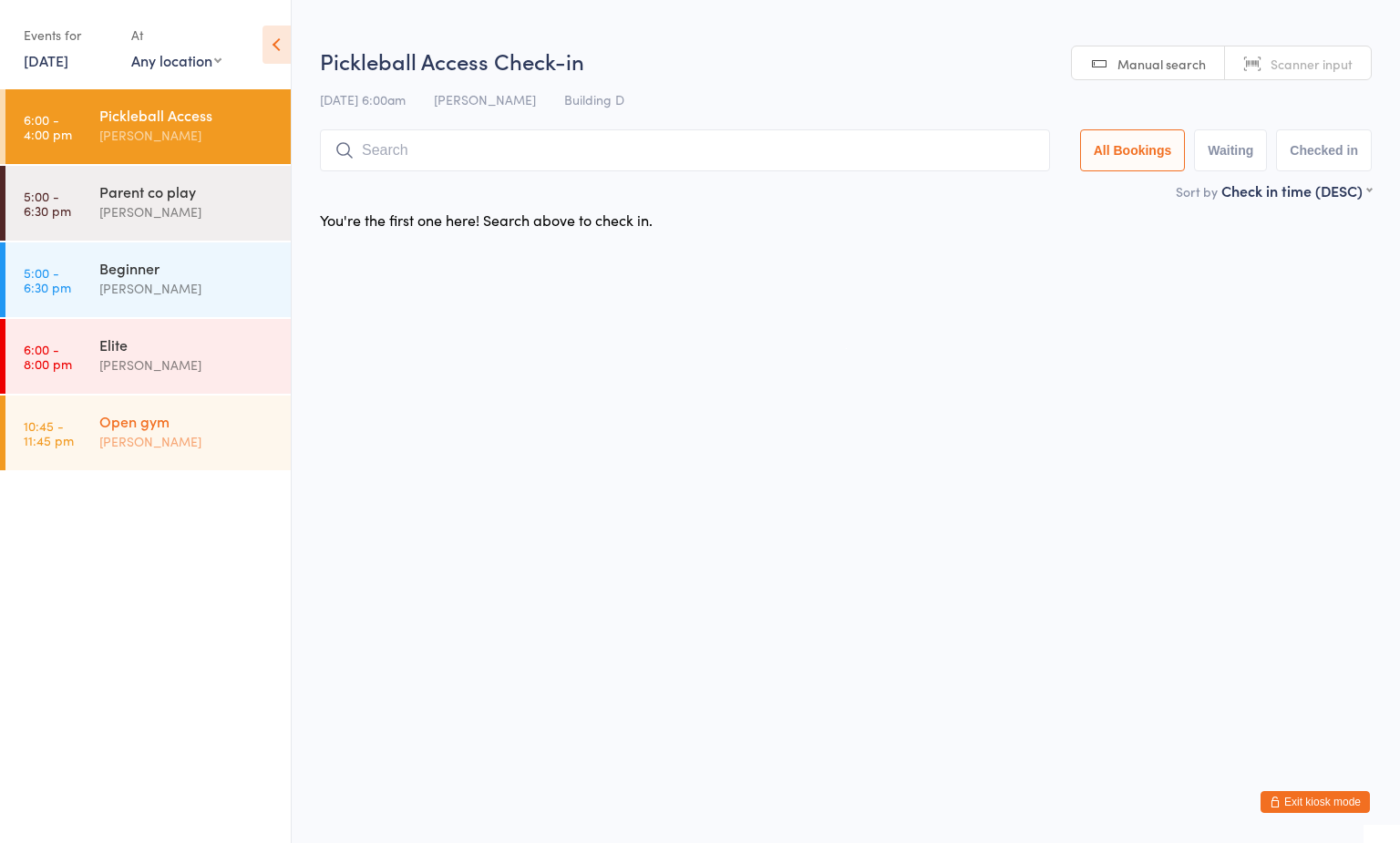
click at [205, 424] on div "Open gym" at bounding box center [187, 420] width 176 height 20
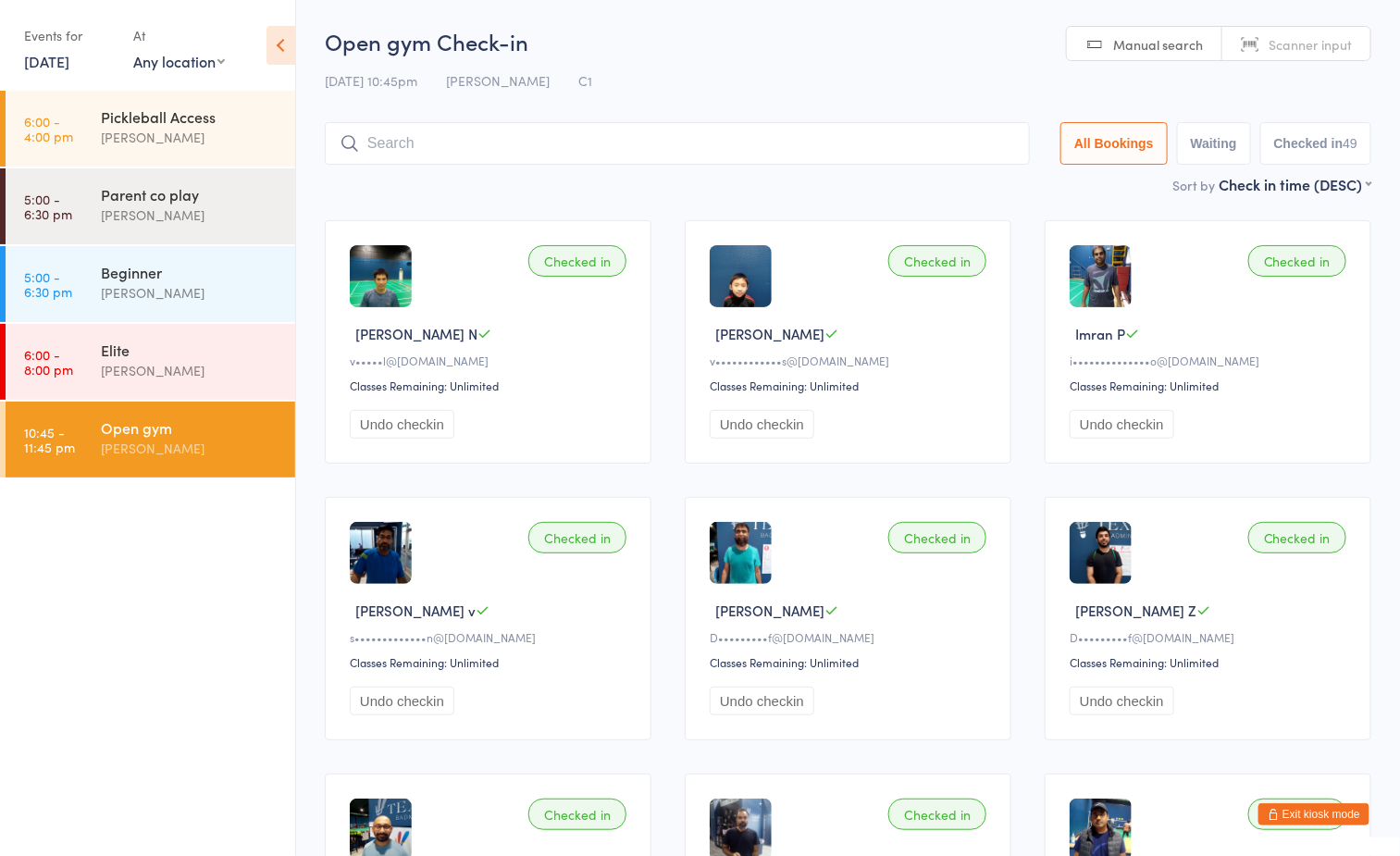
click at [70, 64] on link "[DATE]" at bounding box center [46, 60] width 45 height 20
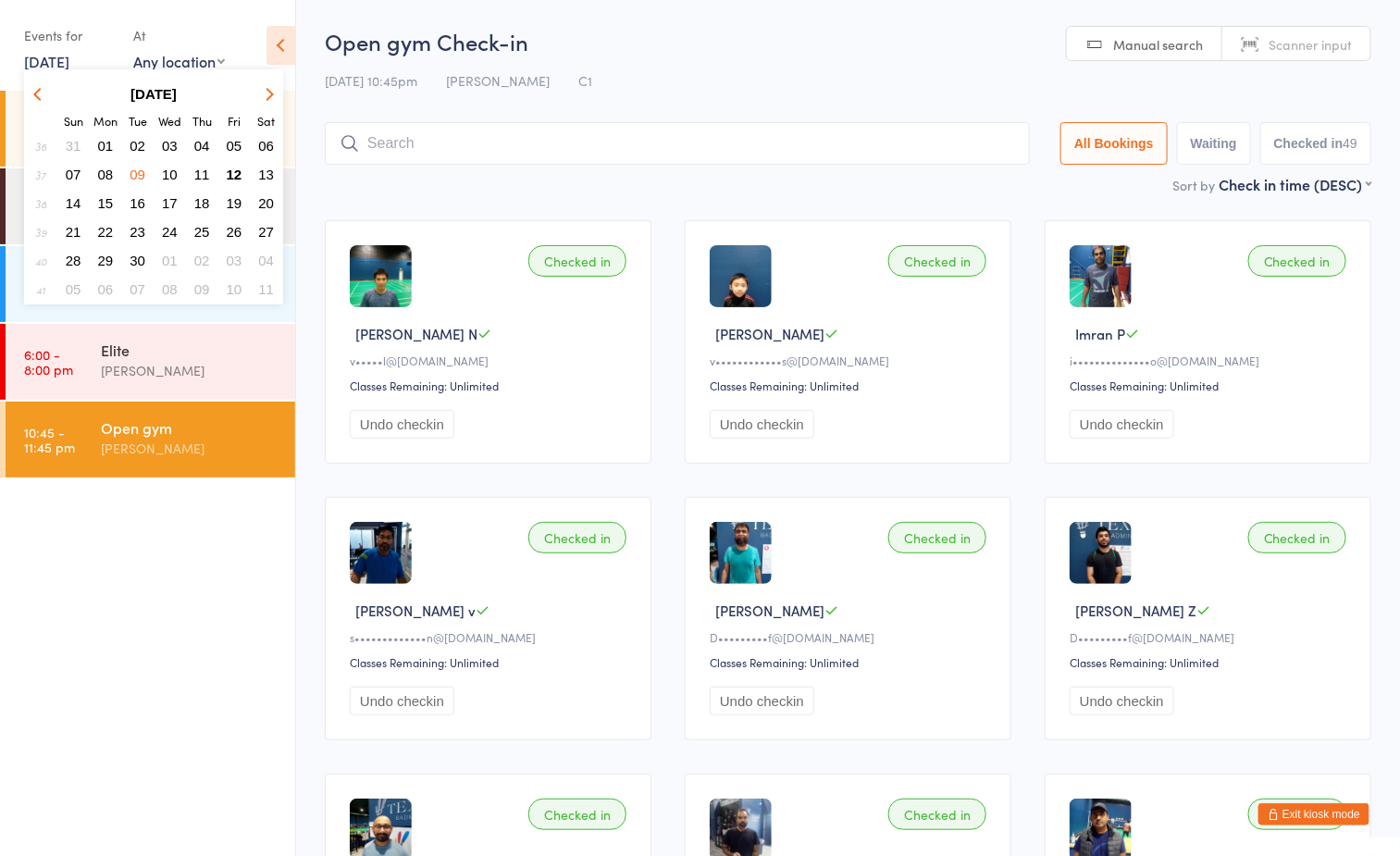
click at [200, 181] on button "11" at bounding box center [202, 174] width 29 height 25
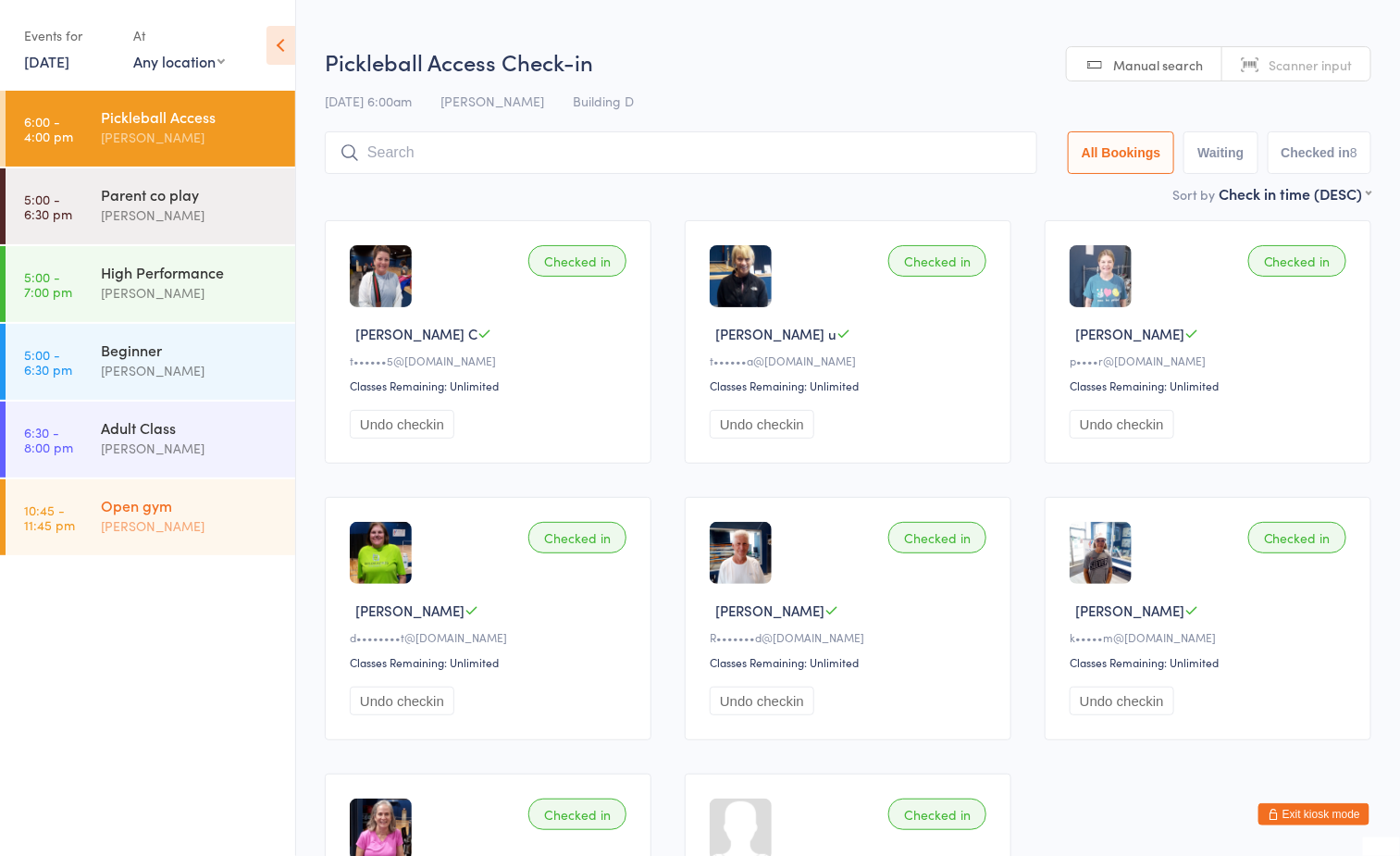
click at [189, 489] on div "Open gym [PERSON_NAME]" at bounding box center [197, 516] width 194 height 73
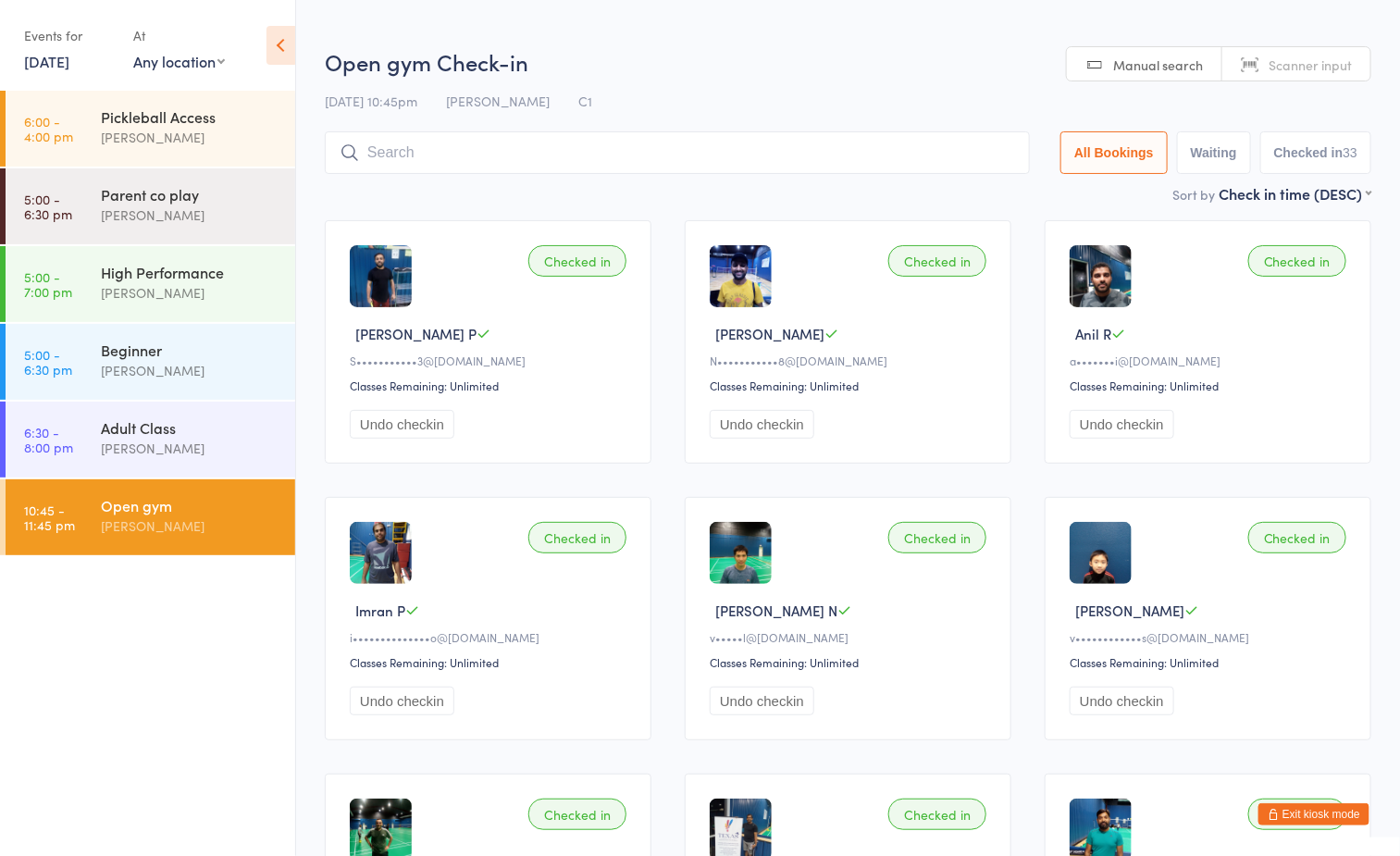
click at [70, 51] on link "[DATE]" at bounding box center [46, 60] width 45 height 20
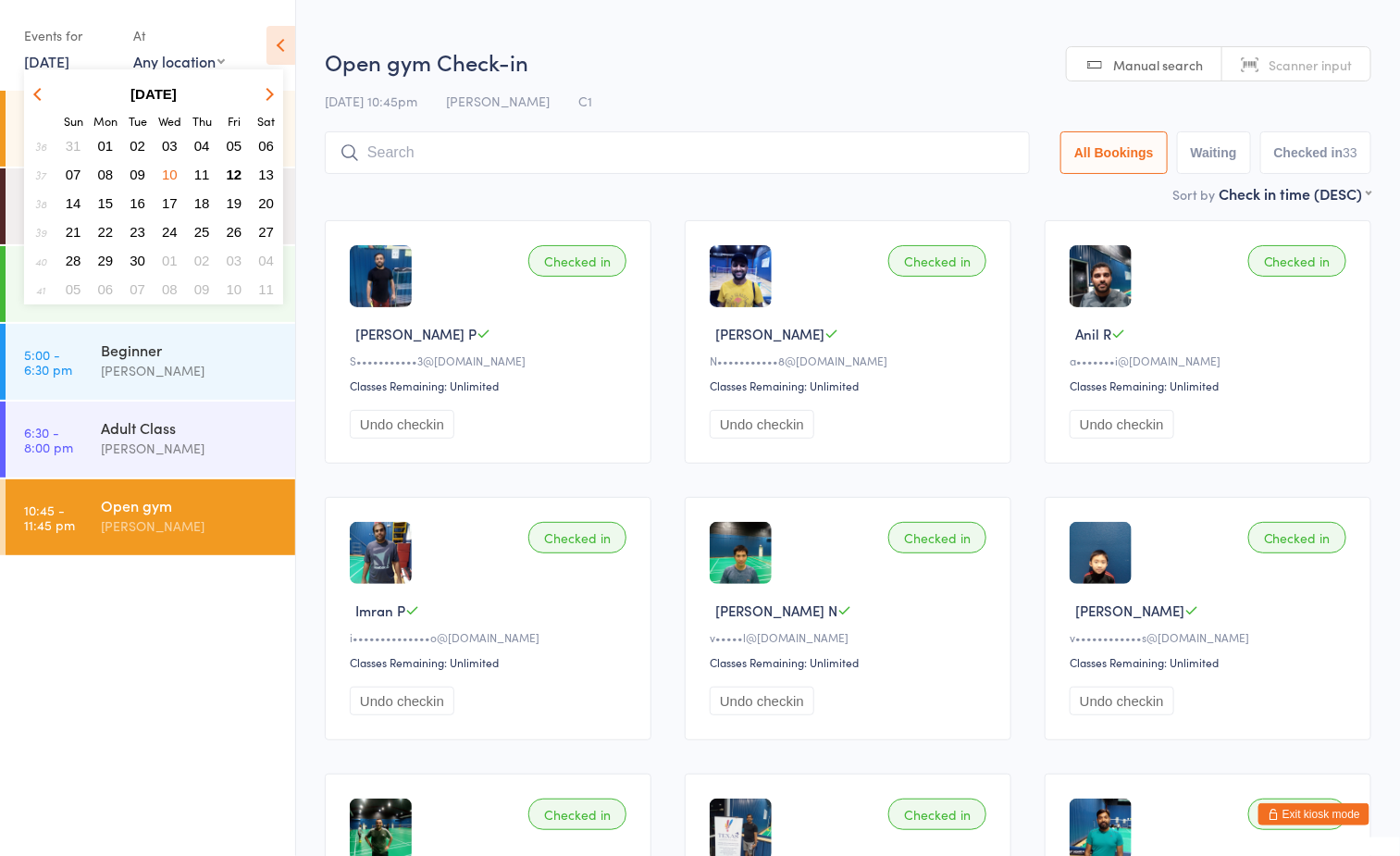
click at [234, 169] on span "12" at bounding box center [234, 174] width 15 height 15
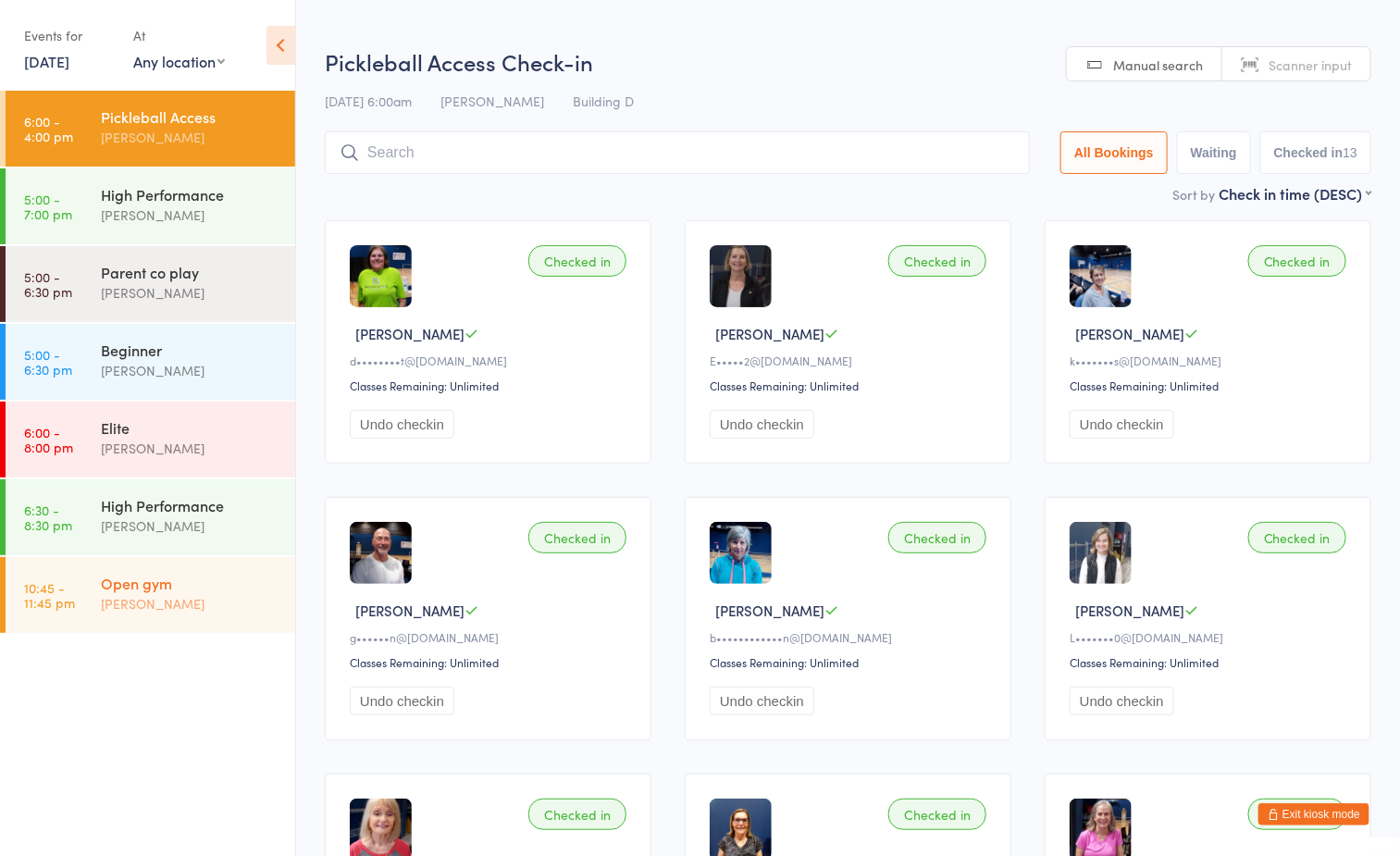
click at [169, 604] on div "[PERSON_NAME]" at bounding box center [189, 604] width 179 height 21
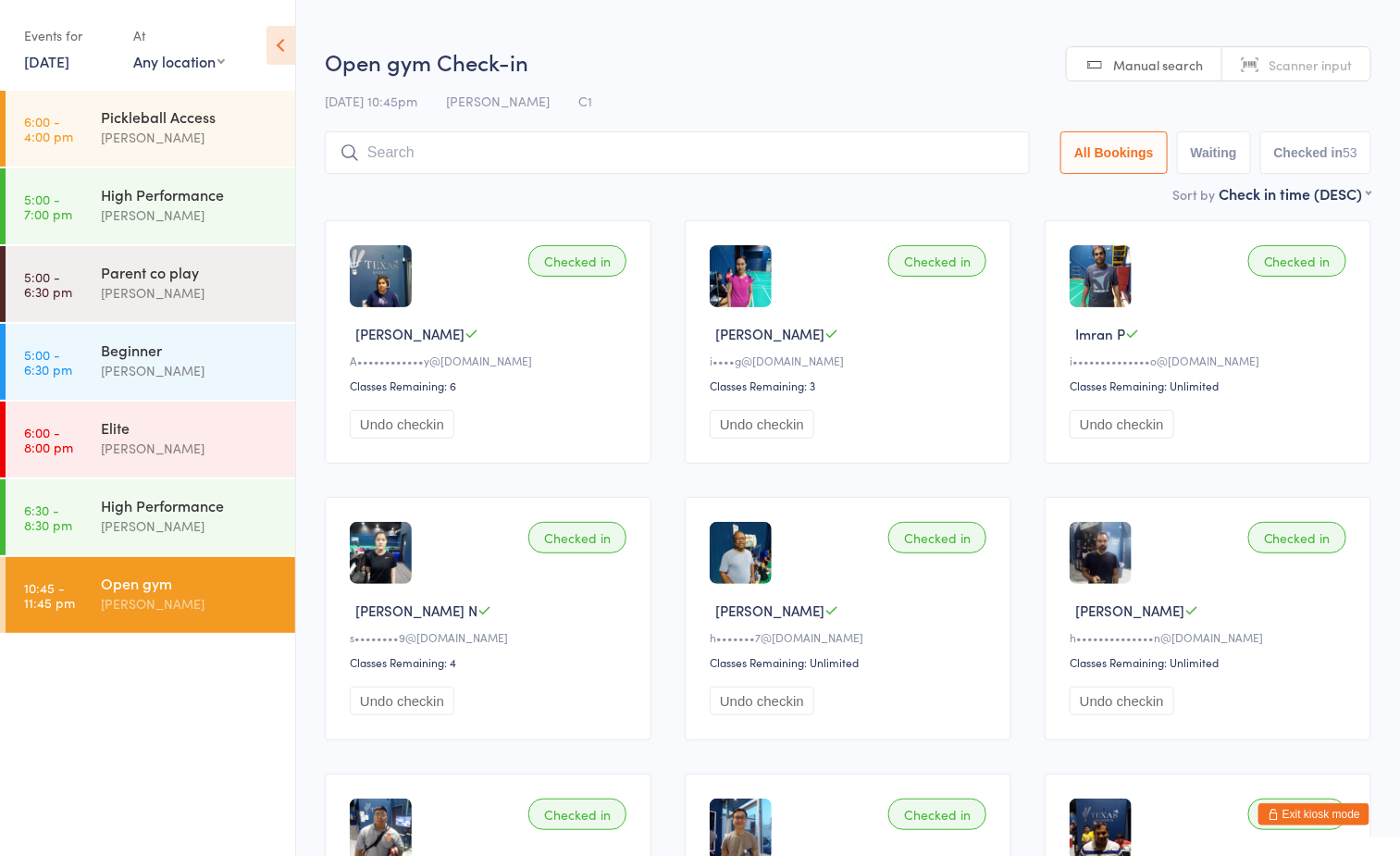
click at [765, 54] on h2 "Open gym Check-in" at bounding box center [849, 61] width 1047 height 31
